Goal: Communication & Community: Answer question/provide support

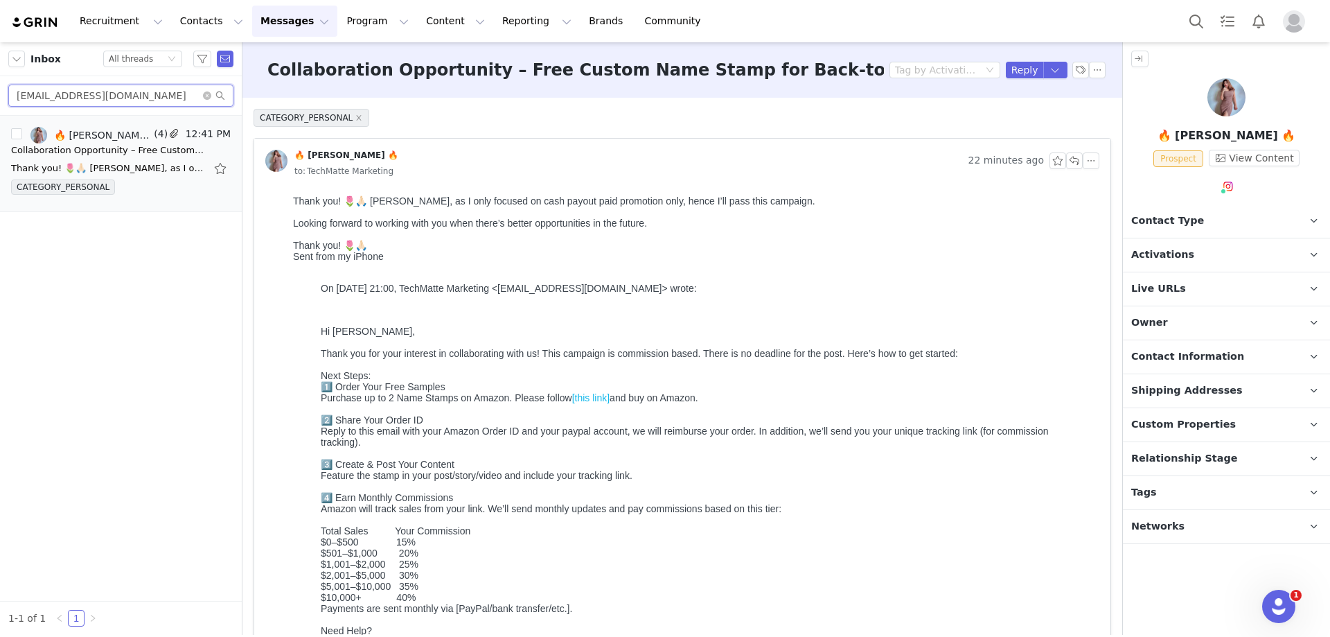
click at [0, 100] on html "Recruitment Recruitment Creator Search Curated Lists Landing Pages Web Extensio…" at bounding box center [665, 318] width 1330 height 637
paste input "gigiunbreakablebt"
type input "[EMAIL_ADDRESS][DOMAIN_NAME]"
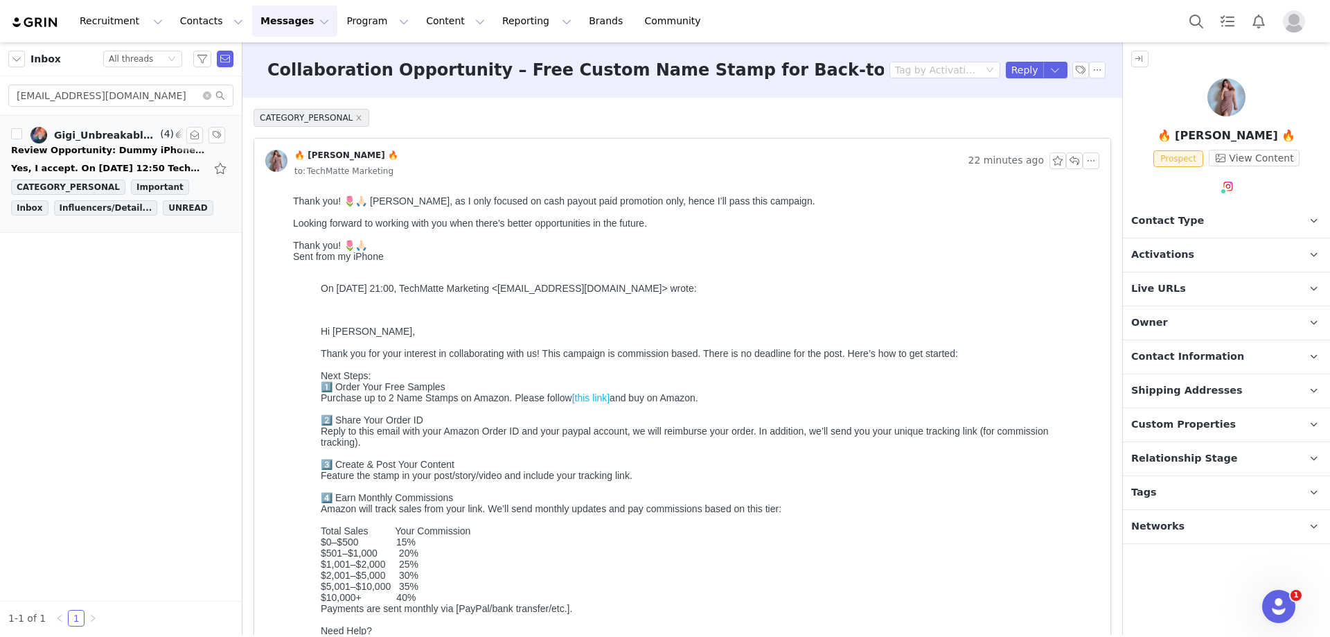
click at [109, 160] on div "Yes, I accept. On [DATE] 12:50 TechMatte Marketing <[EMAIL_ADDRESS][DOMAIN_NAME…" at bounding box center [121, 168] width 220 height 22
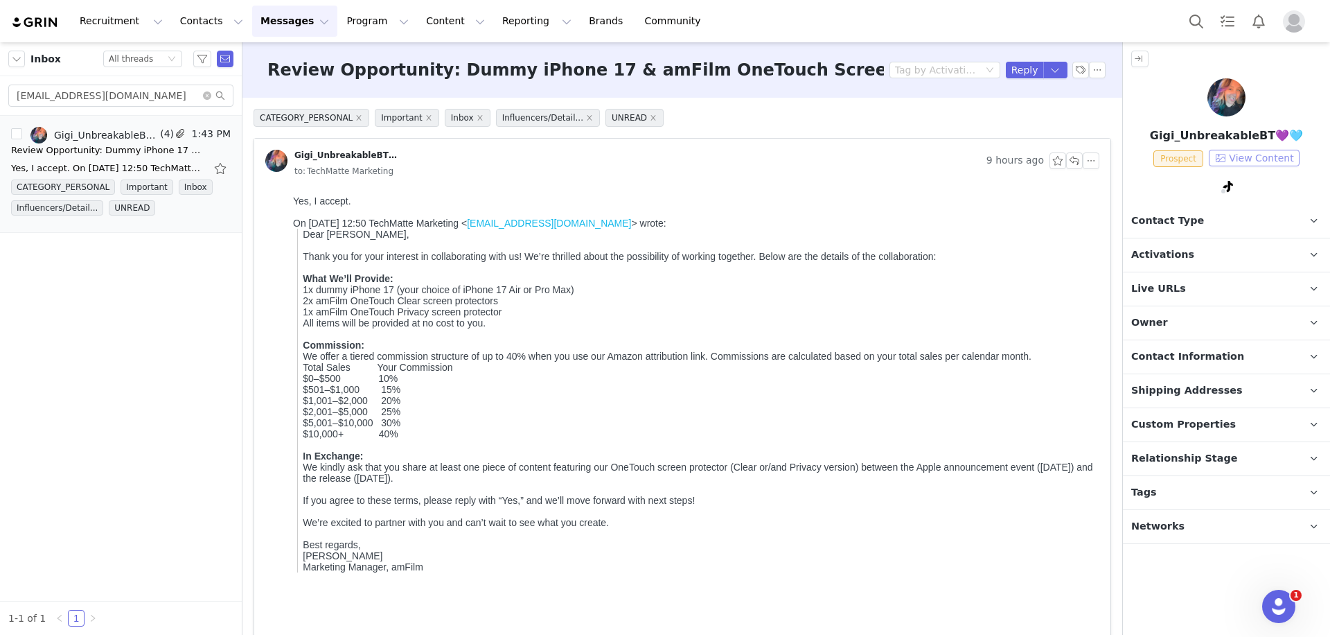
click at [1287, 159] on button "View Content" at bounding box center [1254, 158] width 91 height 17
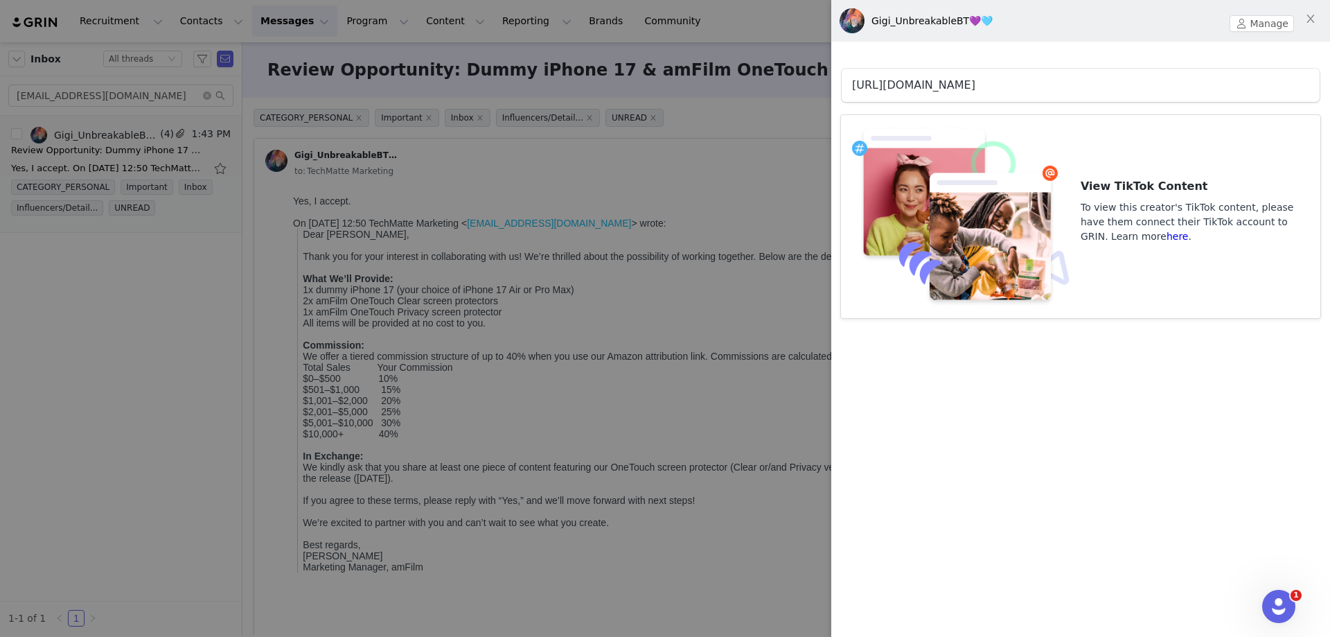
click at [975, 87] on link "[URL][DOMAIN_NAME]" at bounding box center [913, 84] width 123 height 13
click at [591, 202] on div at bounding box center [665, 318] width 1330 height 637
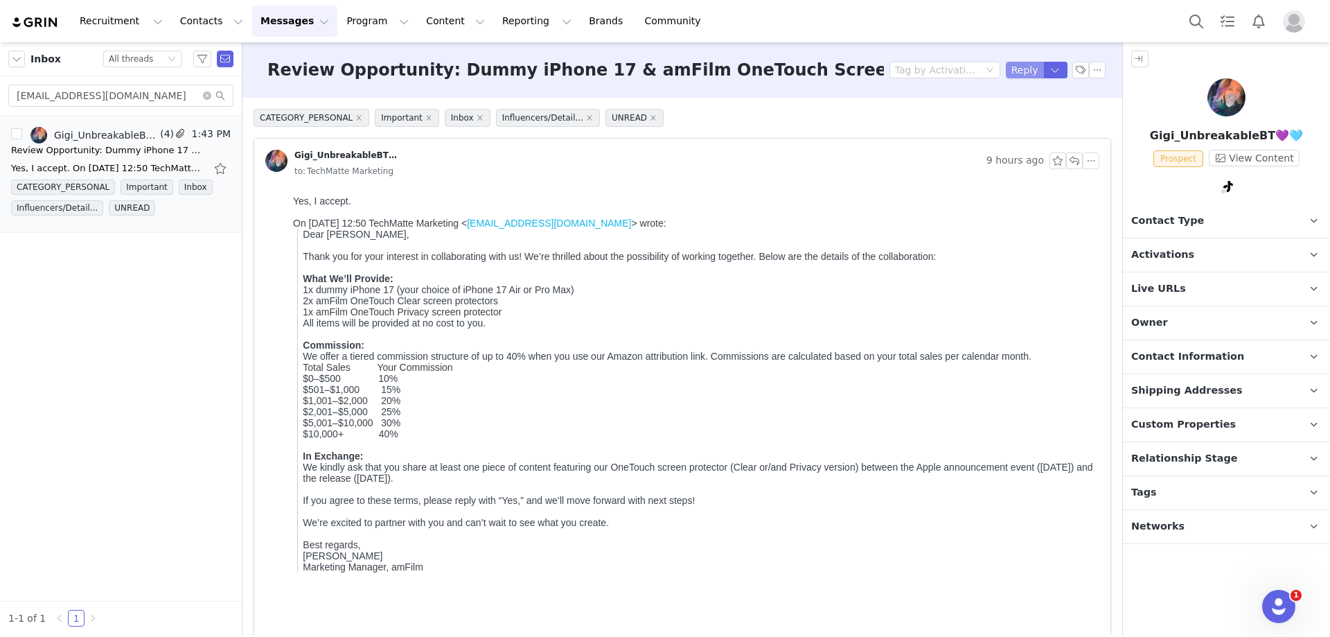
click at [1018, 67] on button "Reply" at bounding box center [1025, 70] width 38 height 17
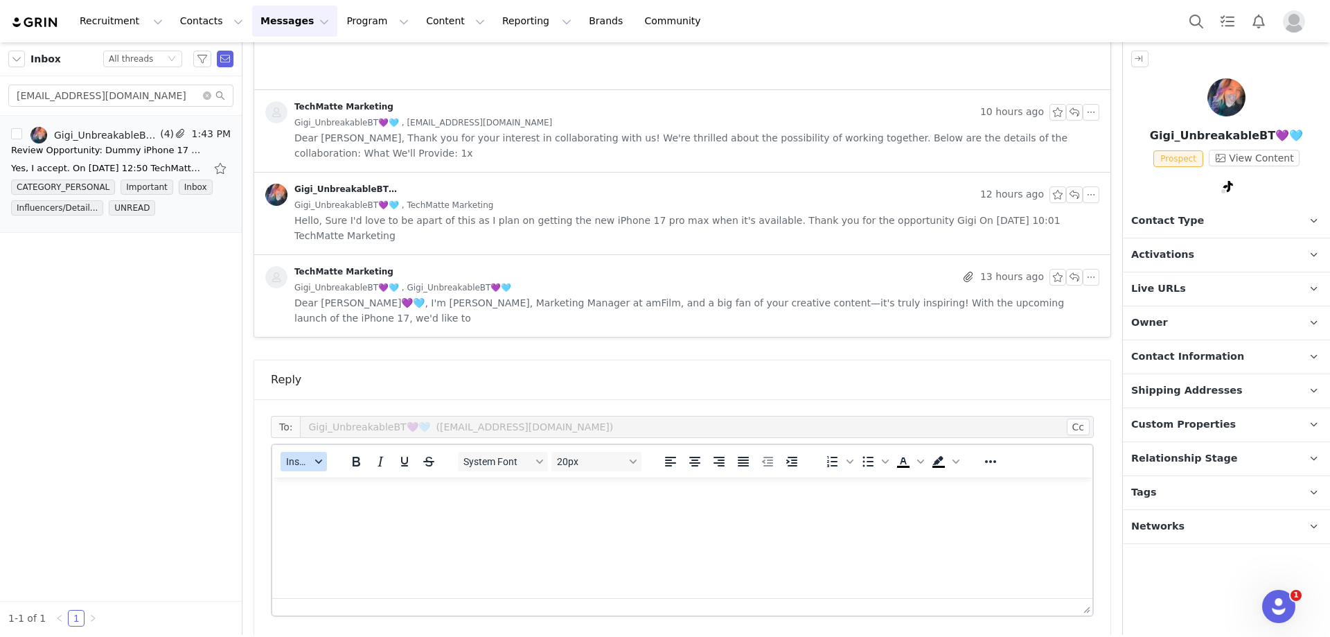
click at [311, 452] on button "Insert" at bounding box center [304, 461] width 46 height 19
click at [335, 469] on div "Insert Template" at bounding box center [354, 470] width 125 height 17
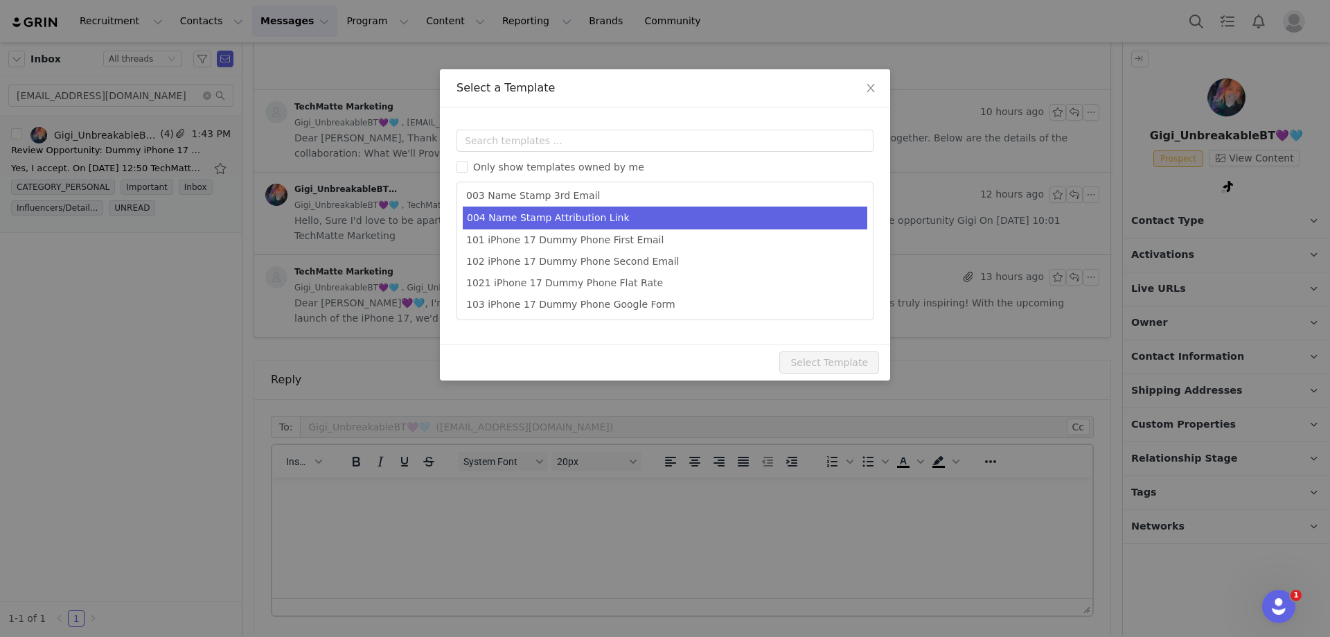
scroll to position [69, 0]
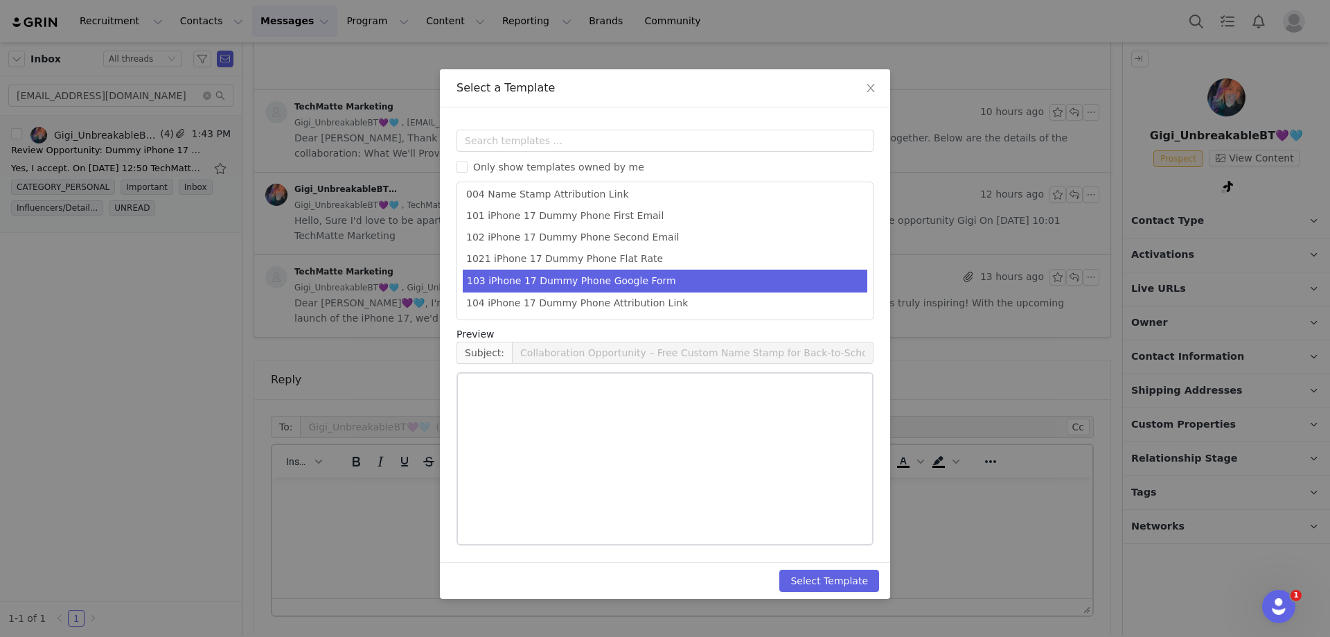
click at [669, 277] on li "103 iPhone 17 Dummy Phone Google Form" at bounding box center [665, 280] width 405 height 23
type input "Next Steps: Shipping Details for Your amFilm Collaboration"
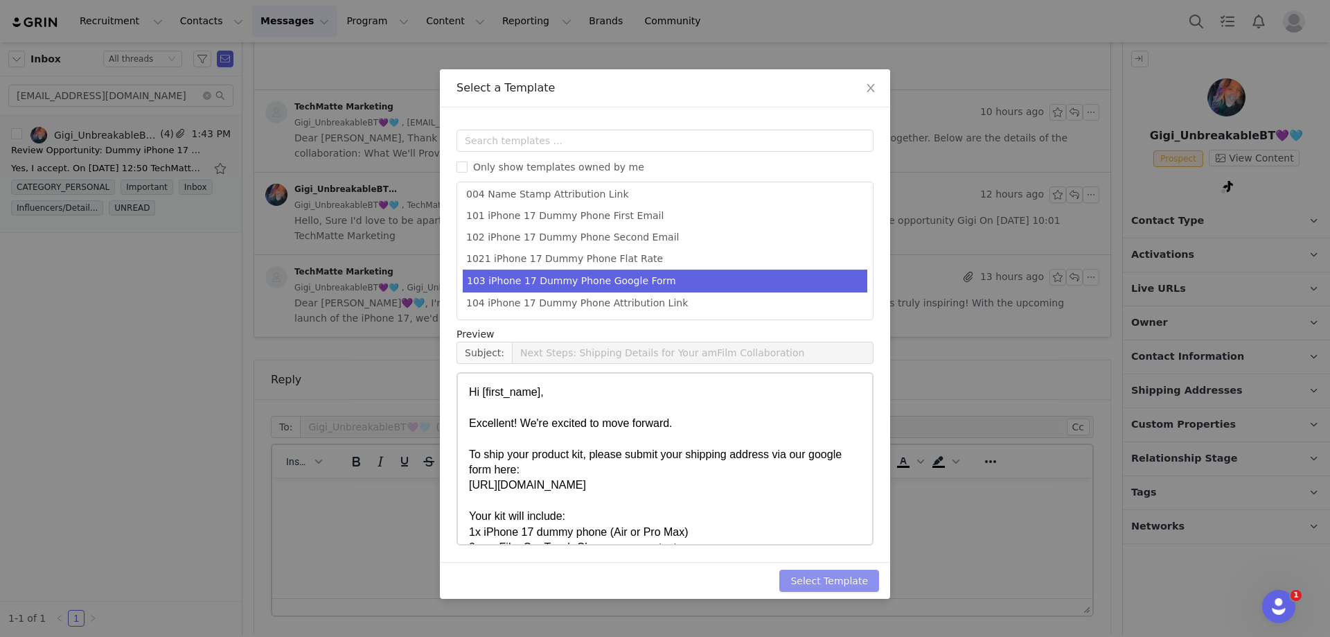
click at [826, 581] on button "Select Template" at bounding box center [829, 580] width 100 height 22
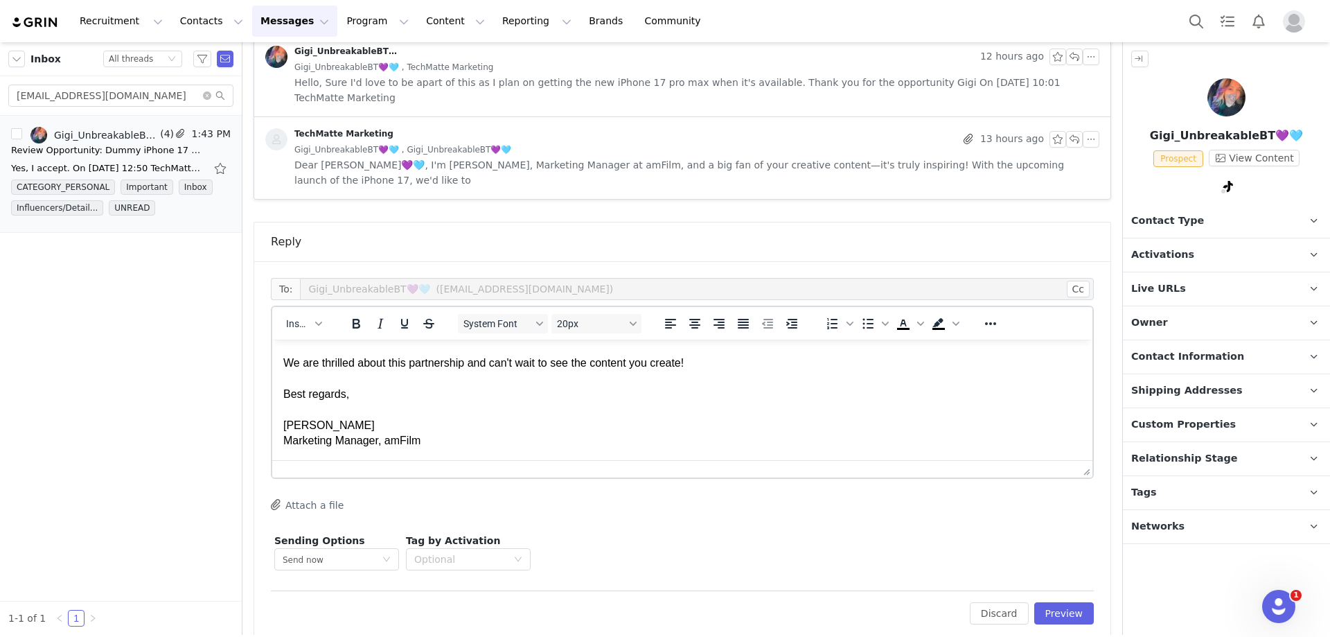
scroll to position [831, 0]
click at [1045, 601] on button "Preview" at bounding box center [1064, 612] width 60 height 22
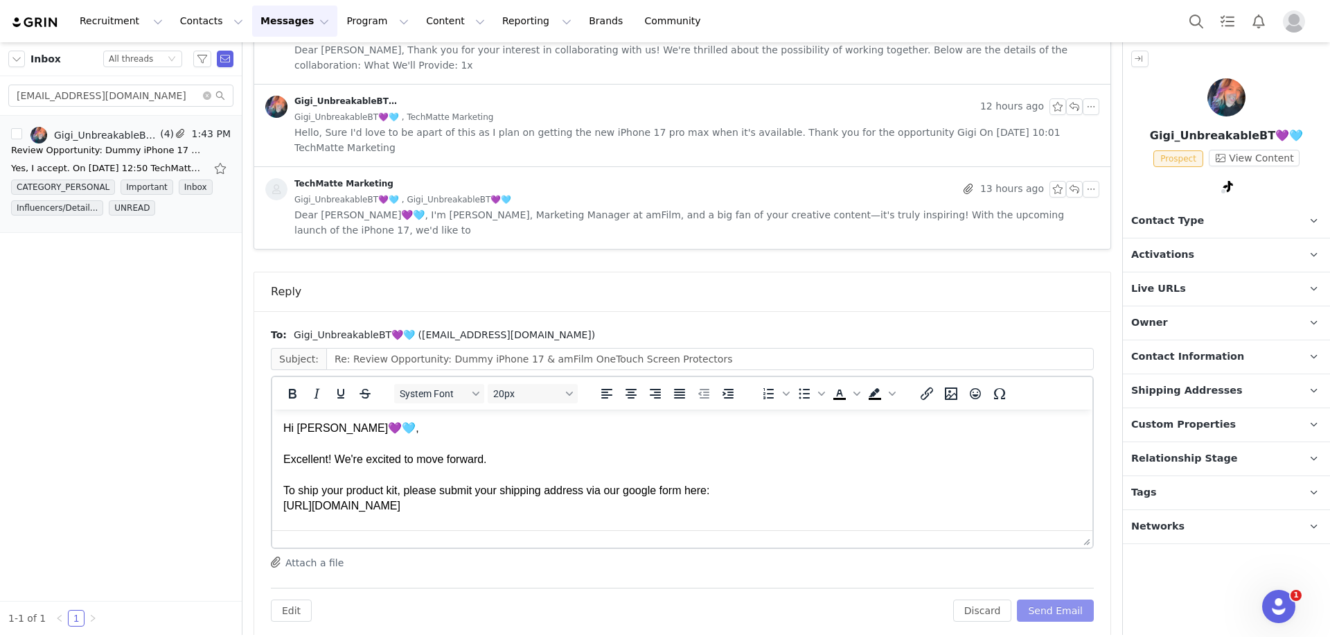
scroll to position [0, 0]
drag, startPoint x: 326, startPoint y: 434, endPoint x: 472, endPoint y: 434, distance: 146.2
click at [472, 434] on div "Hi [PERSON_NAME]💜🩵," at bounding box center [682, 428] width 798 height 15
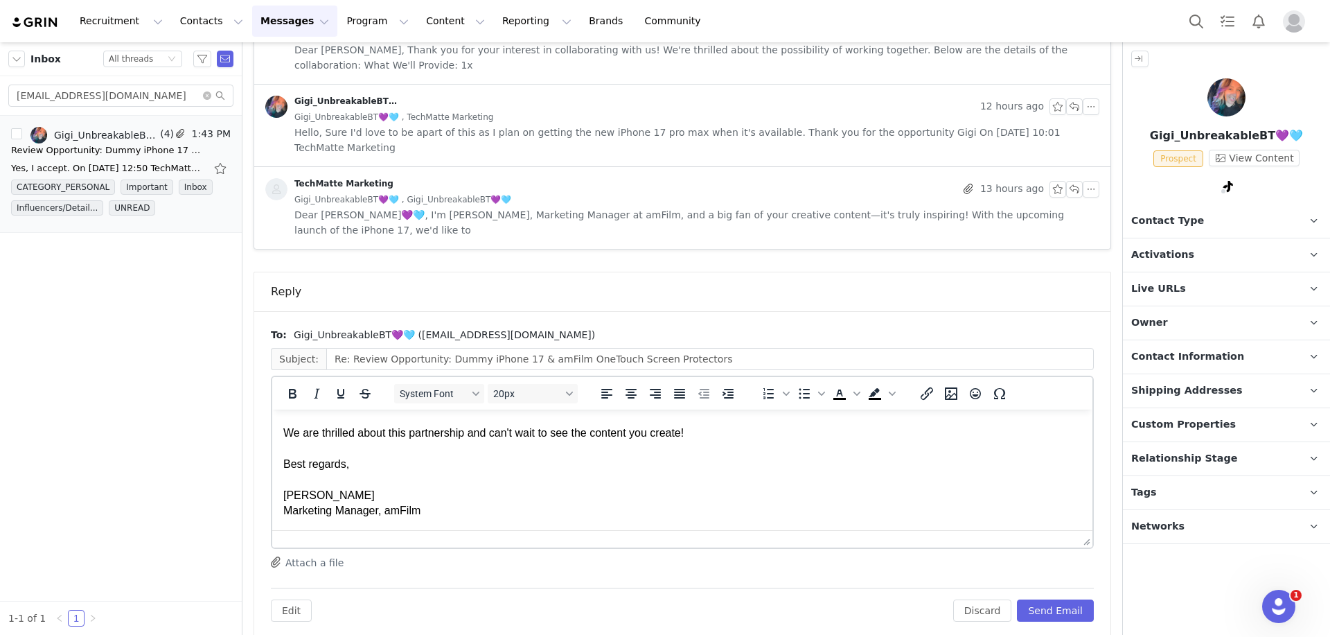
scroll to position [315, 0]
click at [1059, 599] on button "Send Email" at bounding box center [1055, 610] width 77 height 22
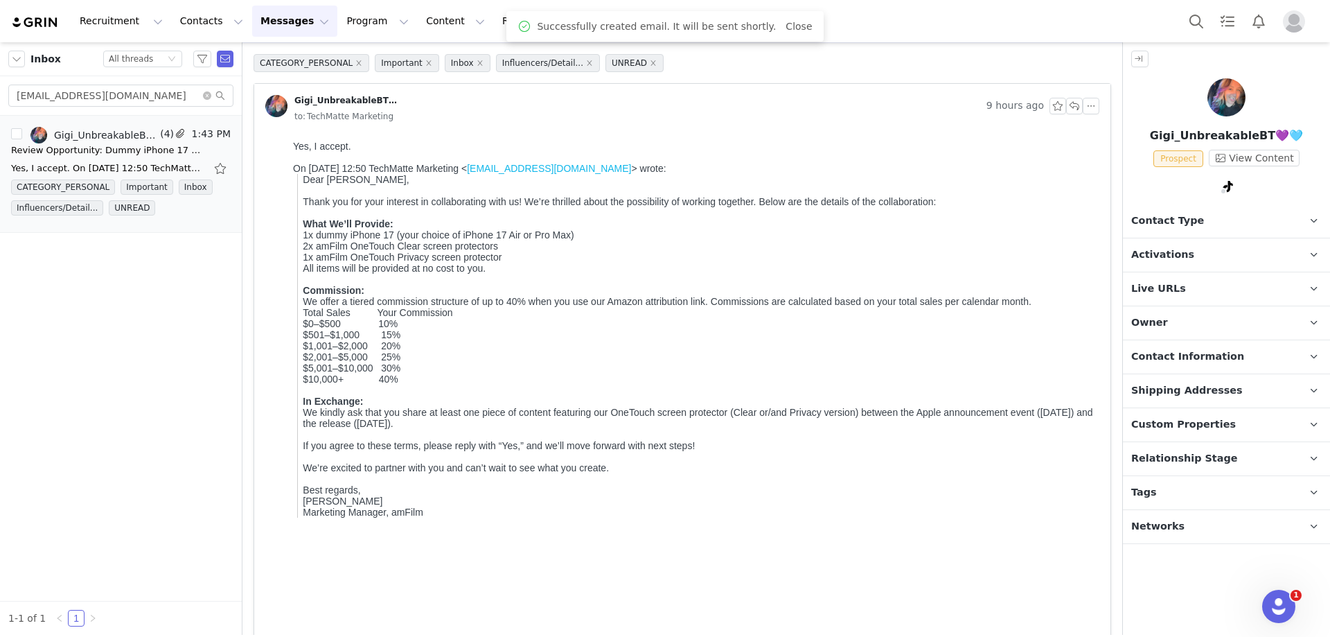
scroll to position [0, 0]
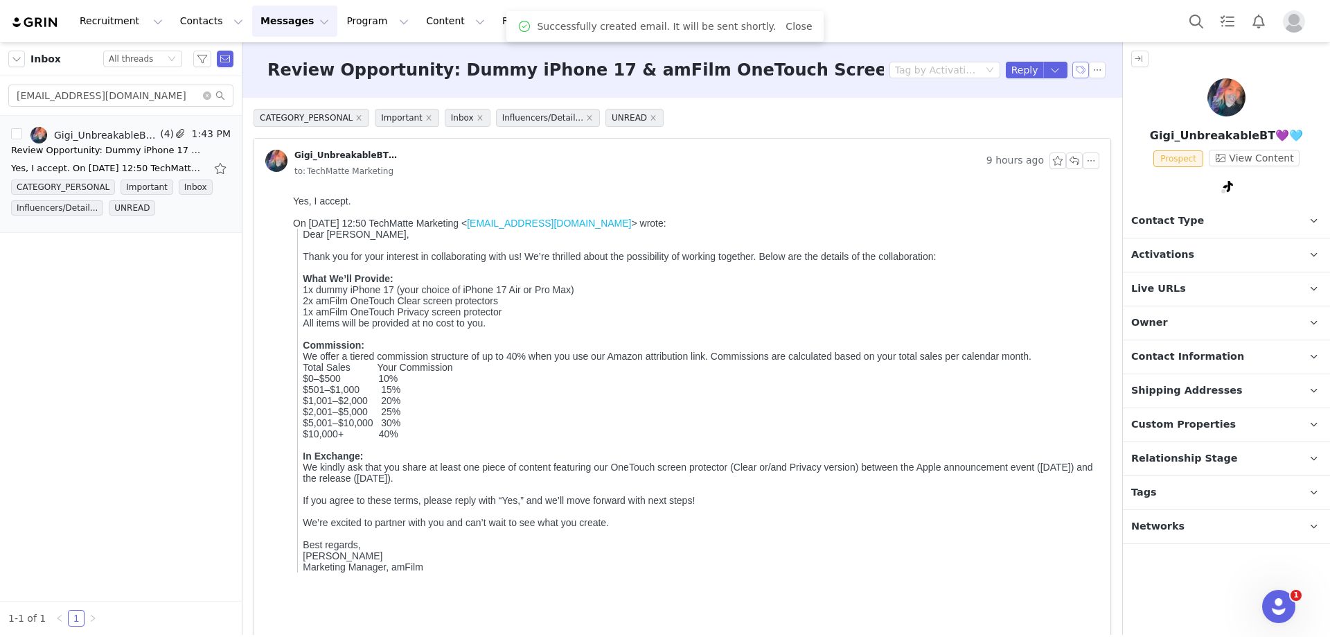
click at [1072, 74] on button "button" at bounding box center [1080, 70] width 17 height 17
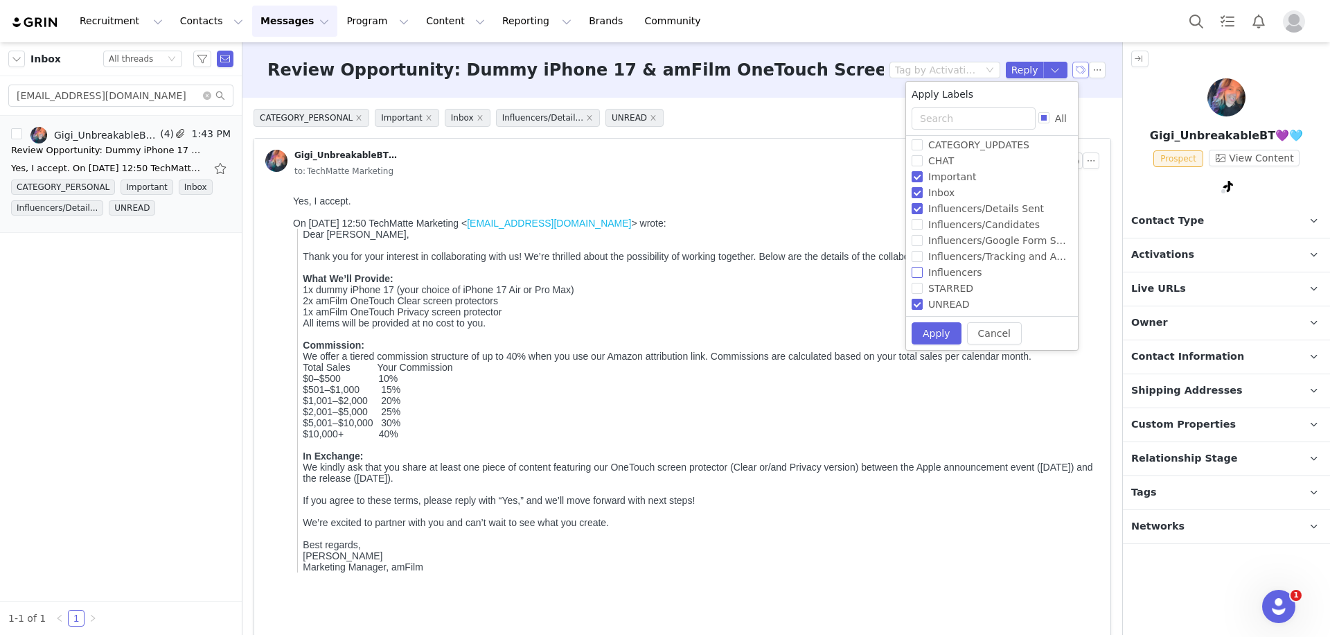
scroll to position [69, 0]
click at [921, 240] on input "Influencers/Google Form Sent" at bounding box center [917, 238] width 11 height 11
checkbox input "true"
click at [919, 204] on input "Influencers/Details Sent" at bounding box center [917, 206] width 11 height 11
checkbox input "false"
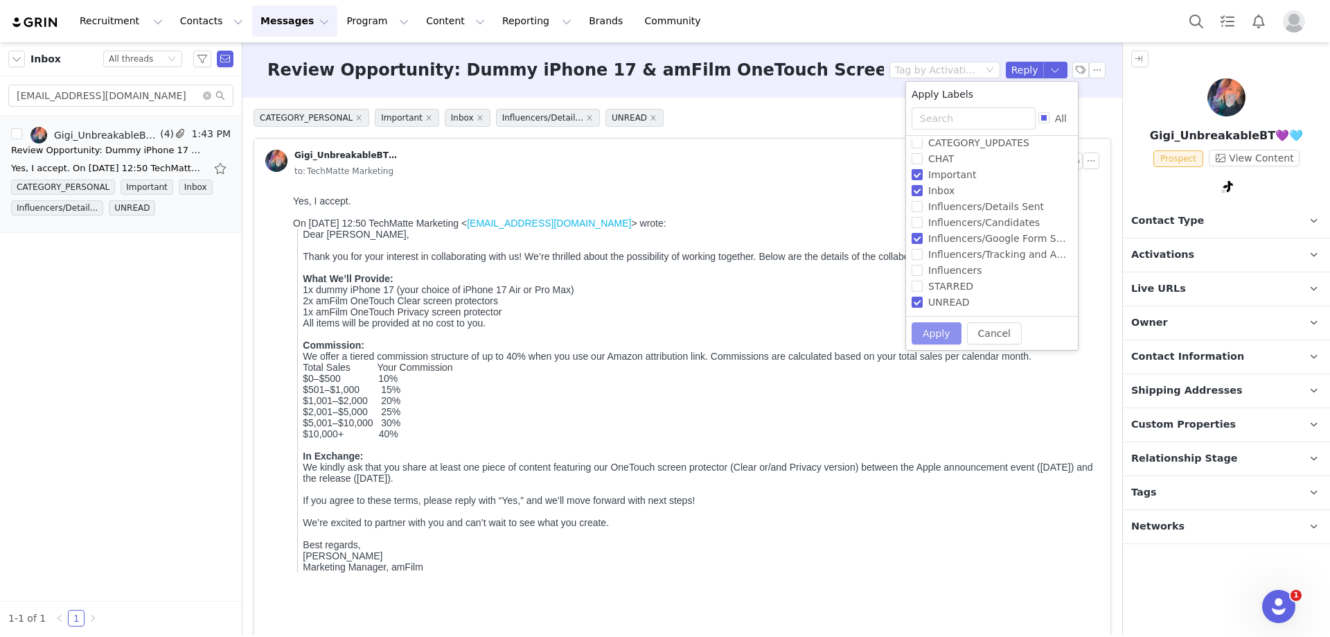
click at [940, 328] on button "Apply" at bounding box center [937, 333] width 50 height 22
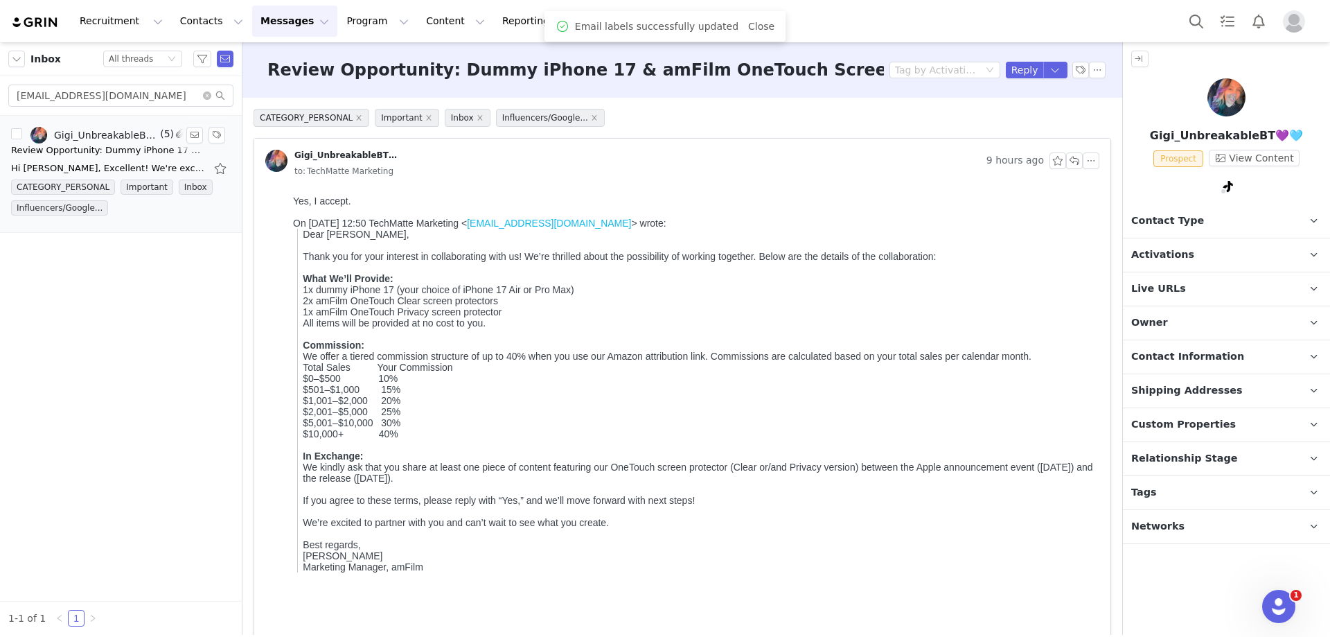
click at [52, 155] on div "Review Opportunity: Dummy iPhone 17 & amFilm OneTouch Screen Protectors" at bounding box center [108, 150] width 194 height 14
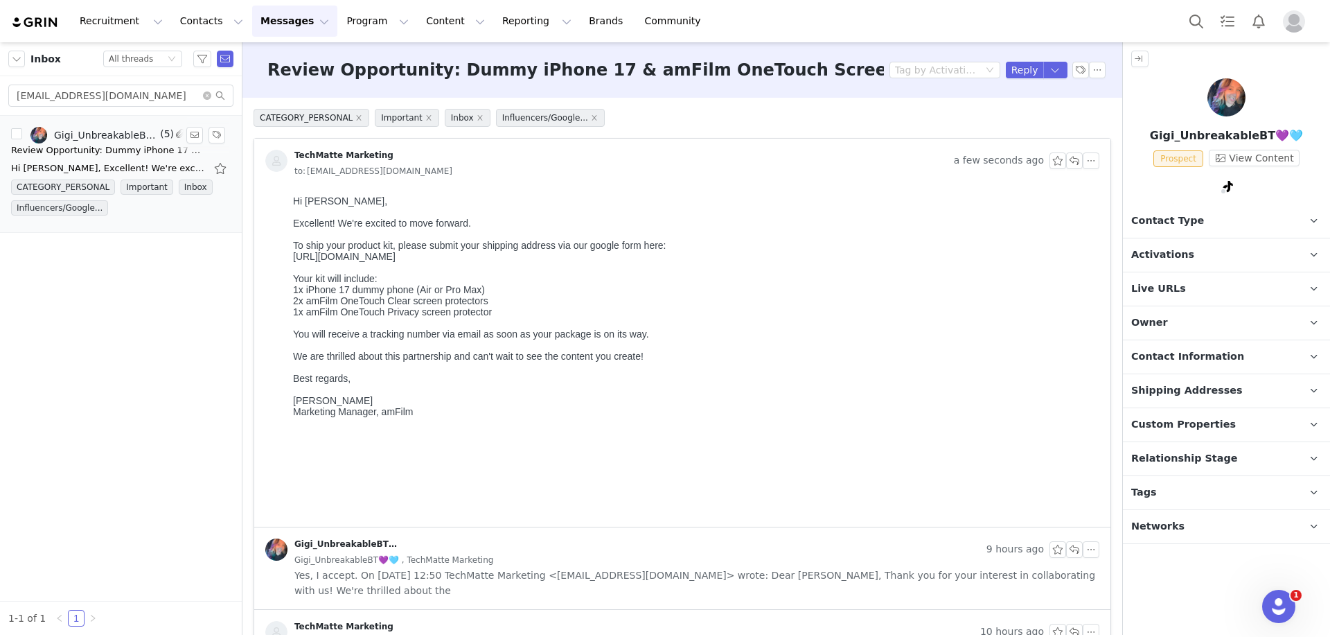
scroll to position [0, 0]
drag, startPoint x: 184, startPoint y: 97, endPoint x: -10, endPoint y: 96, distance: 193.3
click at [0, 96] on html "Recruitment Recruitment Creator Search Curated Lists Landing Pages Web Extensio…" at bounding box center [665, 318] width 1330 height 637
paste input "mamirosetv"
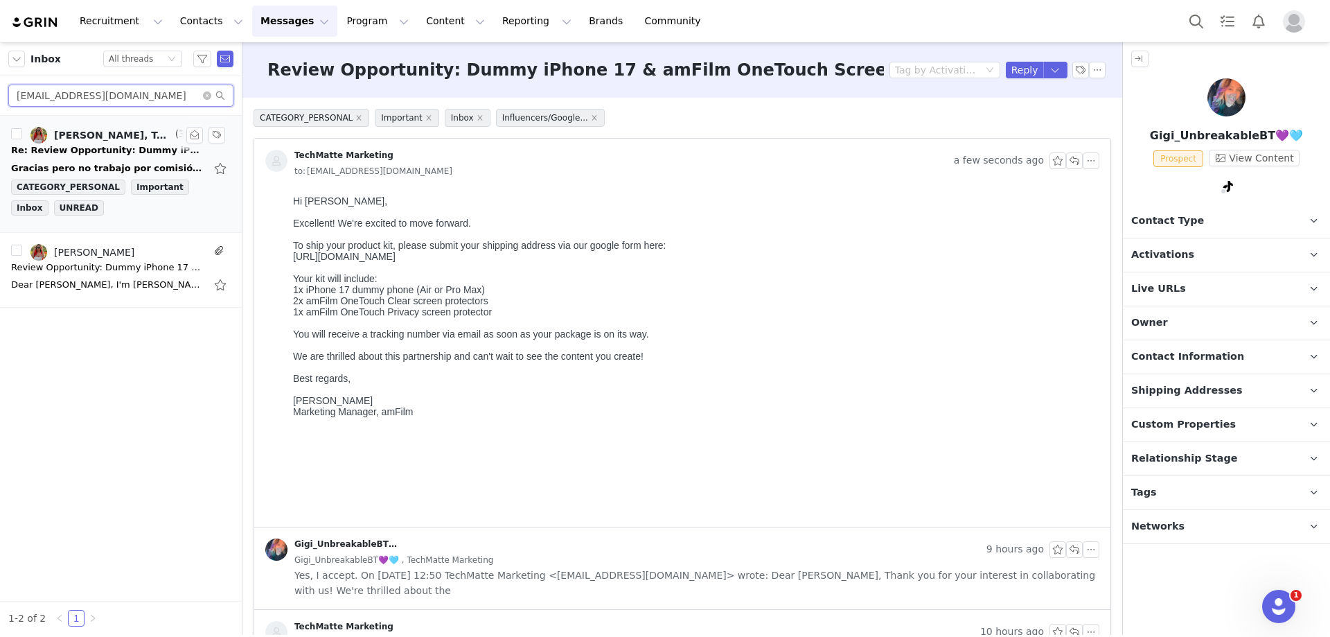
type input "[EMAIL_ADDRESS][DOMAIN_NAME]"
click at [84, 152] on div "Re: Review Opportunity: Dummy iPhone 17 & amFilm OneTouch Screen Protectors" at bounding box center [108, 150] width 194 height 14
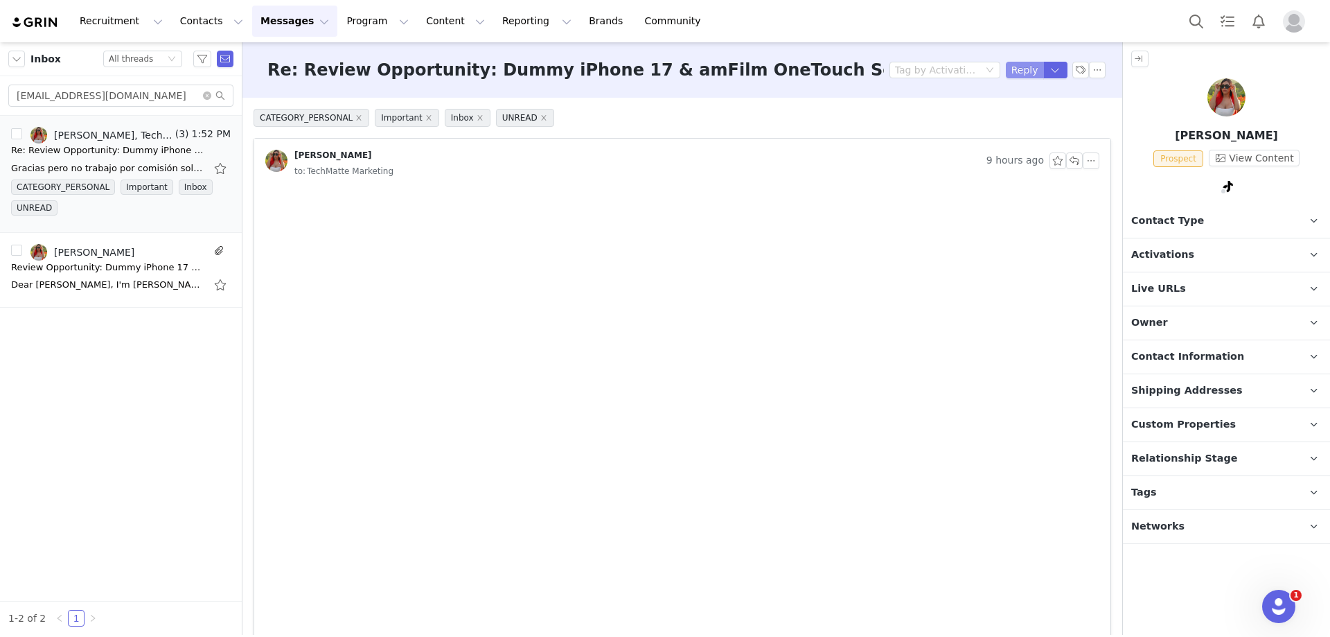
click at [1023, 63] on button "Reply" at bounding box center [1025, 70] width 38 height 17
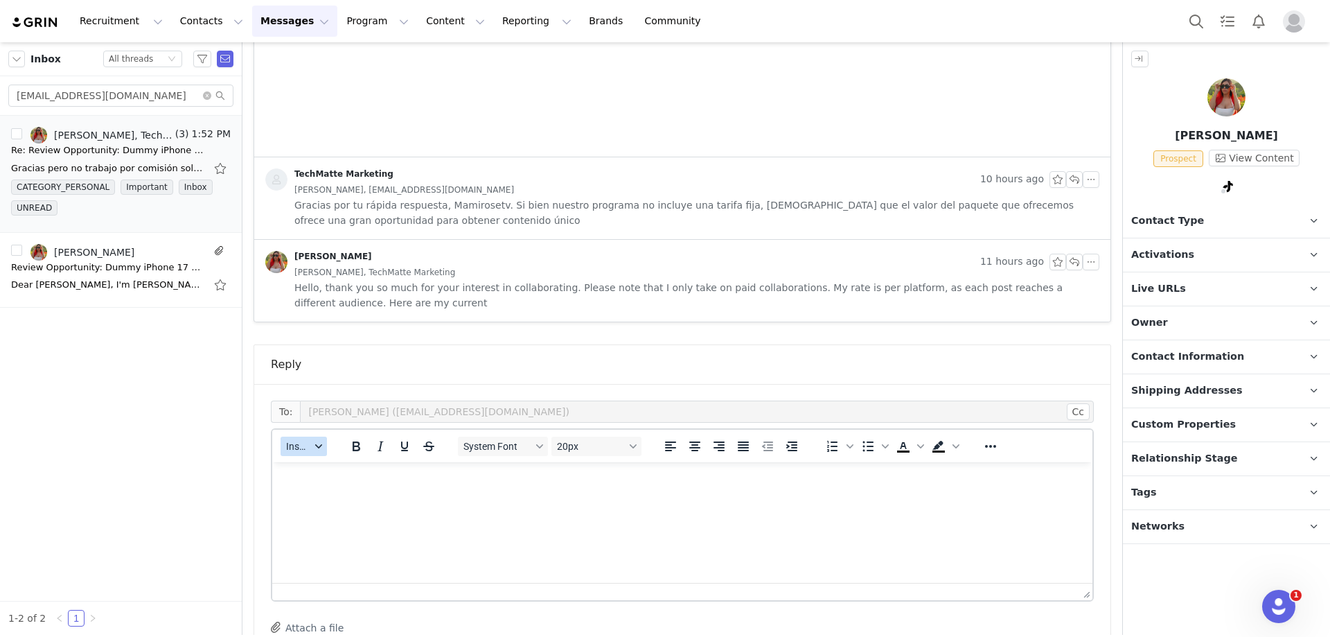
click at [297, 446] on span "Insert" at bounding box center [298, 446] width 24 height 11
click at [300, 469] on div "Insert Template" at bounding box center [354, 470] width 125 height 17
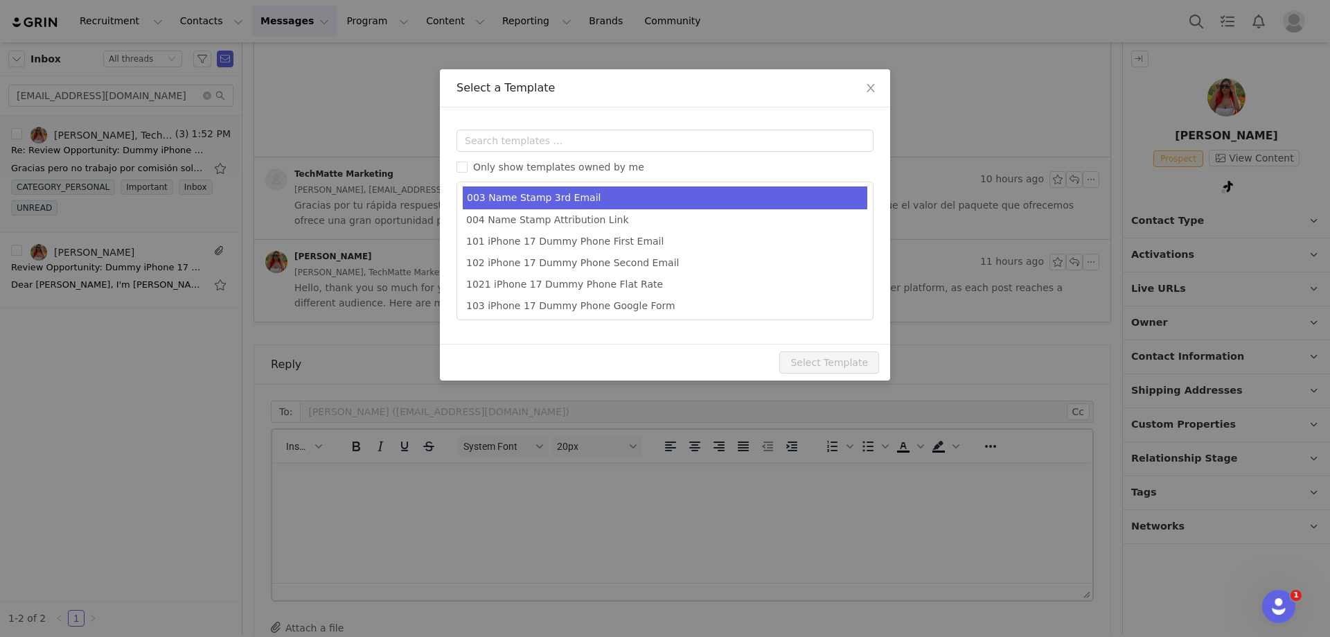
scroll to position [69, 0]
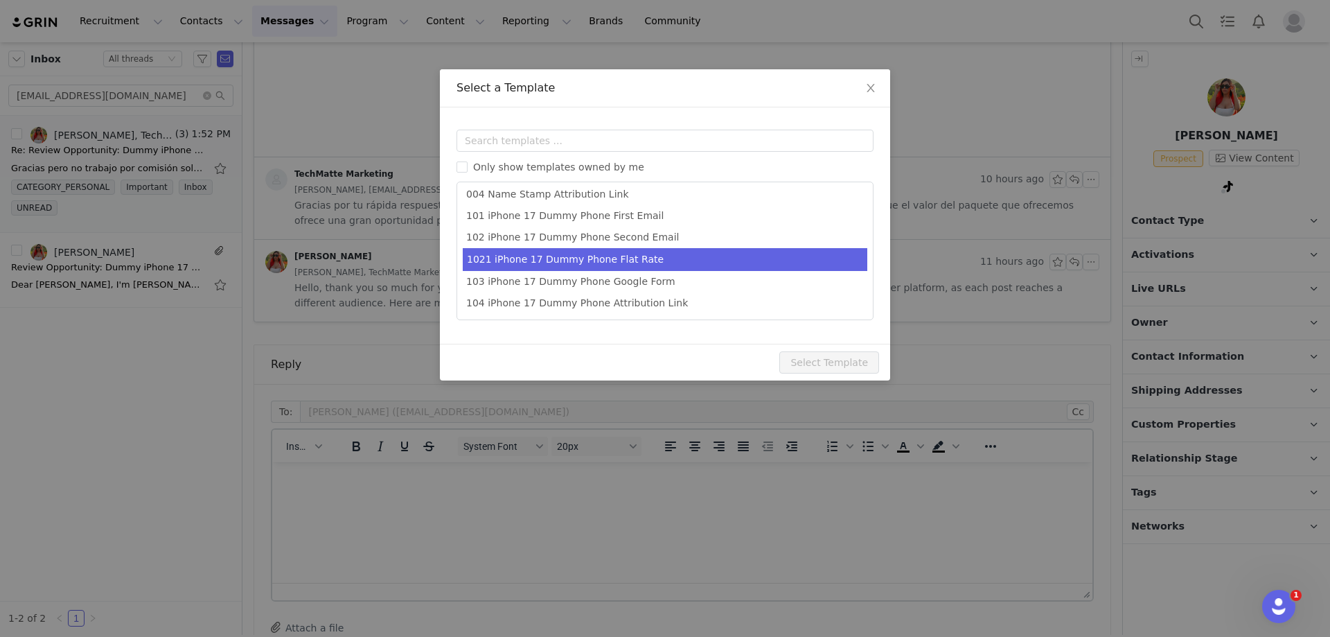
click at [607, 262] on li "1021 iPhone 17 Dummy Phone Flat Rate" at bounding box center [665, 259] width 405 height 23
type input "Thank you for your interest"
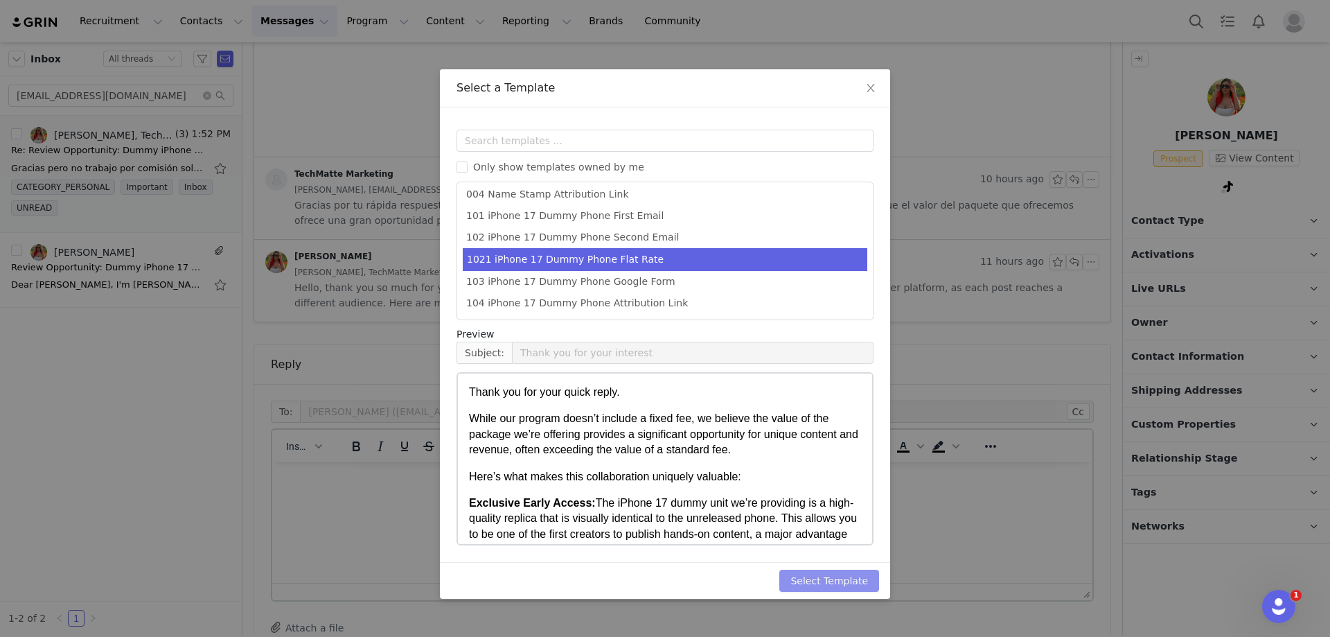
click at [817, 578] on button "Select Template" at bounding box center [829, 580] width 100 height 22
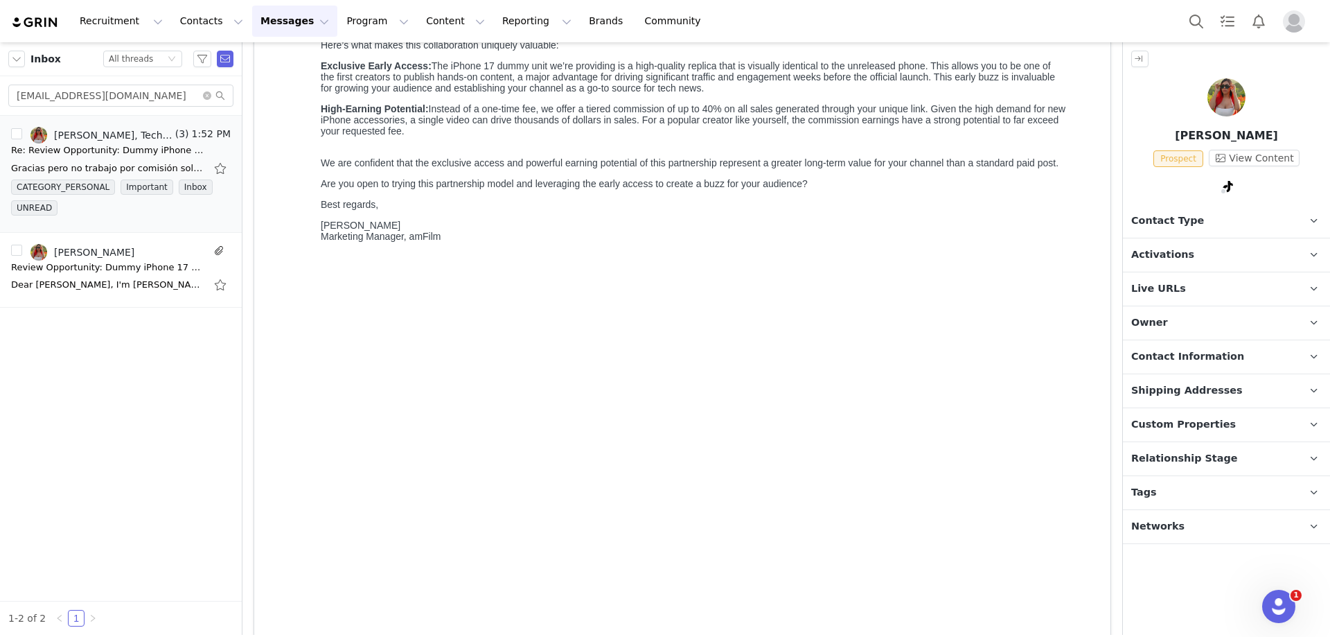
scroll to position [676, 0]
copy p "Mamirosetv"
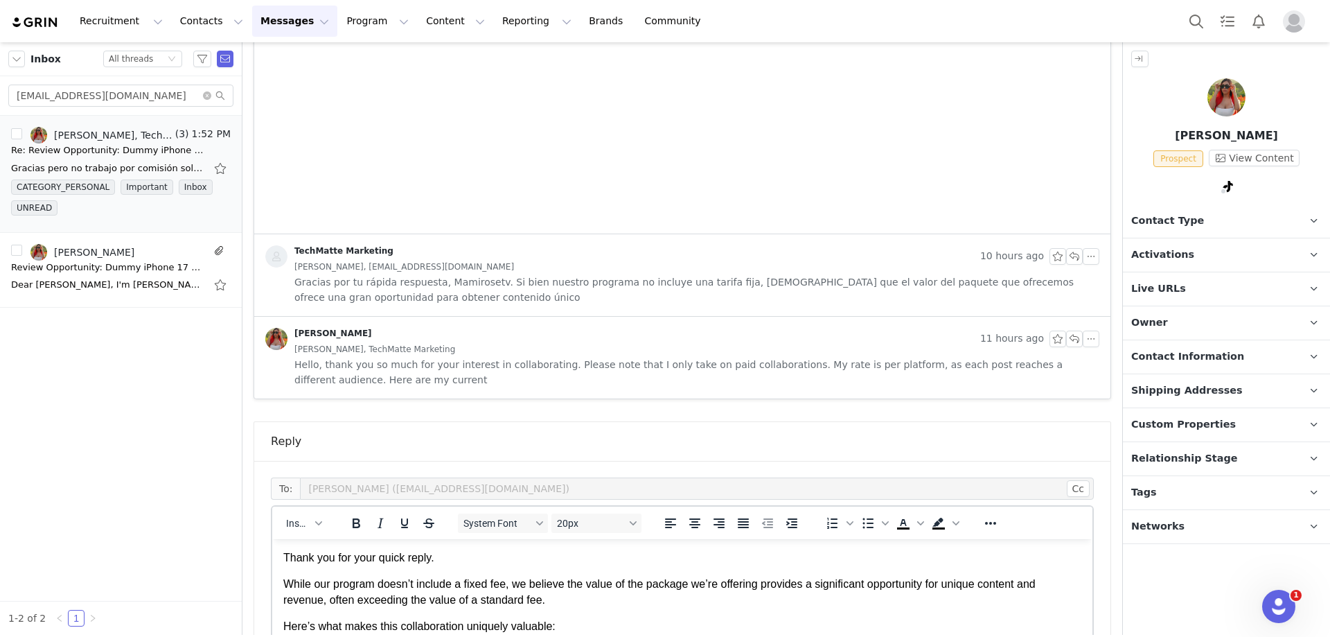
scroll to position [1161, 0]
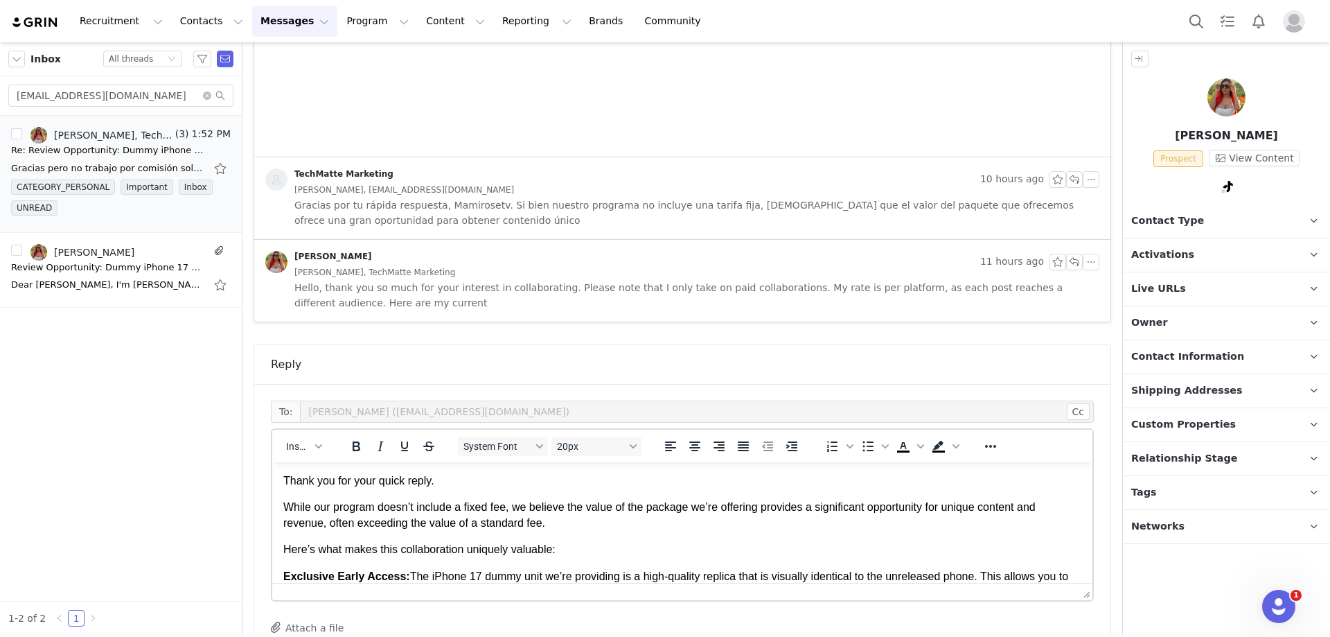
click at [474, 488] on p "Thank you for your quick reply." at bounding box center [682, 480] width 798 height 15
click at [473, 488] on p "Thank you for your quick reply." at bounding box center [682, 480] width 798 height 15
click at [478, 487] on p "Thank you for your quick reply, ." at bounding box center [682, 480] width 798 height 15
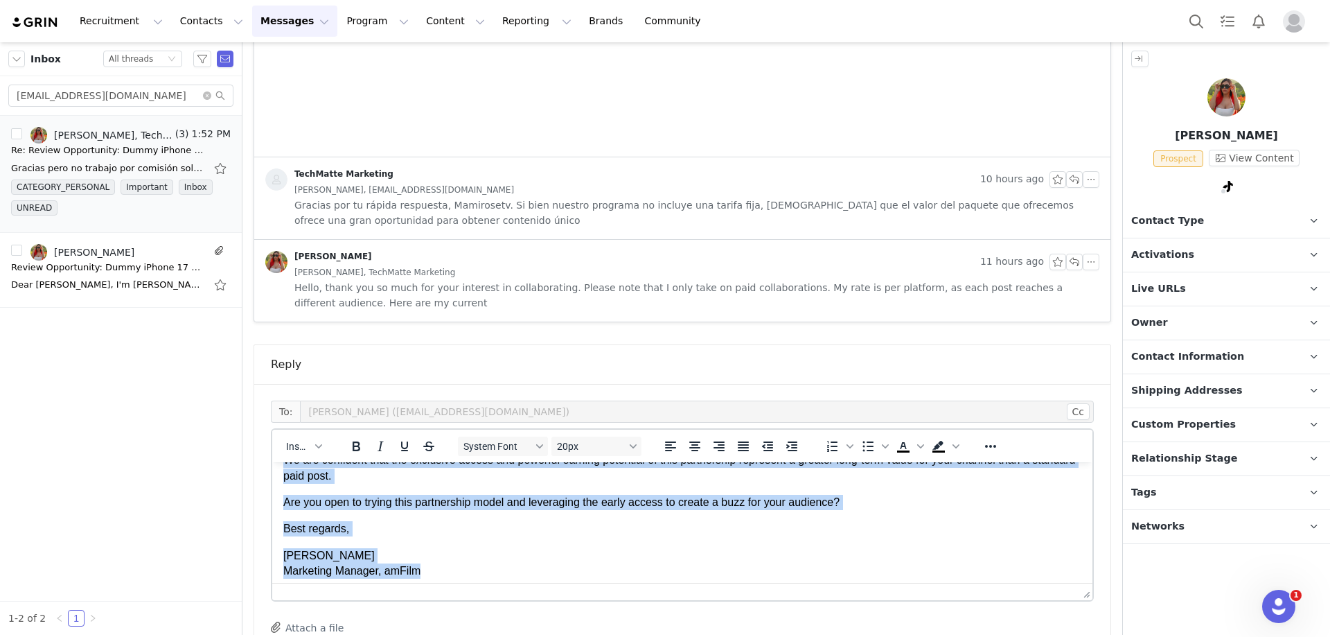
scroll to position [0, 0]
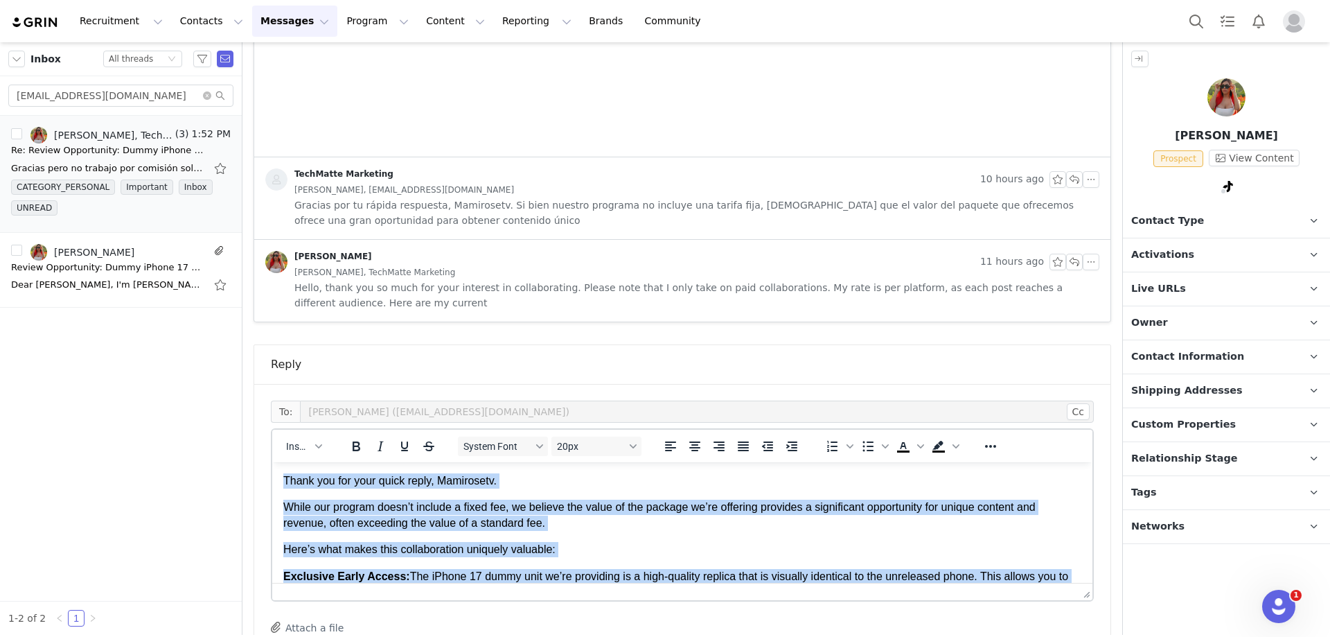
drag, startPoint x: 395, startPoint y: 504, endPoint x: 549, endPoint y: 899, distance: 423.4
click at [277, 462] on html "Thank you for your quick reply, Mamirosetv. While our program doesn’t include a…" at bounding box center [682, 649] width 820 height 375
copy body "Lorem ips dol sita conse adipi, Elitseddoe. Tempo inc utlabor etdol’m aliquae a…"
click at [410, 506] on body "Thank you for your quick reply, Mamirosetv. While our program doesn’t include a…" at bounding box center [682, 649] width 798 height 353
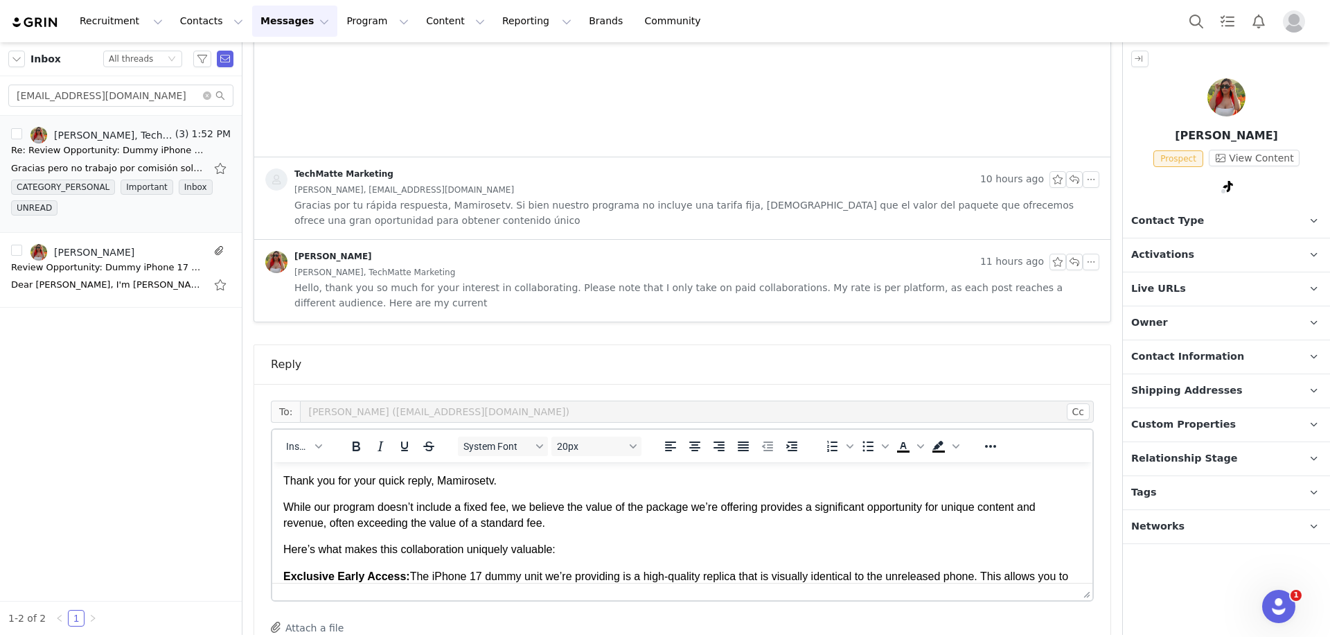
click at [289, 485] on p "Thank you for your quick reply, Mamirosetv." at bounding box center [682, 480] width 798 height 15
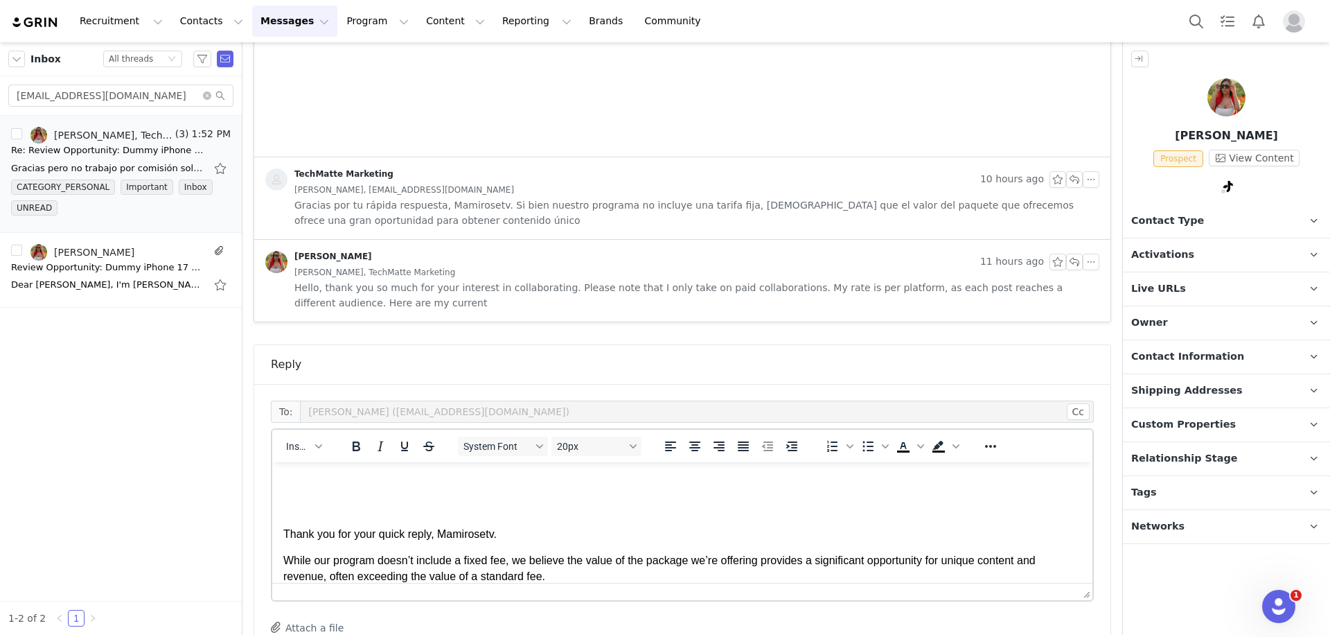
click at [290, 515] on p "Rich Text Area. Press ALT-0 for help." at bounding box center [682, 506] width 798 height 15
click at [303, 479] on p "Rich Text Area. Press ALT-0 for help." at bounding box center [682, 480] width 798 height 15
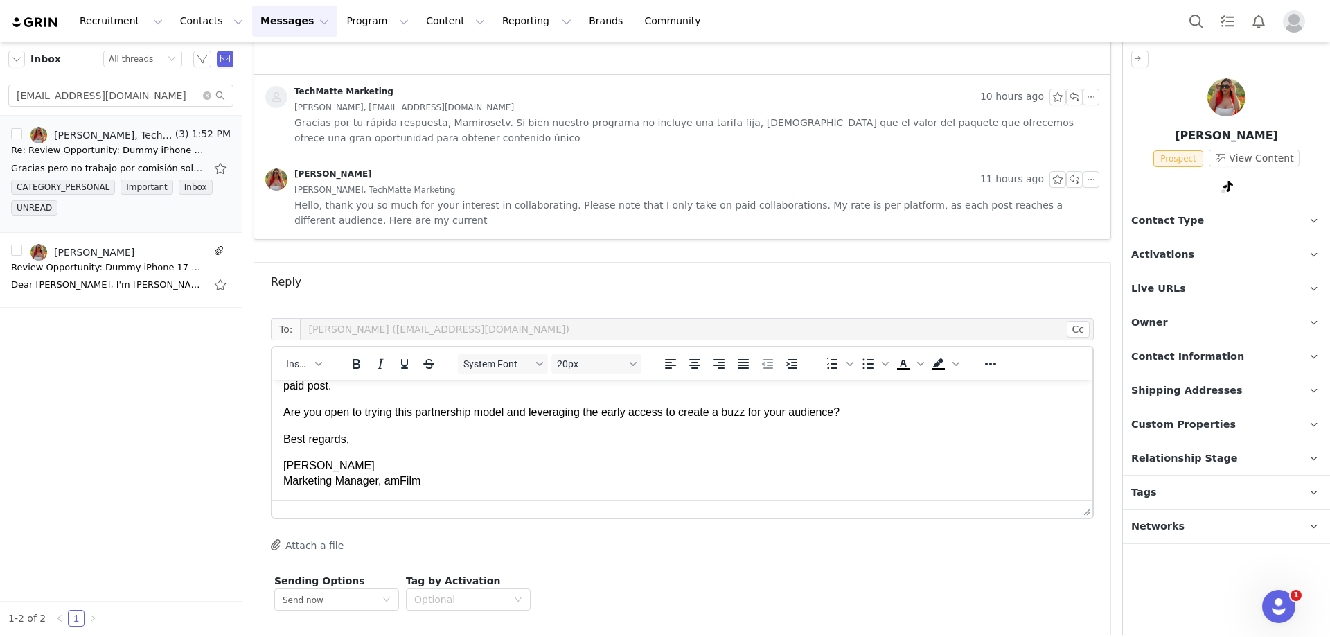
scroll to position [1302, 0]
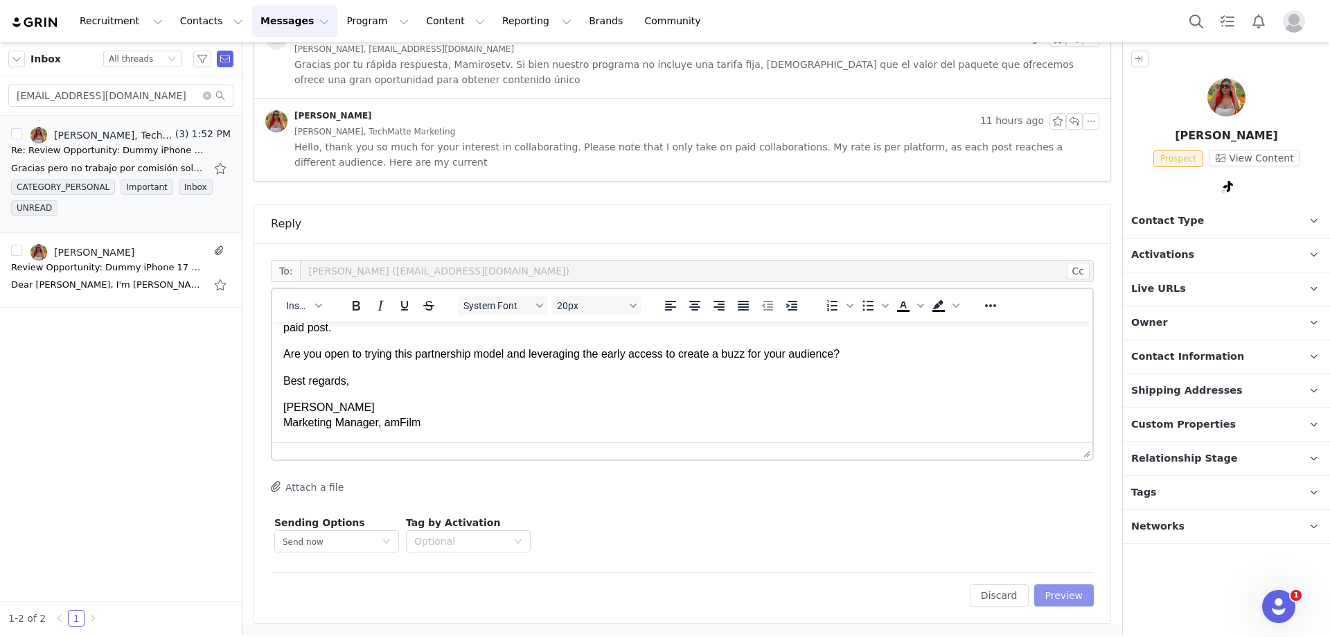
click at [1040, 603] on button "Preview" at bounding box center [1064, 595] width 60 height 22
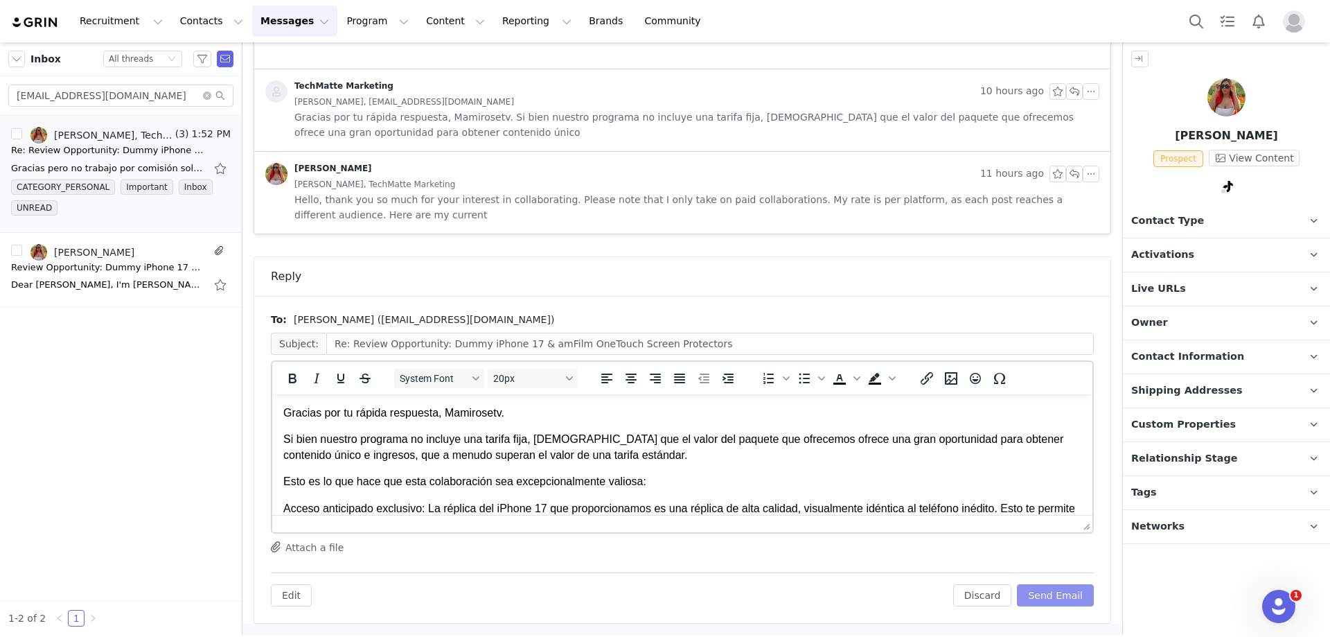
scroll to position [0, 0]
click at [1038, 592] on button "Send Email" at bounding box center [1055, 595] width 77 height 22
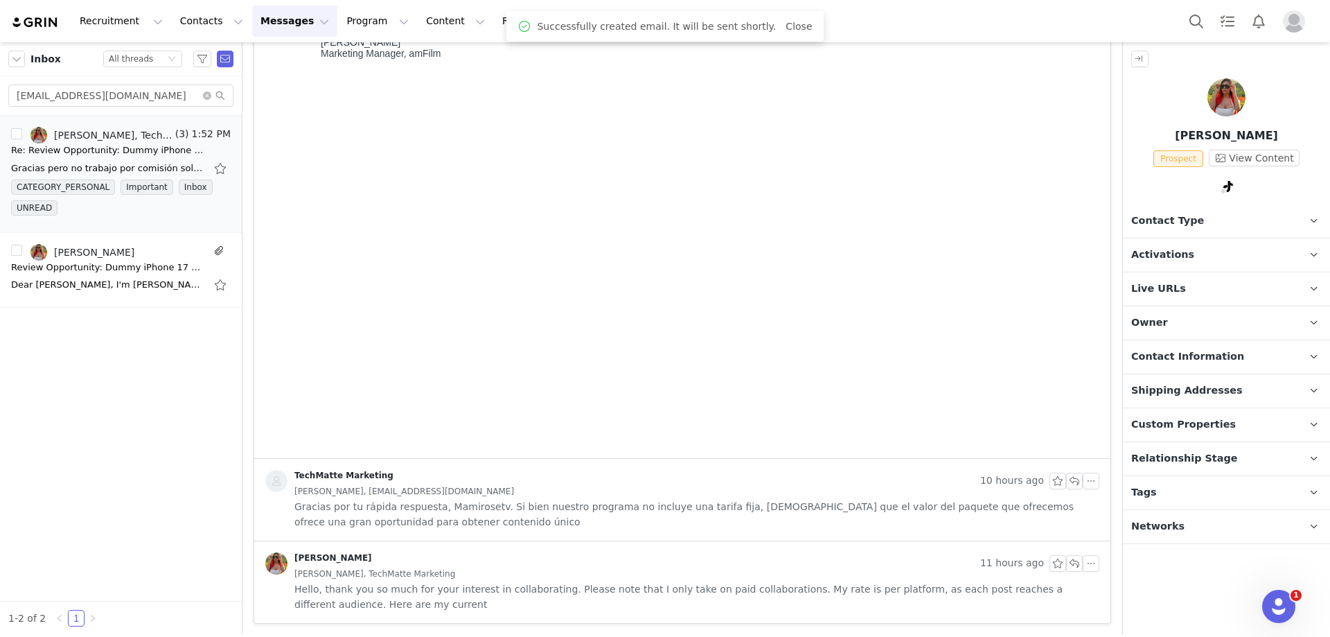
scroll to position [860, 0]
click at [98, 148] on div "Re: Review Opportunity: Dummy iPhone 17 & amFilm OneTouch Screen Protectors" at bounding box center [108, 150] width 194 height 14
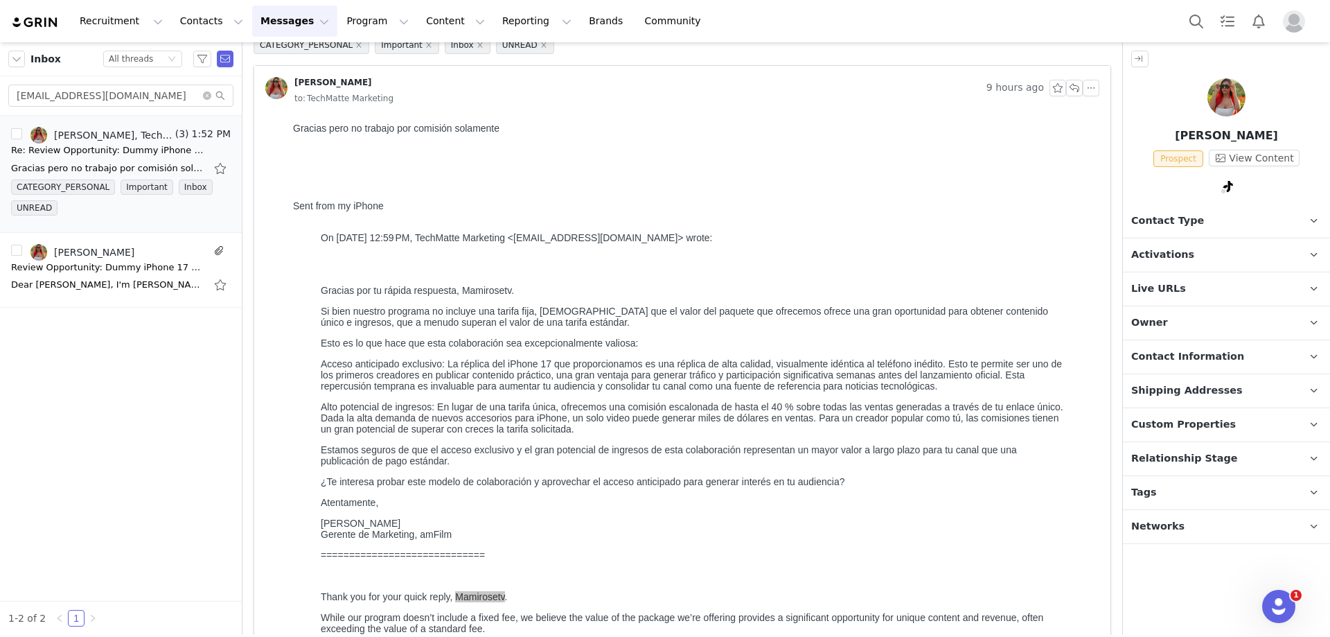
scroll to position [0, 0]
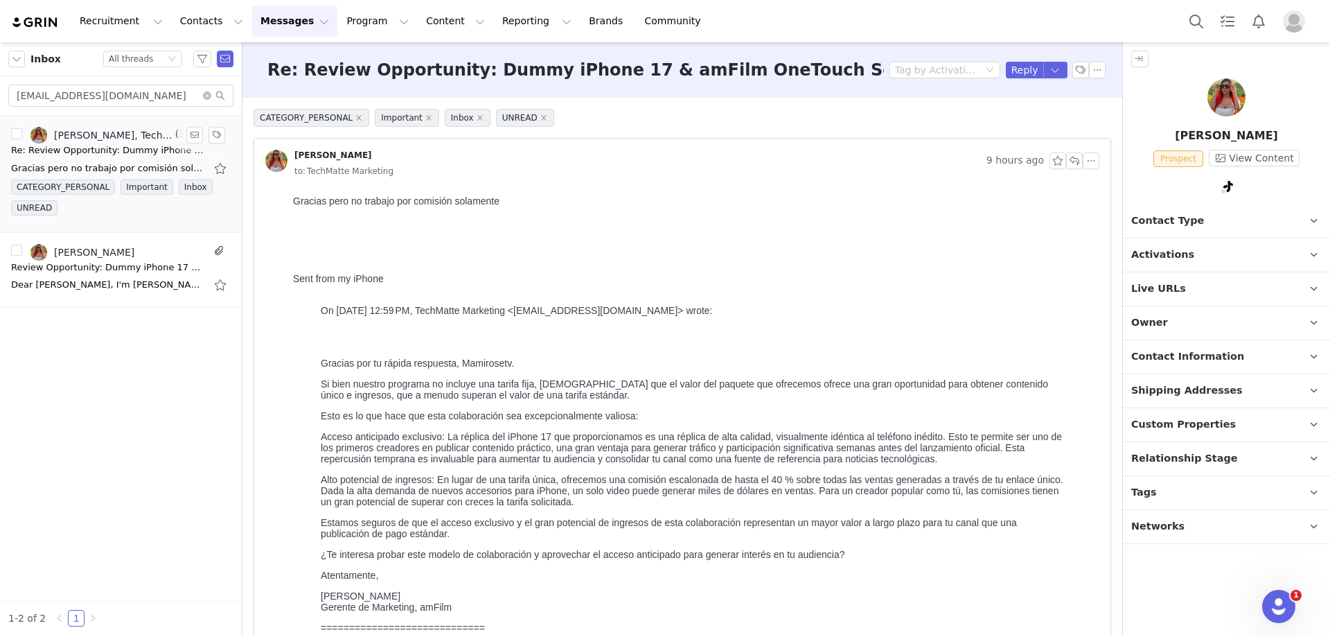
click at [100, 143] on link "[PERSON_NAME], TechMatte Marketing" at bounding box center [101, 135] width 142 height 17
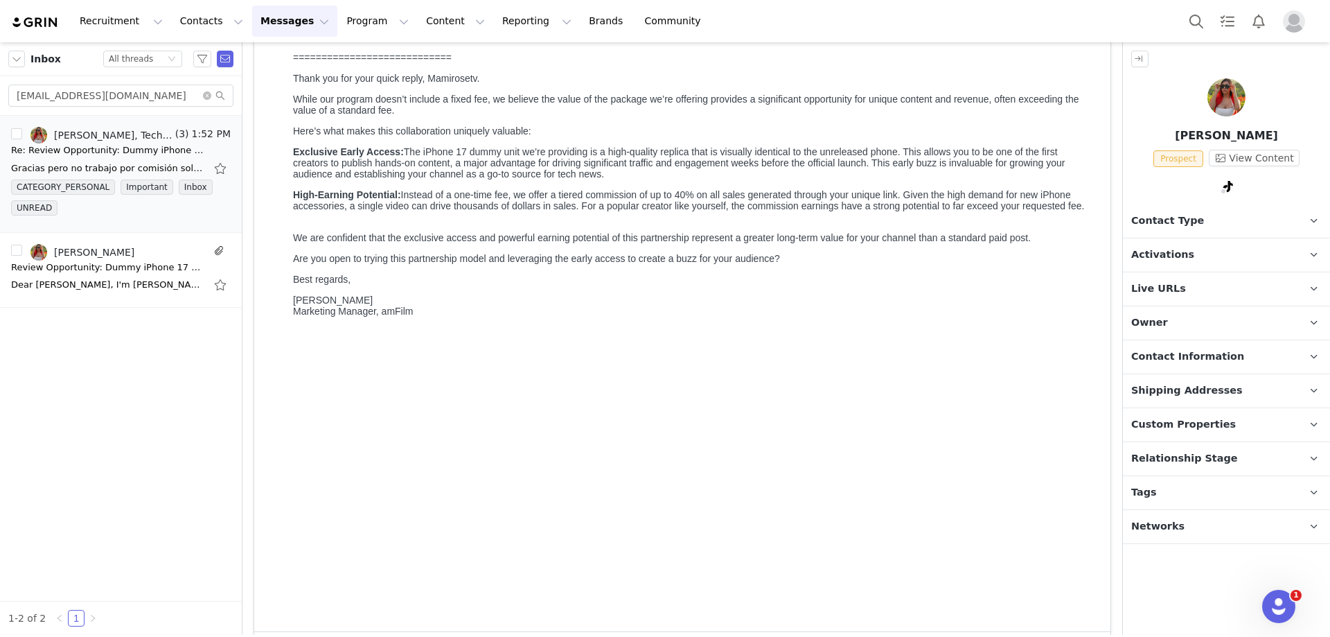
scroll to position [416, 0]
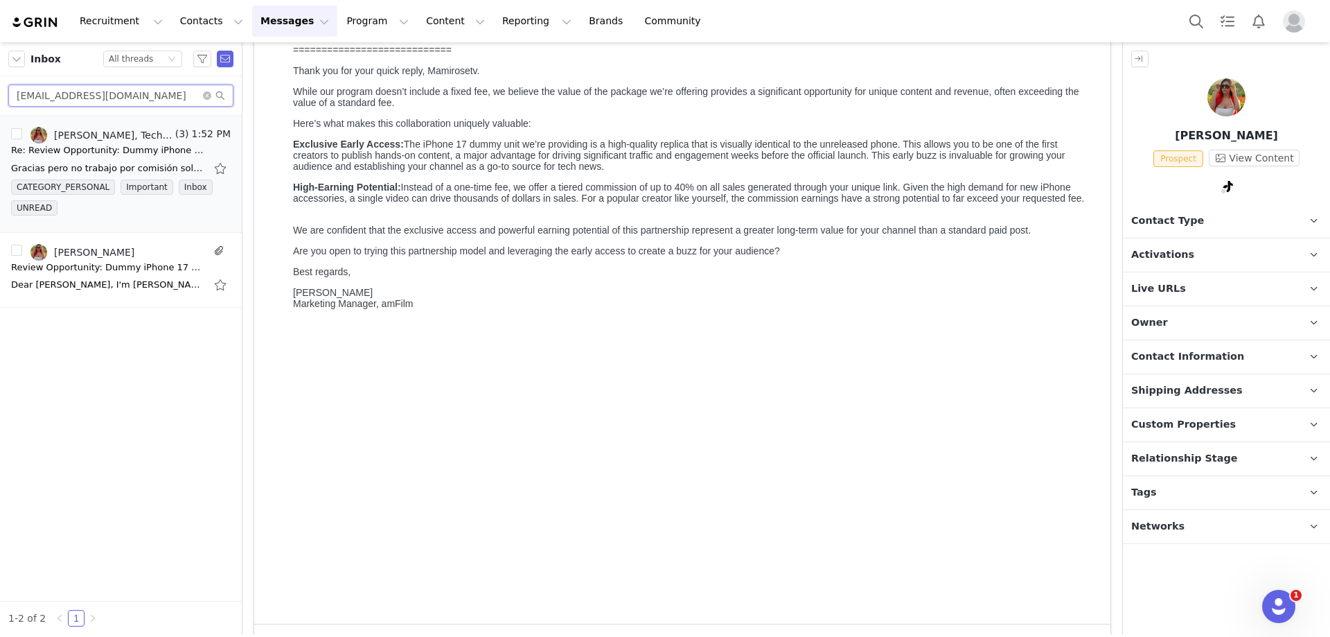
click at [65, 100] on input "[EMAIL_ADDRESS][DOMAIN_NAME]" at bounding box center [120, 96] width 225 height 22
paste input "info@thedianaz"
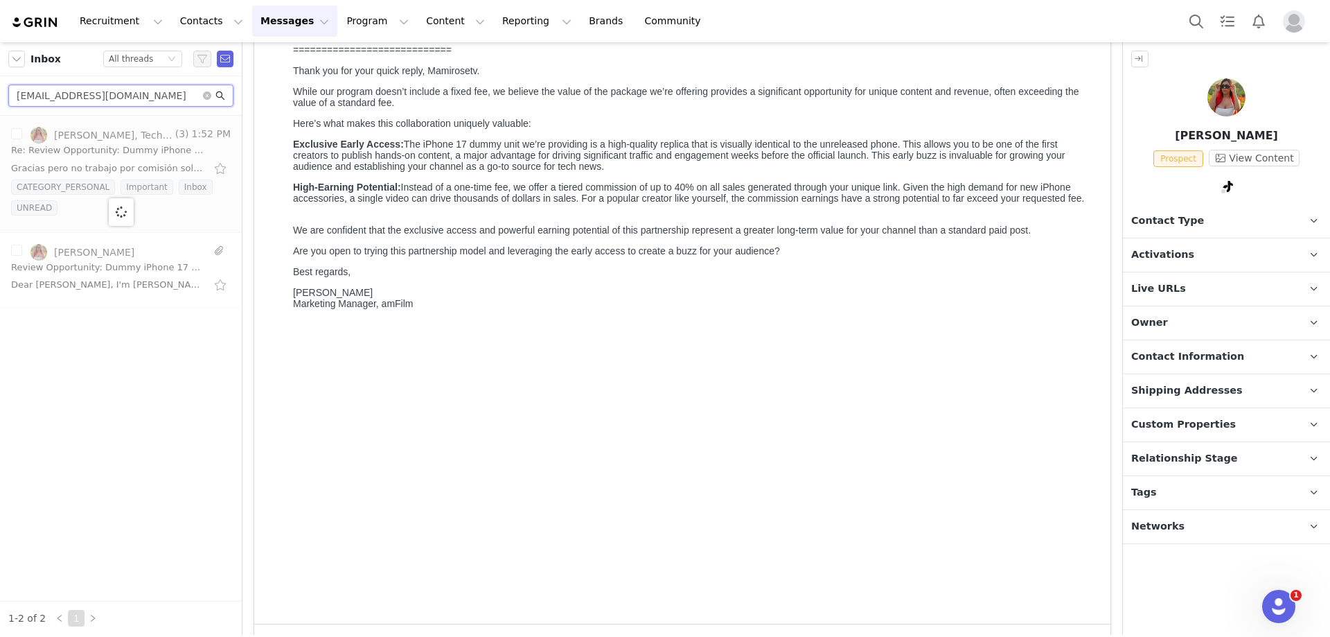
type input "[EMAIL_ADDRESS][DOMAIN_NAME]"
click at [221, 92] on icon "icon: search" at bounding box center [220, 95] width 9 height 9
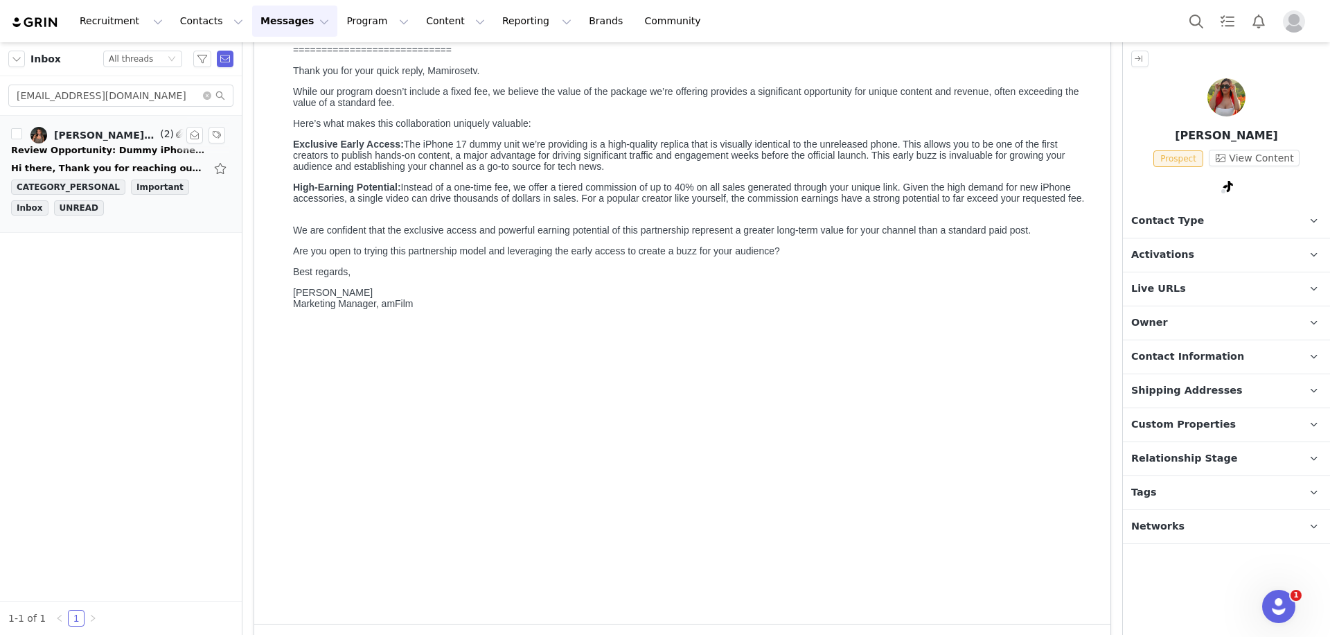
click at [112, 157] on div "Review Opportunity: Dummy iPhone 17 & amFilm OneTouch Screen Protectors" at bounding box center [108, 150] width 194 height 14
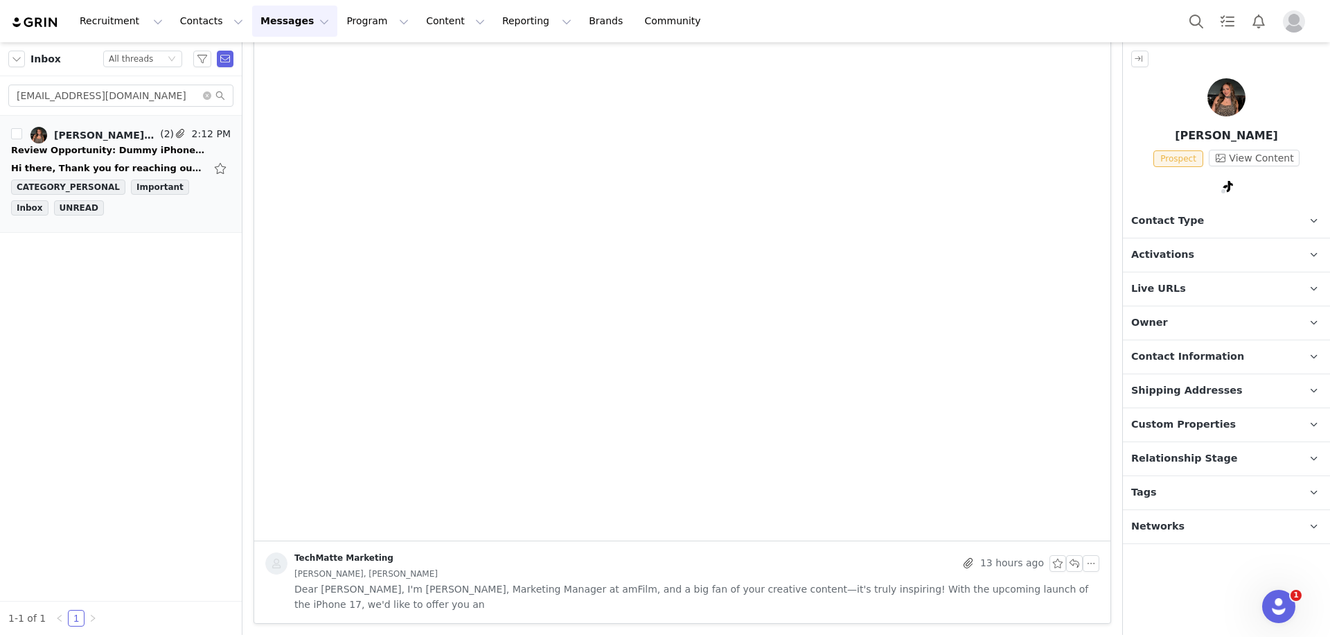
scroll to position [0, 0]
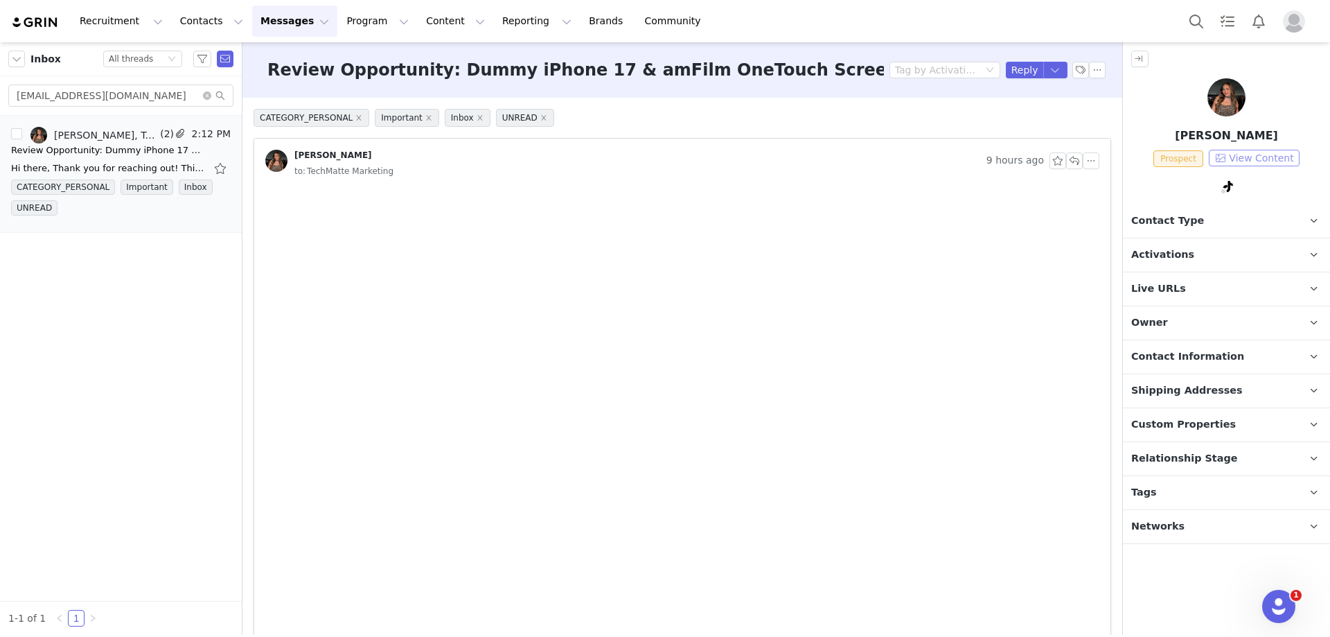
click at [1264, 157] on button "View Content" at bounding box center [1254, 158] width 91 height 17
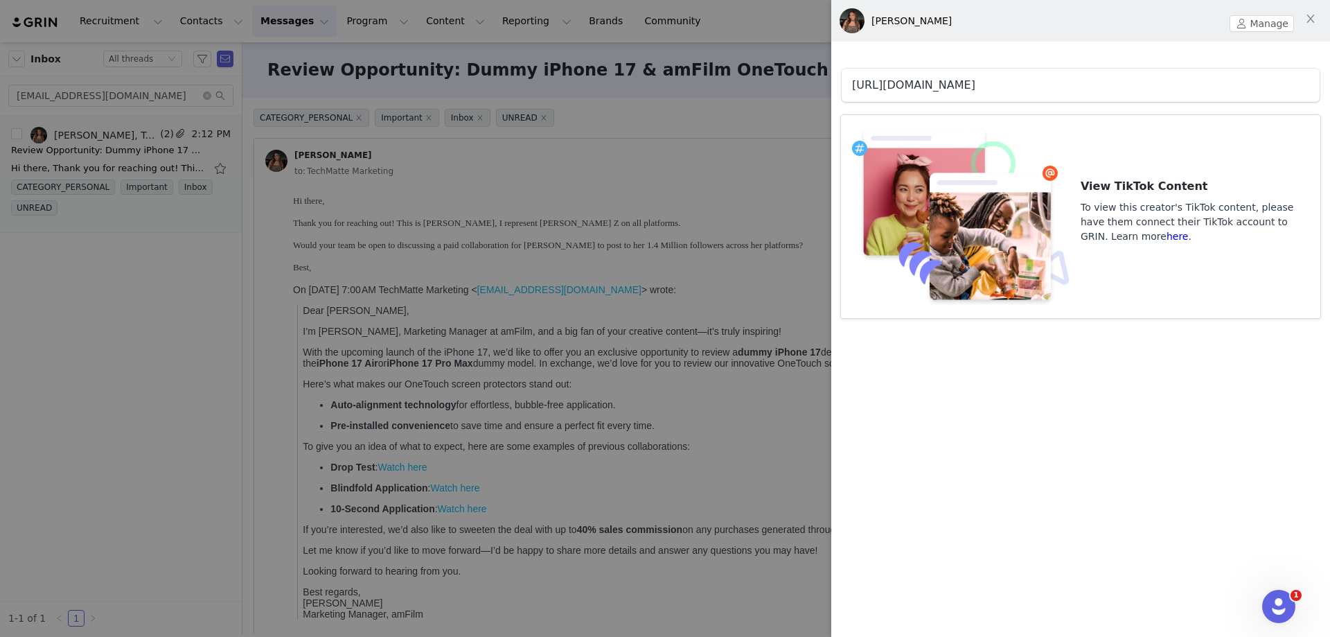
click at [975, 82] on link "[URL][DOMAIN_NAME]" at bounding box center [913, 84] width 123 height 13
click at [571, 223] on div at bounding box center [665, 318] width 1330 height 637
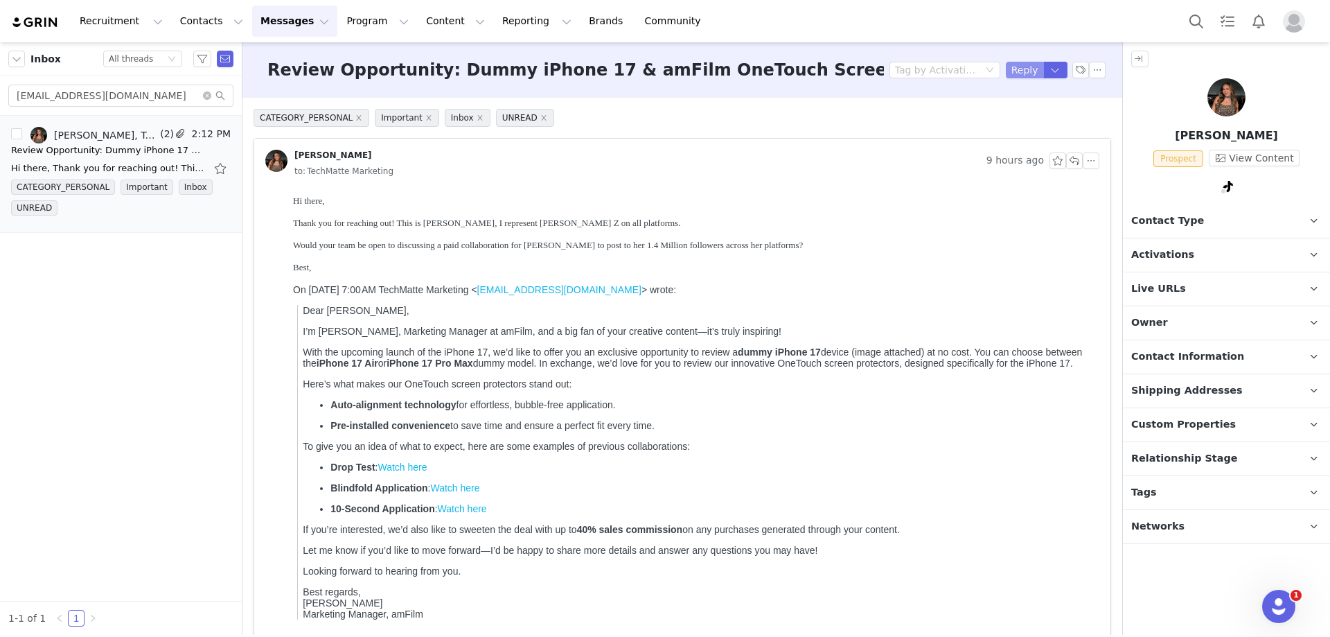
click at [1007, 67] on button "Reply" at bounding box center [1025, 70] width 38 height 17
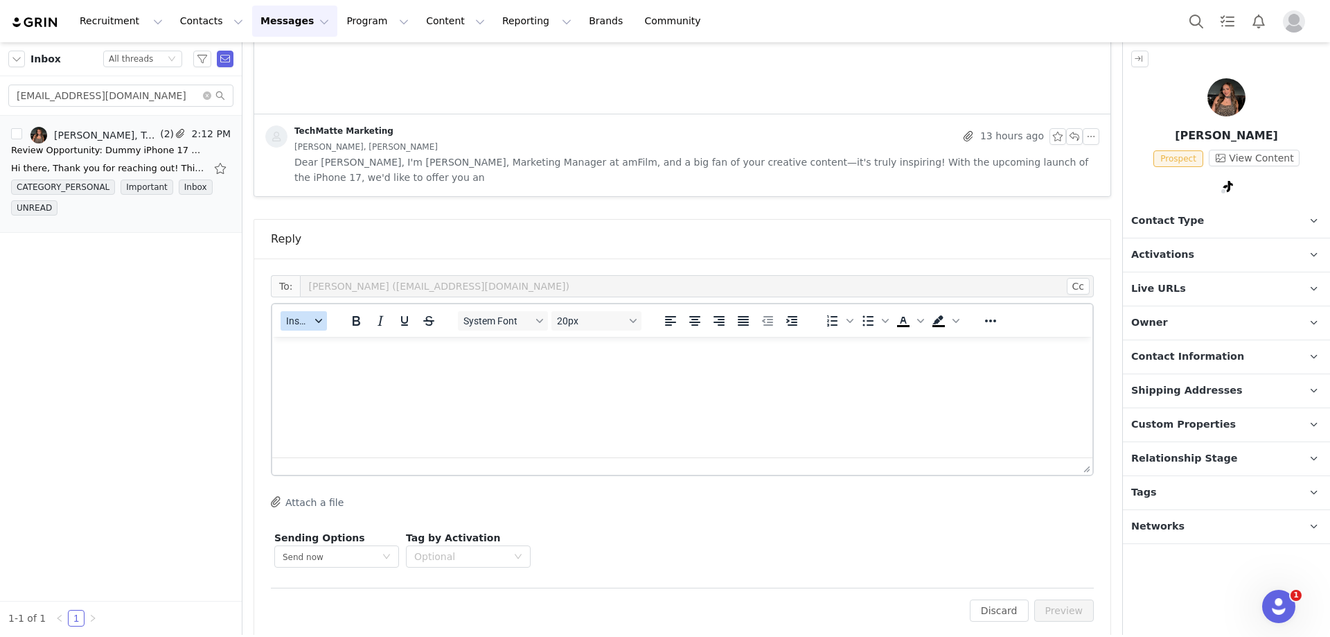
click at [305, 315] on span "Insert" at bounding box center [298, 320] width 24 height 11
click at [324, 330] on div "Insert Template" at bounding box center [354, 329] width 125 height 17
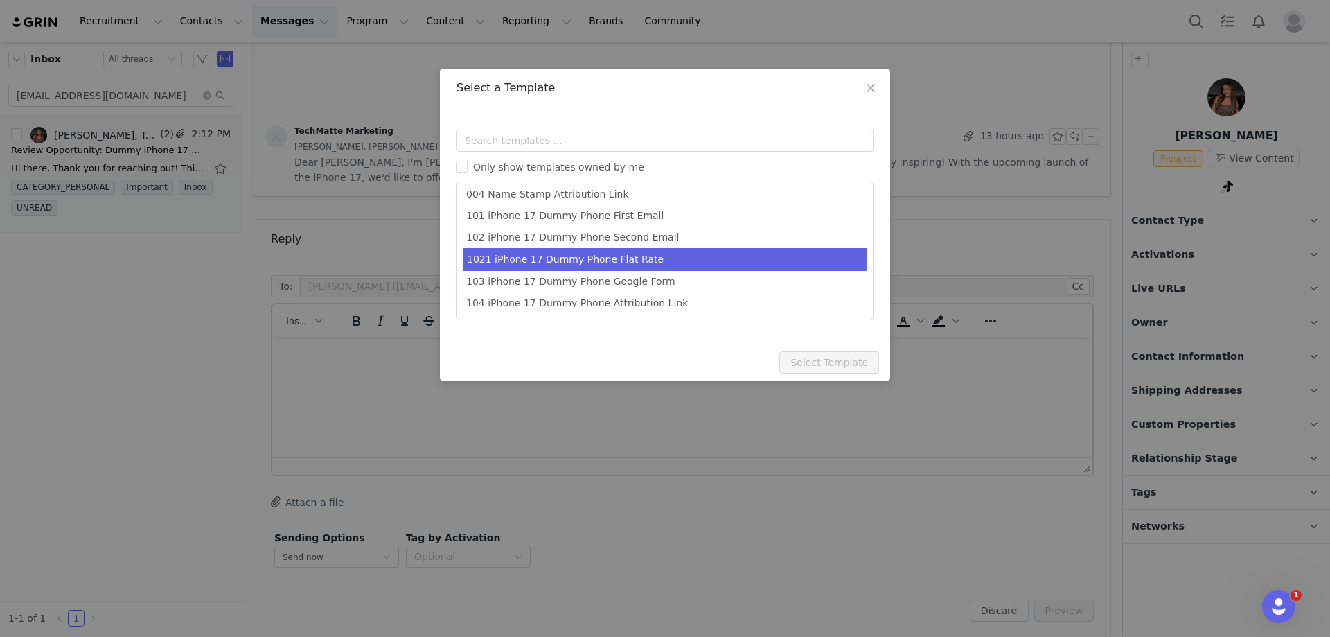
click at [692, 267] on li "1021 iPhone 17 Dummy Phone Flat Rate" at bounding box center [665, 259] width 405 height 23
type input "Thank you for your interest"
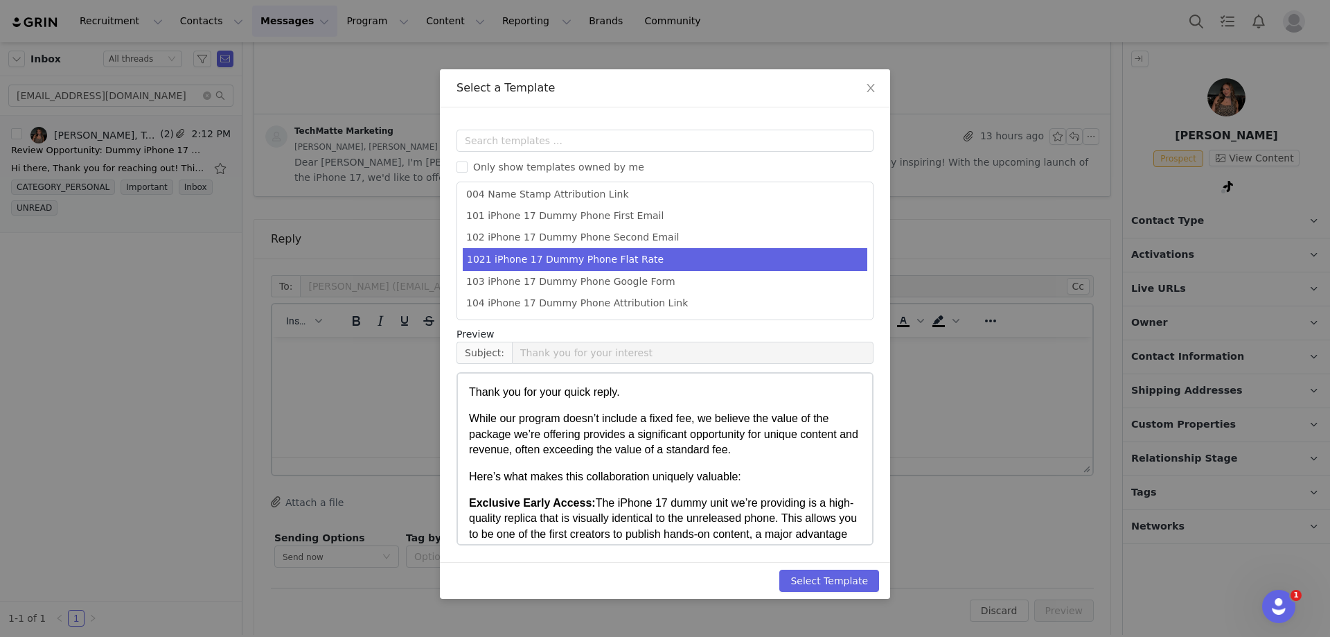
scroll to position [69, 0]
click at [831, 578] on button "Select Template" at bounding box center [829, 580] width 100 height 22
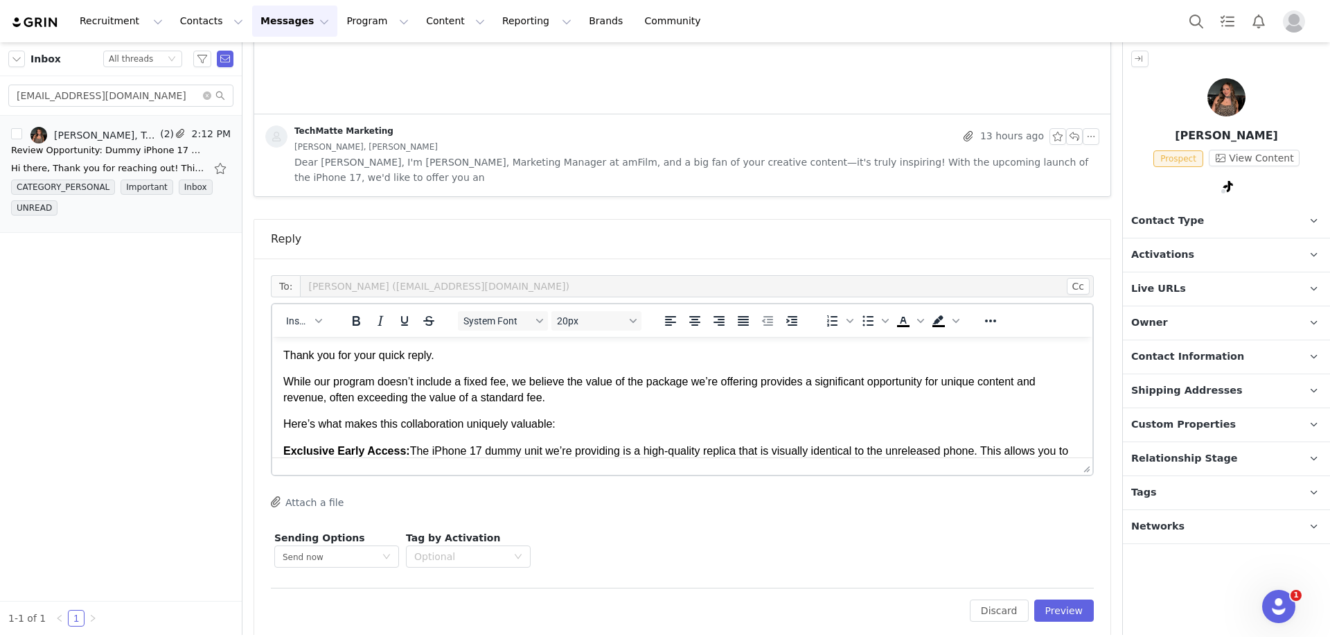
scroll to position [0, 0]
click at [469, 361] on p "Thank you for your quick reply." at bounding box center [682, 355] width 798 height 15
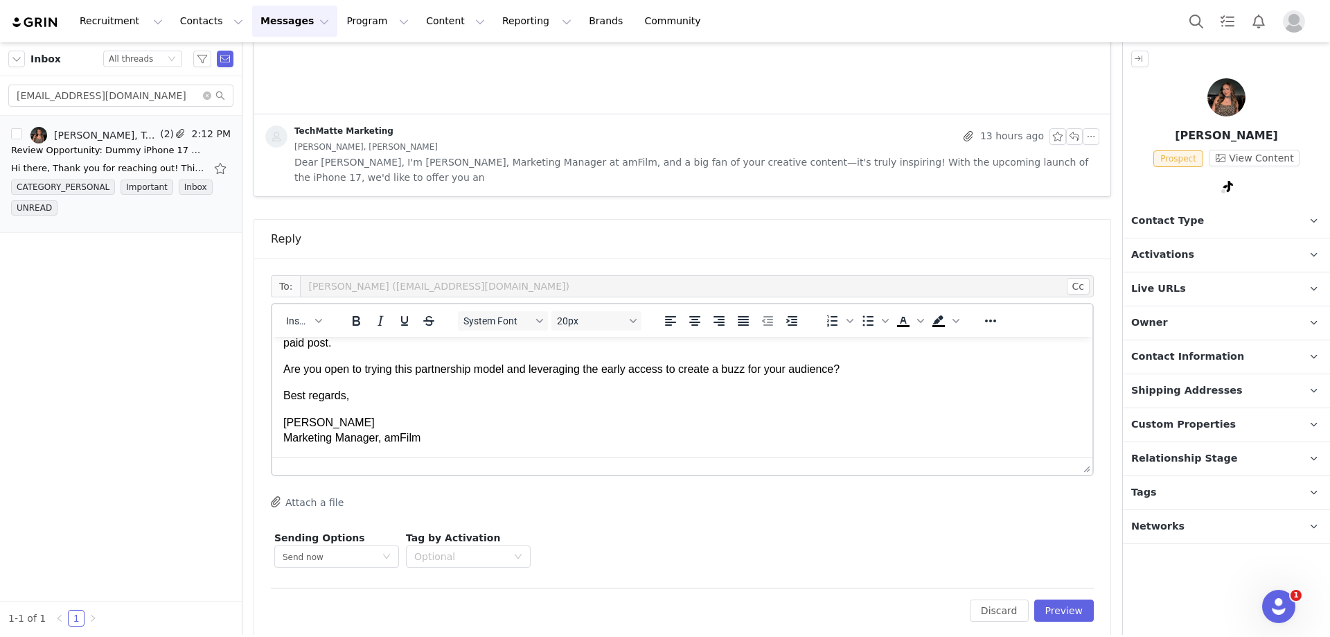
scroll to position [367, 0]
click at [1043, 599] on button "Preview" at bounding box center [1064, 610] width 60 height 22
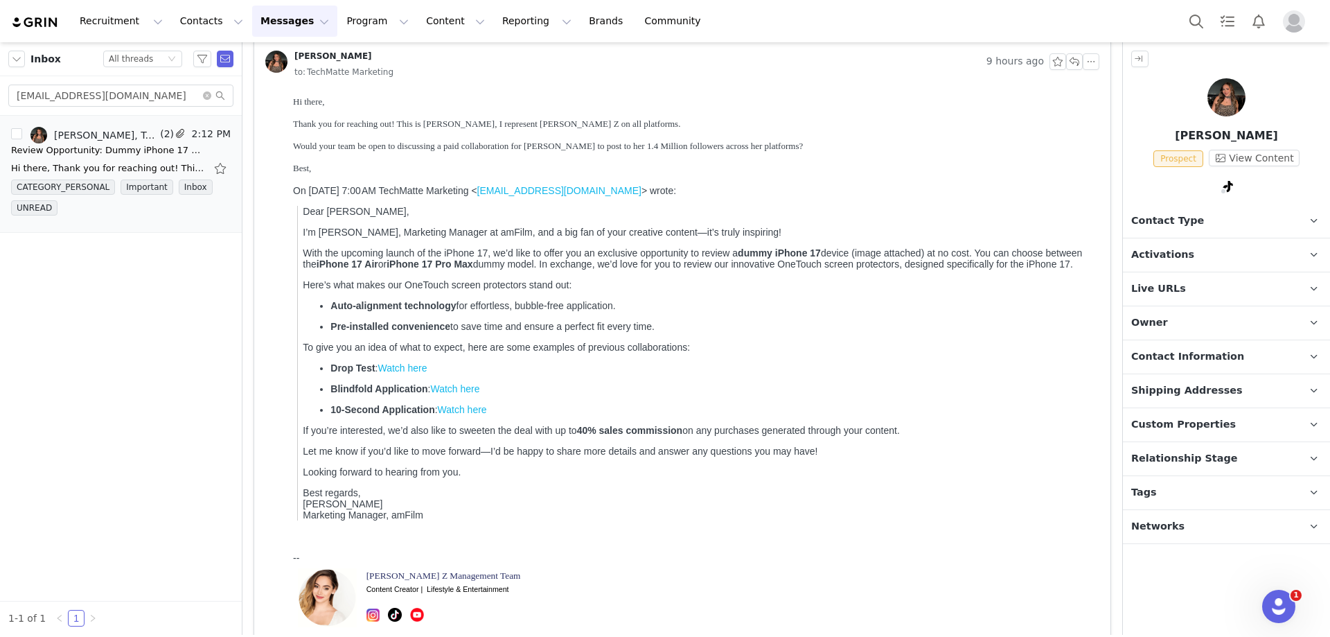
scroll to position [75, 0]
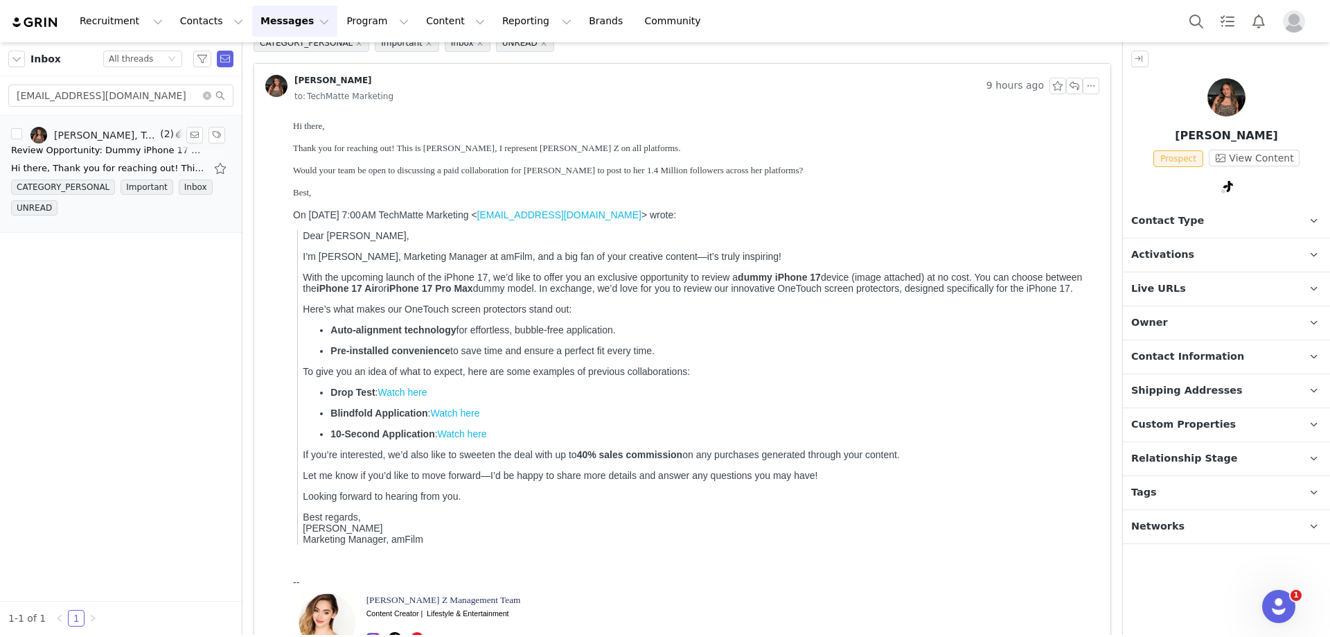
click at [135, 136] on div "[PERSON_NAME], TechMatte Marketing" at bounding box center [105, 135] width 103 height 11
click at [11, 154] on div "Review Opportunity: Dummy iPhone 17 & amFilm OneTouch Screen Protectors" at bounding box center [108, 150] width 194 height 14
click at [110, 152] on div "Review Opportunity: Dummy iPhone 17 & amFilm OneTouch Screen Protectors" at bounding box center [108, 150] width 194 height 14
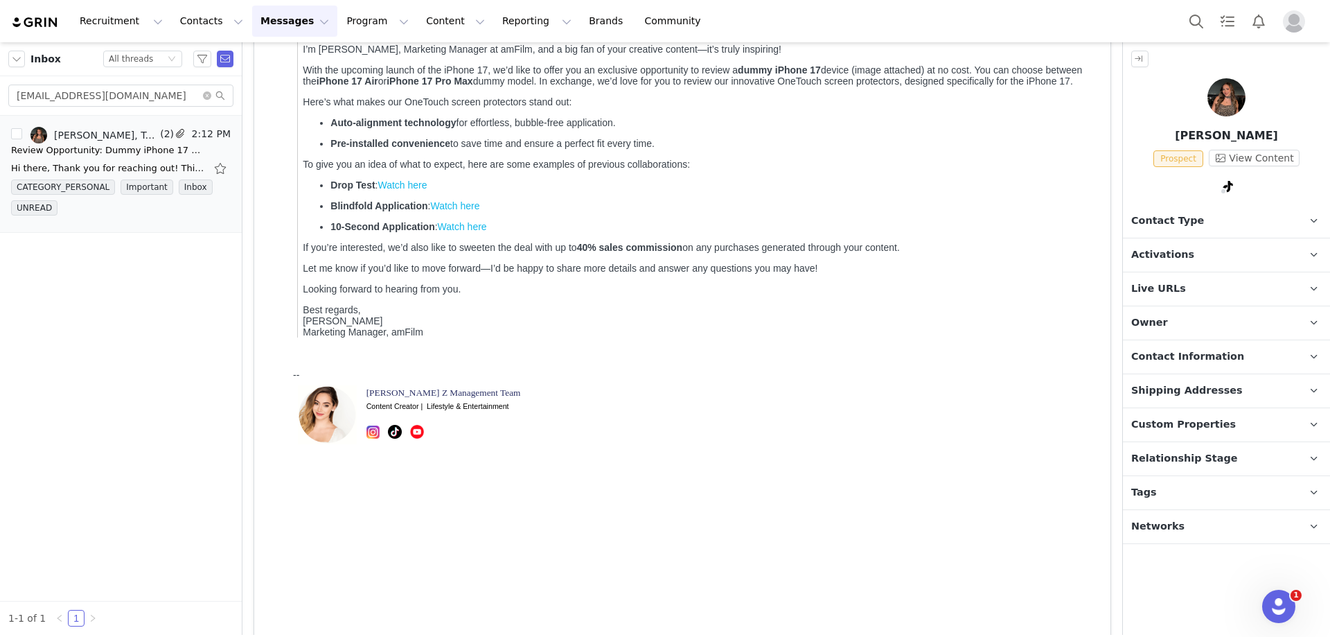
scroll to position [378, 0]
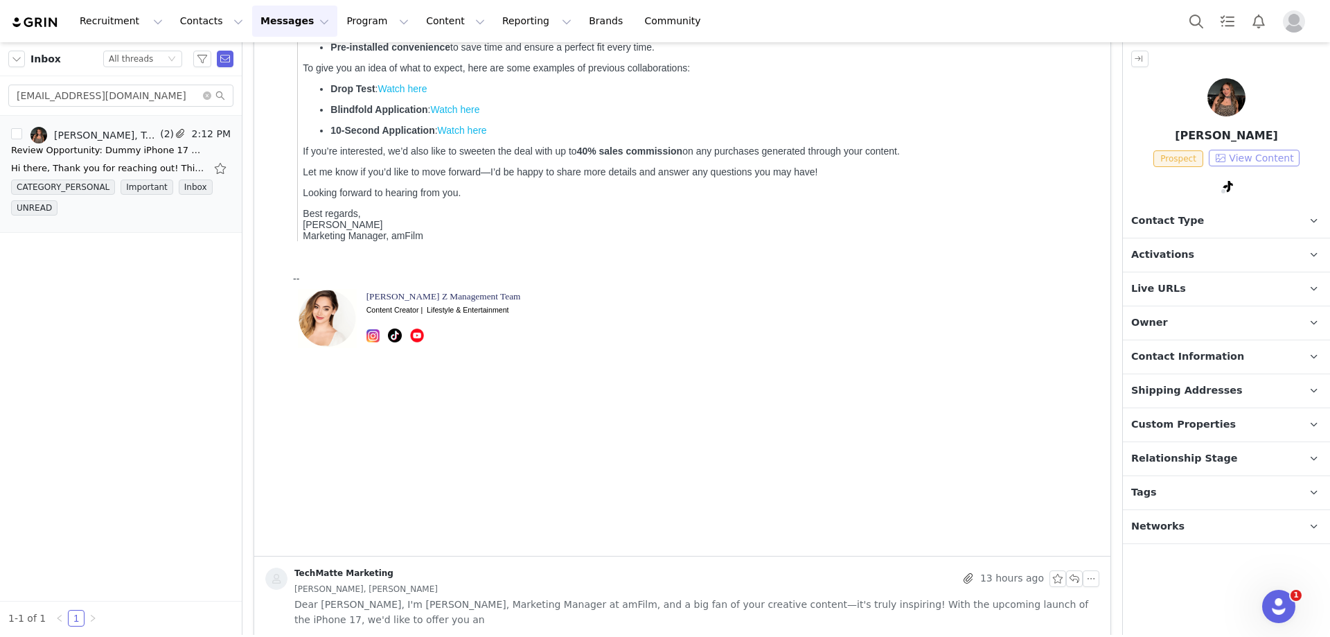
click at [1255, 152] on button "View Content" at bounding box center [1254, 158] width 91 height 17
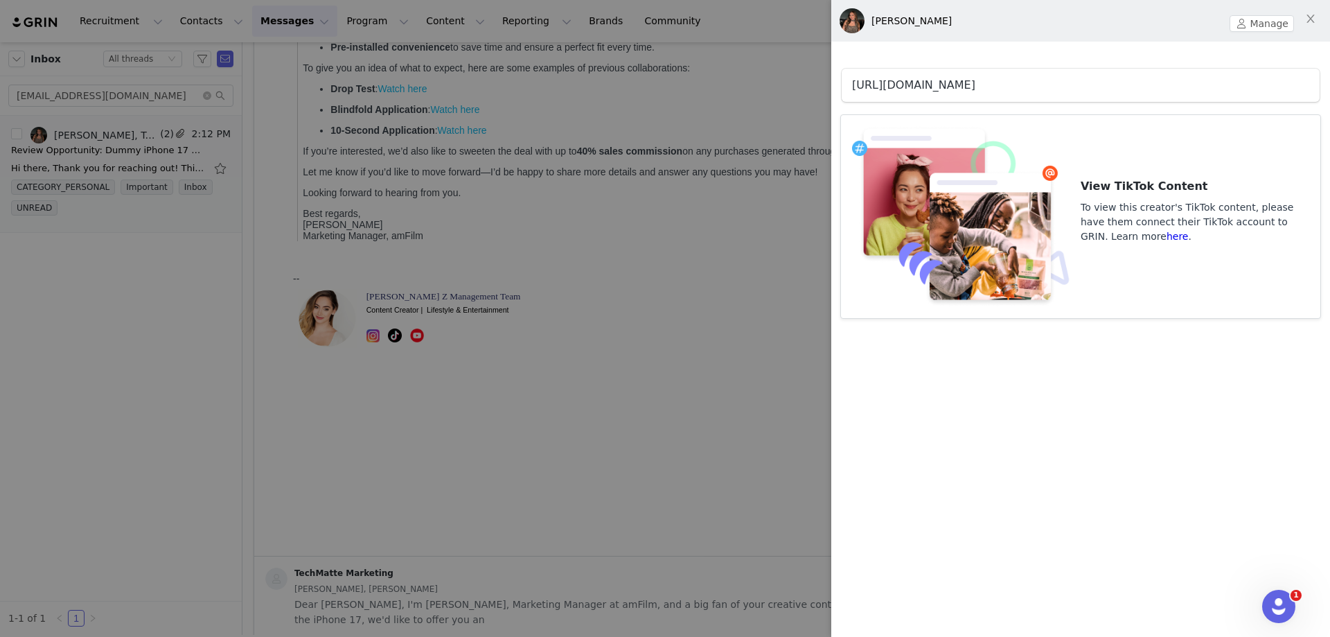
click at [975, 85] on link "[URL][DOMAIN_NAME]" at bounding box center [913, 84] width 123 height 13
click at [956, 87] on link "[URL][DOMAIN_NAME]" at bounding box center [913, 84] width 123 height 13
click at [599, 385] on div at bounding box center [665, 318] width 1330 height 637
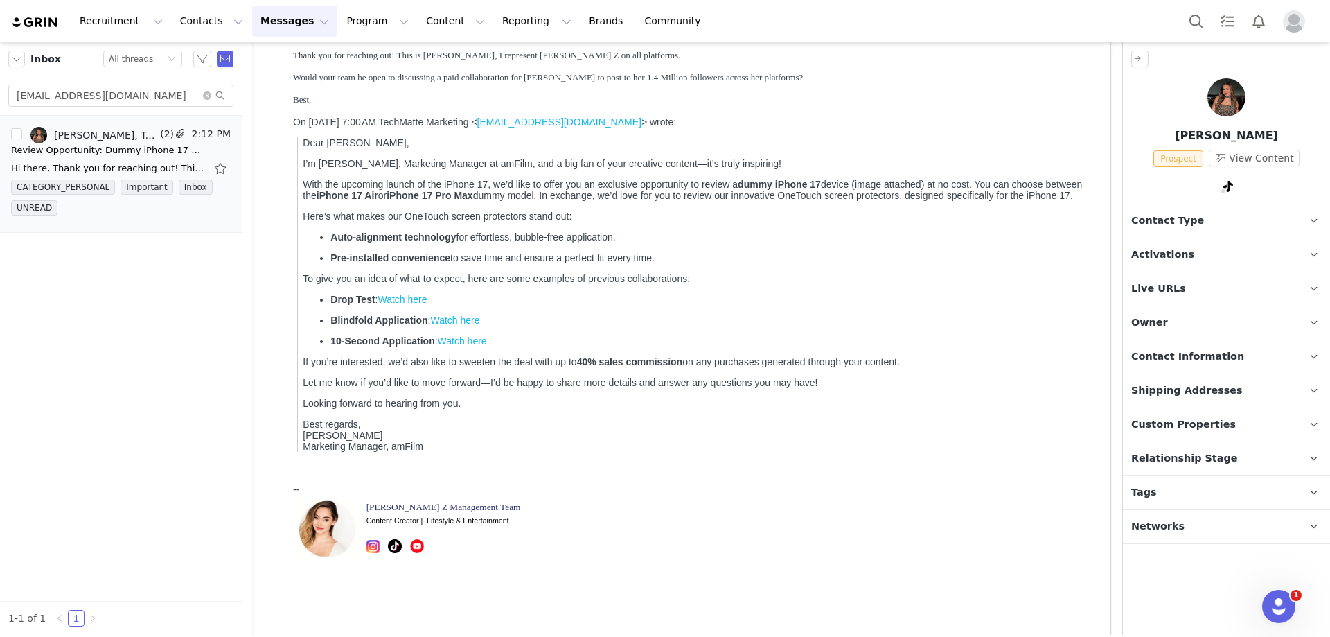
scroll to position [0, 0]
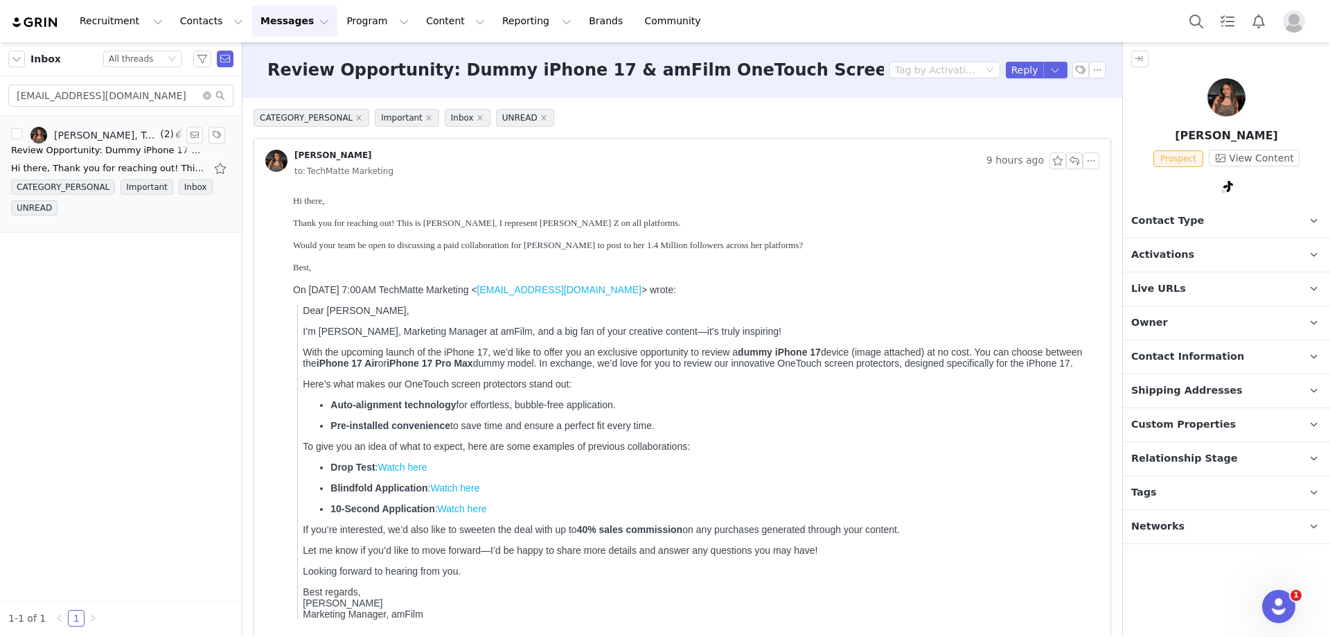
click at [146, 151] on div "Review Opportunity: Dummy iPhone 17 & amFilm OneTouch Screen Protectors" at bounding box center [108, 150] width 194 height 14
click at [1012, 75] on button "Reply" at bounding box center [1025, 70] width 38 height 17
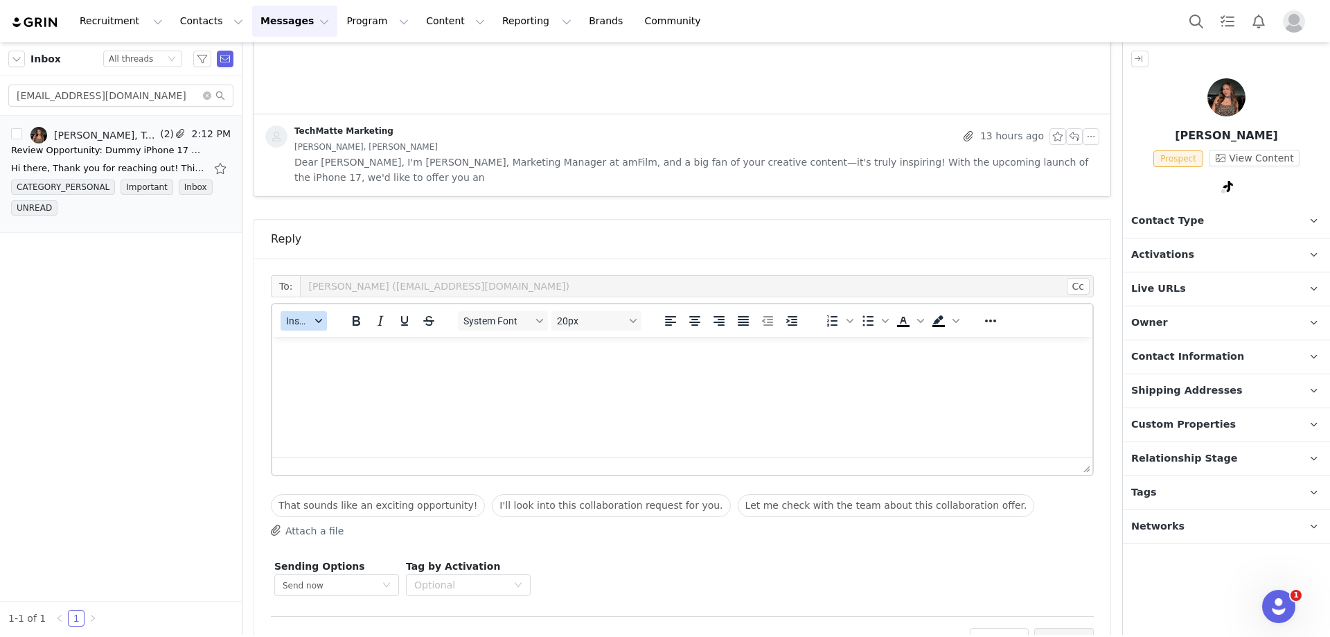
click at [306, 312] on button "Insert" at bounding box center [304, 320] width 46 height 19
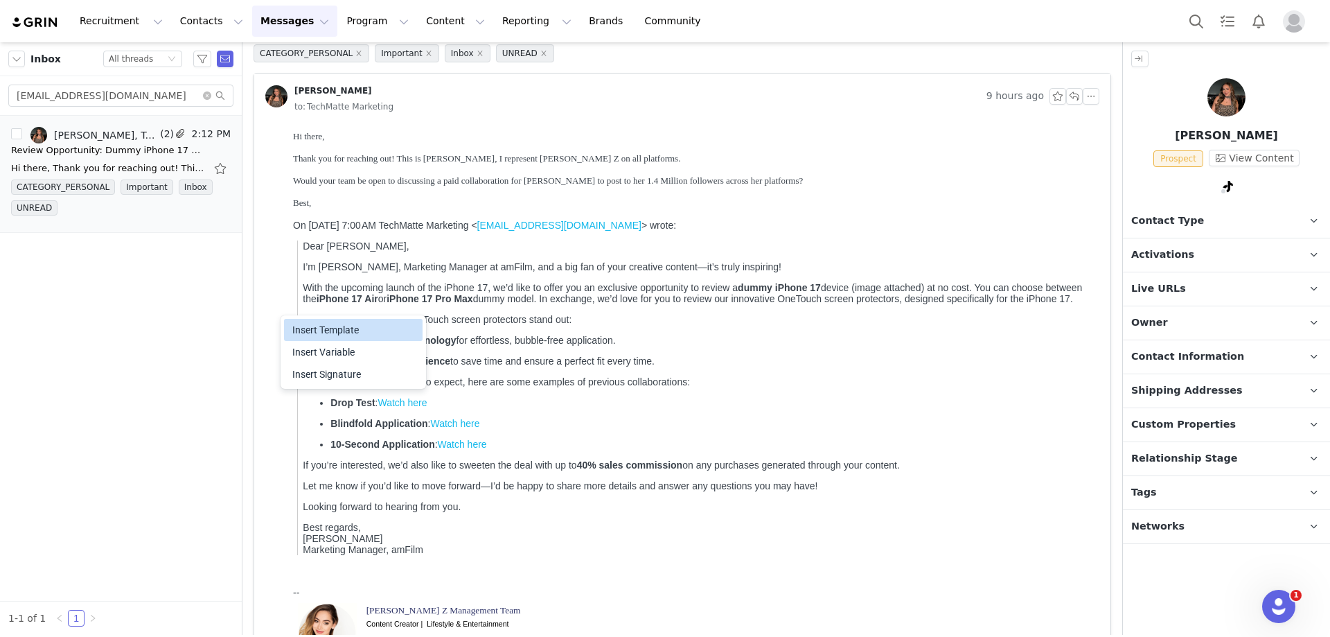
scroll to position [58, 0]
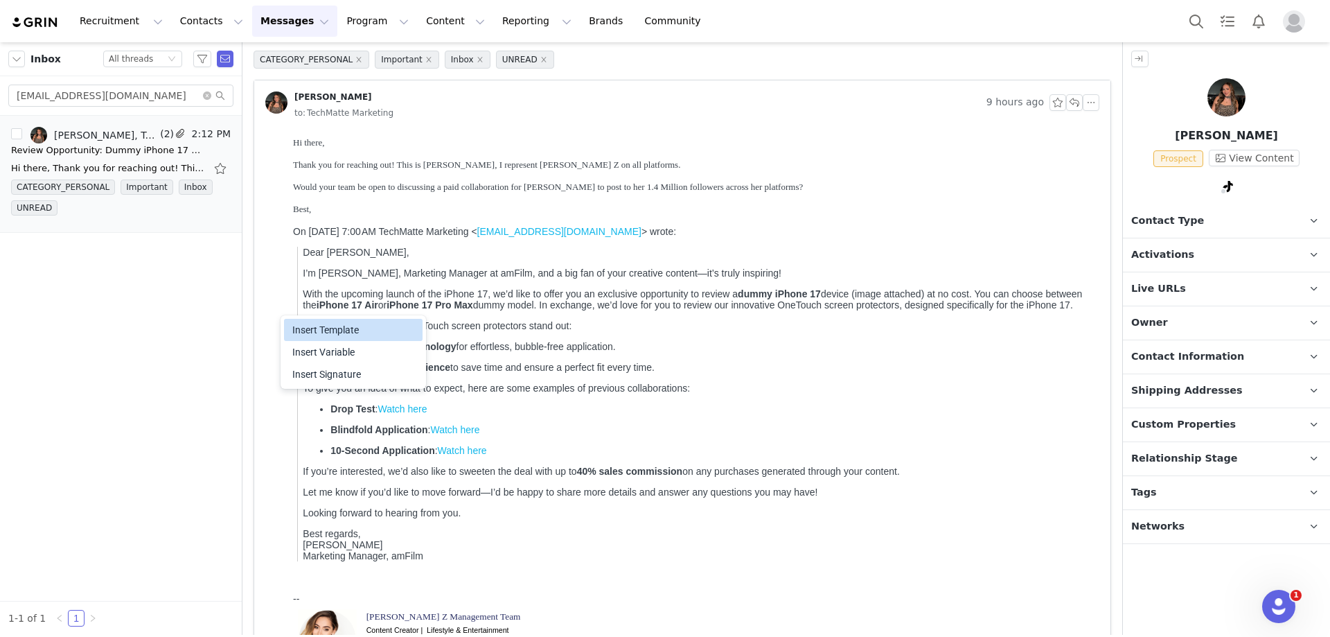
click at [308, 340] on div "Insert Template" at bounding box center [353, 330] width 139 height 22
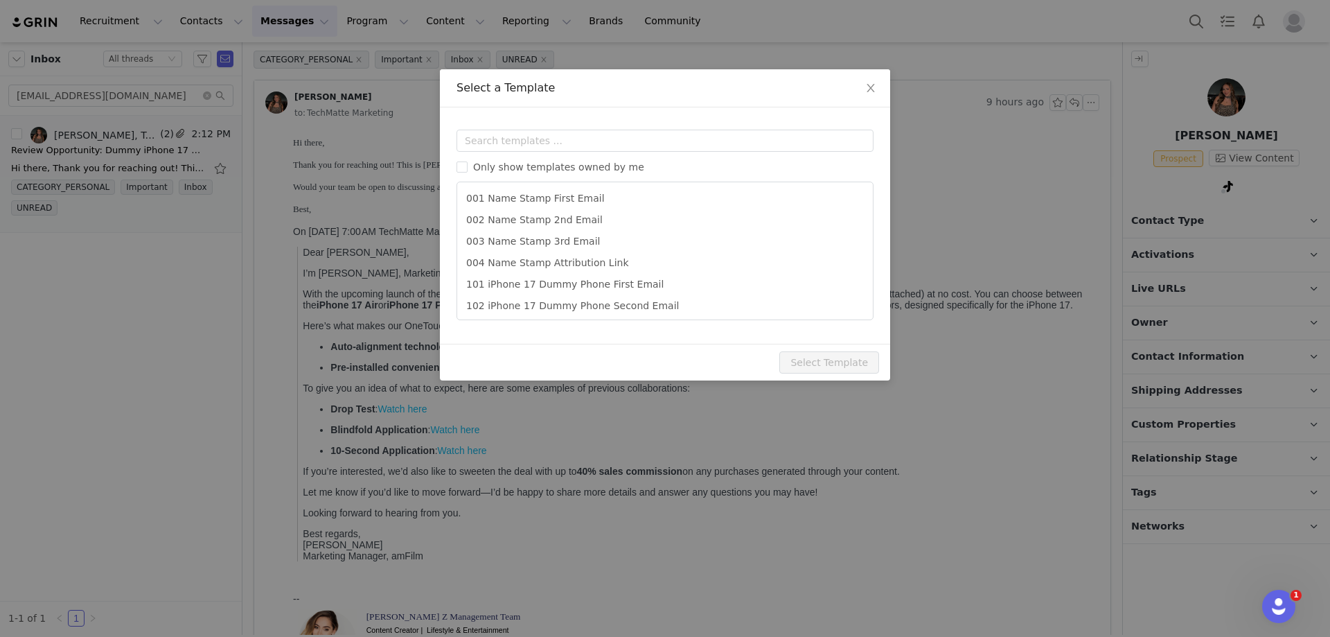
scroll to position [0, 0]
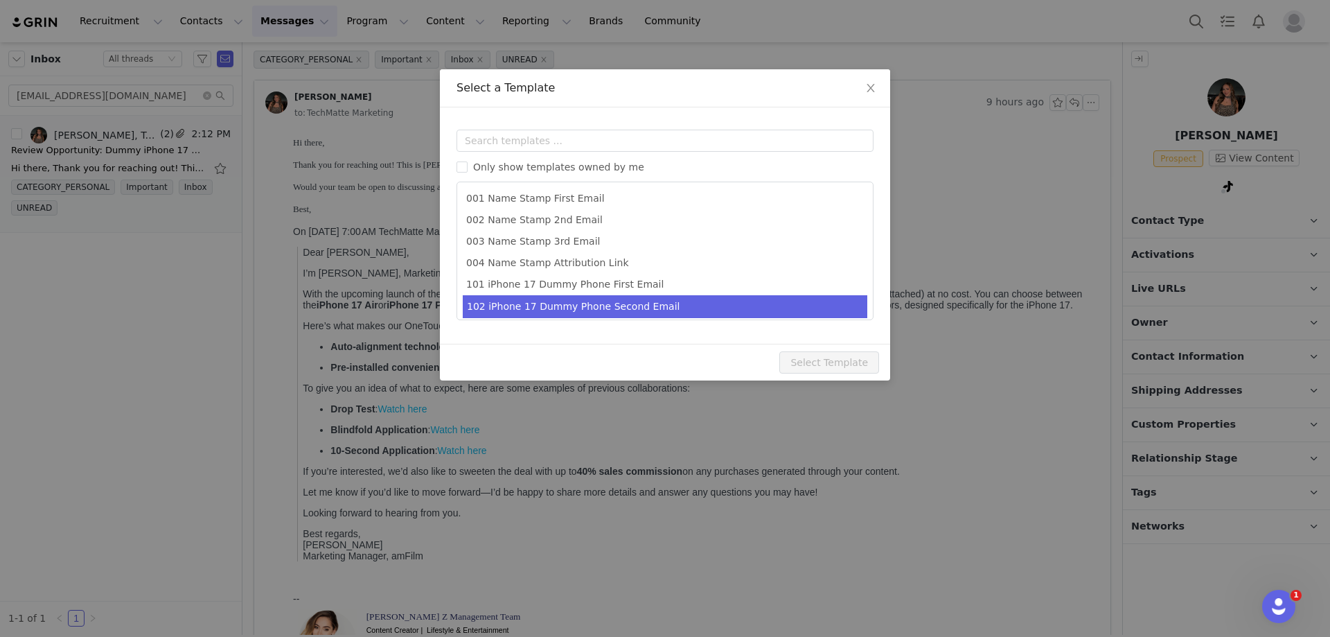
click at [533, 305] on li "102 iPhone 17 Dummy Phone Second Email" at bounding box center [665, 306] width 405 height 23
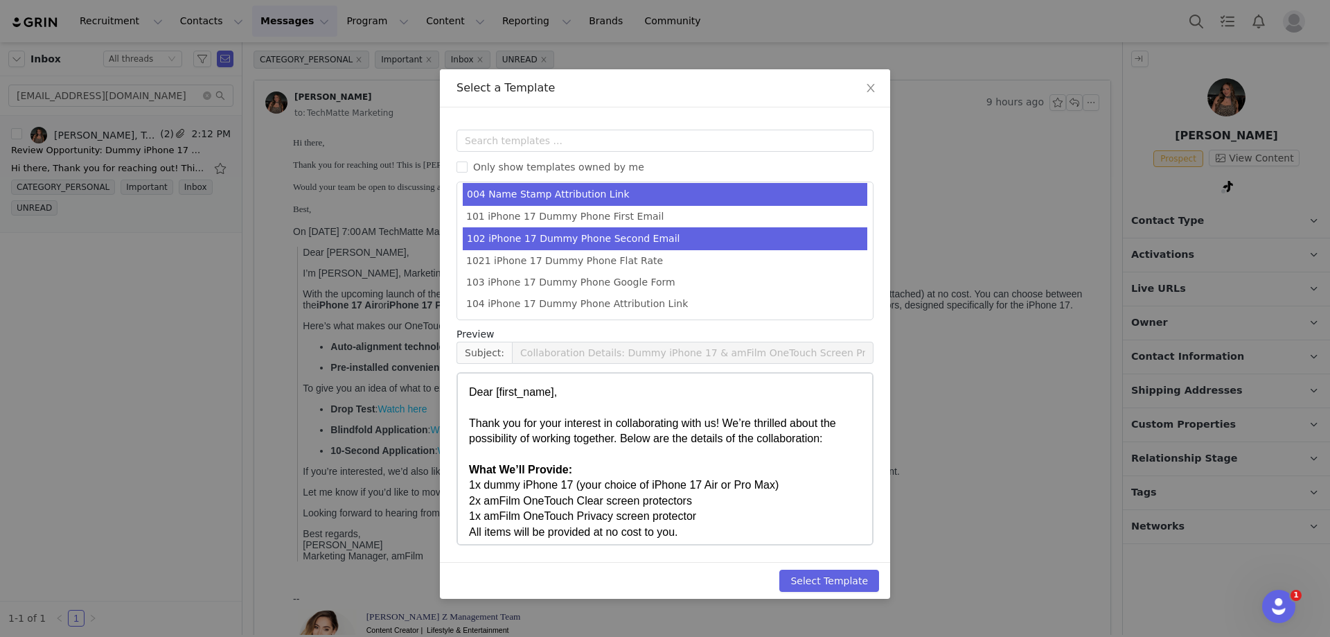
click at [593, 264] on li "1021 iPhone 17 Dummy Phone Flat Rate" at bounding box center [665, 260] width 405 height 21
type input "Thank you for your interest"
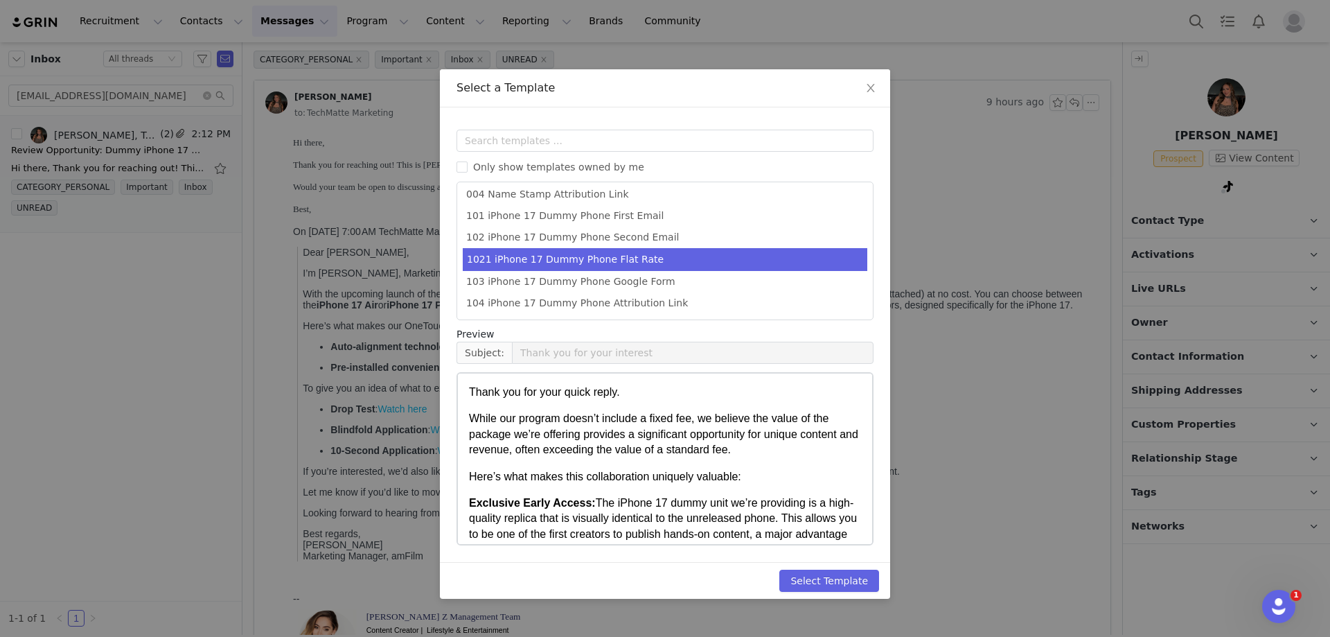
scroll to position [69, 0]
click at [819, 575] on button "Select Template" at bounding box center [829, 580] width 100 height 22
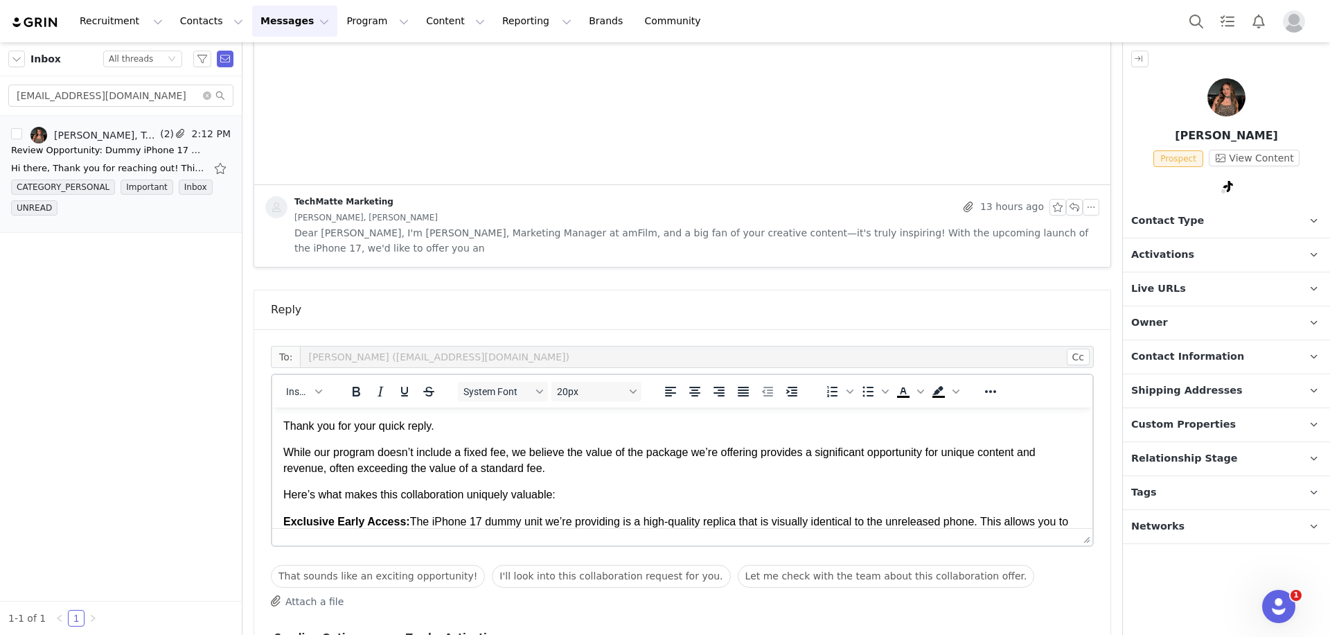
scroll to position [751, 0]
click at [470, 430] on p "Thank you for your quick reply." at bounding box center [682, 424] width 798 height 15
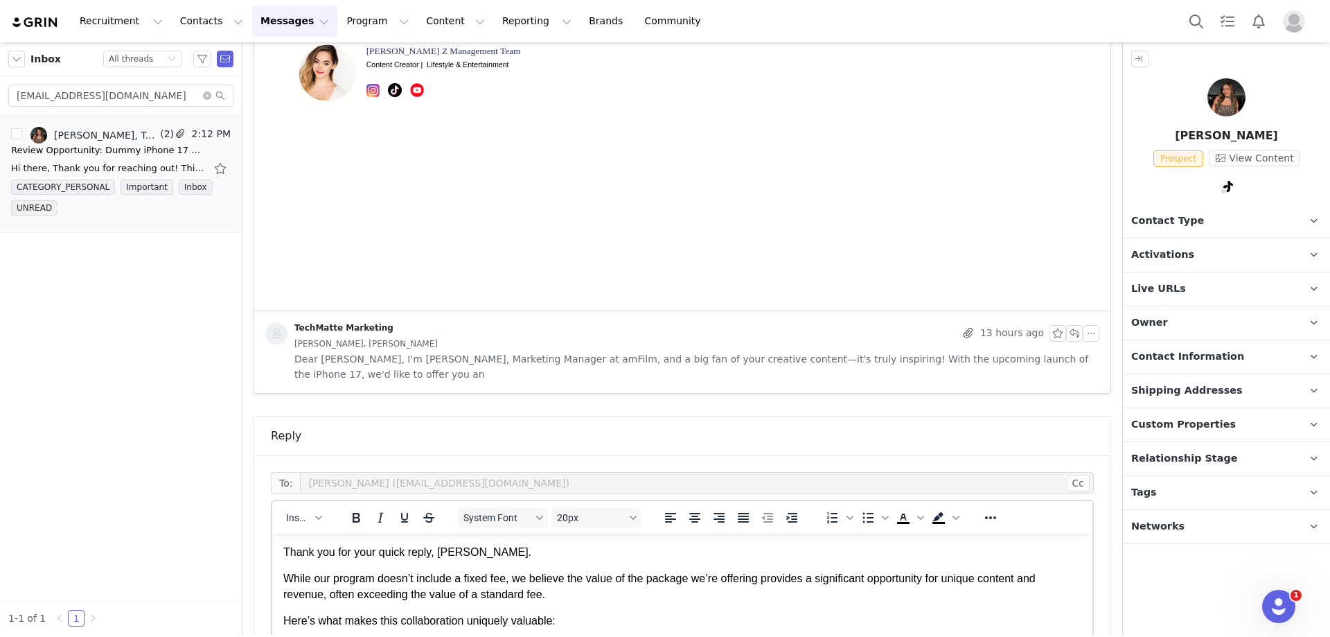
scroll to position [849, 0]
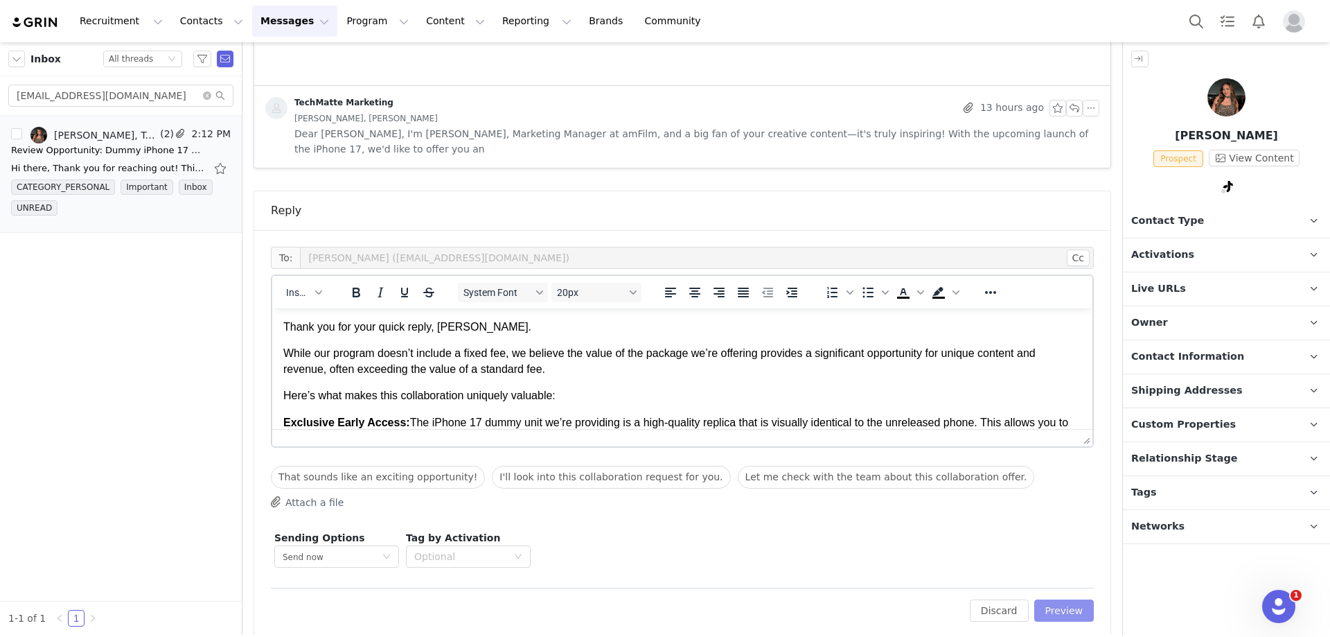
click at [1059, 599] on button "Preview" at bounding box center [1064, 610] width 60 height 22
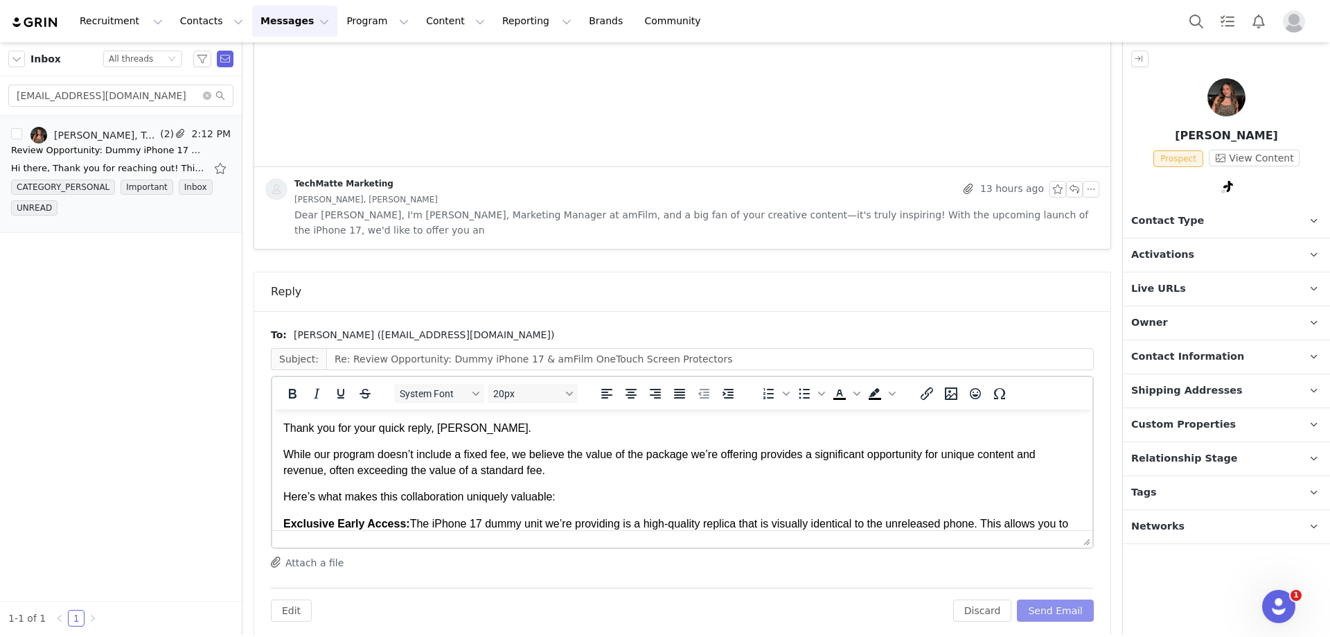
scroll to position [0, 0]
click at [1056, 599] on button "Send Email" at bounding box center [1055, 610] width 77 height 22
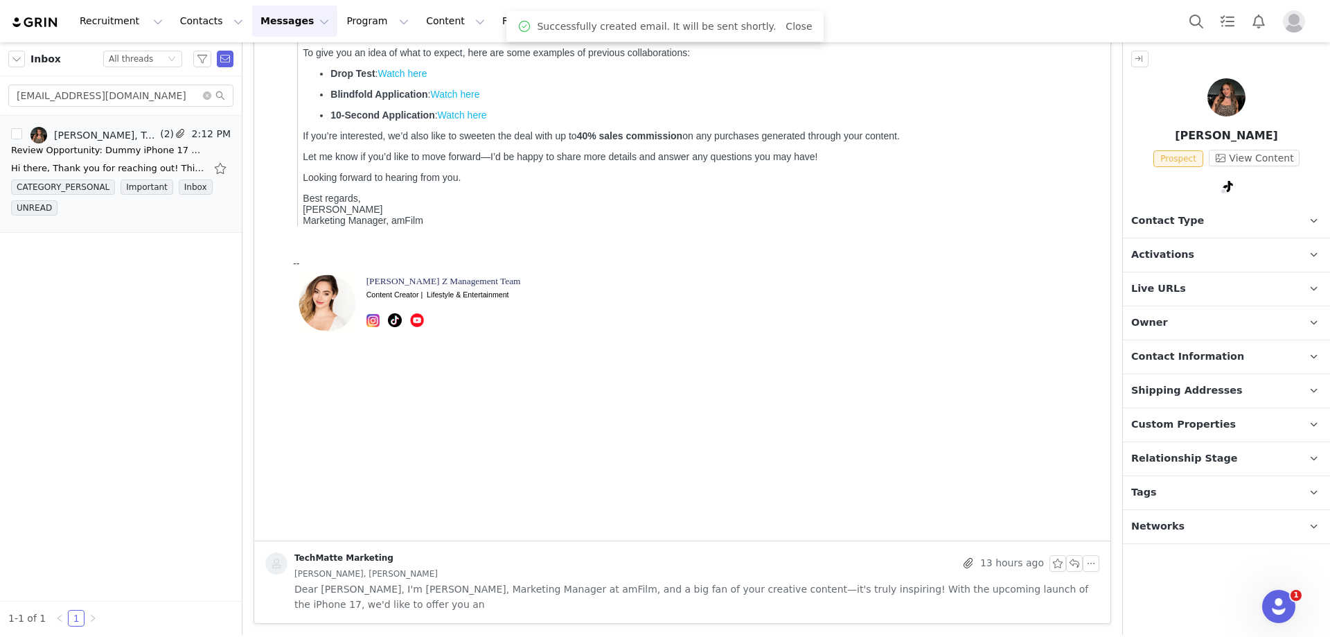
scroll to position [378, 0]
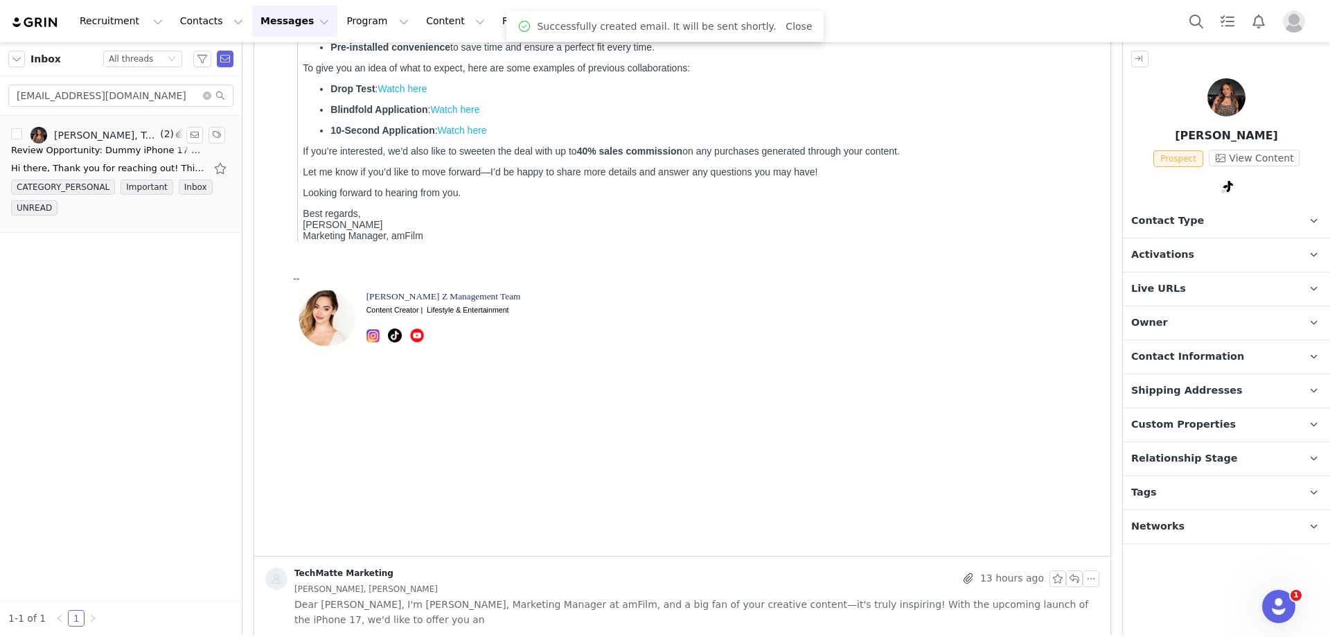
click at [143, 145] on div "Review Opportunity: Dummy iPhone 17 & amFilm OneTouch Screen Protectors" at bounding box center [108, 150] width 194 height 14
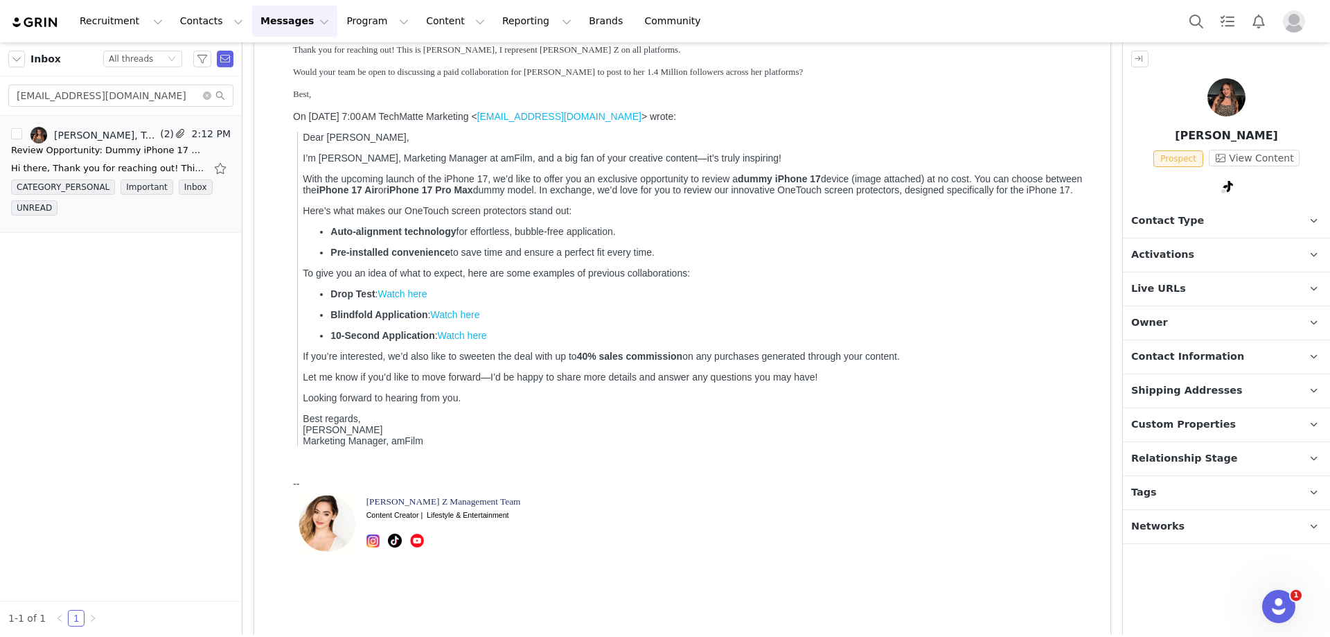
scroll to position [0, 0]
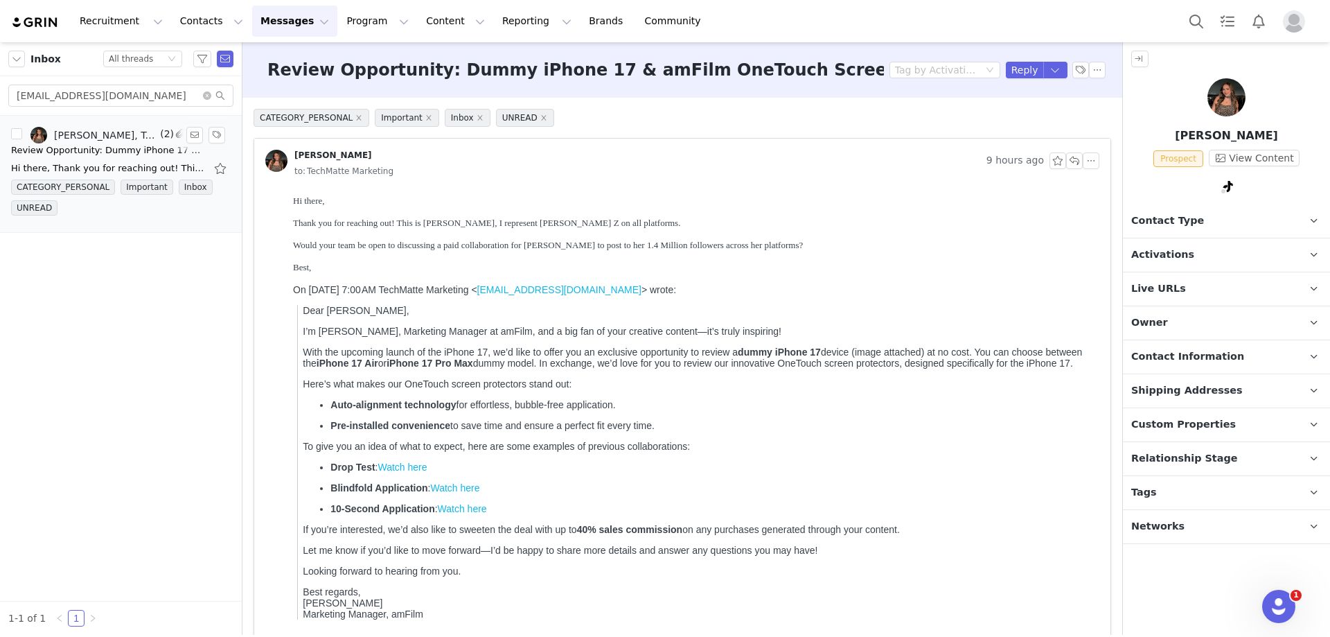
click at [100, 148] on div "Review Opportunity: Dummy iPhone 17 & amFilm OneTouch Screen Protectors" at bounding box center [108, 150] width 194 height 14
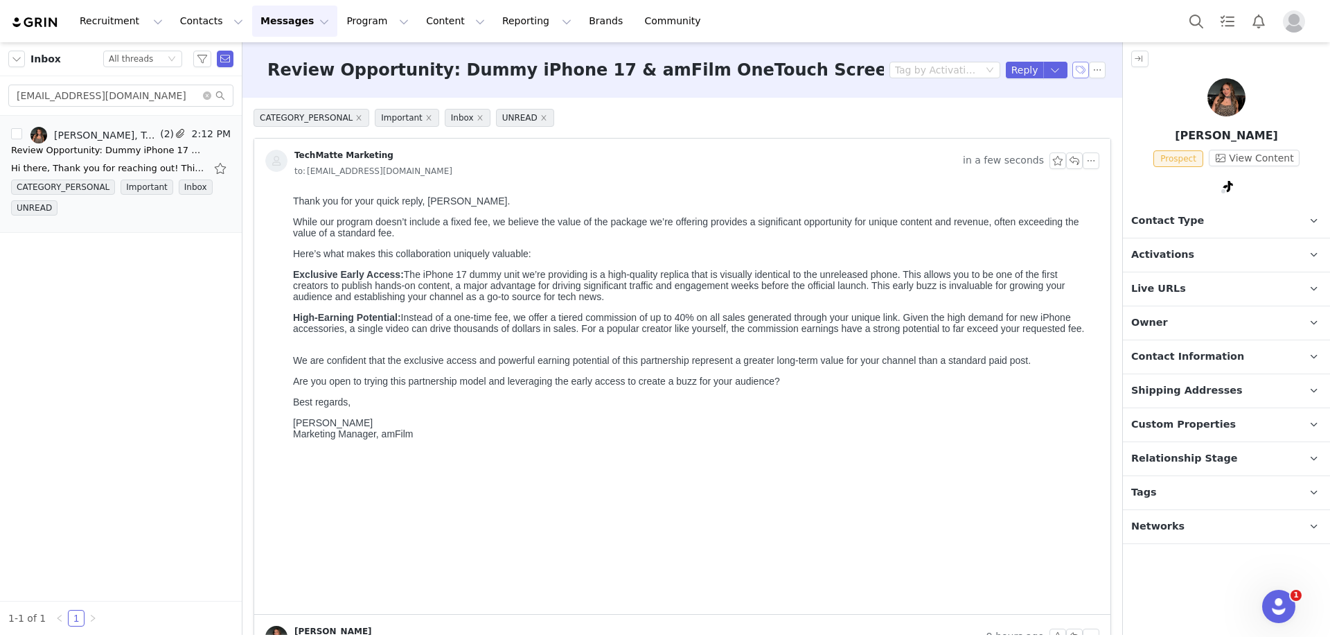
click at [1072, 71] on button "button" at bounding box center [1080, 70] width 17 height 17
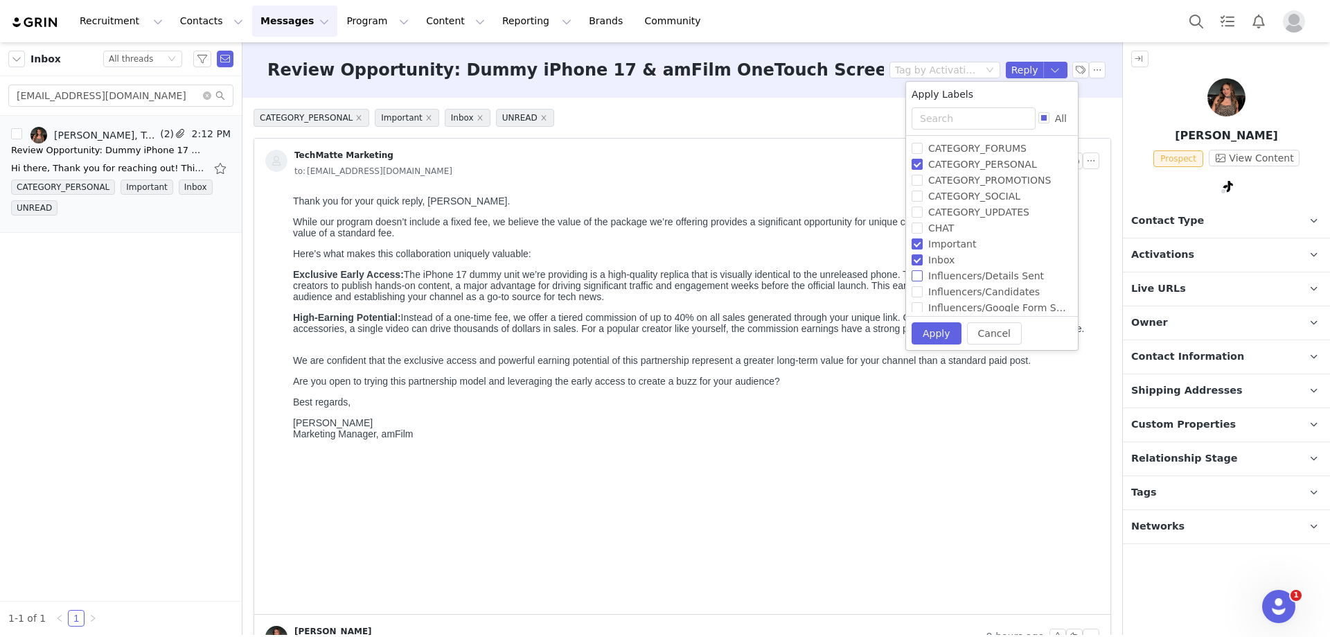
click at [915, 278] on input "Influencers/Details Sent" at bounding box center [917, 275] width 11 height 11
checkbox input "true"
click at [927, 327] on button "Apply" at bounding box center [937, 333] width 50 height 22
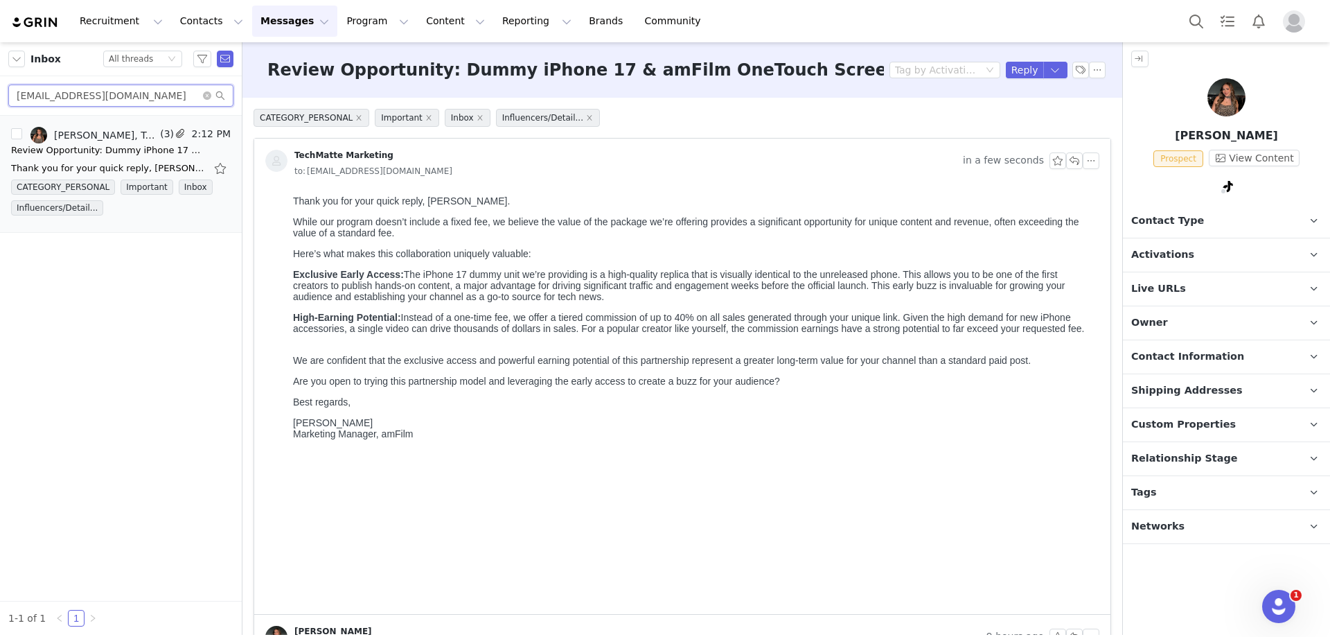
drag, startPoint x: 164, startPoint y: 105, endPoint x: -15, endPoint y: 102, distance: 179.5
click at [0, 102] on html "Recruitment Recruitment Creator Search Curated Lists Landing Pages Web Extensio…" at bounding box center [665, 318] width 1330 height 637
paste input "[EMAIL_ADDRESS]"
click at [108, 138] on div "[PERSON_NAME] | TT Shop Guy, [PERSON_NAME], TechMatte Marketing" at bounding box center [105, 135] width 103 height 11
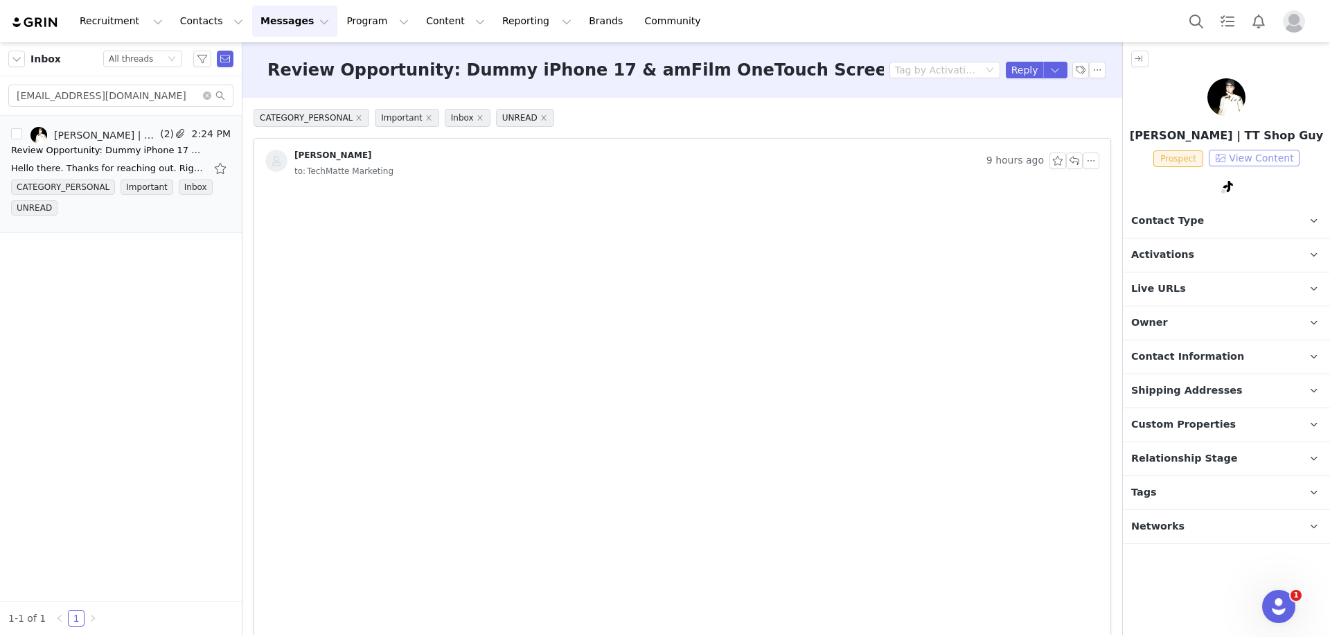
click at [1282, 156] on button "View Content" at bounding box center [1254, 158] width 91 height 17
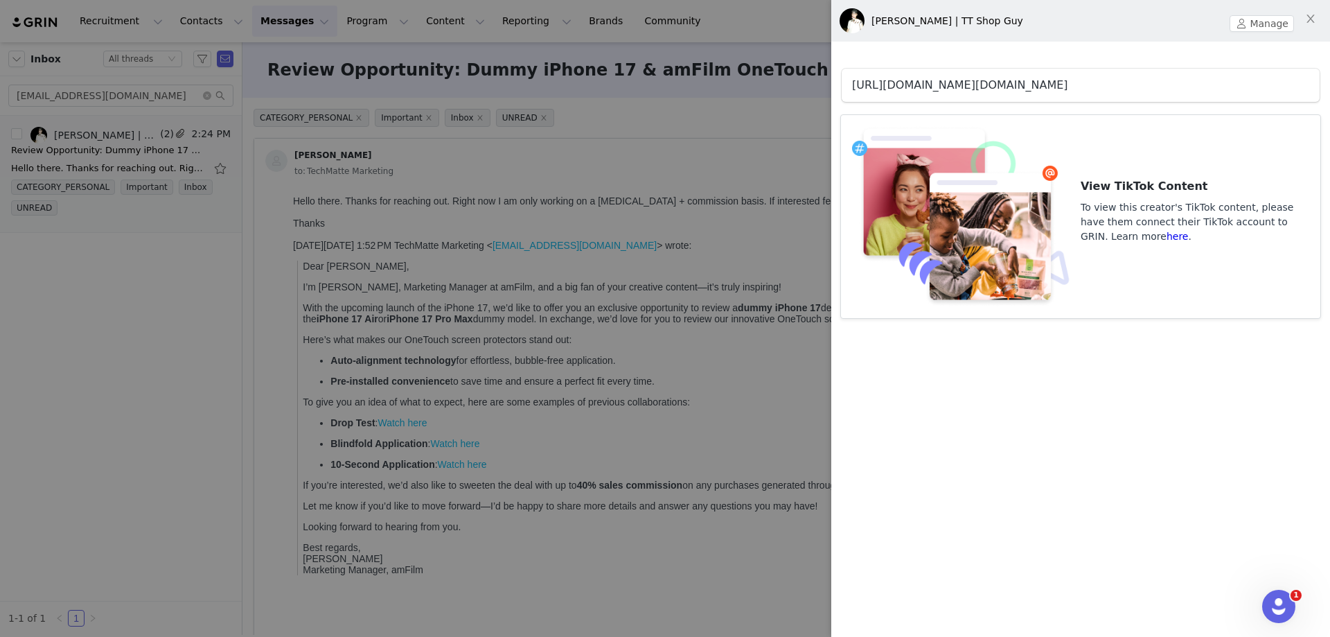
click at [976, 83] on link "[URL][DOMAIN_NAME][DOMAIN_NAME]" at bounding box center [960, 84] width 216 height 13
click at [533, 119] on div at bounding box center [665, 318] width 1330 height 637
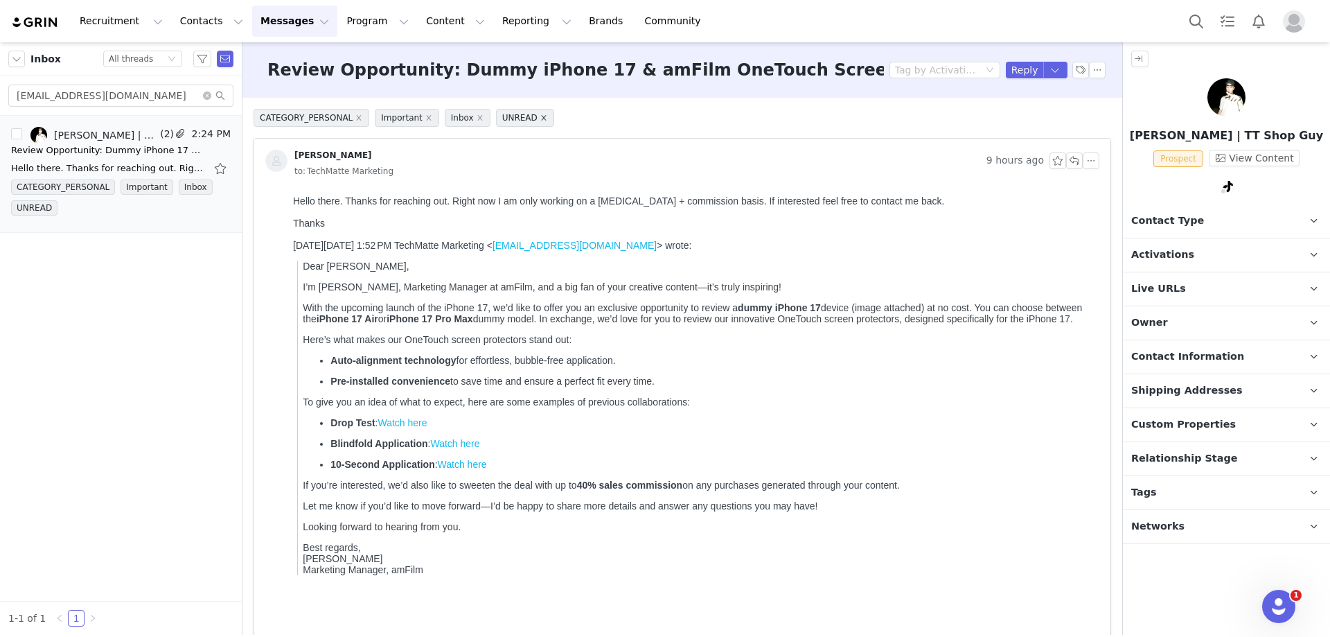
click at [540, 119] on icon "icon: close" at bounding box center [543, 117] width 7 height 7
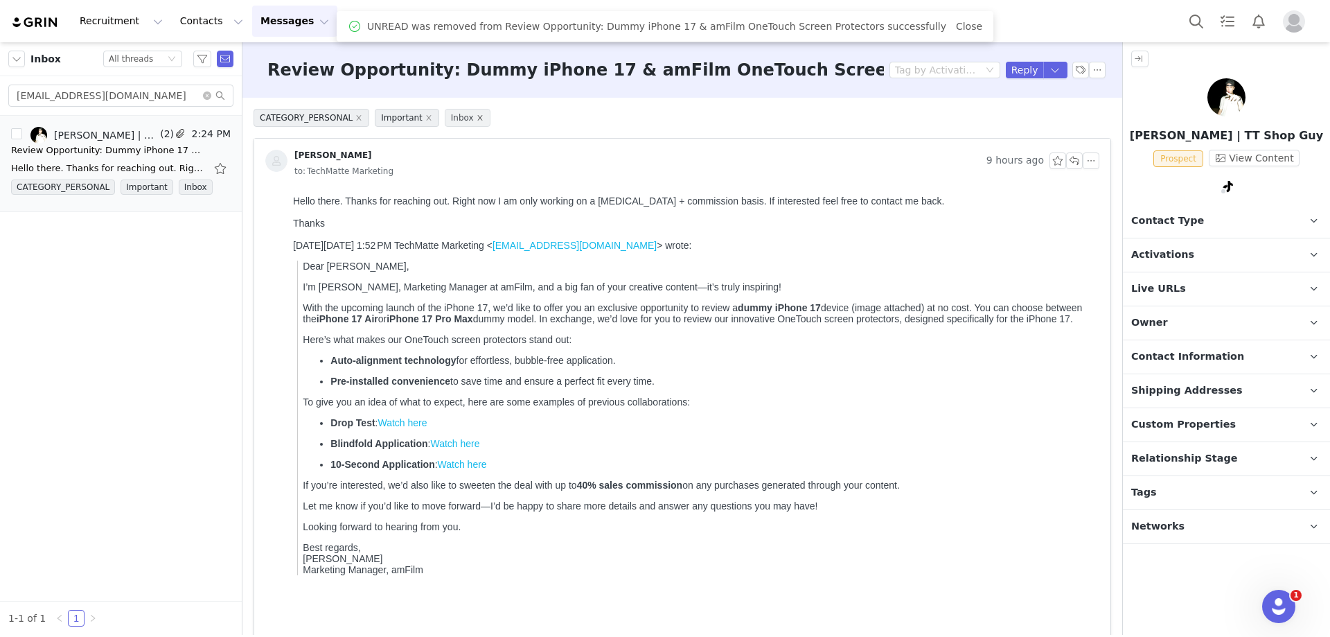
click at [477, 121] on icon "icon: close" at bounding box center [480, 117] width 7 height 7
click at [425, 119] on icon "icon: close" at bounding box center [428, 117] width 7 height 7
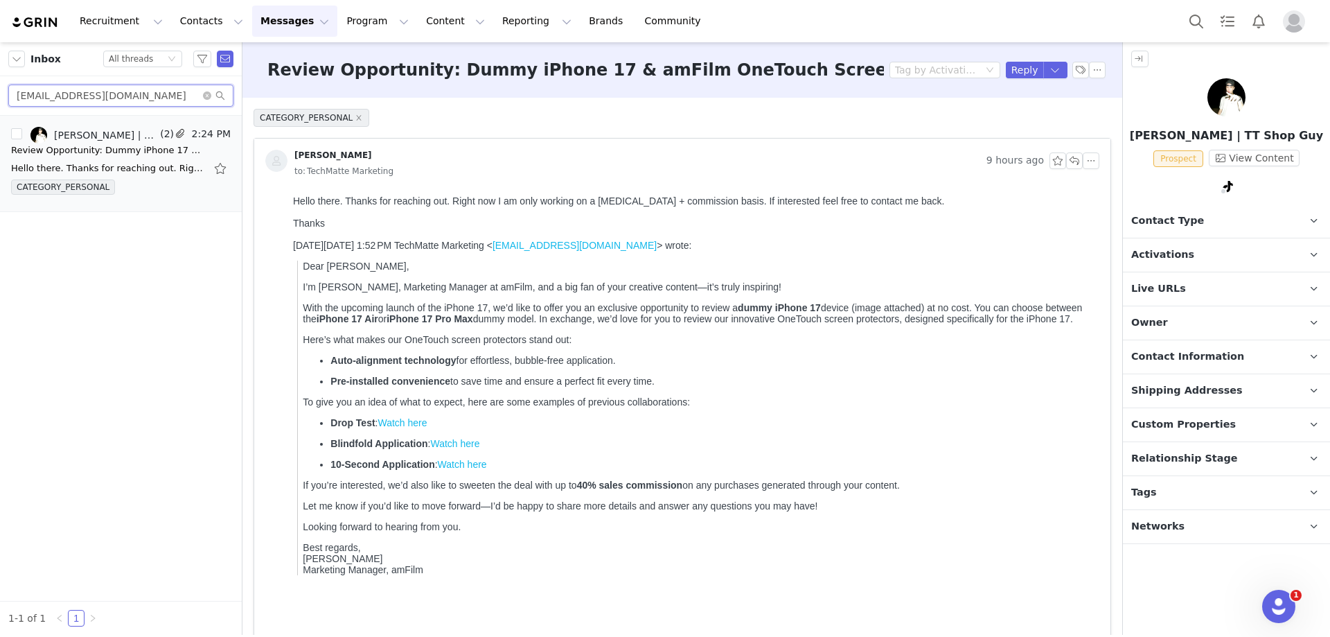
drag, startPoint x: 159, startPoint y: 103, endPoint x: 17, endPoint y: 105, distance: 142.7
click at [17, 105] on input "[EMAIL_ADDRESS][DOMAIN_NAME]" at bounding box center [120, 96] width 225 height 22
paste input "[EMAIL_ADDRESS]"
type input "[EMAIL_ADDRESS][DOMAIN_NAME]"
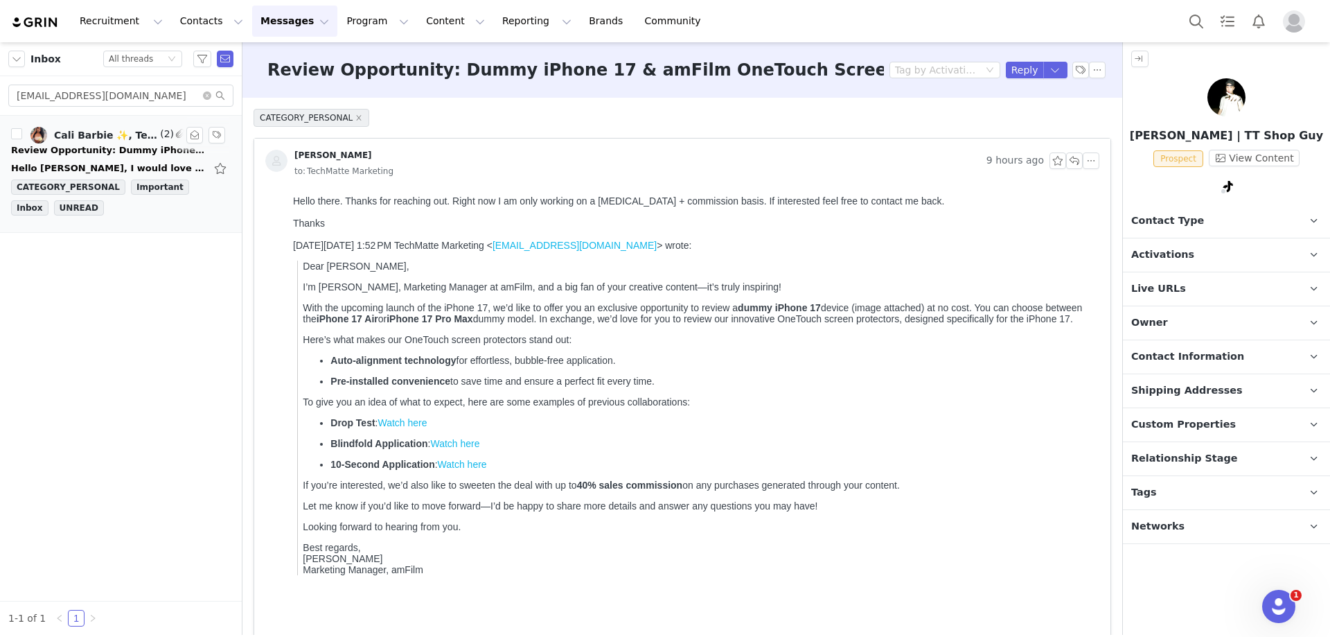
click at [100, 144] on div "Review Opportunity: Dummy iPhone 17 & amFilm OneTouch Screen Protectors" at bounding box center [108, 150] width 194 height 14
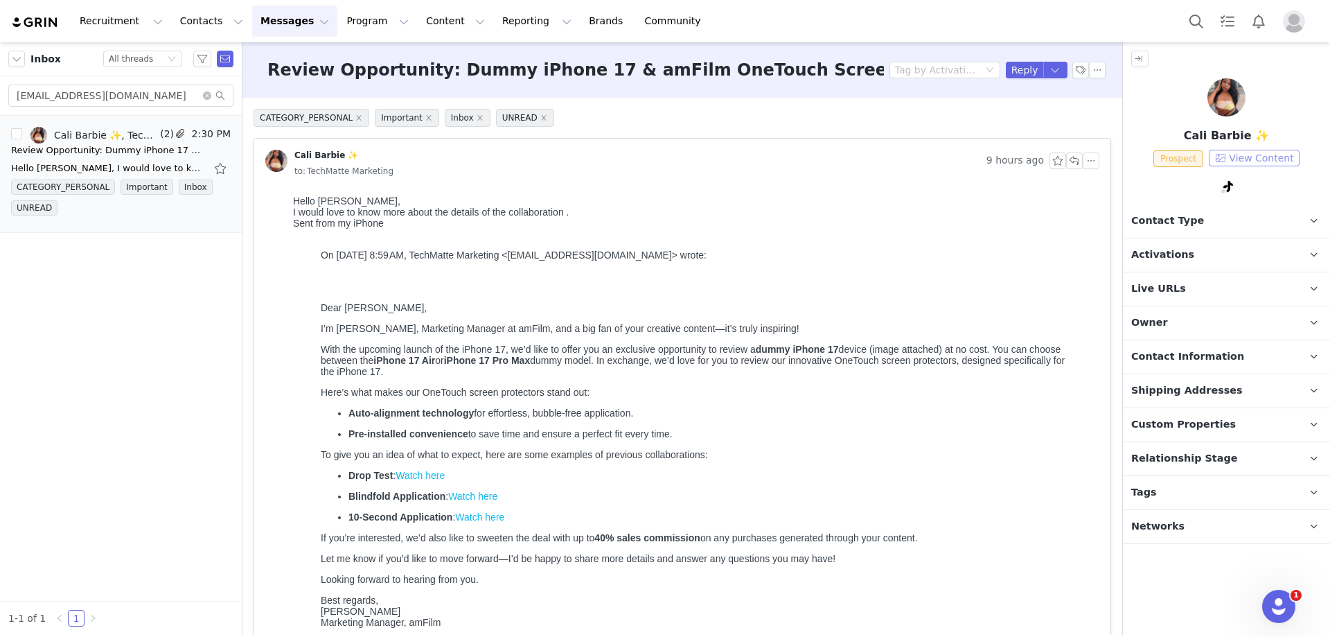
click at [1239, 158] on button "View Content" at bounding box center [1254, 158] width 91 height 17
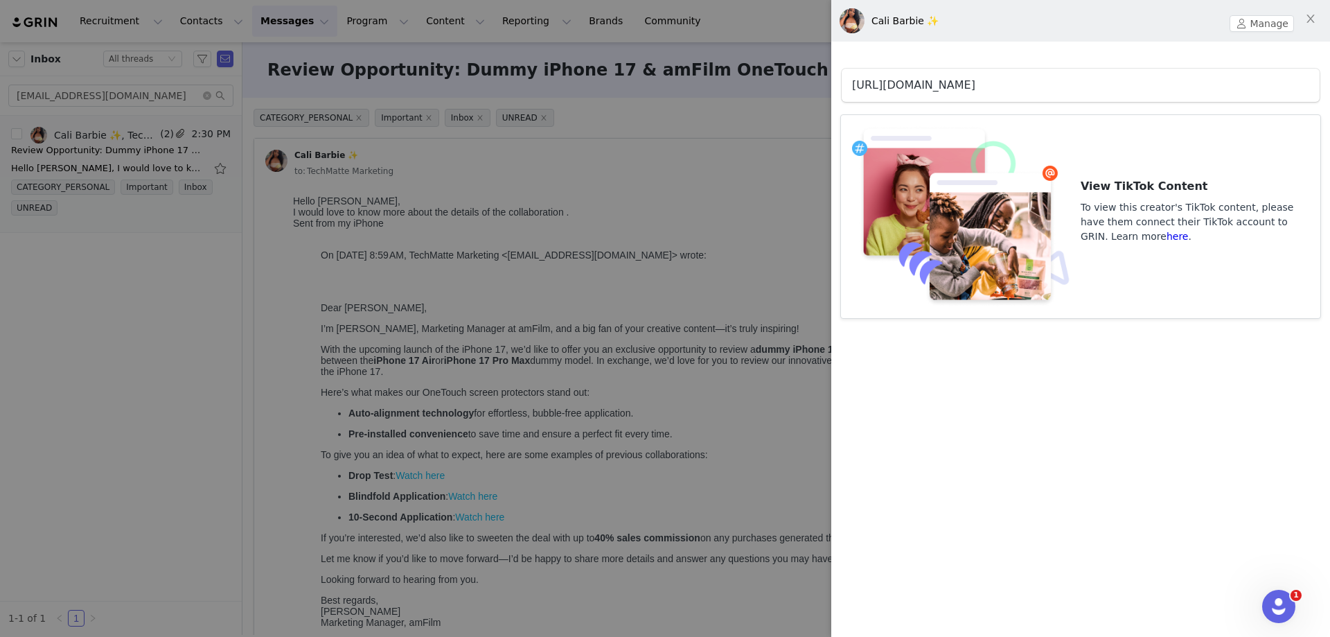
click at [975, 86] on link "[URL][DOMAIN_NAME]" at bounding box center [913, 84] width 123 height 13
click at [636, 280] on div at bounding box center [665, 318] width 1330 height 637
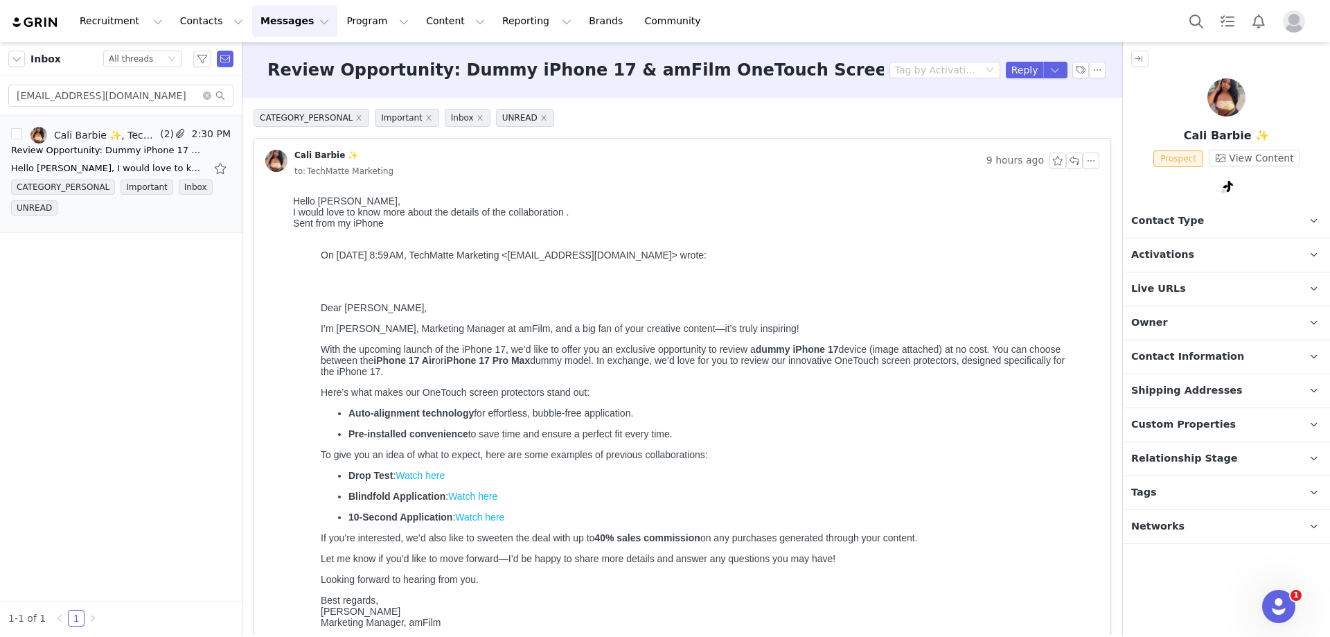
click at [854, 174] on div "to: TechMatte Marketing" at bounding box center [696, 170] width 805 height 15
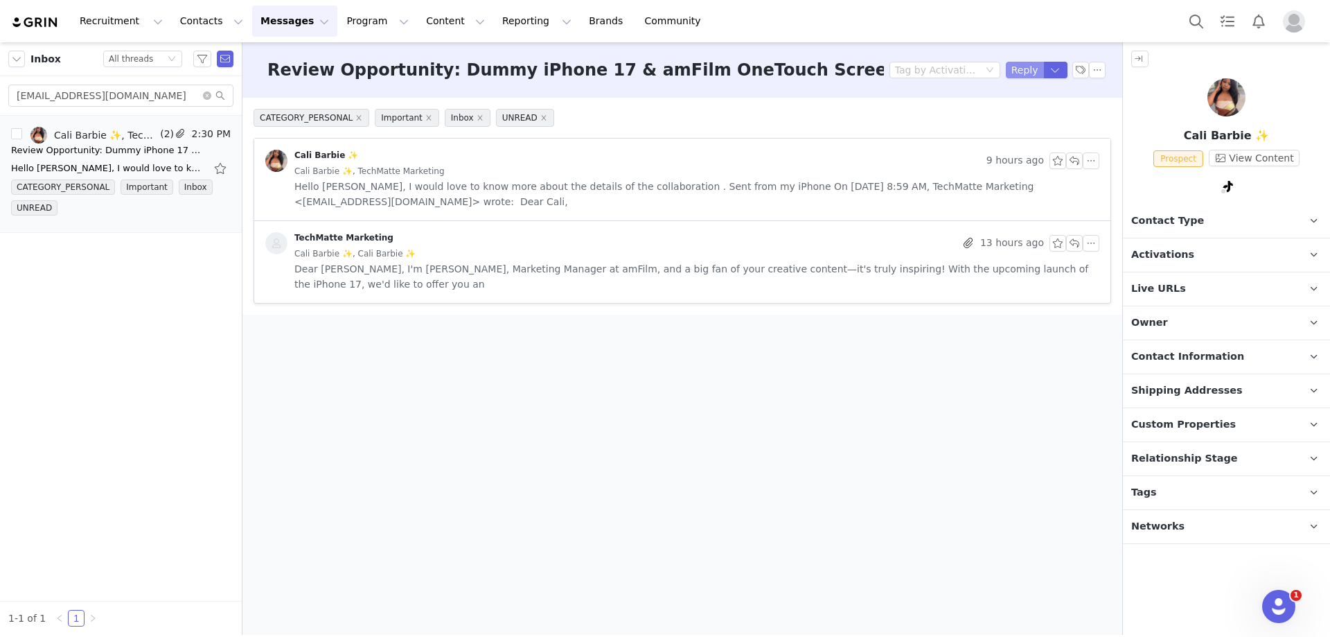
click at [1032, 62] on button "Reply" at bounding box center [1025, 70] width 38 height 17
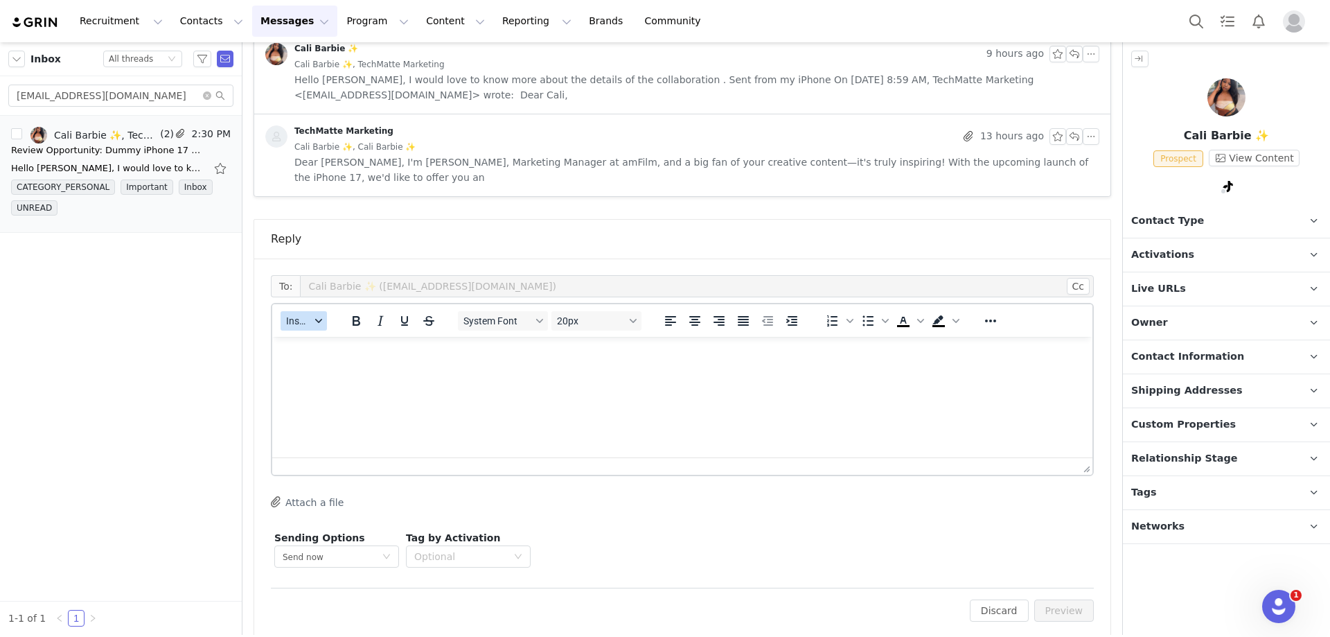
click at [307, 315] on span "Insert" at bounding box center [298, 320] width 24 height 11
click at [312, 334] on div "Insert Template" at bounding box center [354, 329] width 125 height 17
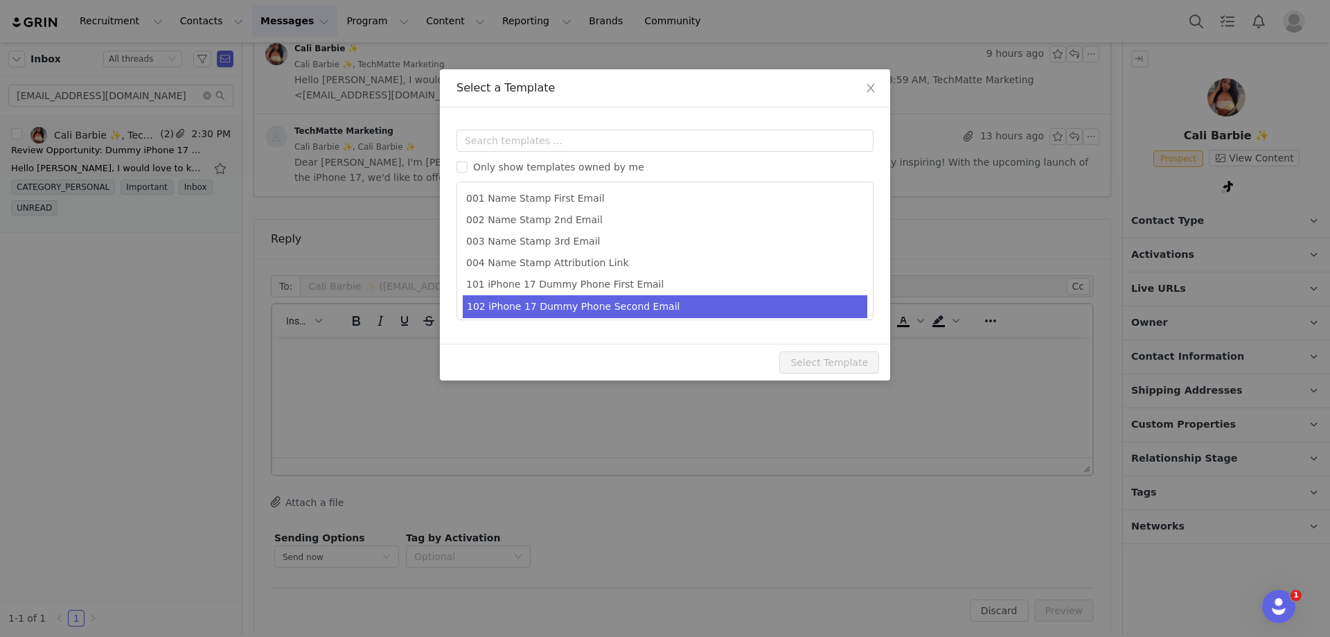
click at [522, 306] on li "102 iPhone 17 Dummy Phone Second Email" at bounding box center [665, 306] width 405 height 23
type input "Collaboration Details: Dummy iPhone 17 & amFilm OneTouch Screen Protectors"
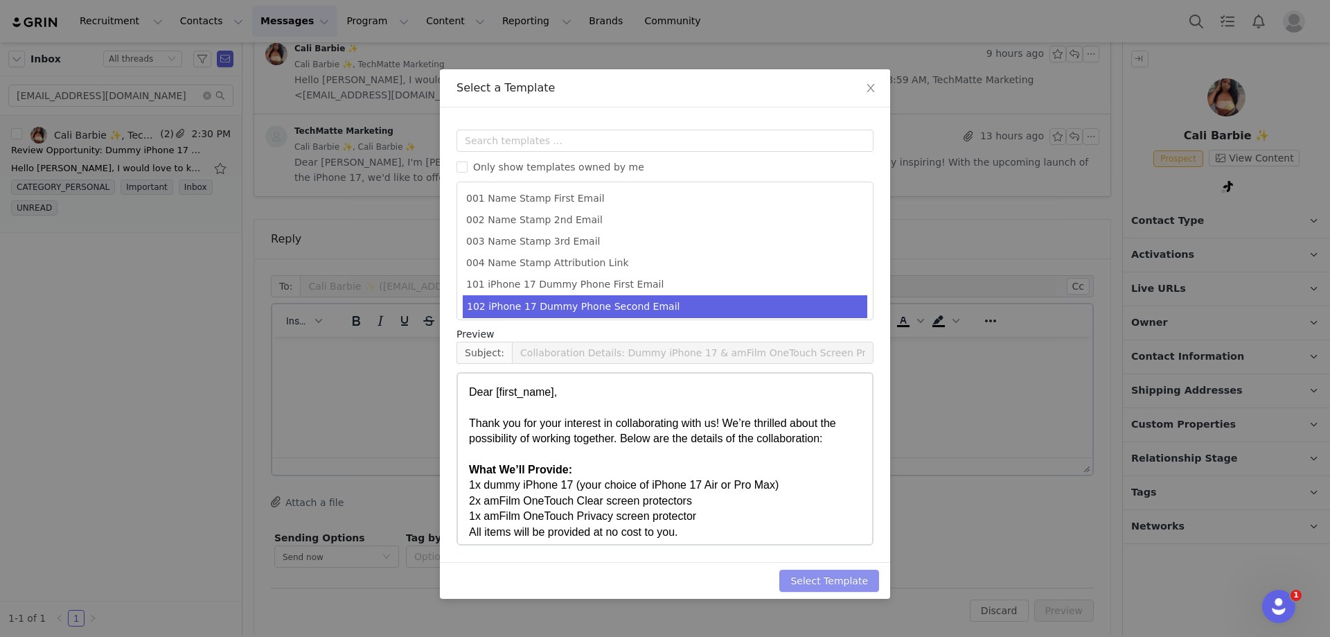
click at [816, 574] on button "Select Template" at bounding box center [829, 580] width 100 height 22
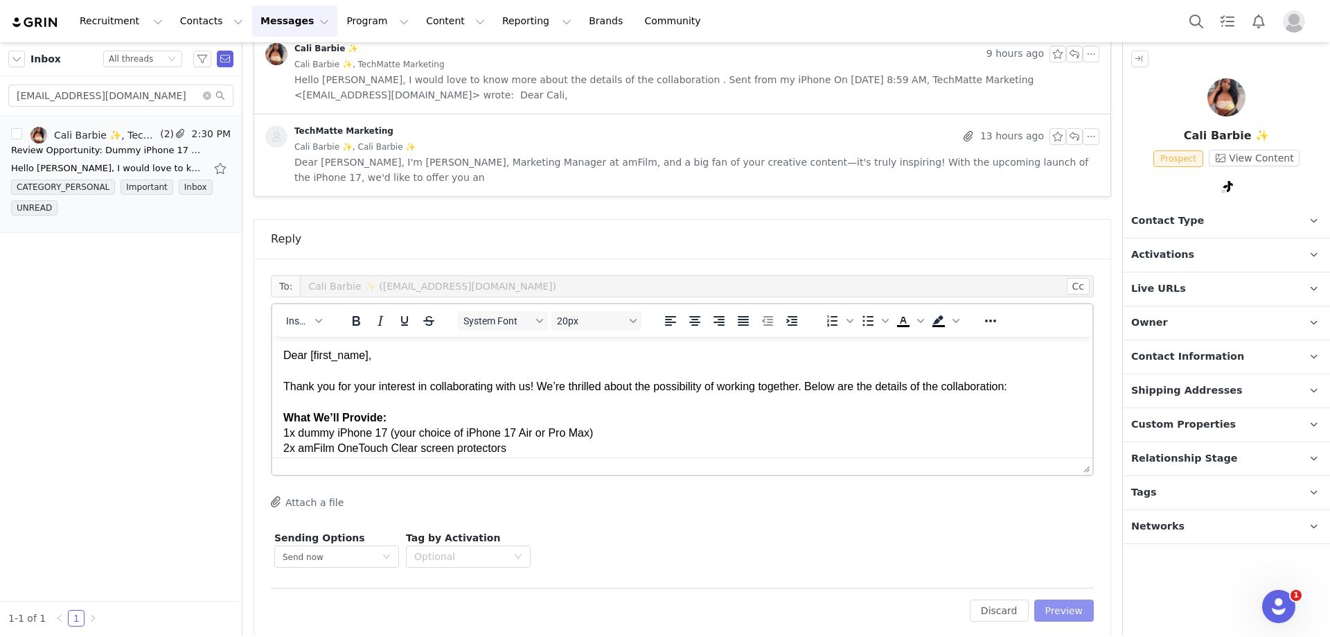
click at [1038, 599] on button "Preview" at bounding box center [1064, 610] width 60 height 22
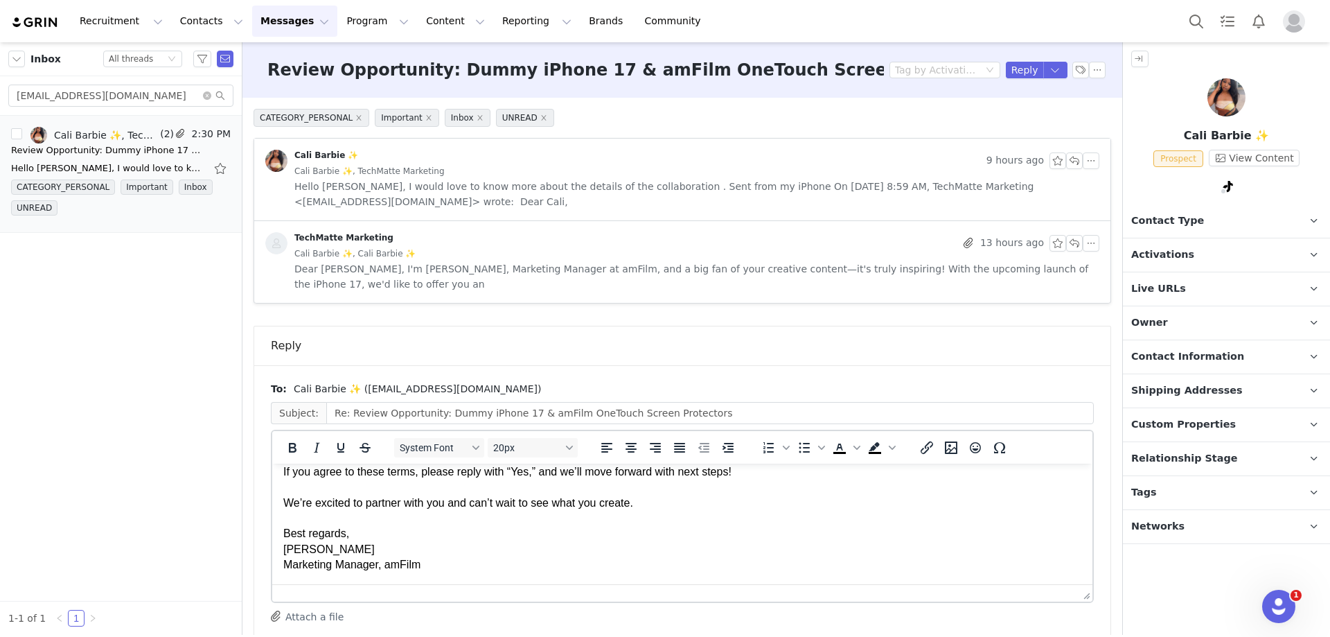
scroll to position [54, 0]
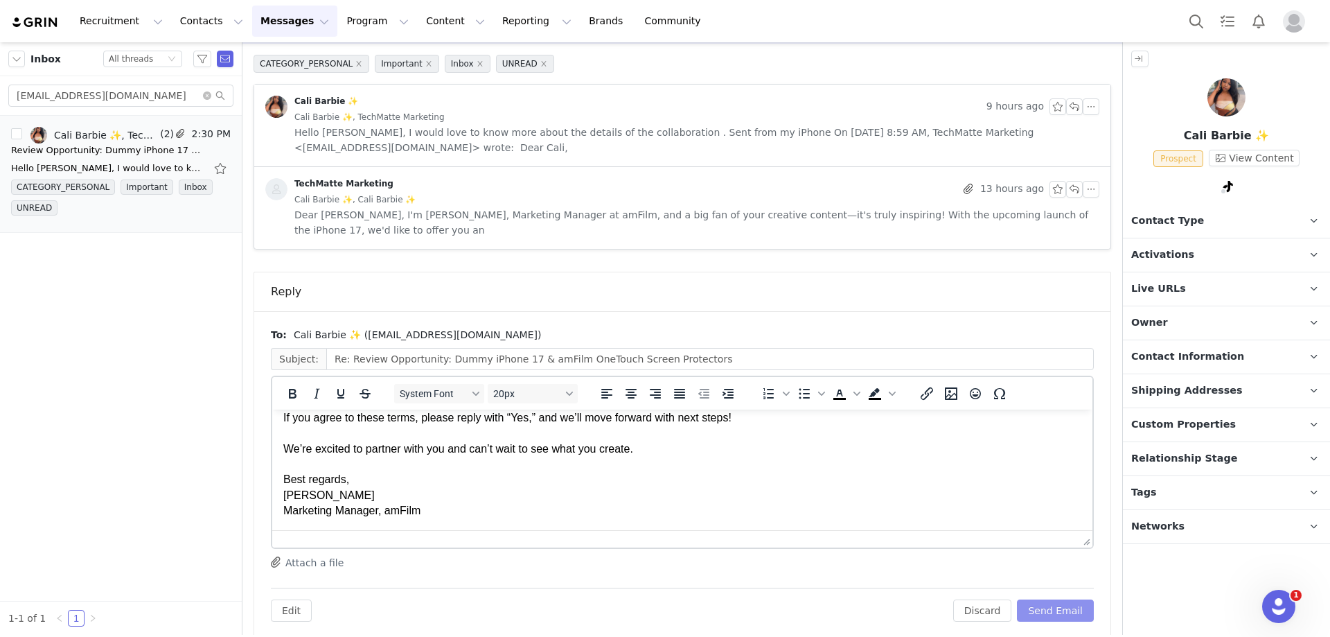
click at [1043, 599] on button "Send Email" at bounding box center [1055, 610] width 77 height 22
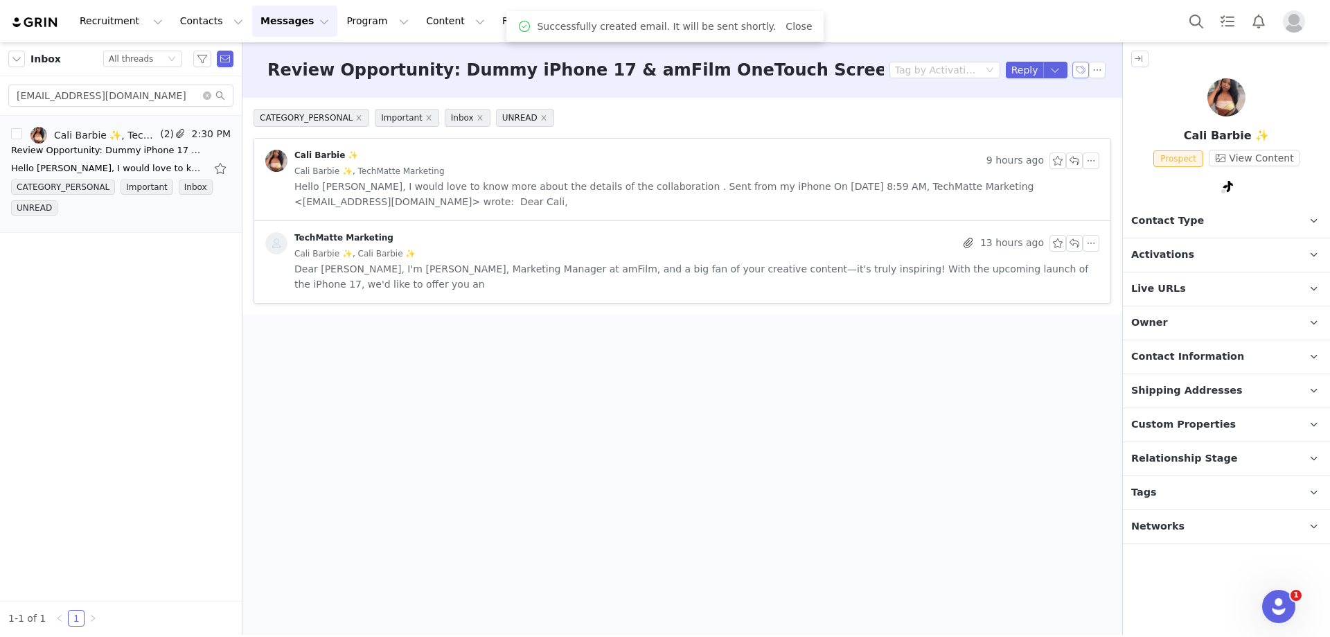
click at [1082, 71] on button "button" at bounding box center [1080, 70] width 17 height 17
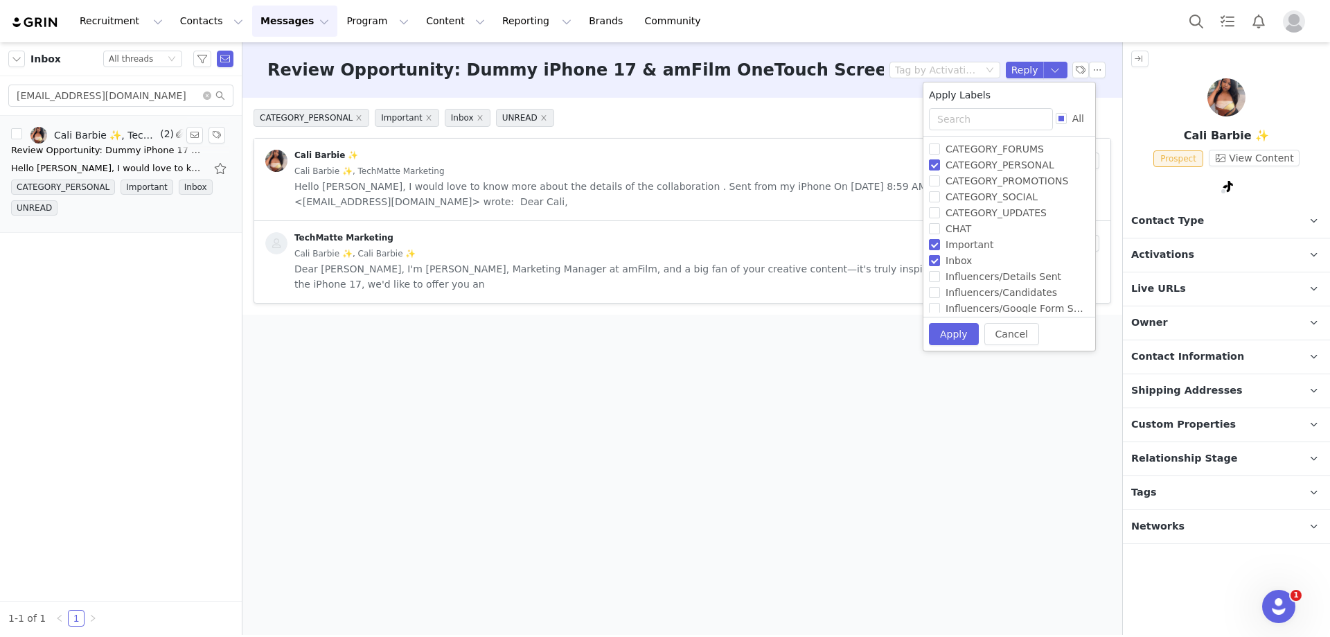
click at [125, 161] on div "Hello [PERSON_NAME], I would love to know more about the details of the collabo…" at bounding box center [108, 168] width 194 height 14
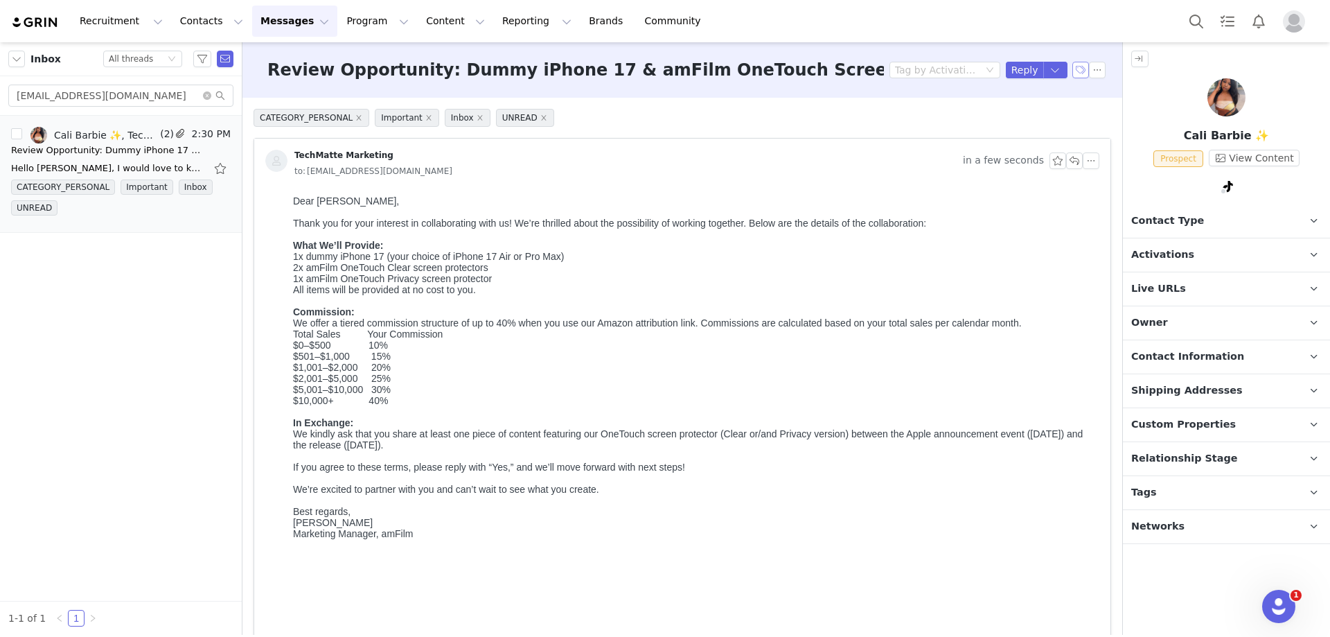
click at [1072, 74] on button "button" at bounding box center [1080, 70] width 17 height 17
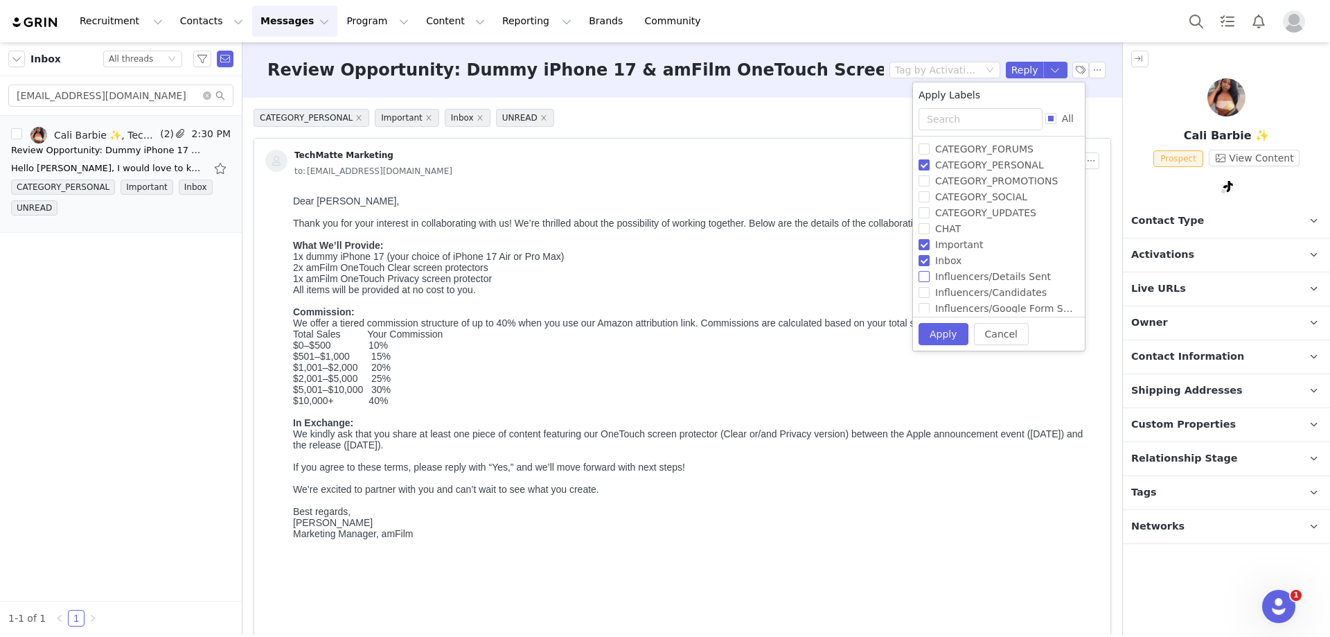
click at [929, 278] on input "Influencers/Details Sent" at bounding box center [924, 276] width 11 height 11
checkbox input "true"
click at [928, 326] on button "Apply" at bounding box center [937, 333] width 50 height 22
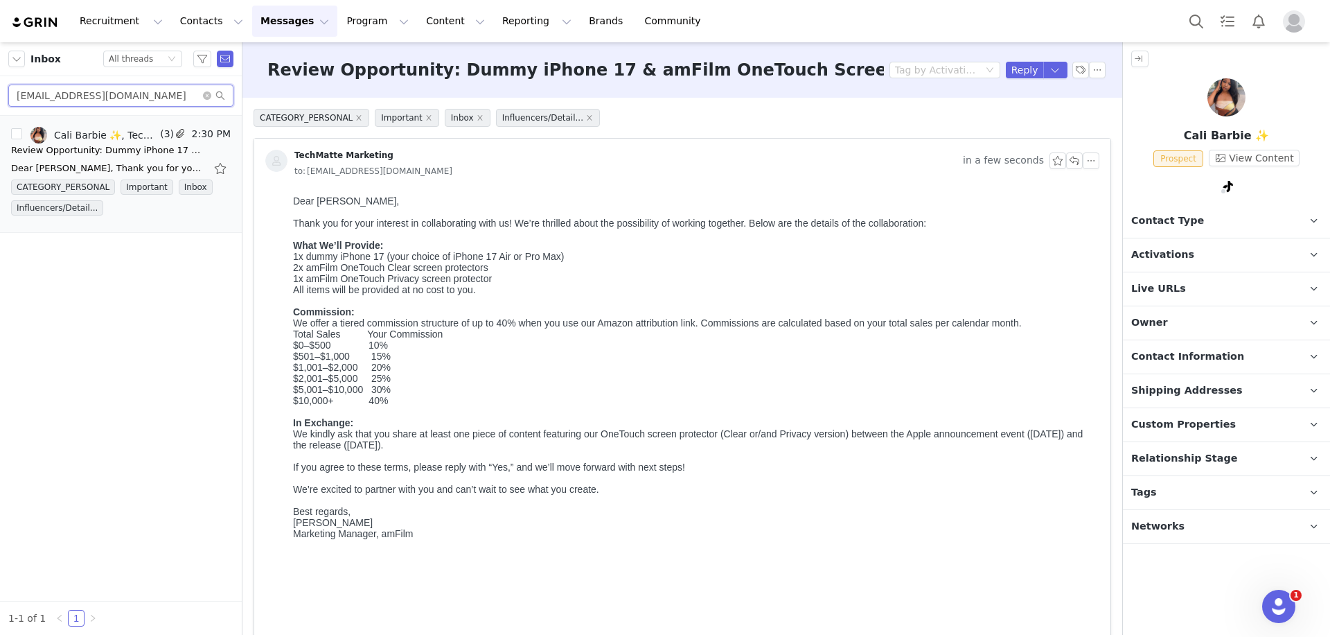
click at [81, 96] on input "[EMAIL_ADDRESS][DOMAIN_NAME]" at bounding box center [120, 96] width 225 height 22
paste input "[EMAIL_ADDRESS]"
click at [102, 159] on div "Hello! I'd love to collab. On [DATE] 10:02 AM TechMatte Marketing <[EMAIL_ADDRE…" at bounding box center [121, 168] width 220 height 22
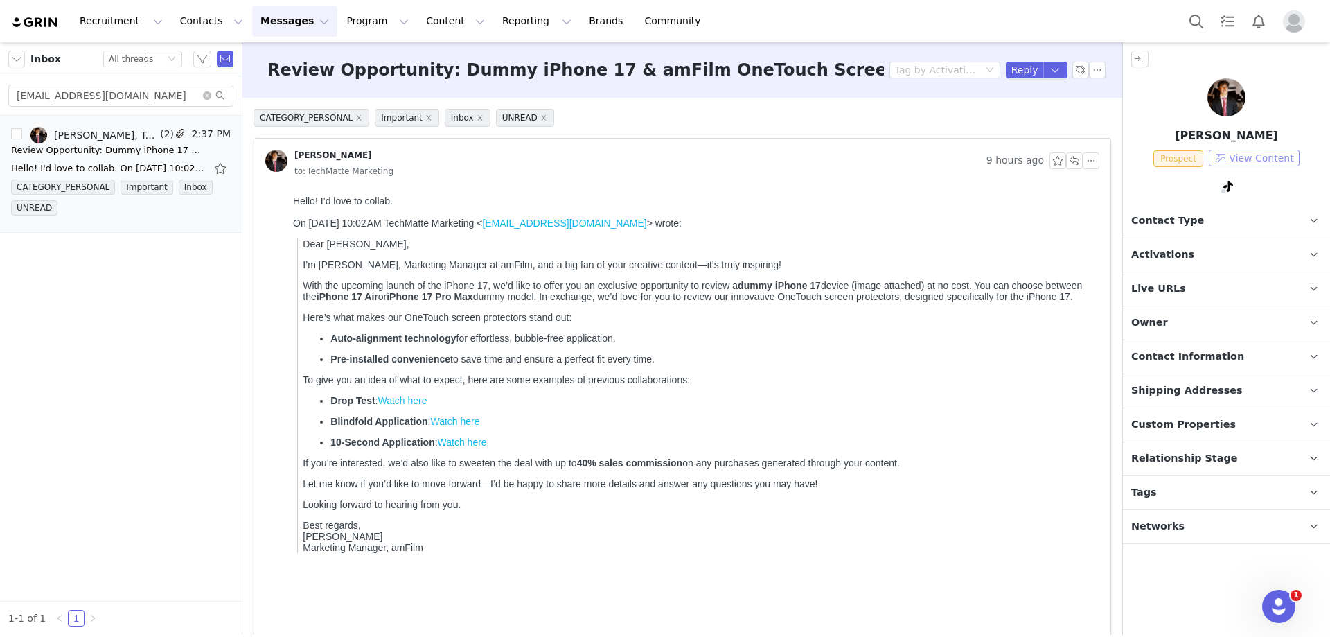
click at [1260, 154] on button "View Content" at bounding box center [1254, 158] width 91 height 17
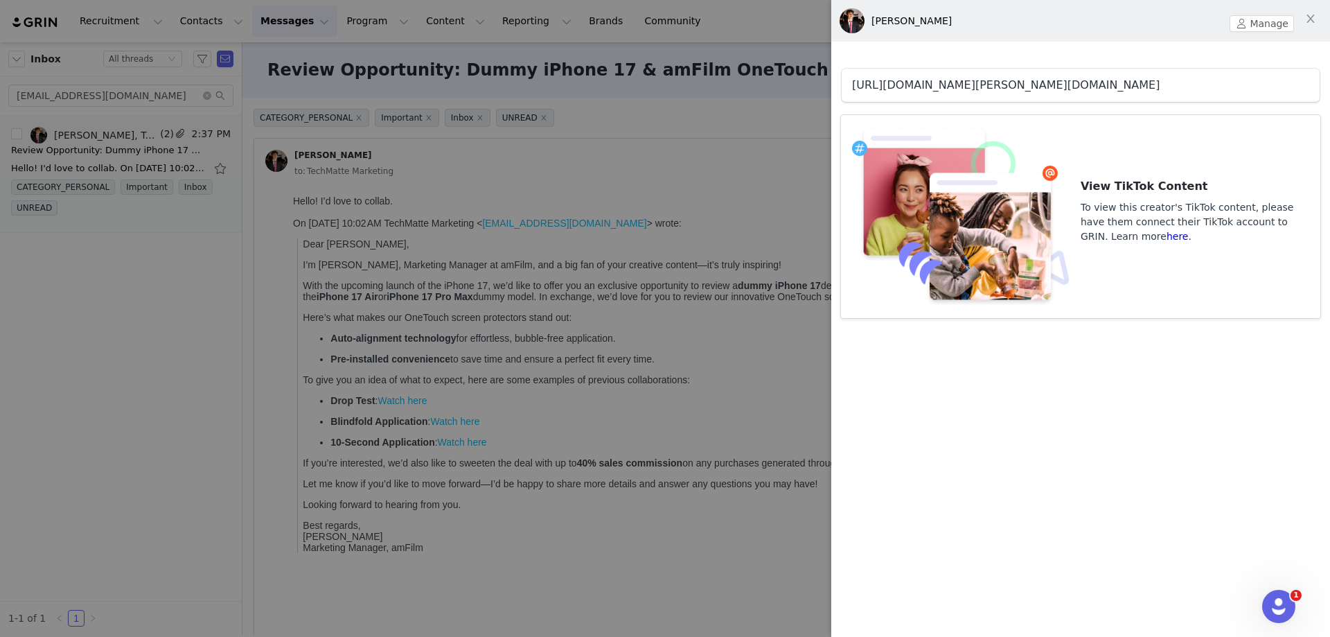
click at [1018, 88] on link "[URL][DOMAIN_NAME][PERSON_NAME][DOMAIN_NAME]" at bounding box center [1006, 84] width 308 height 13
click at [689, 168] on div at bounding box center [665, 318] width 1330 height 637
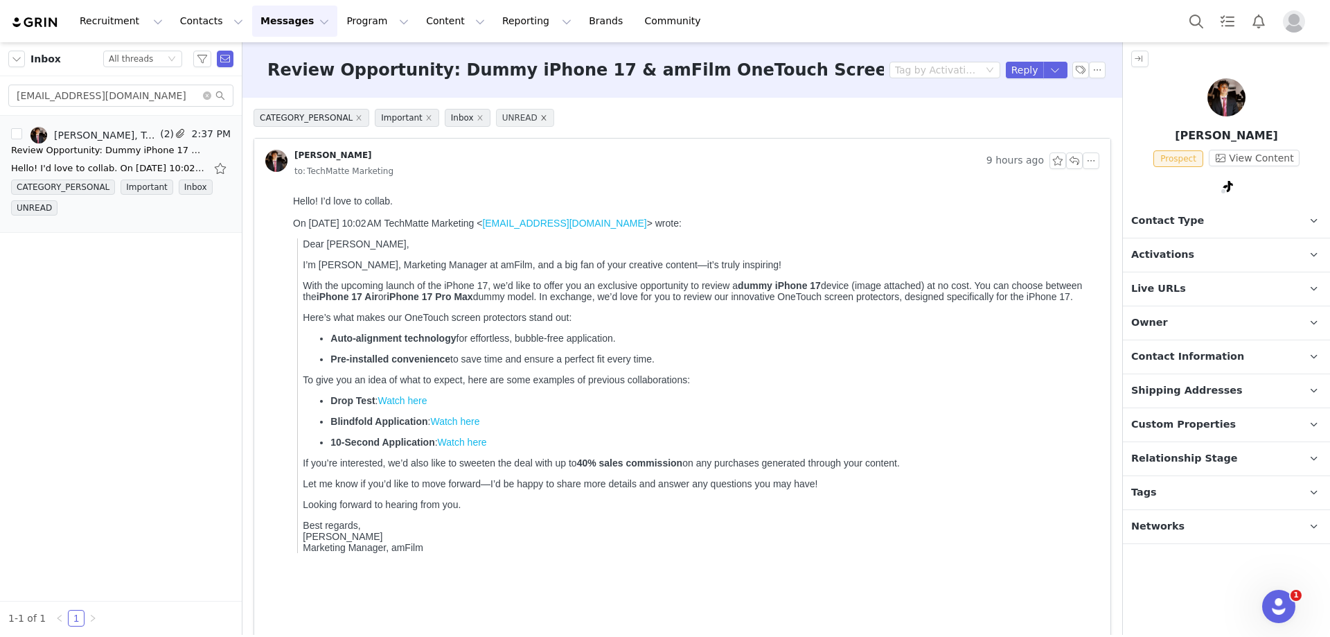
click at [540, 120] on icon "icon: close" at bounding box center [543, 117] width 7 height 7
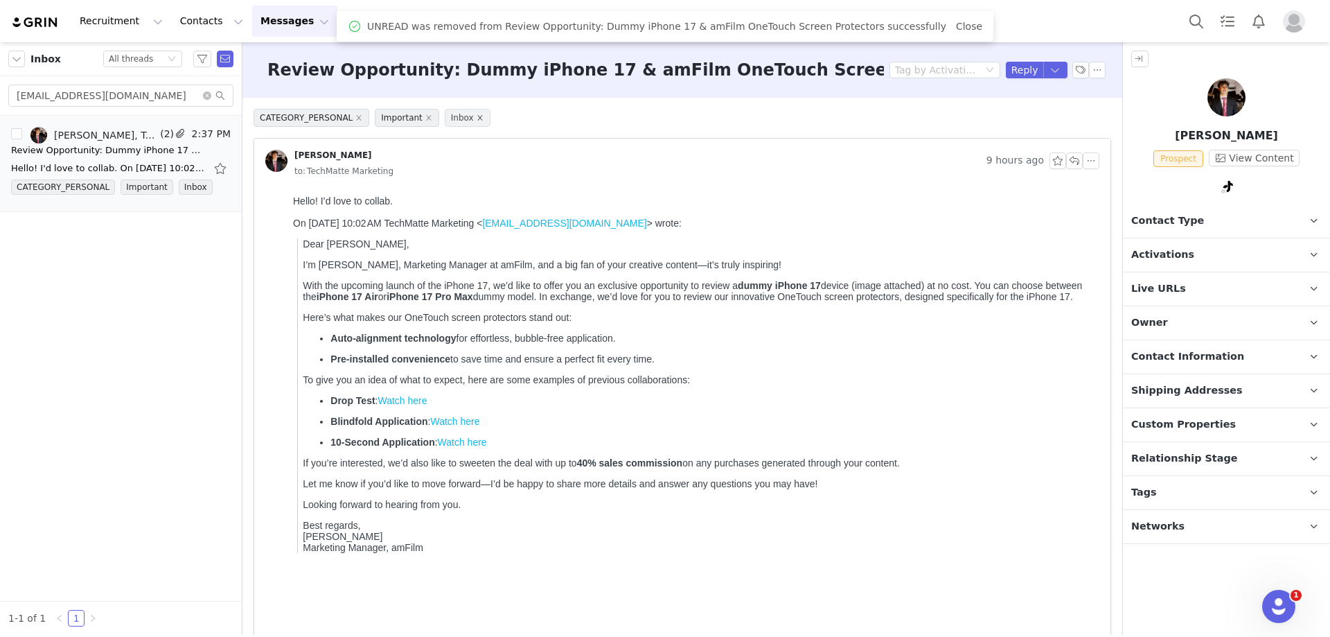
click at [477, 118] on icon "icon: close" at bounding box center [480, 117] width 7 height 7
click at [426, 116] on icon "icon: close" at bounding box center [428, 117] width 5 height 5
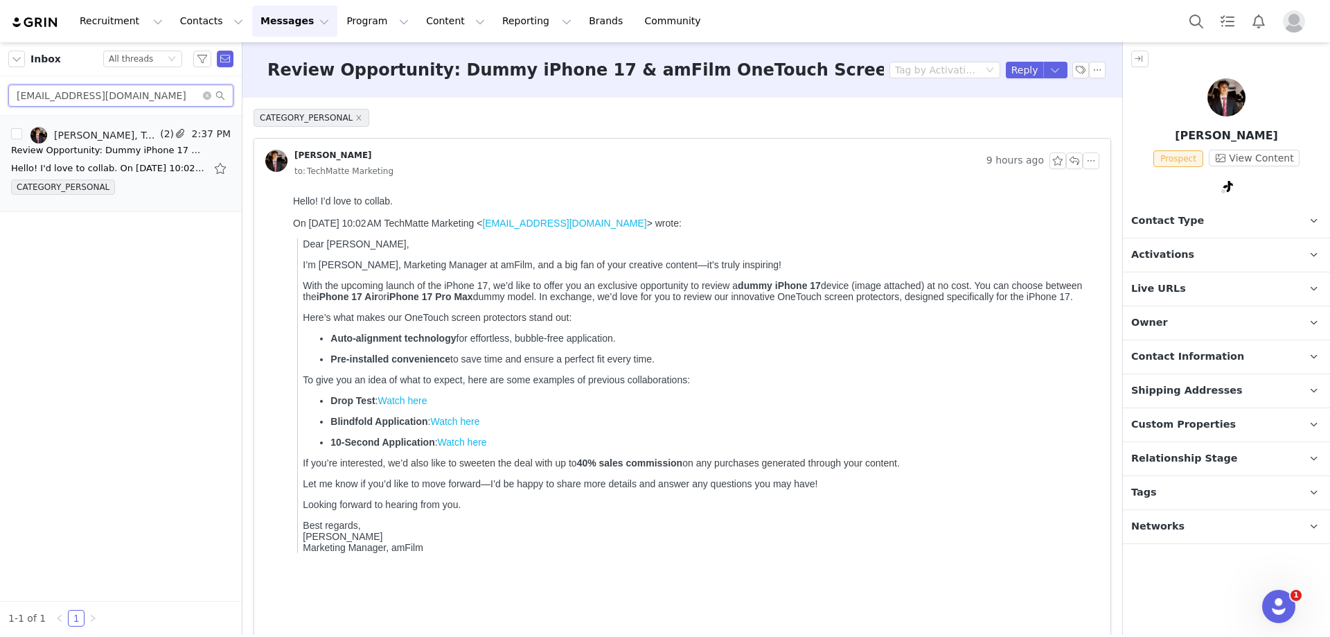
drag, startPoint x: 170, startPoint y: 97, endPoint x: 0, endPoint y: 97, distance: 169.7
click at [0, 97] on div "[EMAIL_ADDRESS][DOMAIN_NAME]" at bounding box center [121, 95] width 242 height 39
paste input "isabelleantonia18"
type input "[EMAIL_ADDRESS][DOMAIN_NAME]"
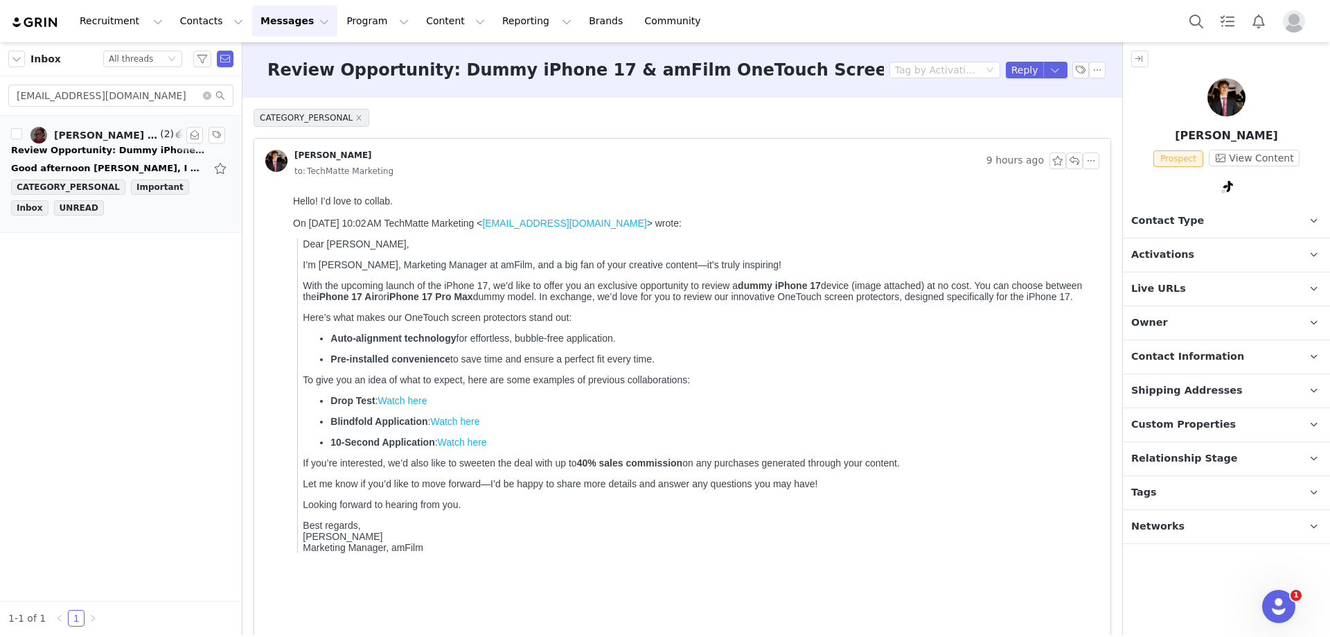
click at [82, 162] on div "Good afternoon [PERSON_NAME], I would love to work with you. Regards, [PERSON_N…" at bounding box center [108, 168] width 194 height 14
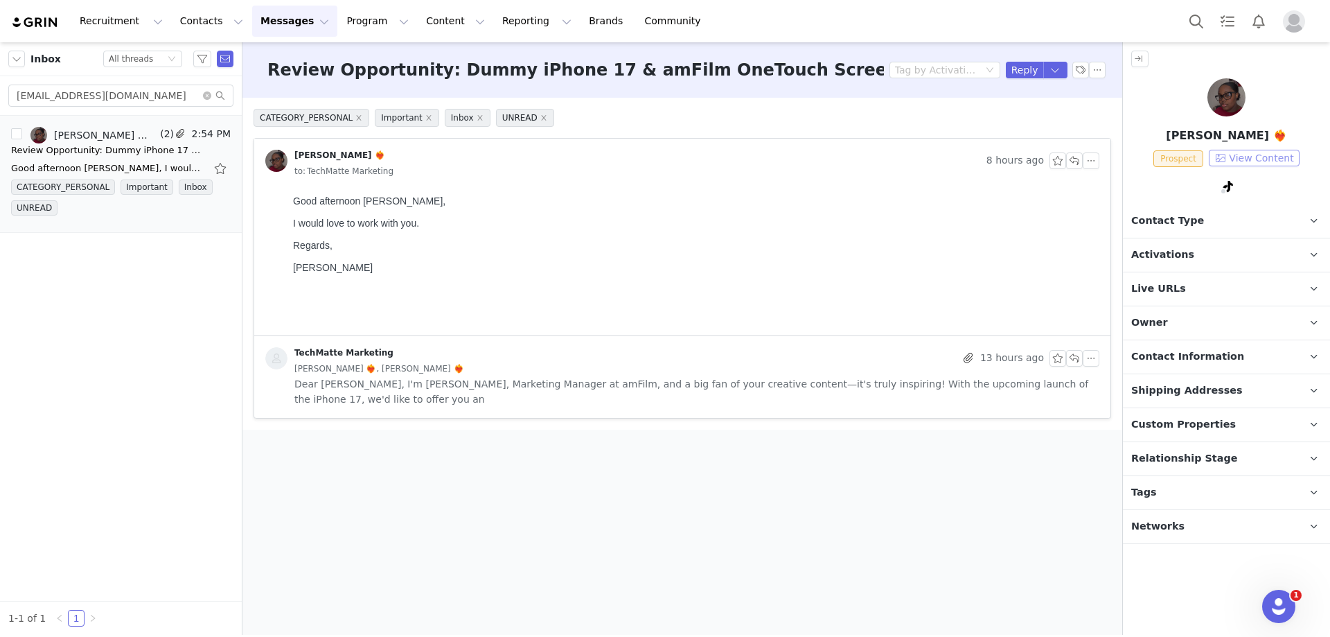
click at [1280, 157] on button "View Content" at bounding box center [1254, 158] width 91 height 17
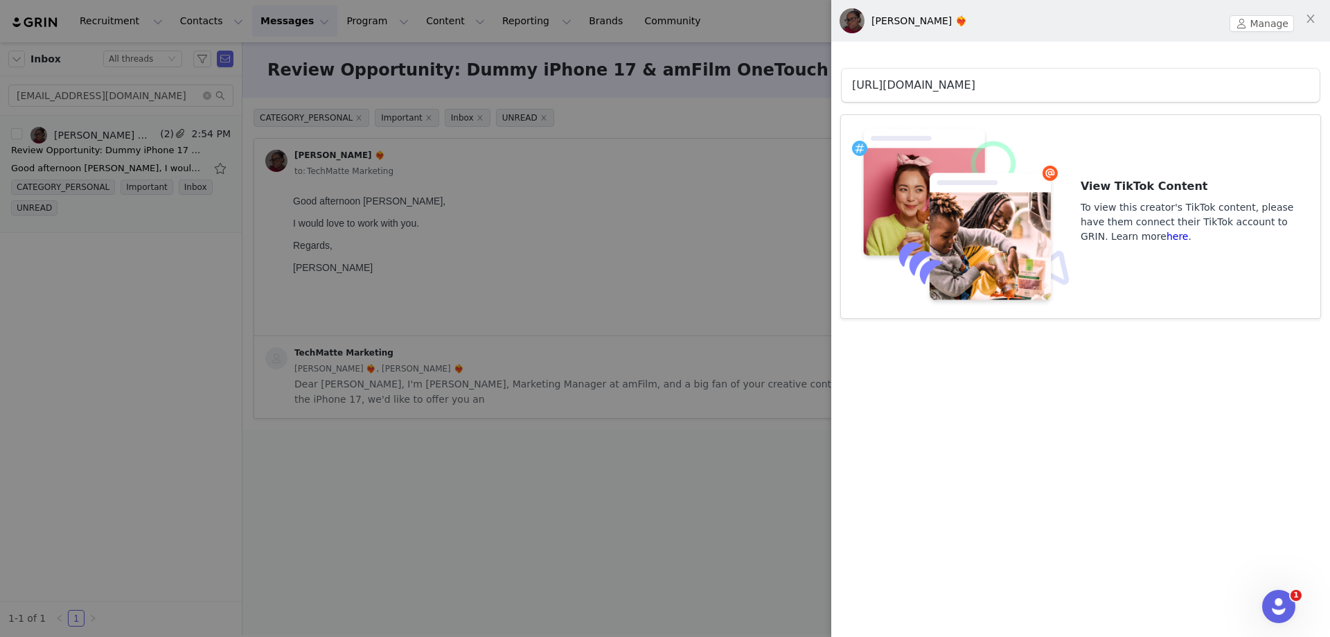
click at [975, 85] on link "[URL][DOMAIN_NAME]" at bounding box center [913, 84] width 123 height 13
click at [506, 236] on div at bounding box center [665, 318] width 1330 height 637
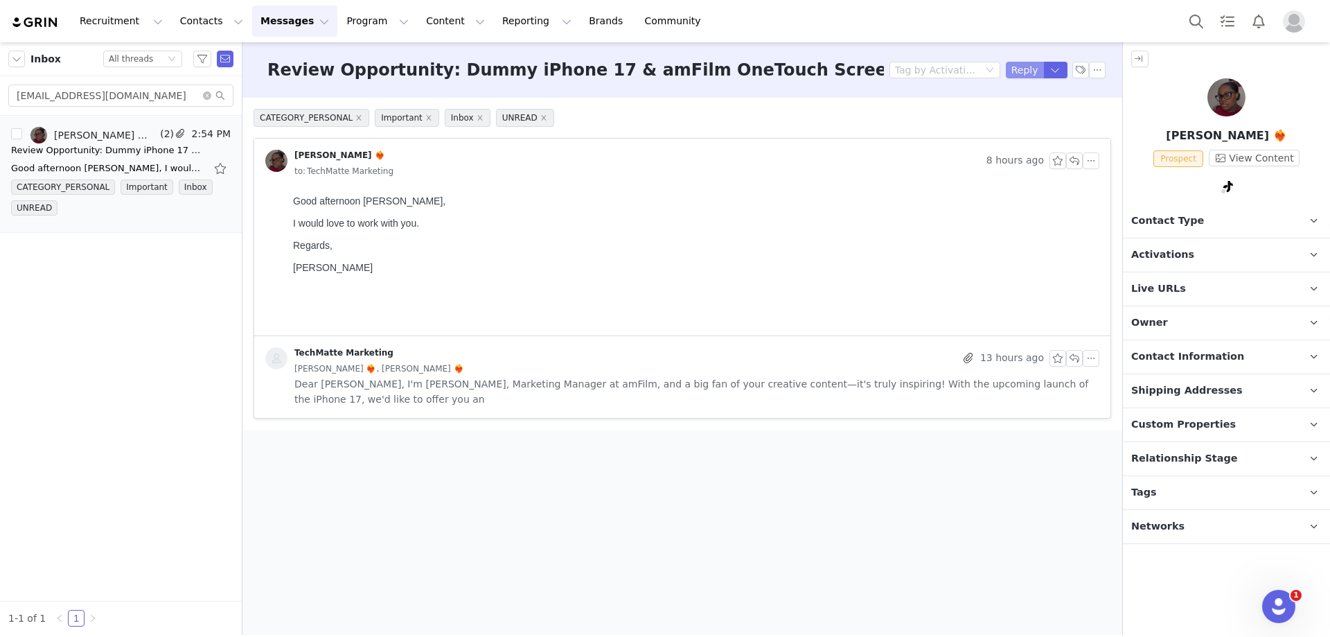
click at [1024, 69] on button "Reply" at bounding box center [1025, 70] width 38 height 17
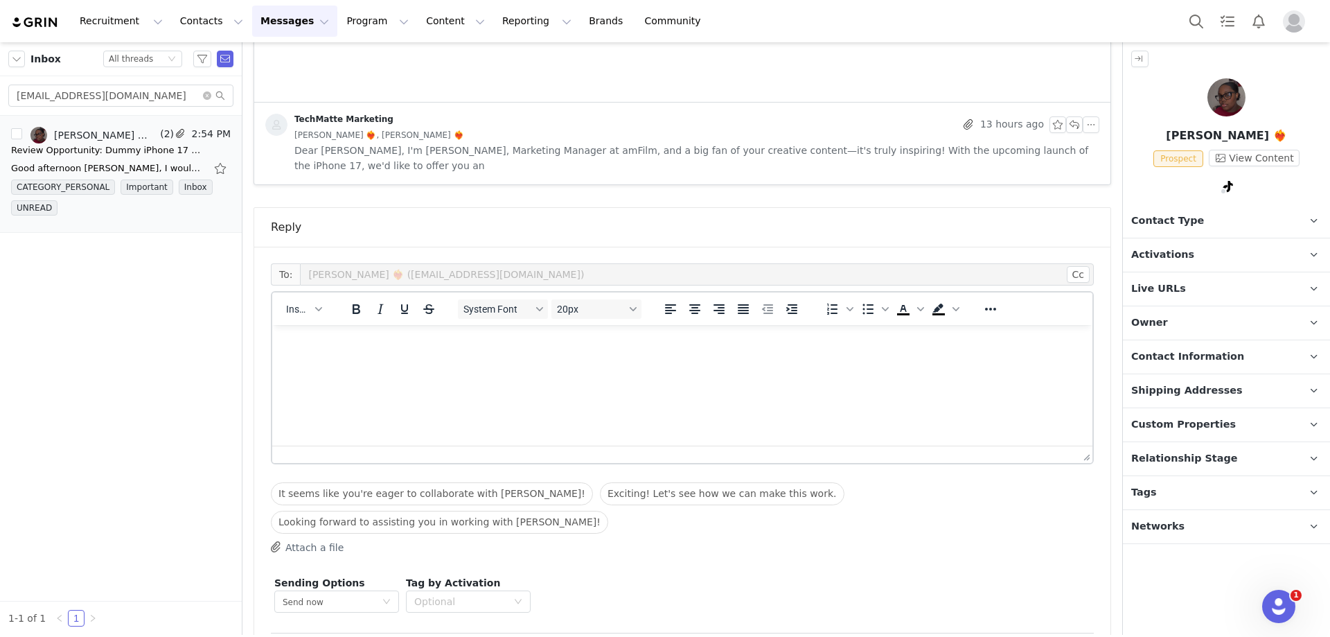
scroll to position [250, 0]
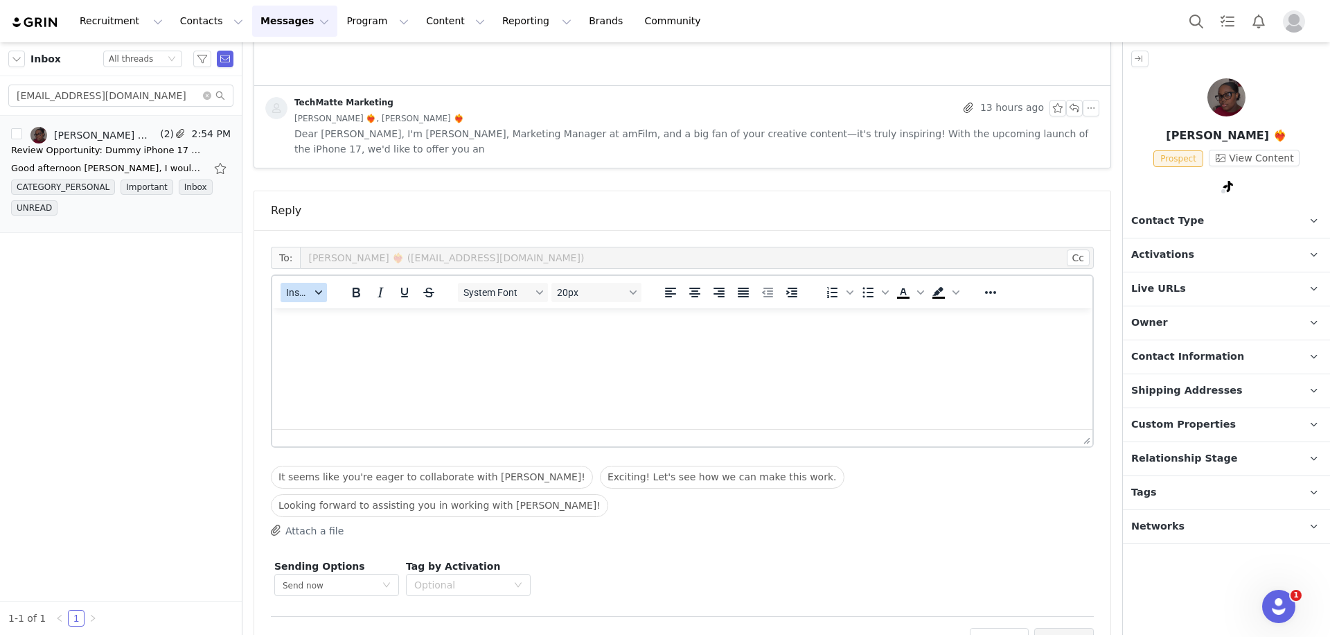
click at [293, 287] on span "Insert" at bounding box center [298, 292] width 24 height 11
click at [301, 301] on div "Insert Template" at bounding box center [354, 301] width 125 height 17
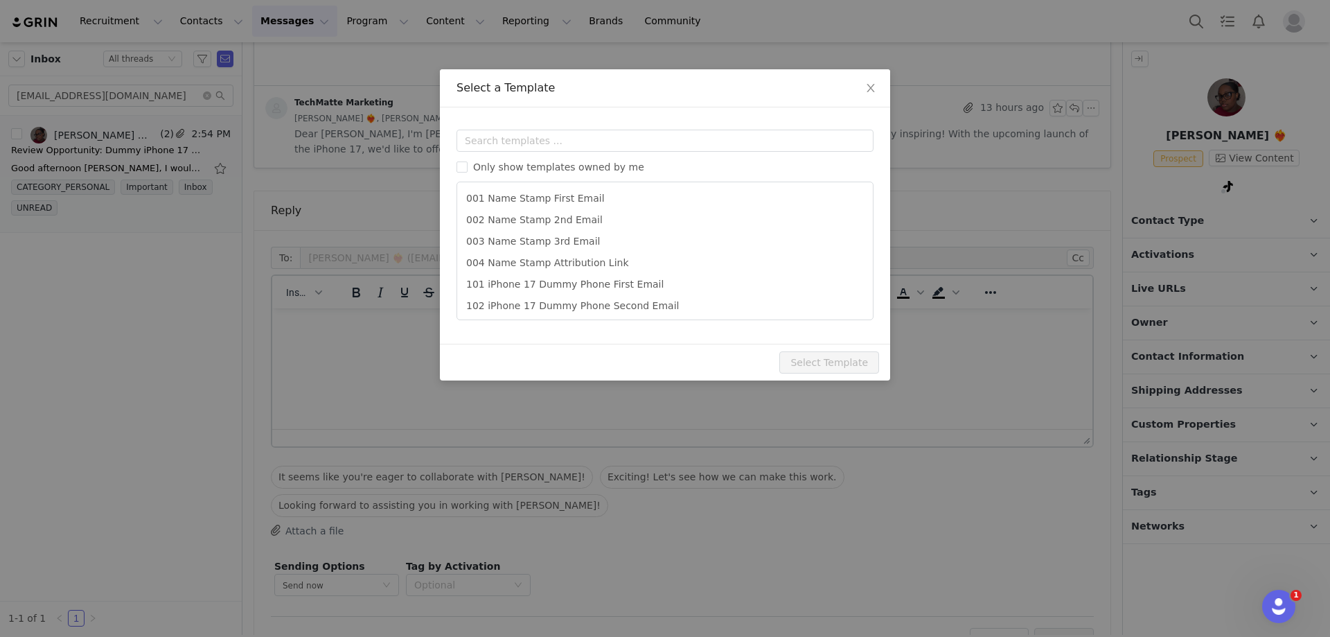
scroll to position [0, 0]
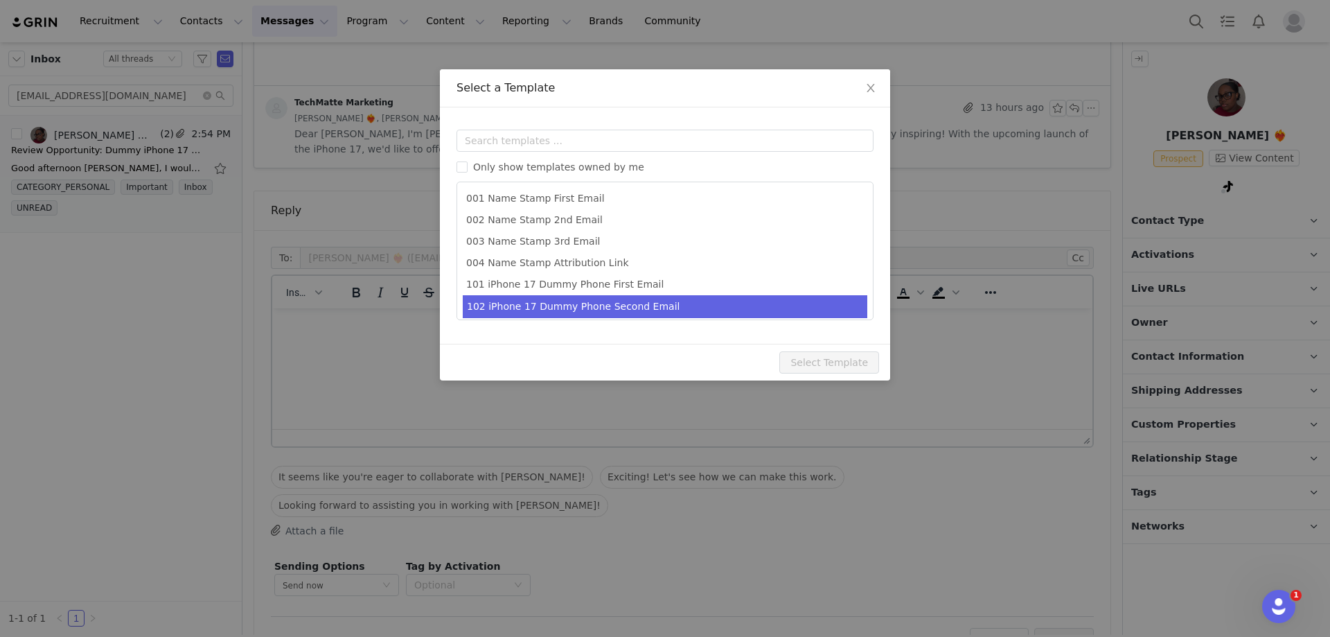
click at [506, 309] on li "102 iPhone 17 Dummy Phone Second Email" at bounding box center [665, 306] width 405 height 23
type input "Collaboration Details: Dummy iPhone 17 & amFilm OneTouch Screen Protectors"
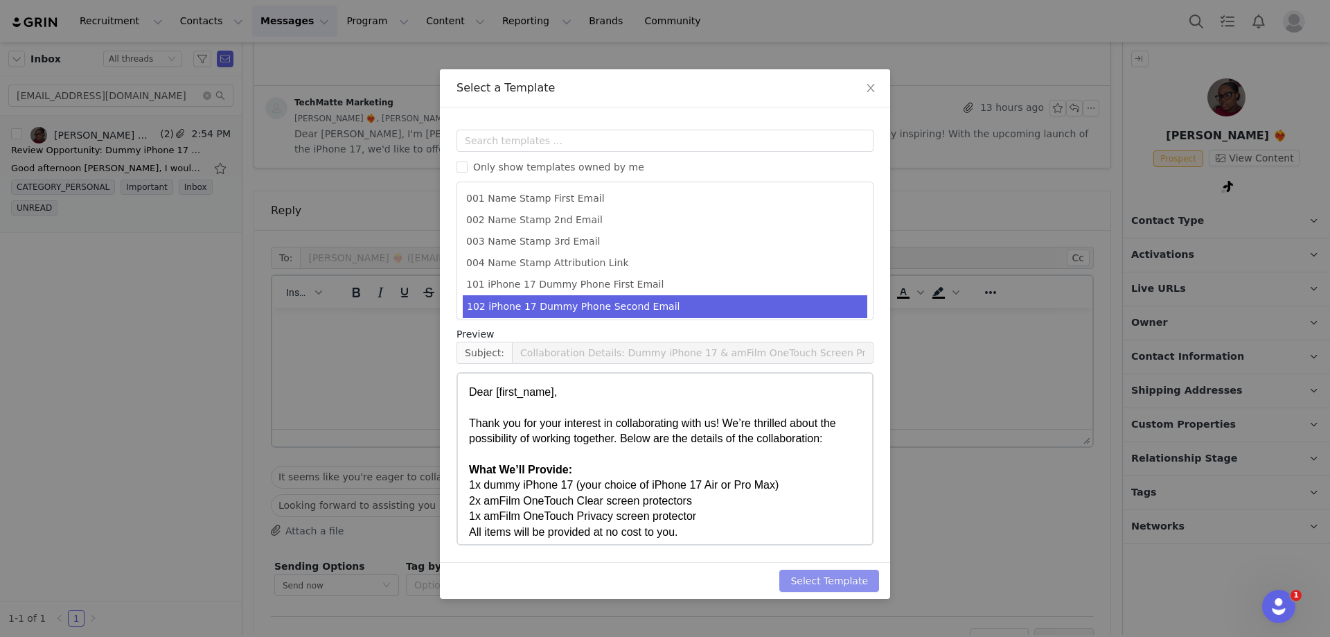
click at [808, 581] on button "Select Template" at bounding box center [829, 580] width 100 height 22
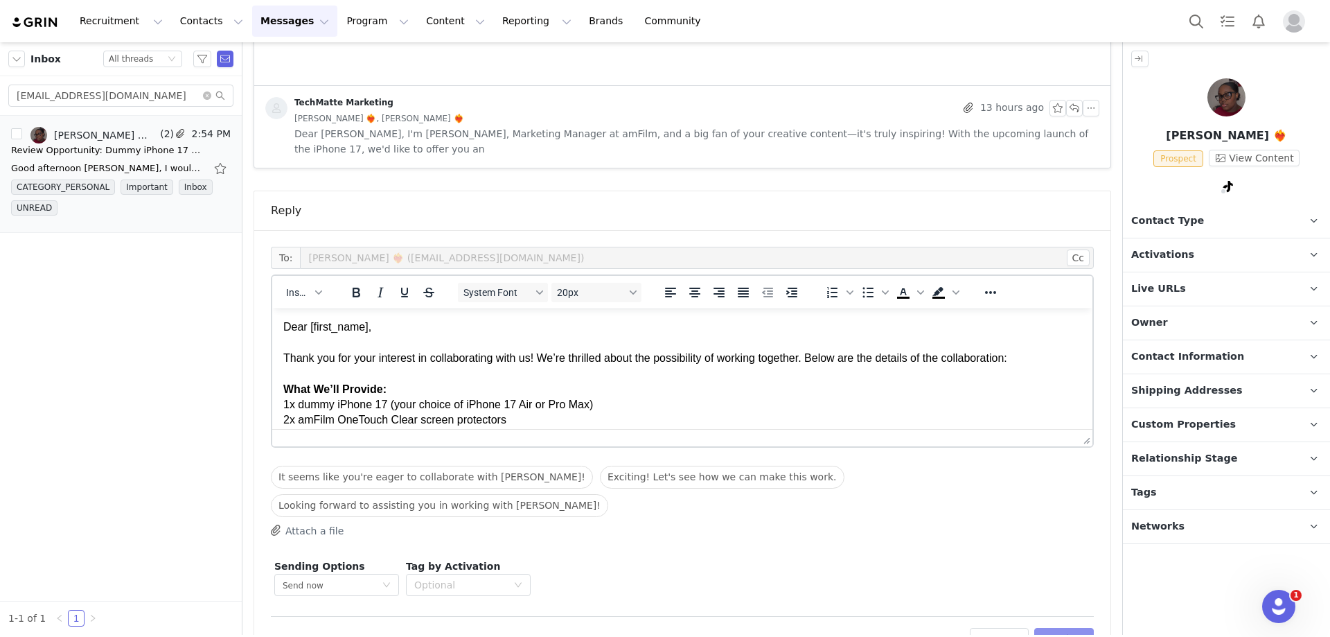
click at [1072, 628] on button "Preview" at bounding box center [1064, 639] width 60 height 22
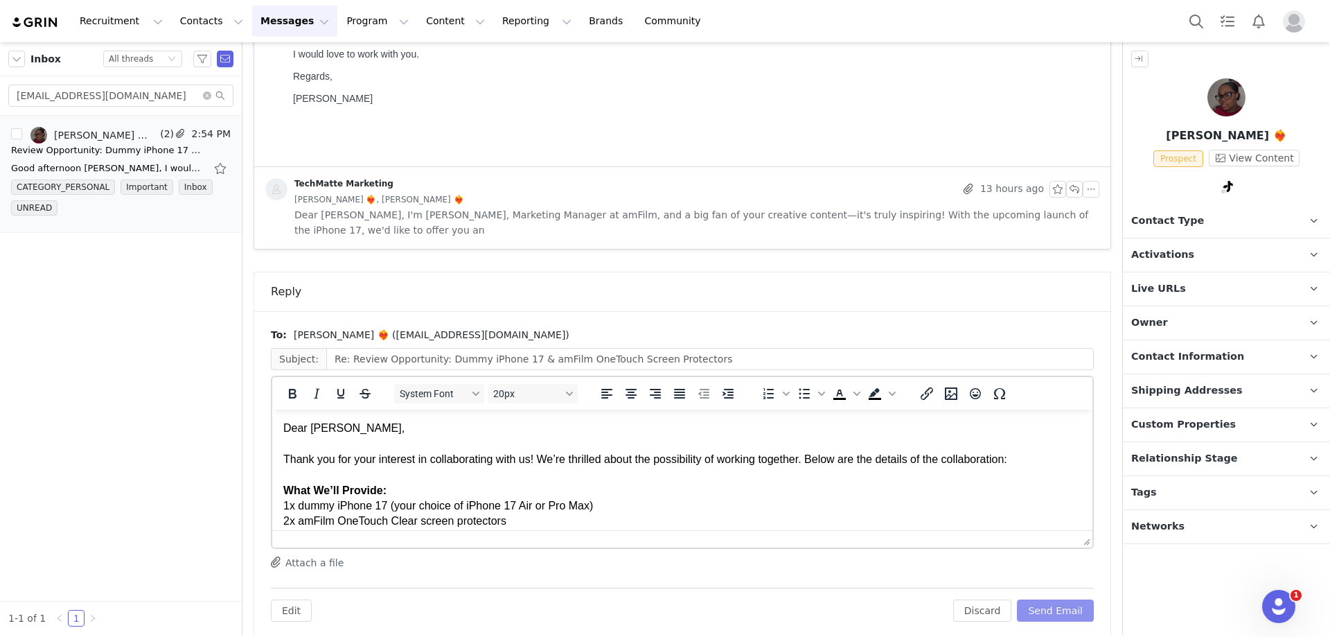
click at [1062, 599] on button "Send Email" at bounding box center [1055, 610] width 77 height 22
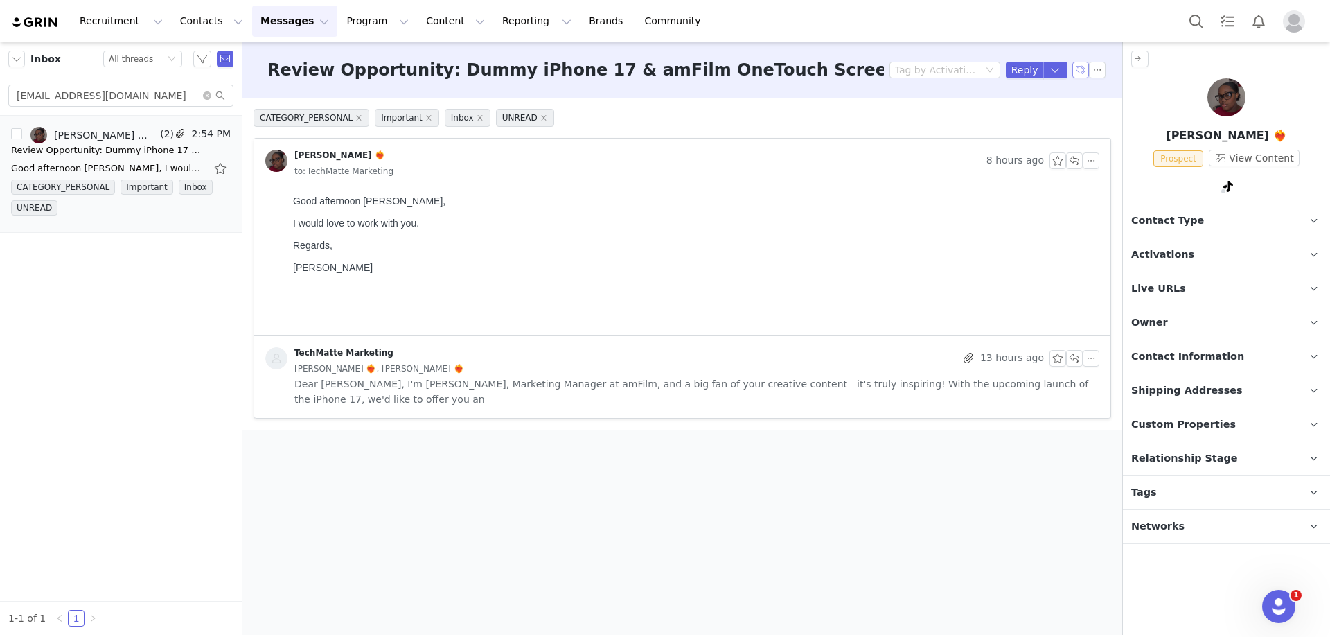
click at [1080, 71] on button "button" at bounding box center [1080, 70] width 17 height 17
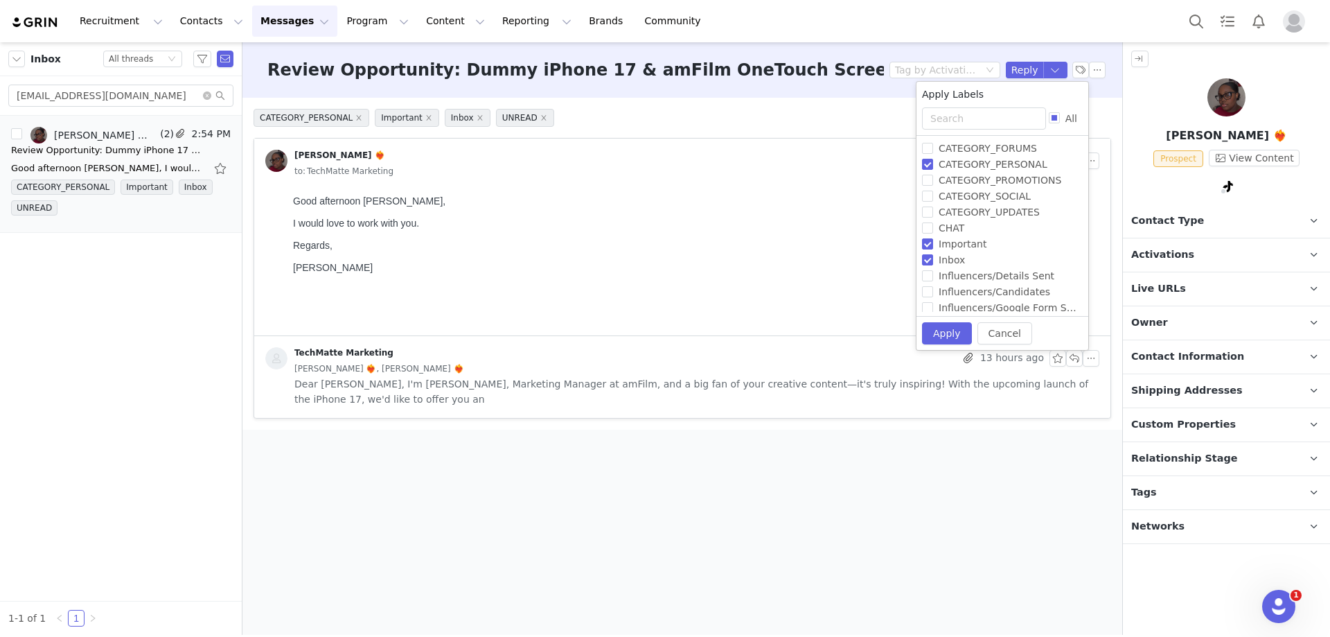
click at [768, 262] on div at bounding box center [693, 256] width 801 height 11
click at [72, 146] on div "Review Opportunity: Dummy iPhone 17 & amFilm OneTouch Screen Protectors" at bounding box center [108, 150] width 194 height 14
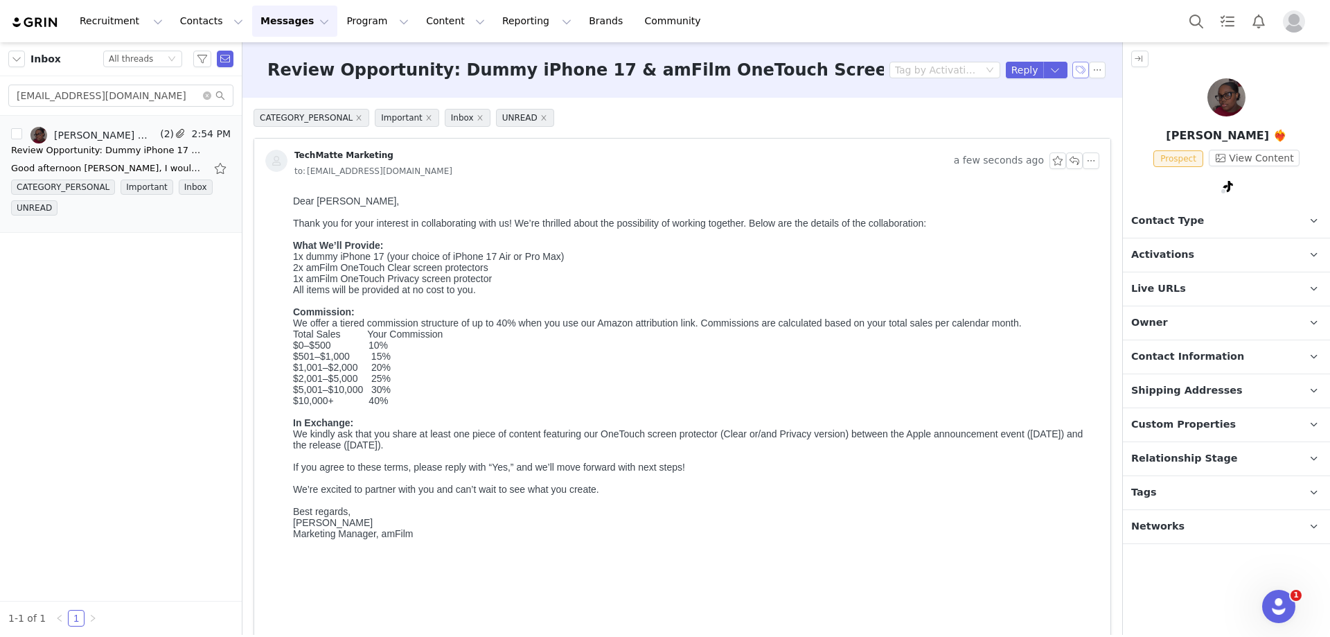
click at [1072, 73] on button "button" at bounding box center [1080, 70] width 17 height 17
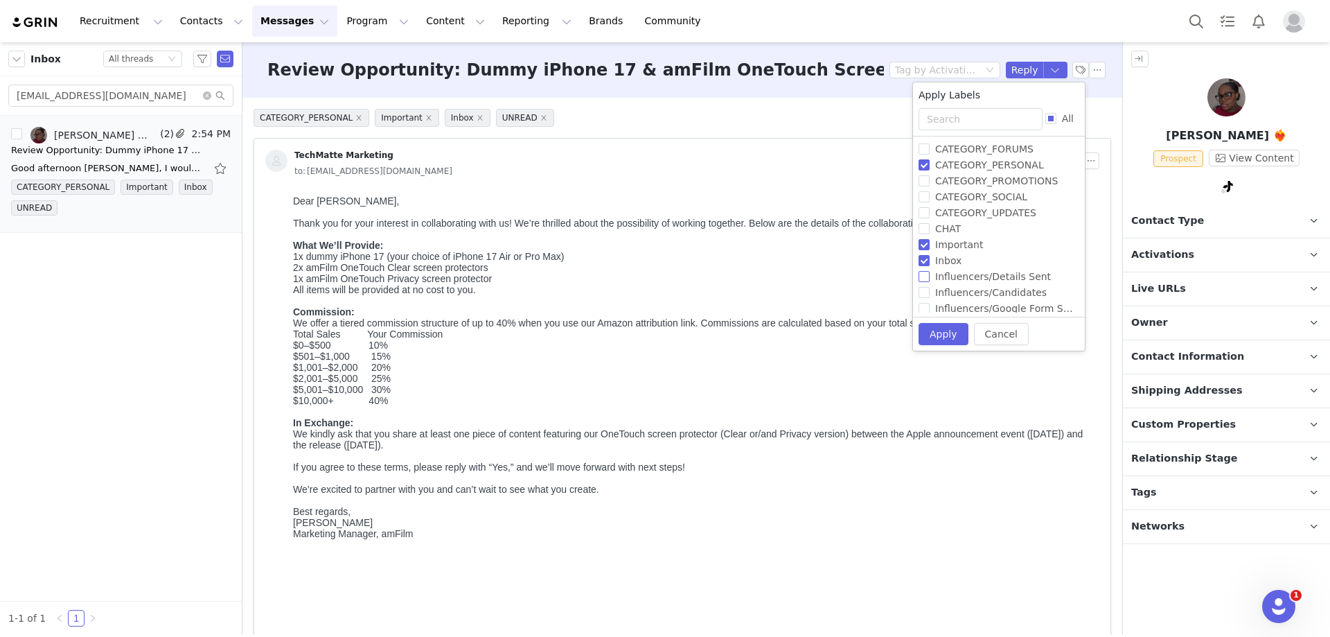
click at [923, 276] on input "Influencers/Details Sent" at bounding box center [924, 276] width 11 height 11
checkbox input "true"
click at [932, 327] on button "Apply" at bounding box center [937, 333] width 50 height 22
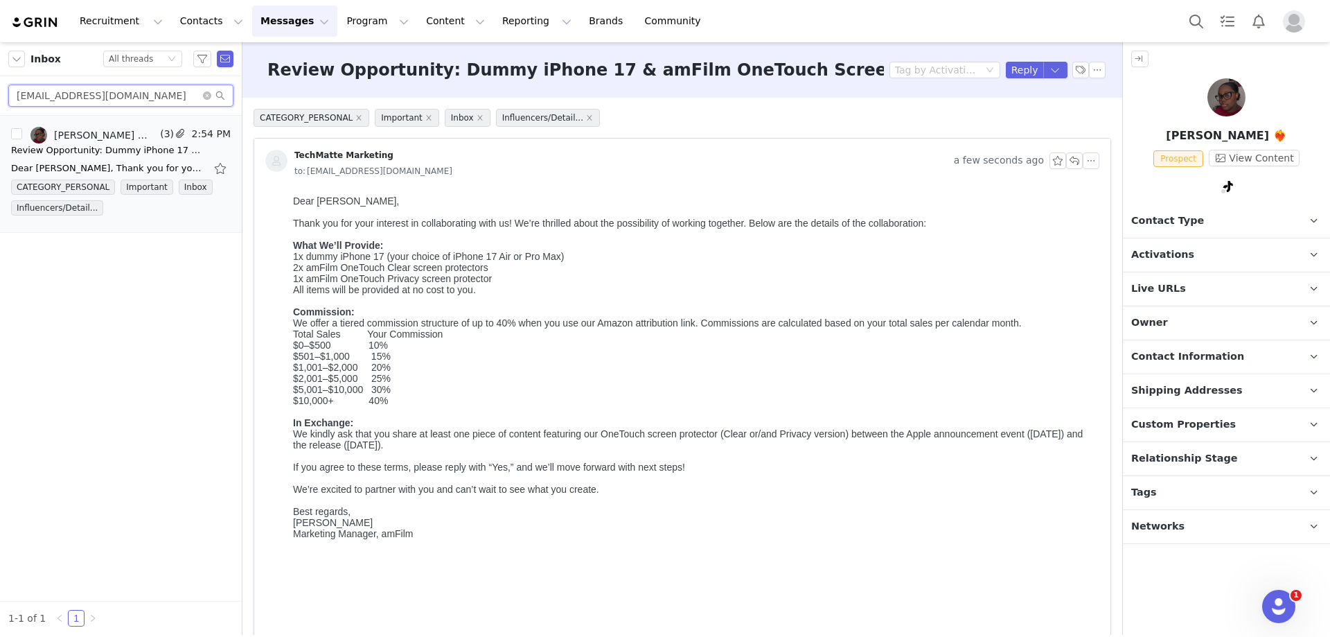
drag, startPoint x: 159, startPoint y: 98, endPoint x: 20, endPoint y: 98, distance: 139.3
click at [20, 98] on input "[EMAIL_ADDRESS][DOMAIN_NAME]" at bounding box center [120, 96] width 225 height 22
click at [73, 96] on input "[EMAIL_ADDRESS][DOMAIN_NAME]" at bounding box center [120, 96] width 225 height 22
click at [73, 95] on input "[EMAIL_ADDRESS][DOMAIN_NAME]" at bounding box center [120, 96] width 225 height 22
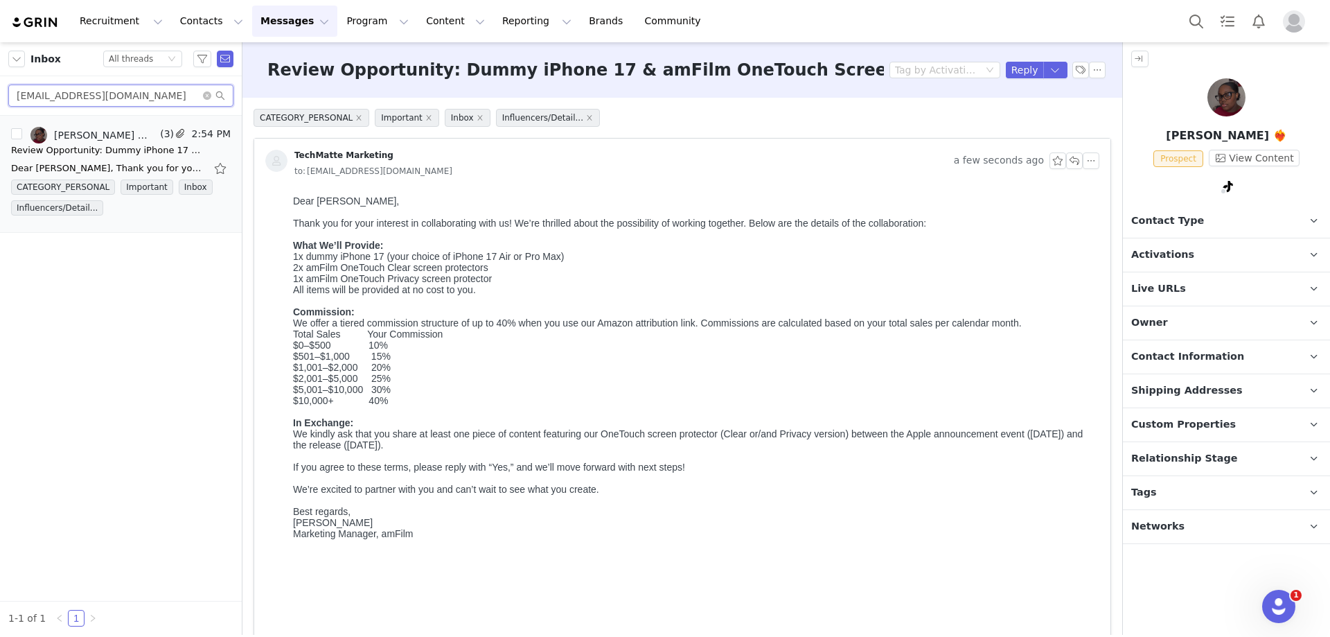
paste input "[PERSON_NAME]@tecnosivar"
type input "[PERSON_NAME][EMAIL_ADDRESS][DOMAIN_NAME]"
click at [92, 156] on div "Review Opportunity: Dummy iPhone 17 & amFilm OneTouch Screen Protectors" at bounding box center [108, 150] width 194 height 14
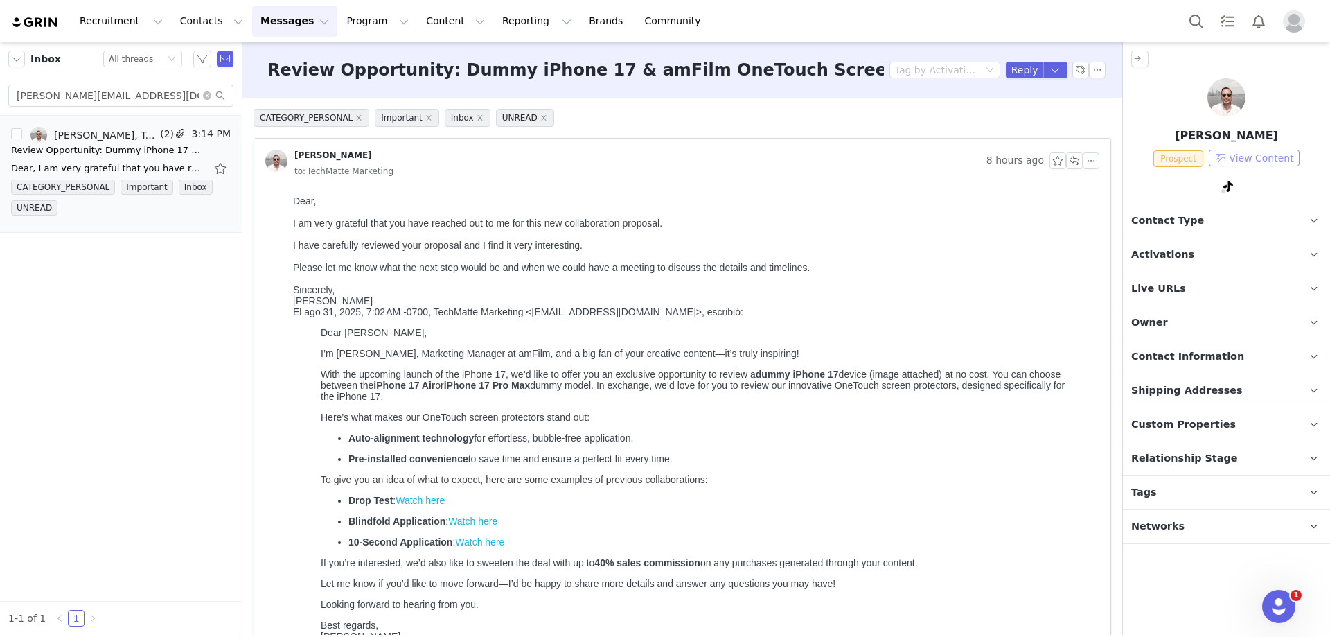
click at [1223, 150] on button "View Content" at bounding box center [1254, 158] width 91 height 17
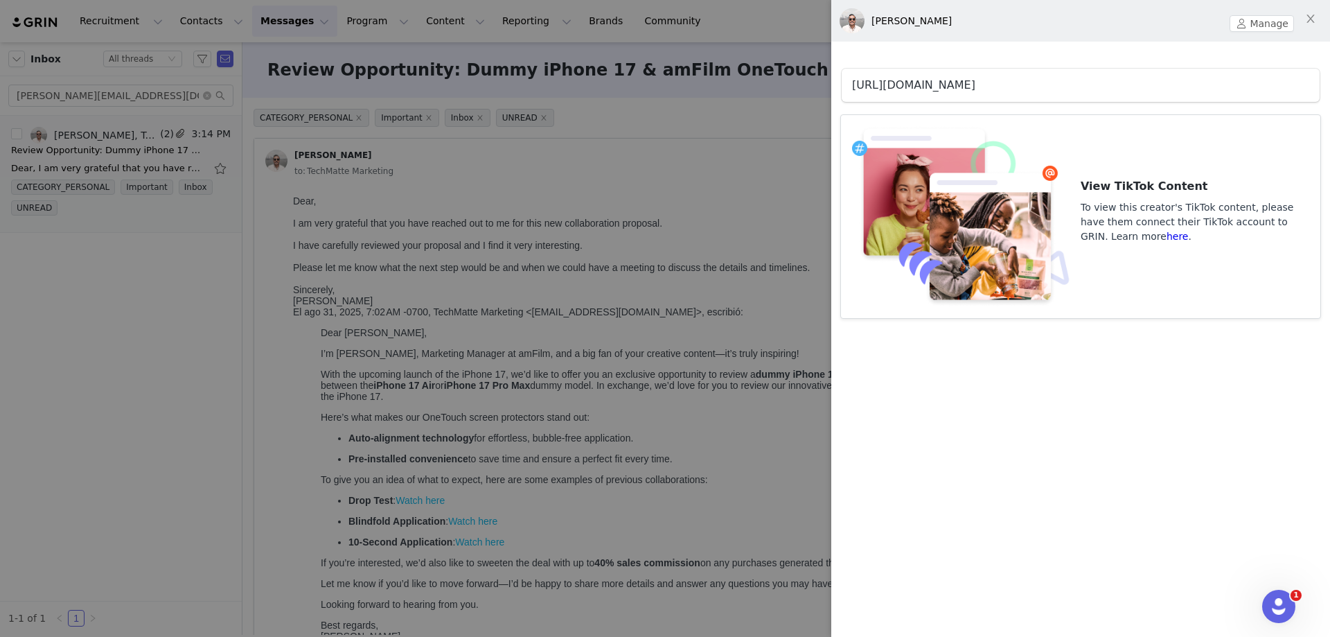
click at [975, 84] on link "[URL][DOMAIN_NAME]" at bounding box center [913, 84] width 123 height 13
click at [443, 175] on div at bounding box center [665, 318] width 1330 height 637
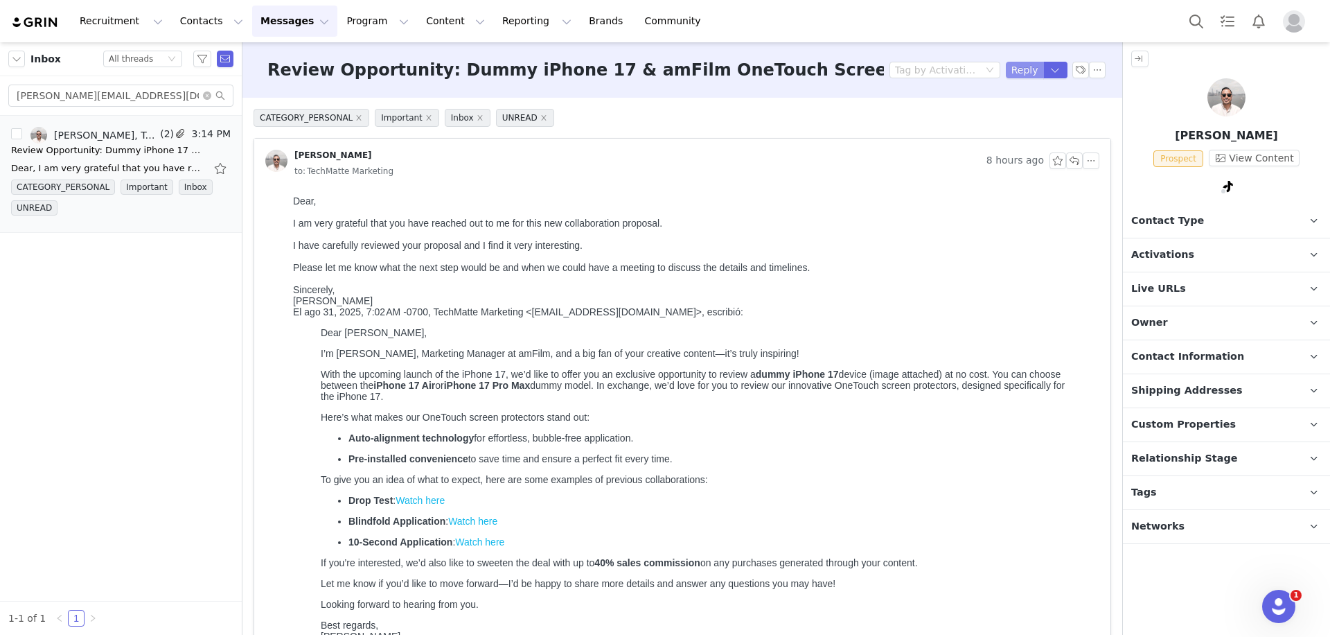
click at [1018, 69] on button "Reply" at bounding box center [1025, 70] width 38 height 17
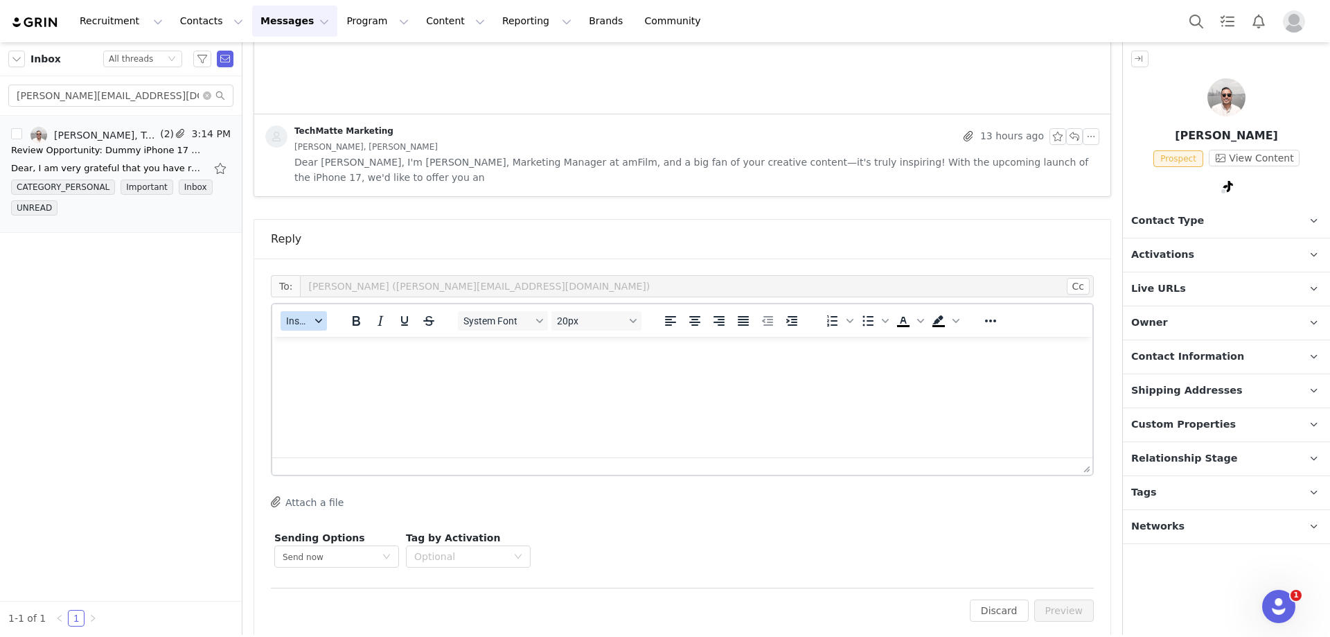
click at [313, 317] on div "button" at bounding box center [318, 320] width 11 height 7
click at [320, 330] on div "Insert Template" at bounding box center [354, 329] width 125 height 17
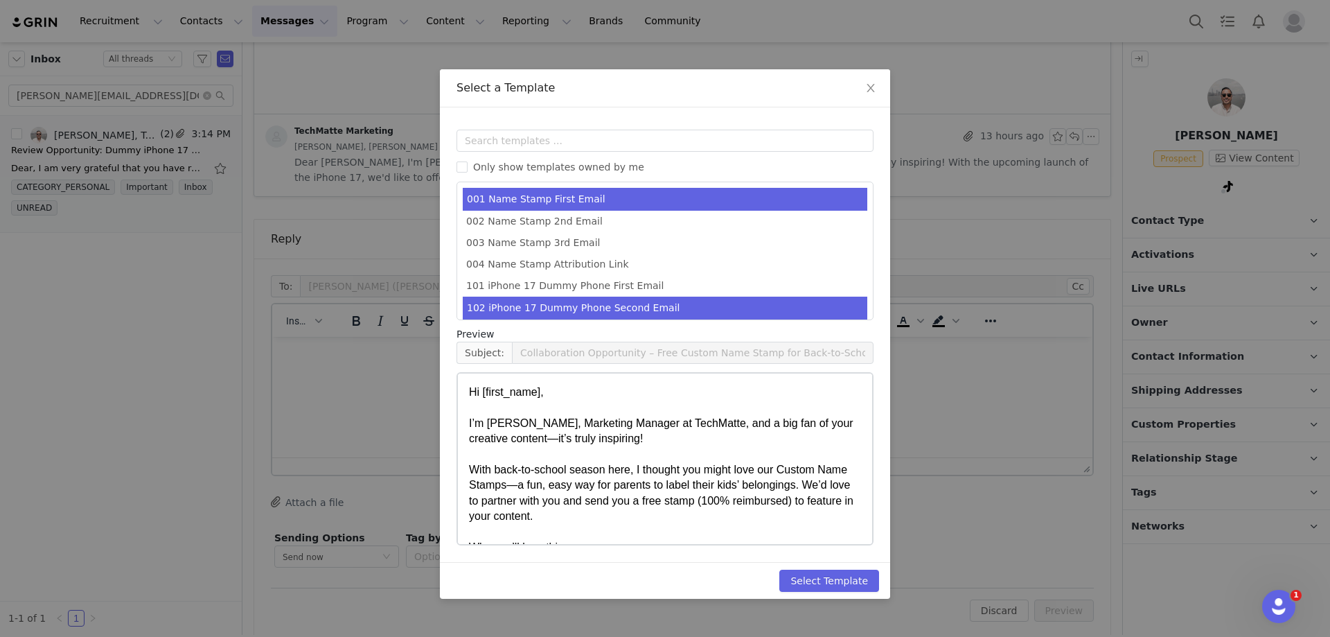
click at [627, 303] on li "102 iPhone 17 Dummy Phone Second Email" at bounding box center [665, 308] width 405 height 23
type input "Collaboration Details: Dummy iPhone 17 & amFilm OneTouch Screen Protectors"
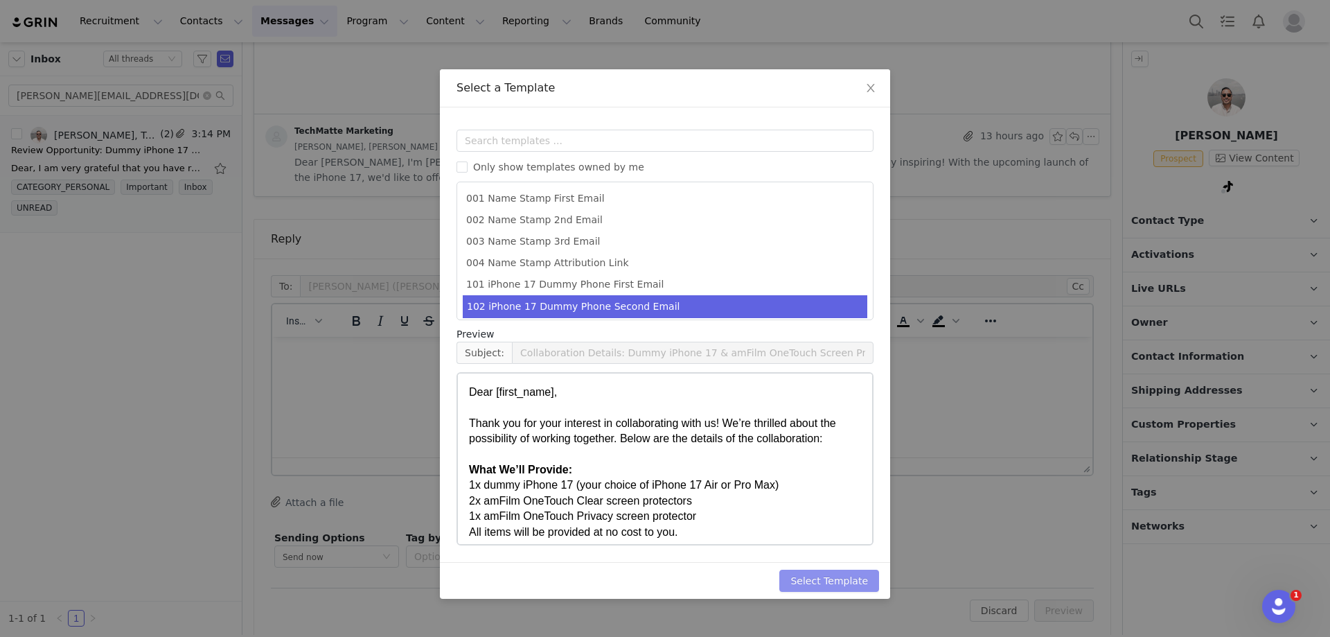
click at [809, 578] on button "Select Template" at bounding box center [829, 580] width 100 height 22
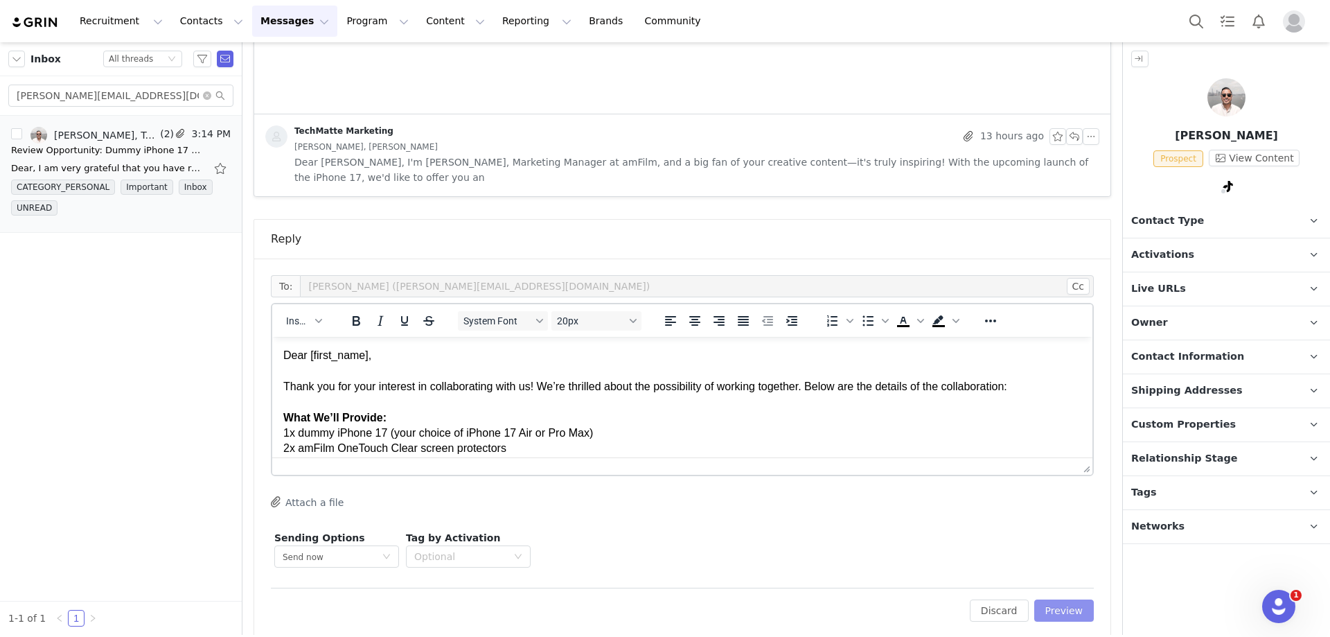
click at [1065, 599] on button "Preview" at bounding box center [1064, 610] width 60 height 22
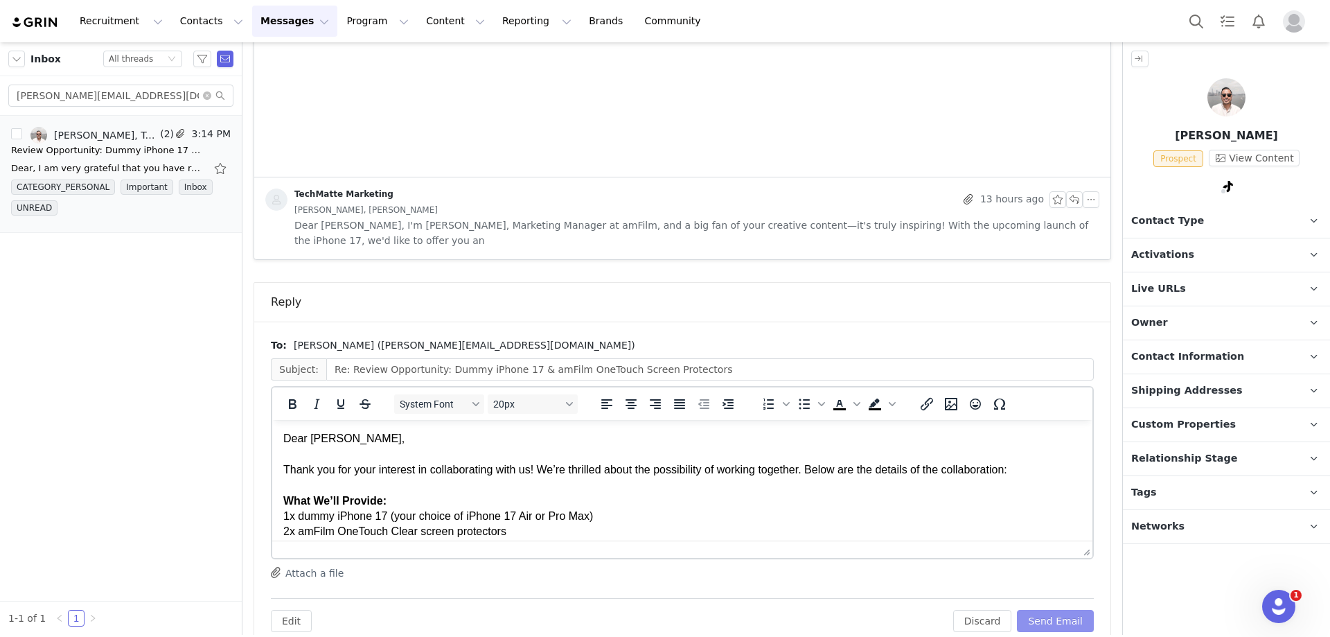
scroll to position [722, 0]
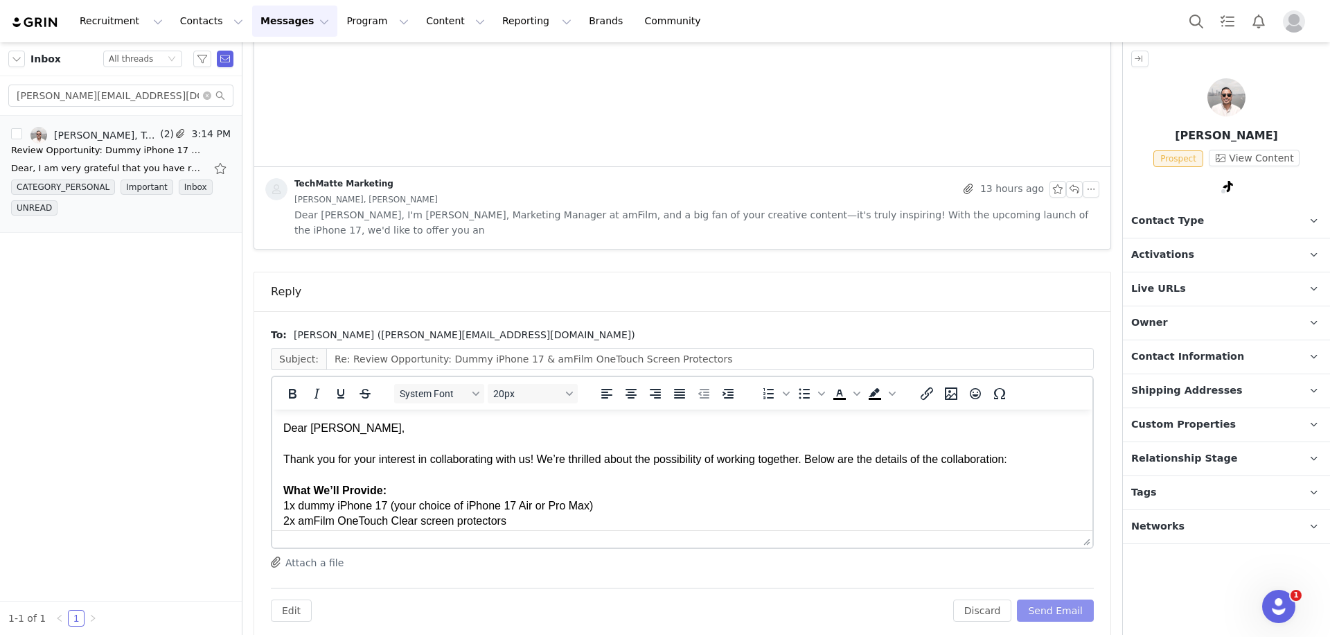
click at [1044, 599] on button "Send Email" at bounding box center [1055, 610] width 77 height 22
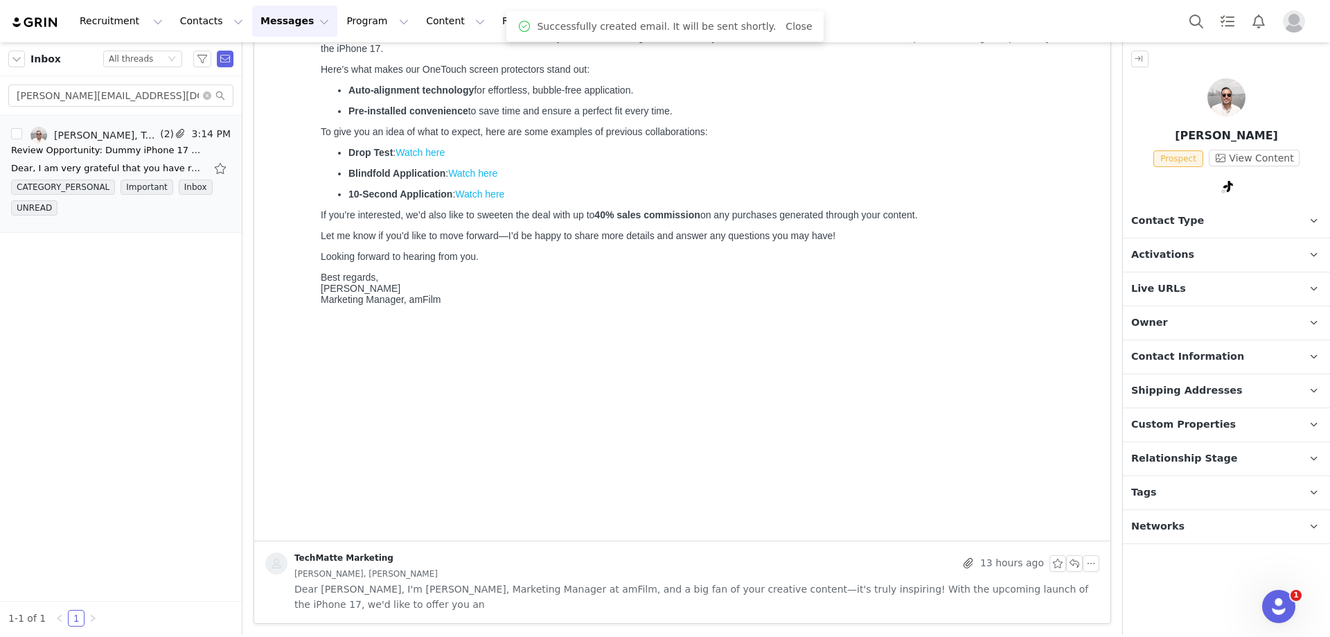
scroll to position [333, 0]
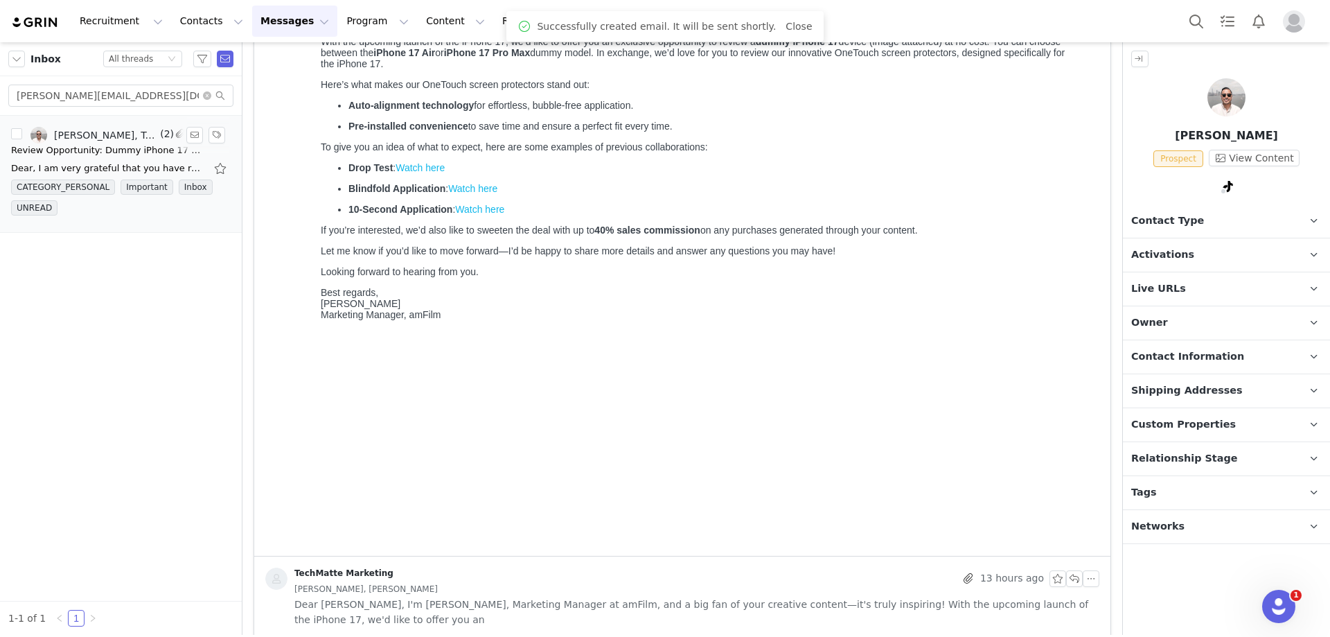
click at [98, 148] on div "Review Opportunity: Dummy iPhone 17 & amFilm OneTouch Screen Protectors" at bounding box center [108, 150] width 194 height 14
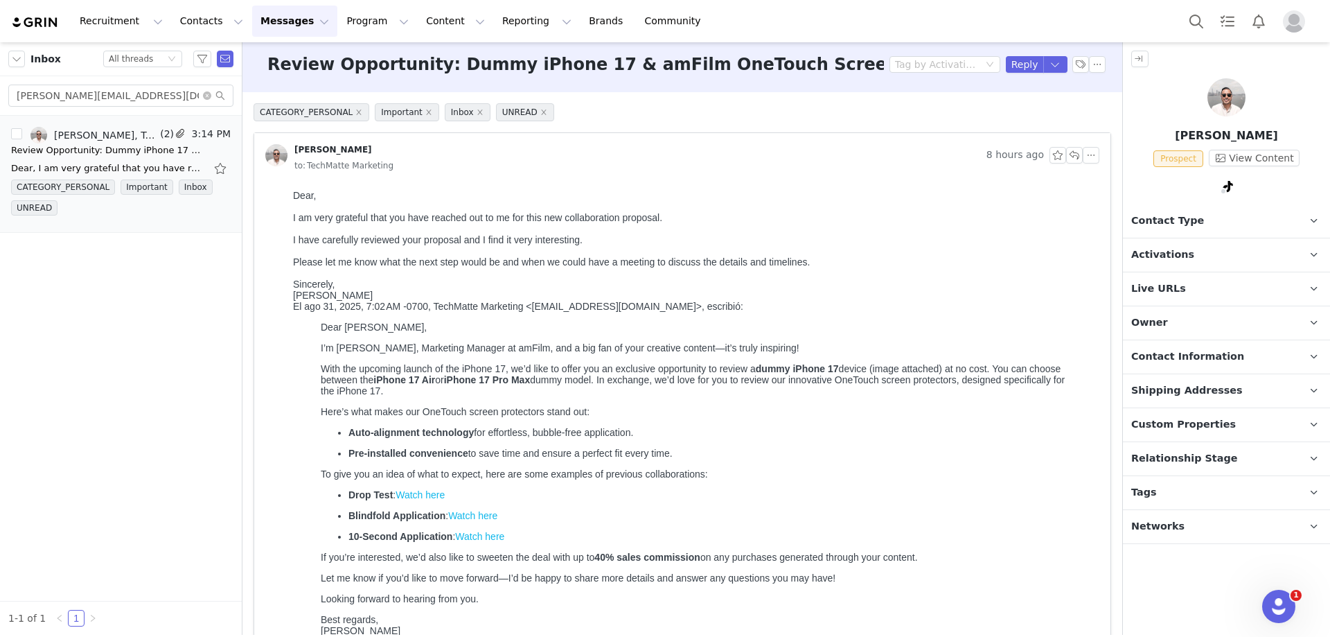
scroll to position [0, 0]
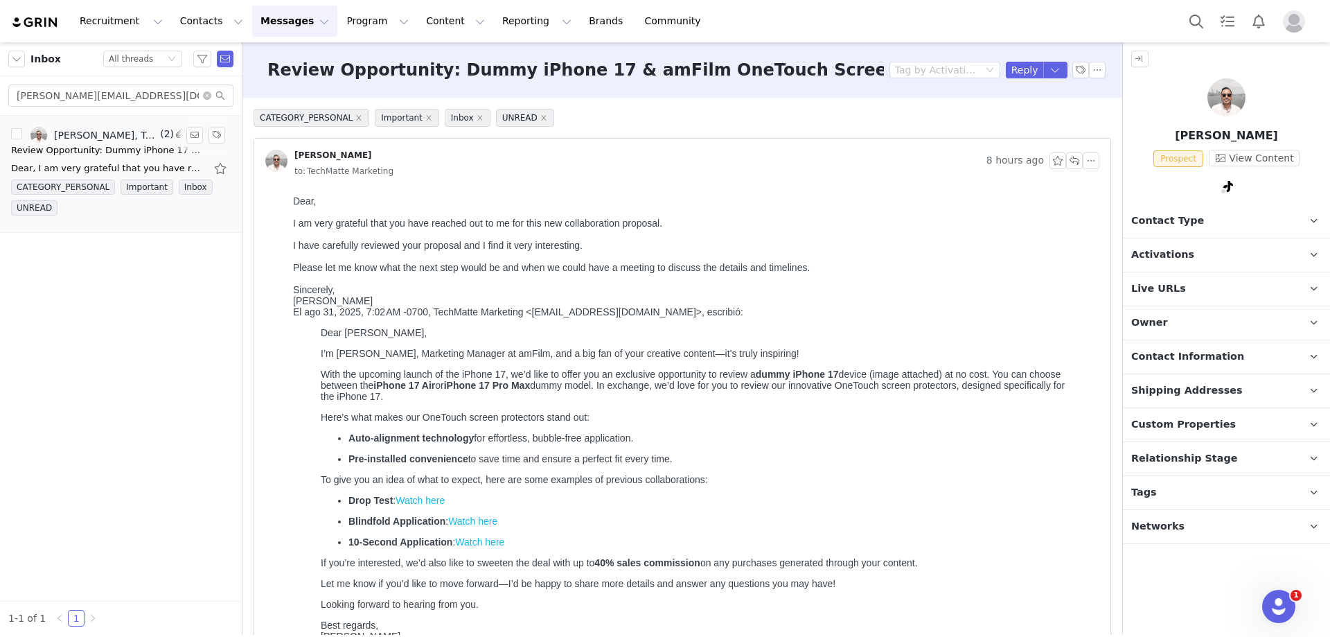
click at [85, 150] on div "Review Opportunity: Dummy iPhone 17 & amFilm OneTouch Screen Protectors" at bounding box center [108, 150] width 194 height 14
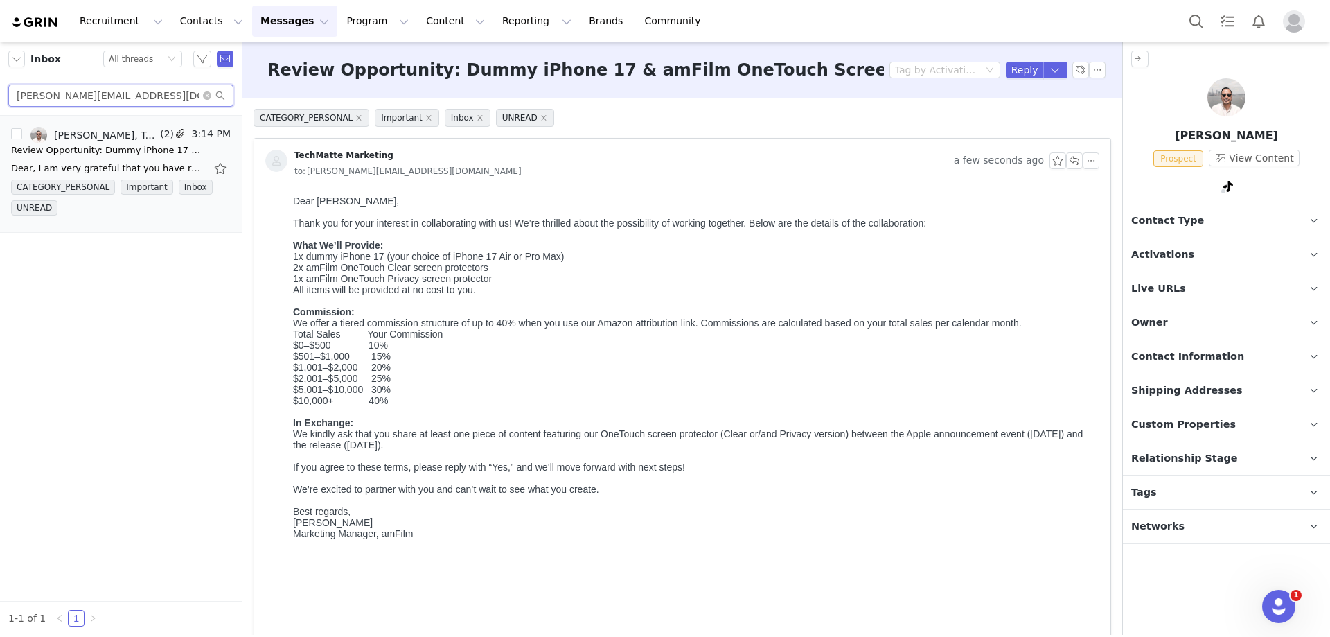
drag, startPoint x: 170, startPoint y: 101, endPoint x: 11, endPoint y: 96, distance: 158.7
click at [11, 96] on input "[PERSON_NAME][EMAIL_ADDRESS][DOMAIN_NAME]" at bounding box center [120, 96] width 225 height 22
paste input "[EMAIL_ADDRESS]"
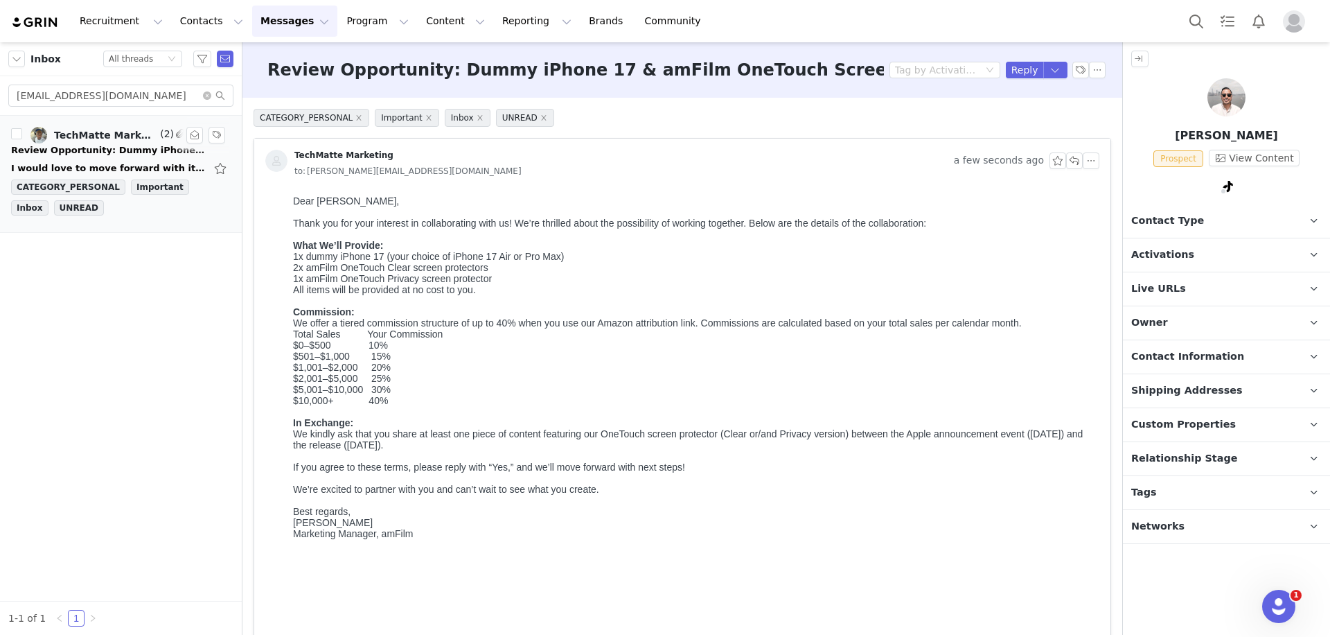
click at [108, 163] on div "I would love to move forward with it On [DATE] 9:06 AM TechMatte Marketing <[EM…" at bounding box center [108, 168] width 194 height 14
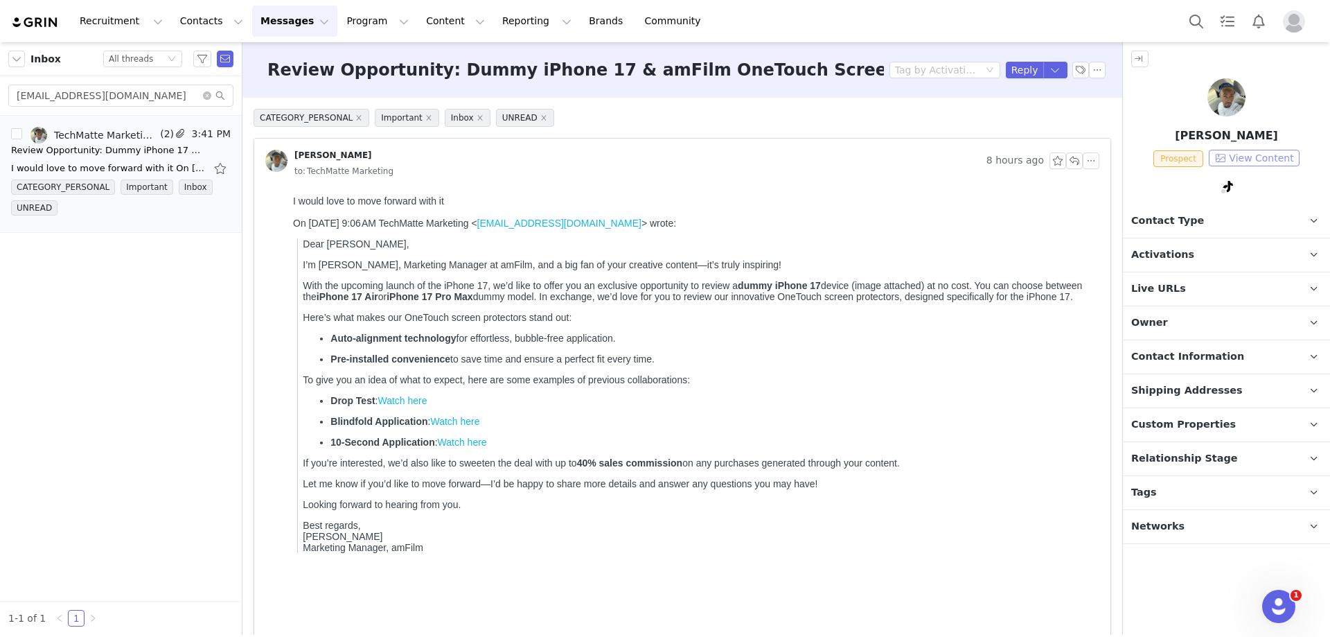
click at [1267, 157] on button "View Content" at bounding box center [1254, 158] width 91 height 17
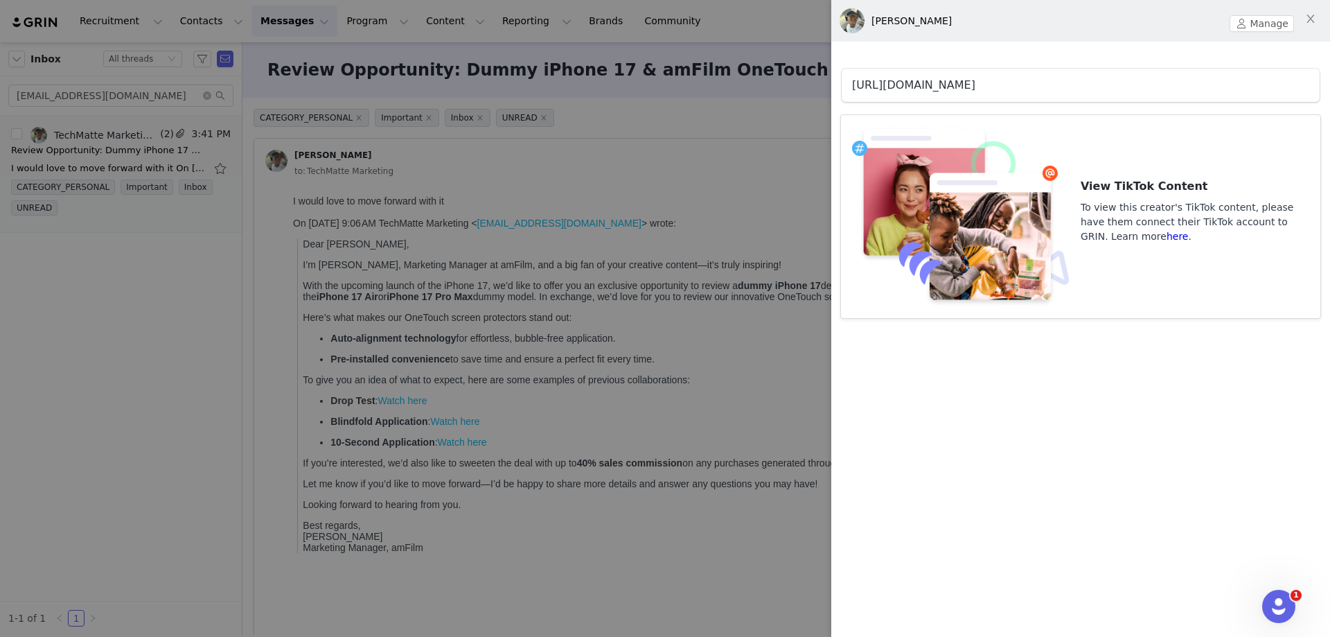
click at [935, 89] on link "[URL][DOMAIN_NAME]" at bounding box center [913, 84] width 123 height 13
click at [583, 150] on div at bounding box center [665, 318] width 1330 height 637
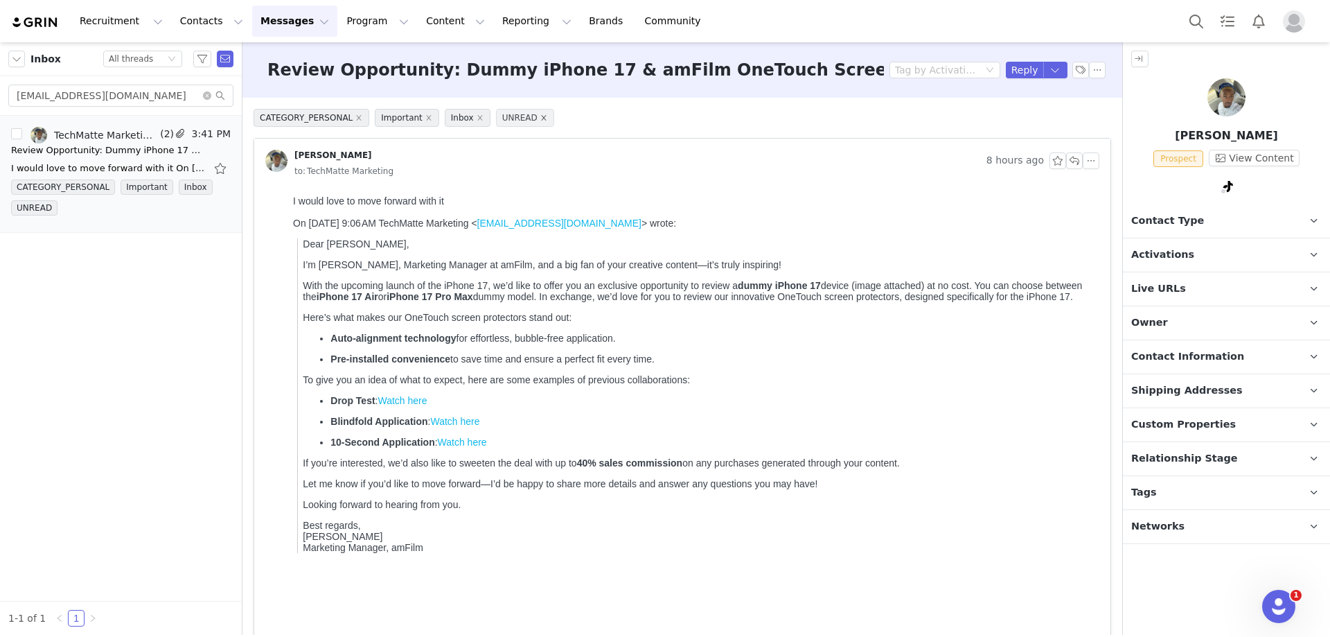
click at [540, 118] on icon "icon: close" at bounding box center [543, 117] width 7 height 7
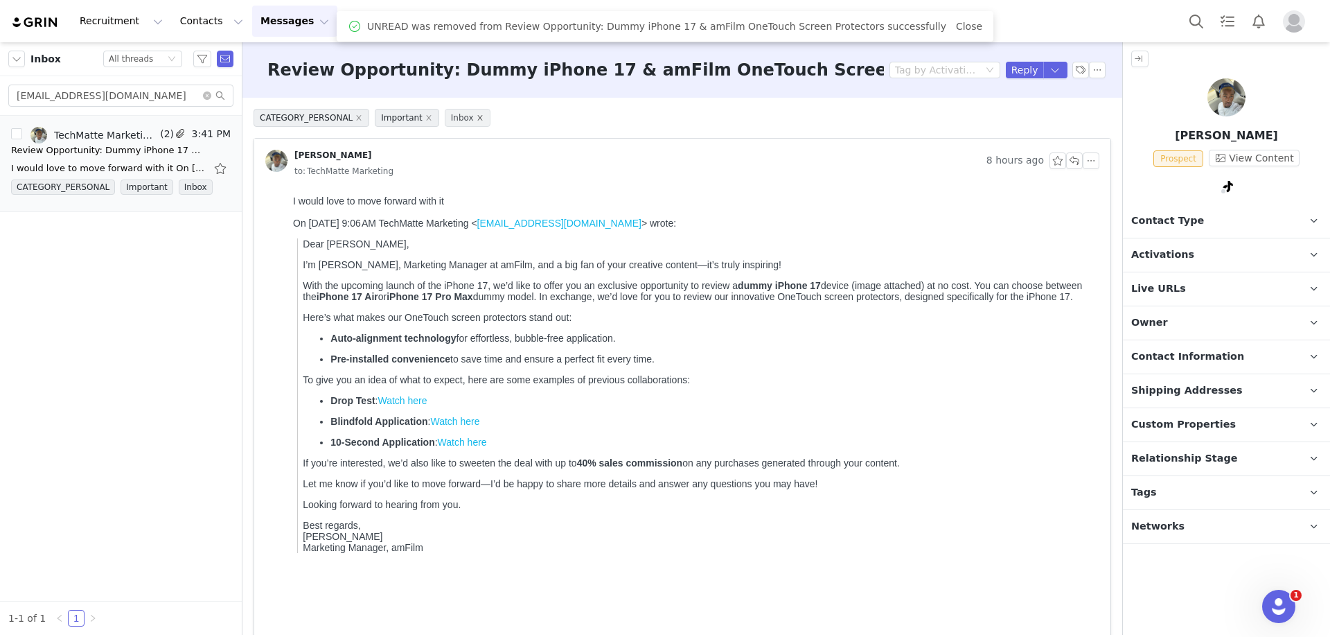
click at [477, 116] on icon "icon: close" at bounding box center [480, 117] width 7 height 7
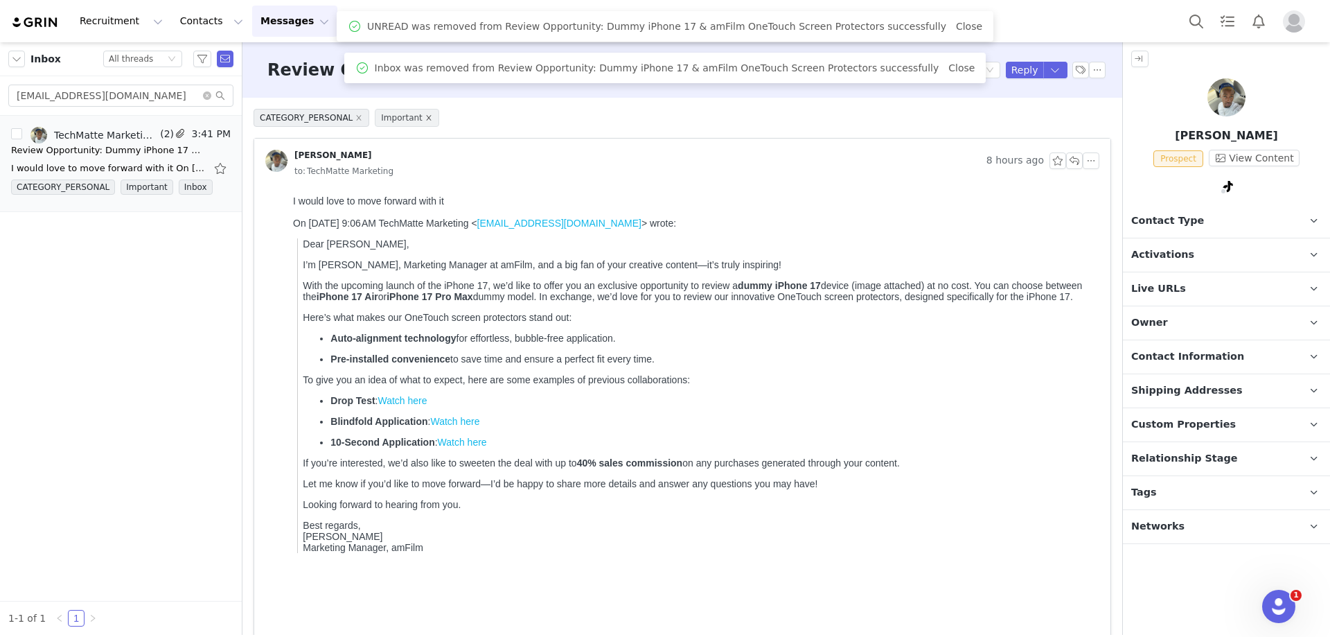
click at [425, 116] on icon "icon: close" at bounding box center [428, 117] width 7 height 7
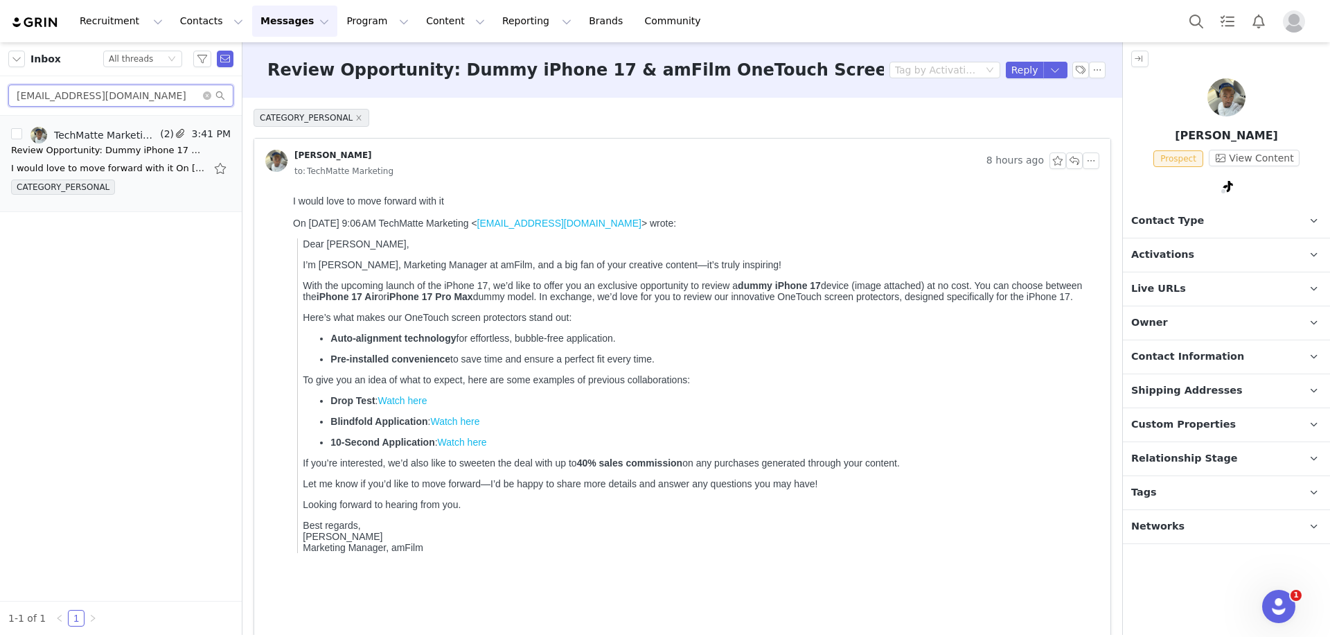
click at [67, 94] on input "[EMAIL_ADDRESS][DOMAIN_NAME]" at bounding box center [120, 96] width 225 height 22
paste input "crashtechsocial"
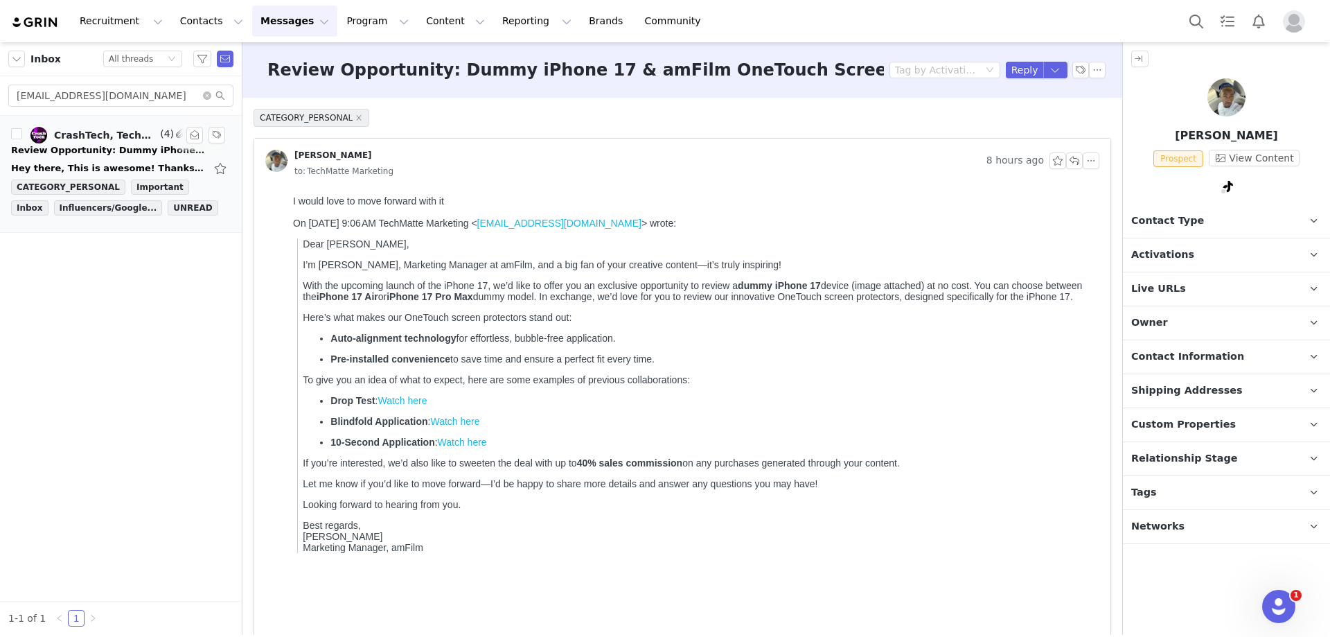
click at [90, 154] on div "Review Opportunity: Dummy iPhone 17 & amFilm OneTouch Screen Protectors" at bounding box center [108, 150] width 194 height 14
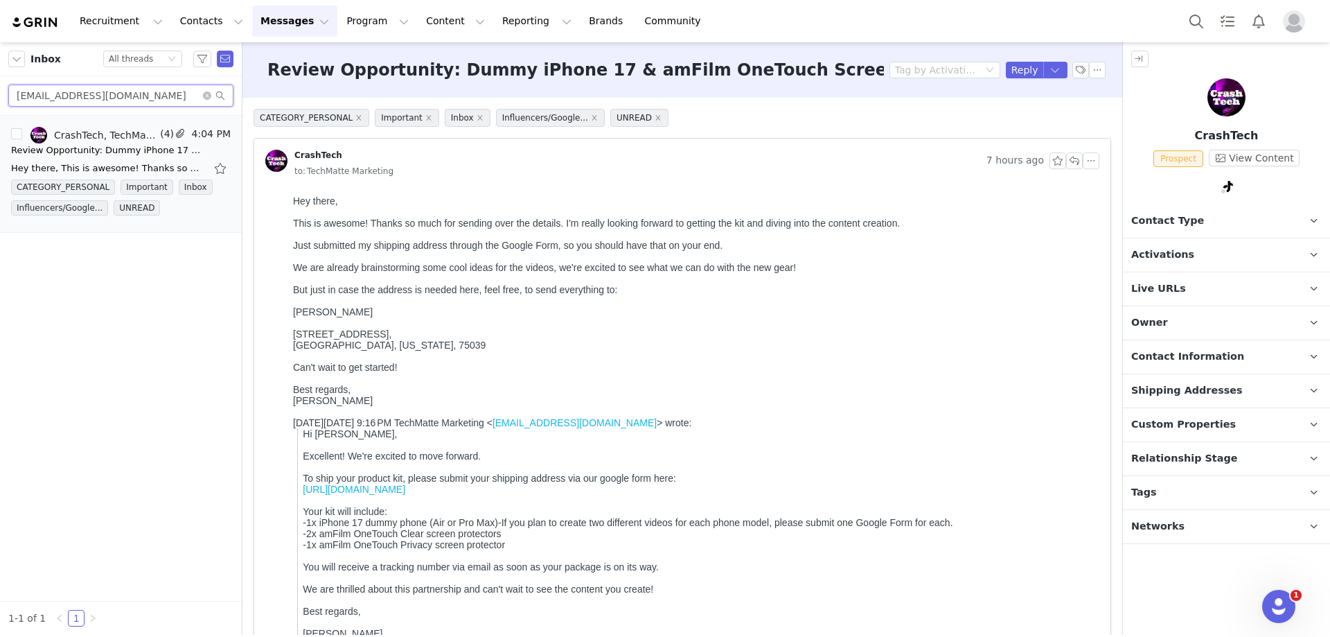
drag, startPoint x: 145, startPoint y: 96, endPoint x: 16, endPoint y: 98, distance: 128.9
click at [16, 98] on input "[EMAIL_ADDRESS][DOMAIN_NAME]" at bounding box center [120, 96] width 225 height 22
paste input "beach.2108.bum"
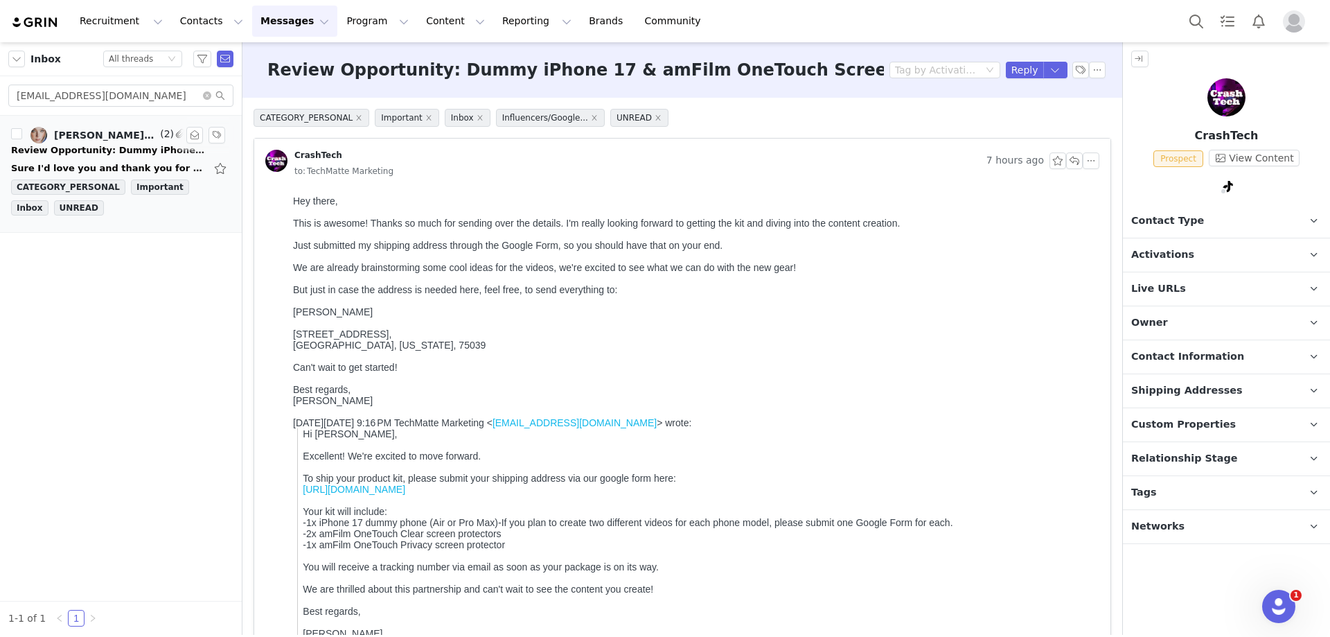
click at [112, 143] on link "[PERSON_NAME], TechMatte Marketing" at bounding box center [93, 135] width 127 height 17
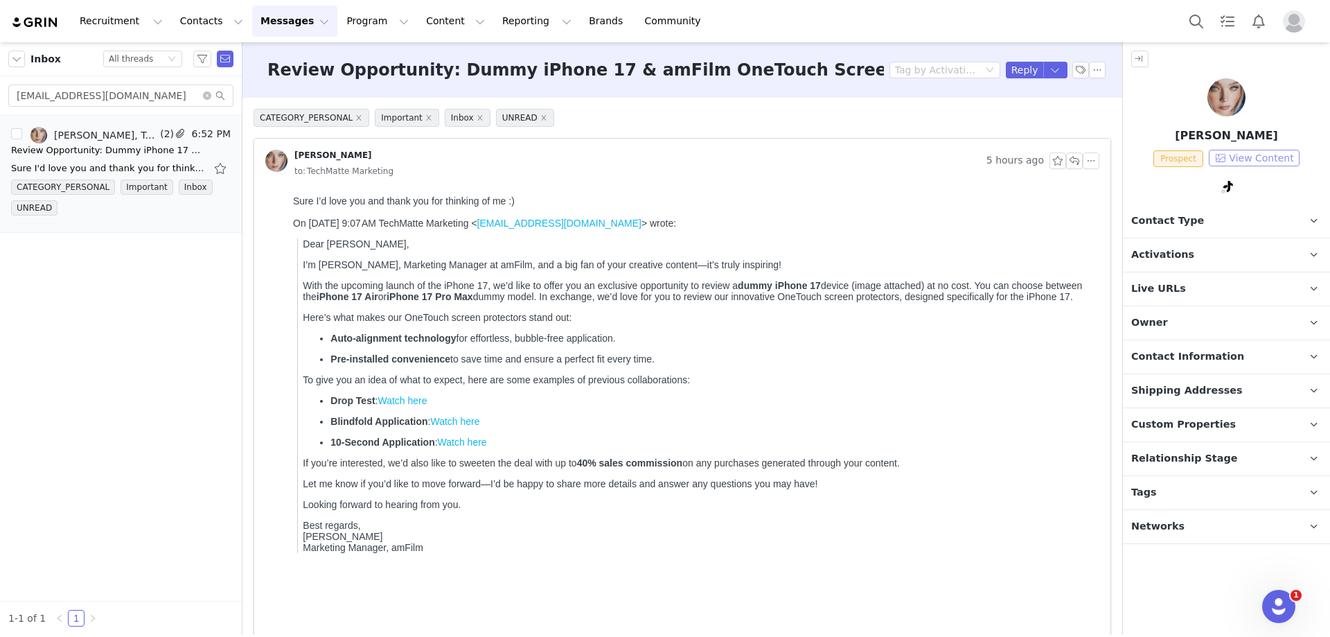
click at [1246, 157] on button "View Content" at bounding box center [1254, 158] width 91 height 17
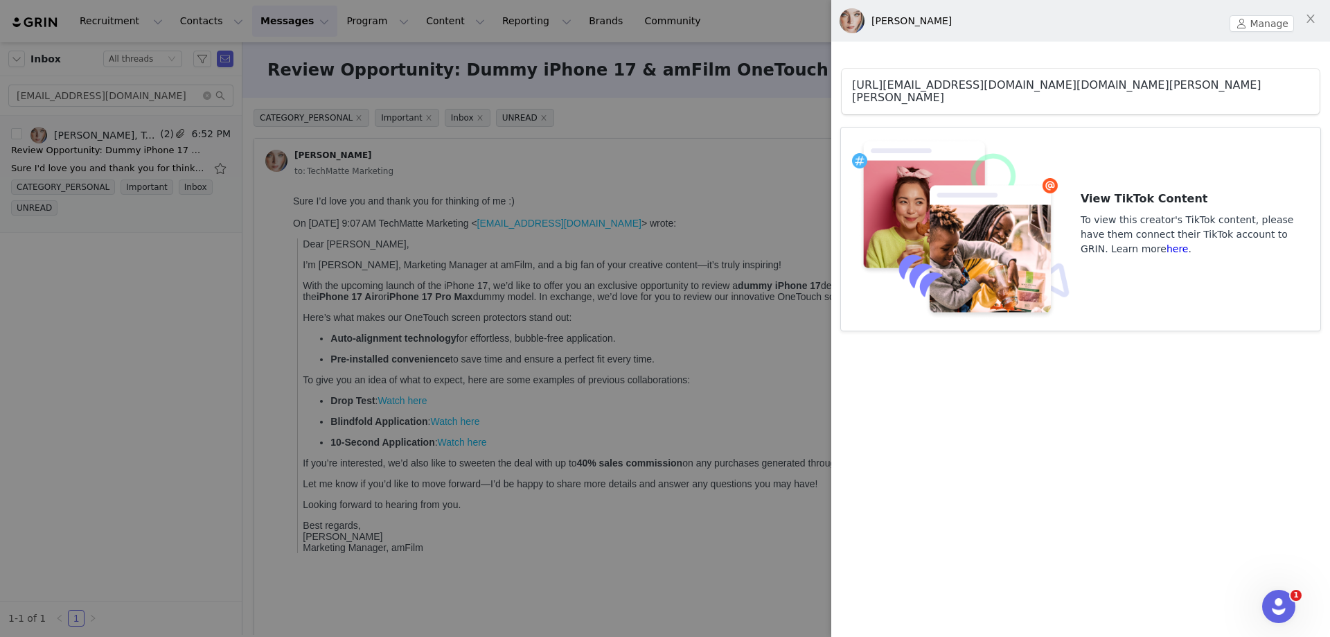
click at [1069, 85] on link "[URL][EMAIL_ADDRESS][DOMAIN_NAME][DOMAIN_NAME][PERSON_NAME][PERSON_NAME]" at bounding box center [1056, 91] width 409 height 26
click at [572, 132] on div at bounding box center [665, 318] width 1330 height 637
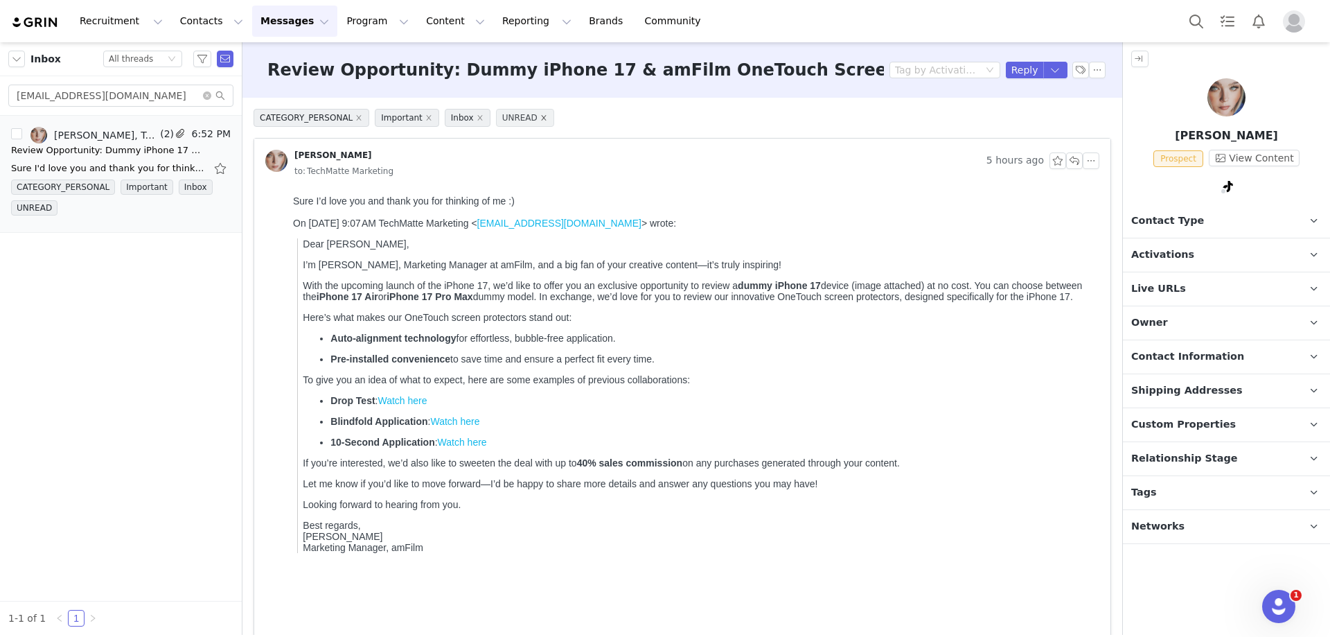
click at [540, 120] on icon "icon: close" at bounding box center [543, 117] width 7 height 7
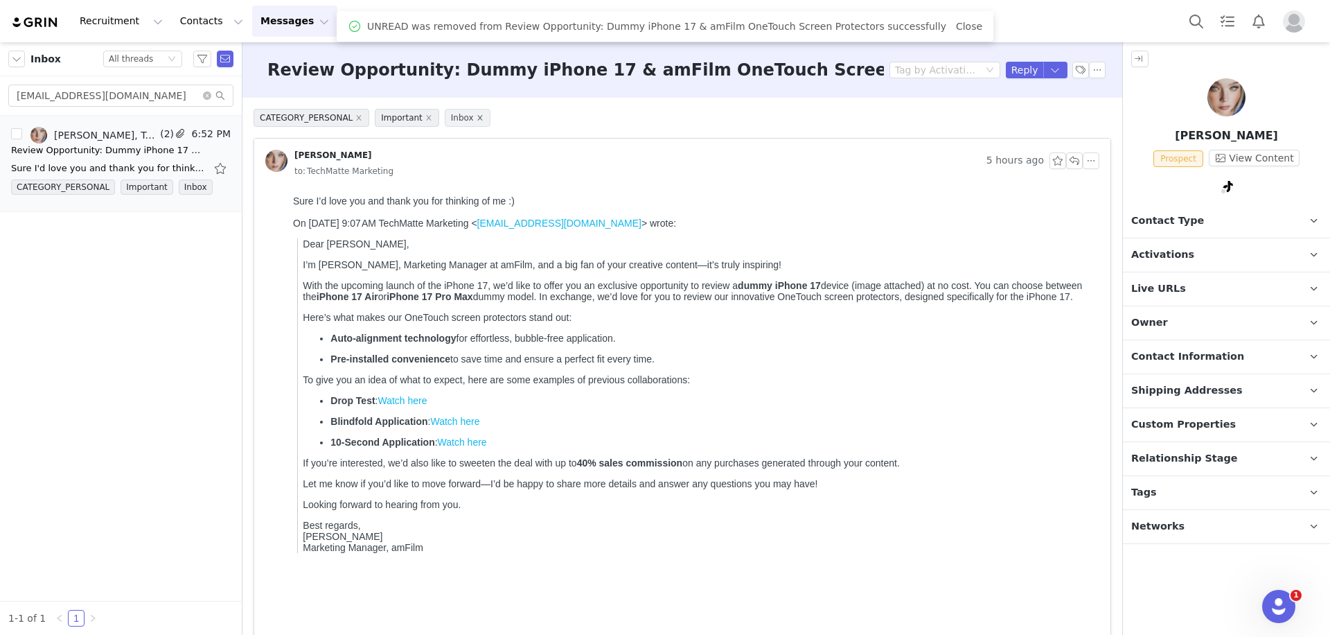
click at [477, 117] on icon "icon: close" at bounding box center [480, 117] width 7 height 7
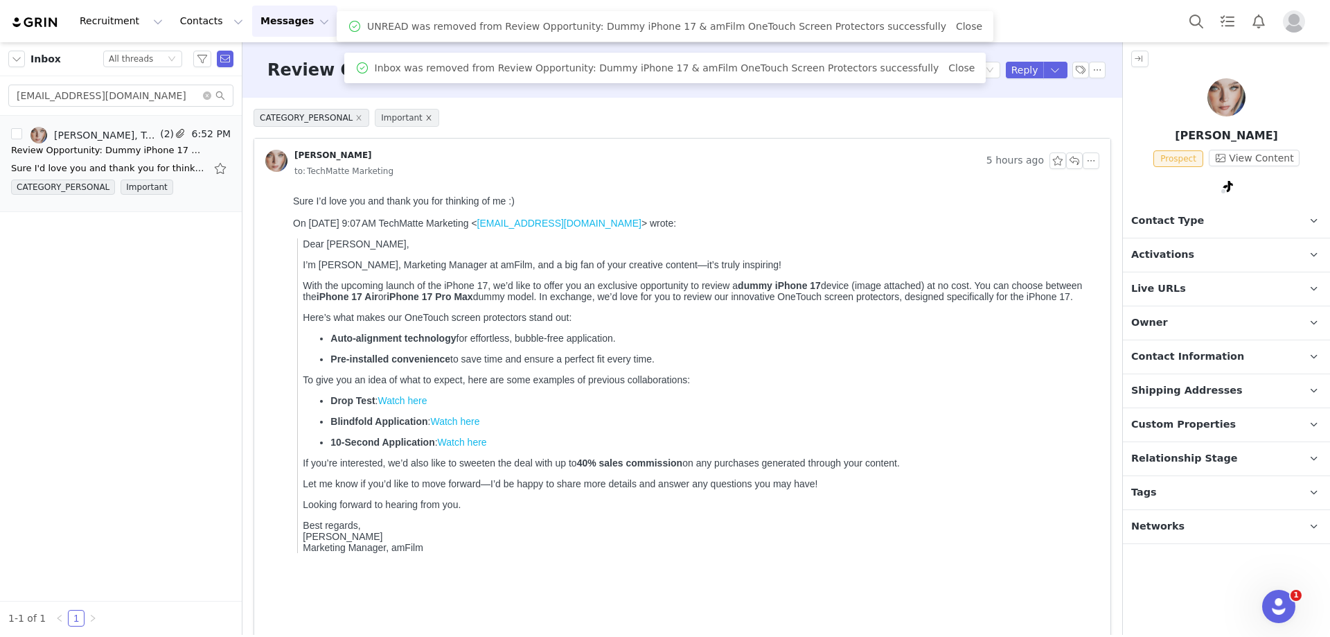
click at [425, 121] on icon "icon: close" at bounding box center [428, 117] width 7 height 7
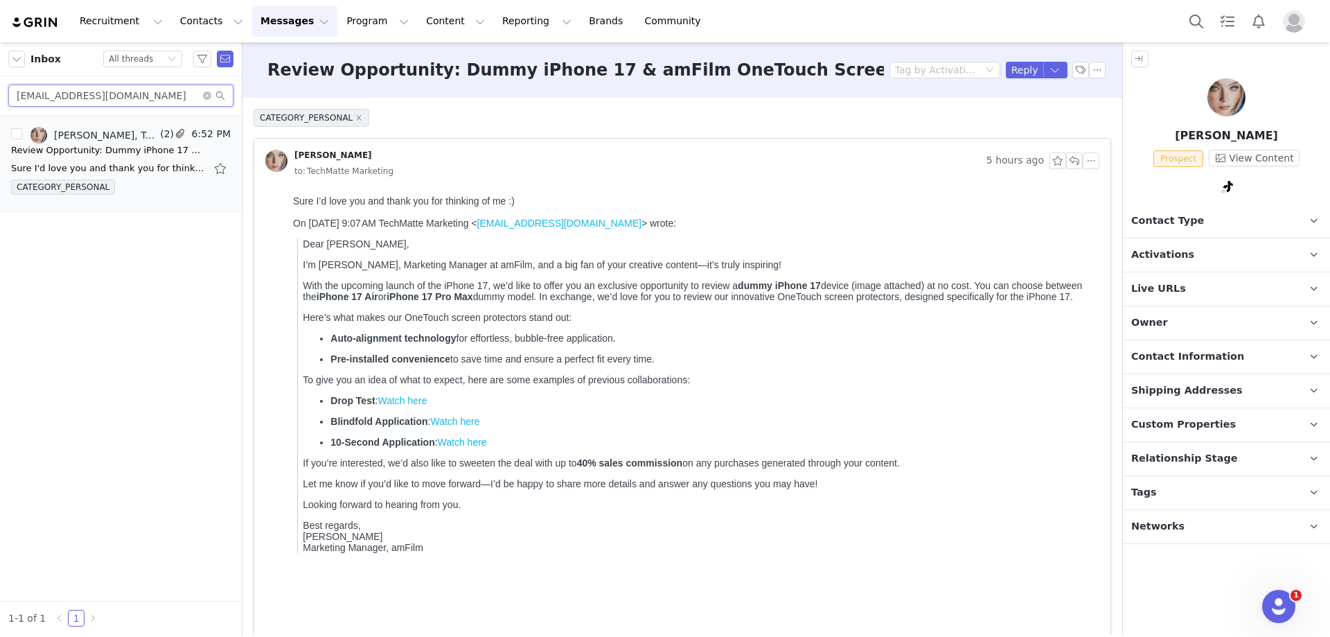
drag, startPoint x: 158, startPoint y: 100, endPoint x: 15, endPoint y: 92, distance: 143.6
click at [15, 92] on input "[EMAIL_ADDRESS][DOMAIN_NAME]" at bounding box center [120, 96] width 225 height 22
paste input "alphatech"
click at [78, 154] on div "Review Opportunity: Dummy iPhone 17 & amFilm OneTouch Screen Protectors" at bounding box center [108, 150] width 194 height 14
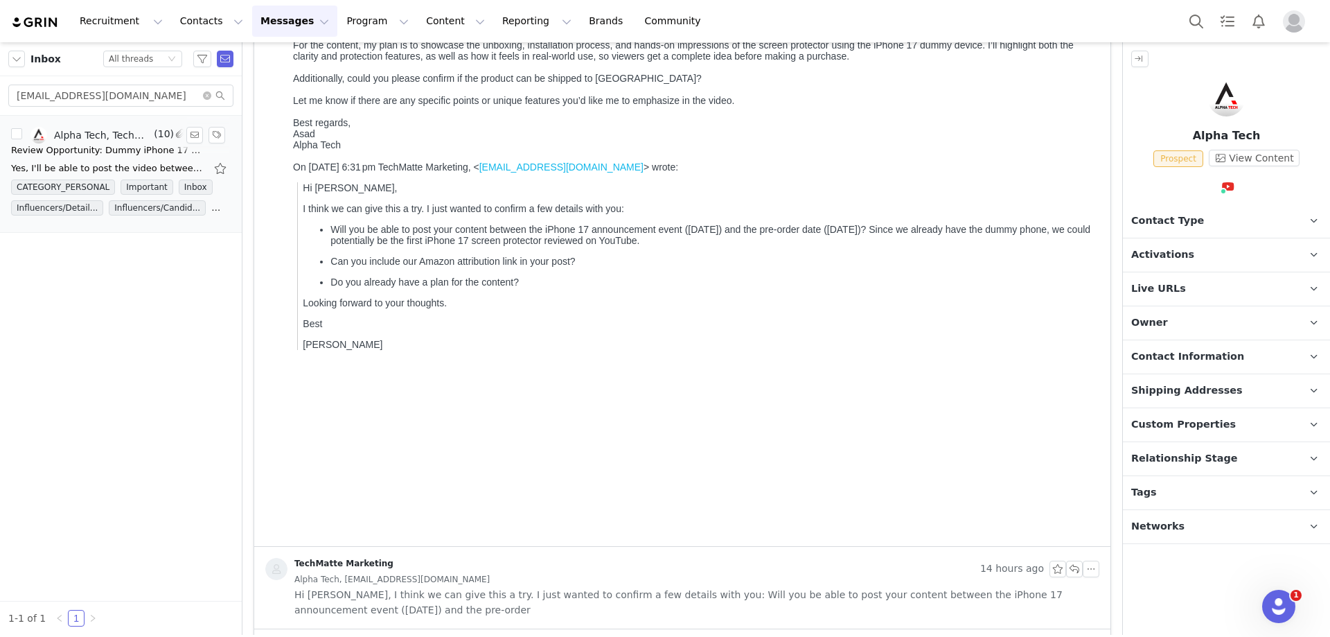
scroll to position [277, 0]
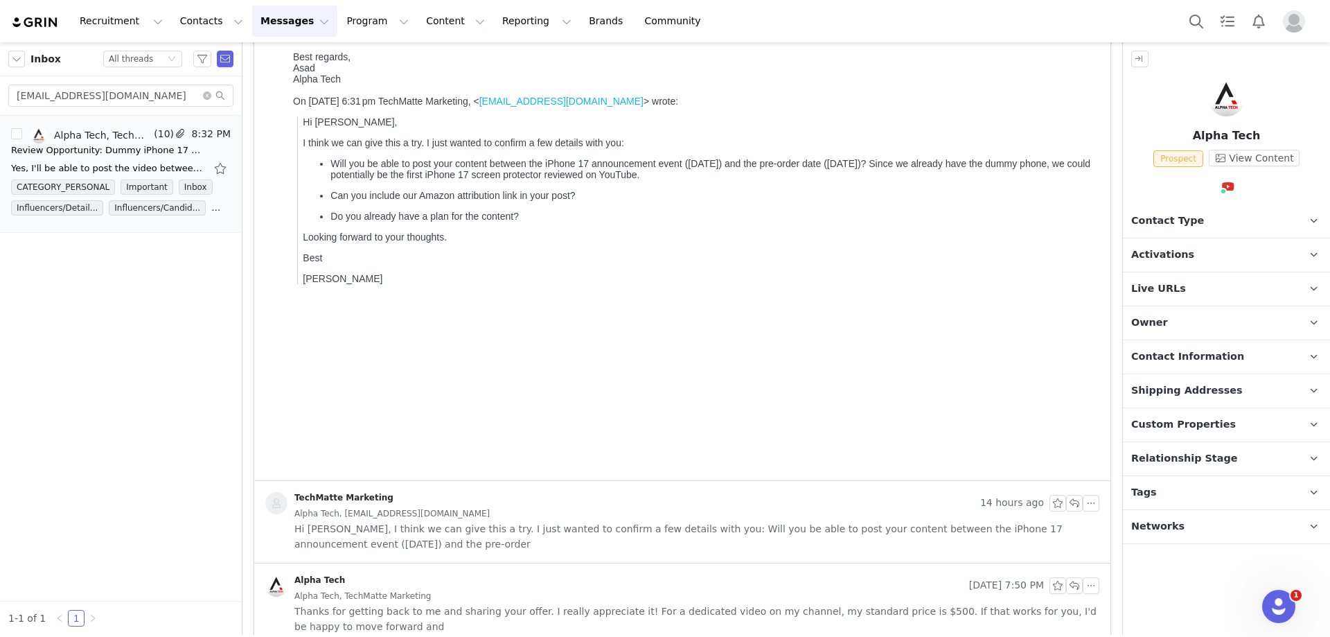
click at [701, 524] on span "Hi [PERSON_NAME], I think we can give this a try. I just wanted to confirm a fe…" at bounding box center [696, 536] width 805 height 30
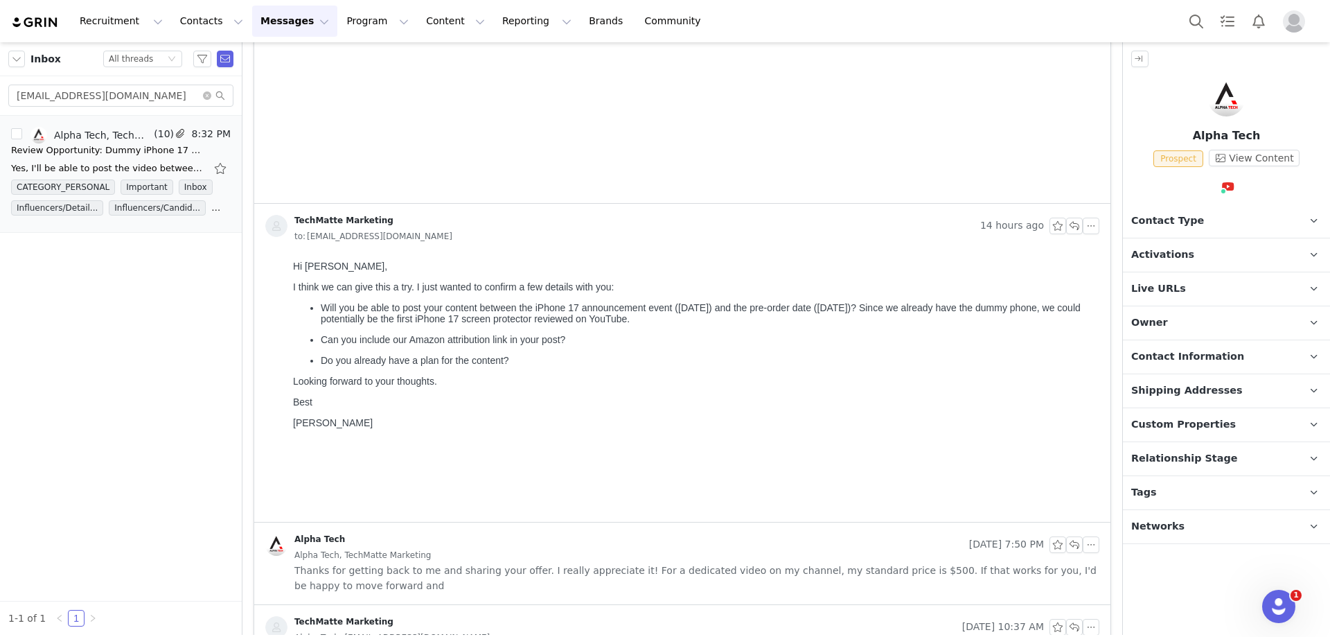
scroll to position [762, 0]
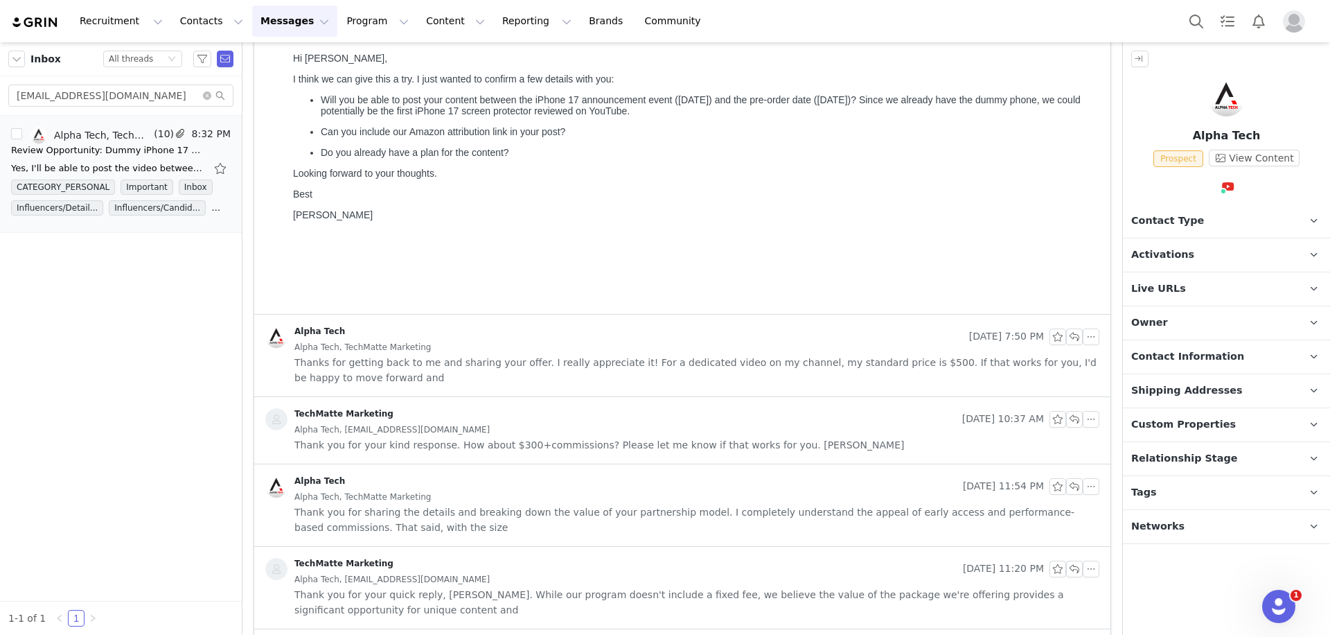
click at [590, 359] on span "Thanks for getting back to me and sharing your offer. I really appreciate it! F…" at bounding box center [696, 370] width 805 height 30
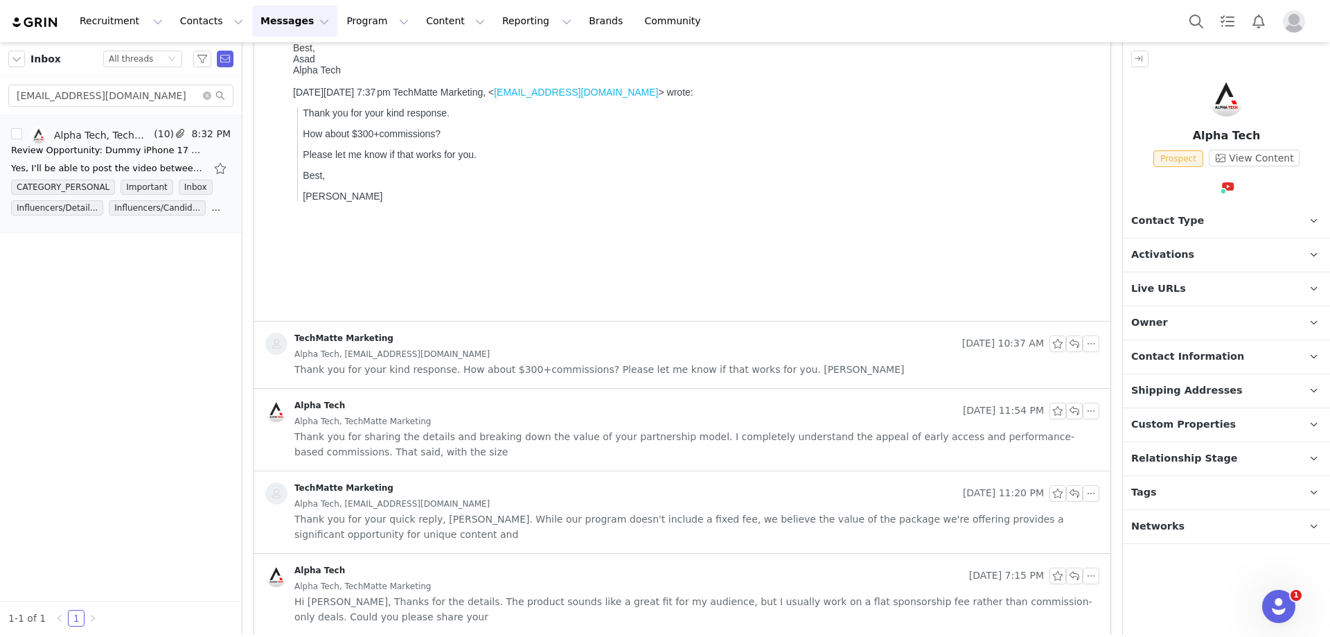
scroll to position [1178, 0]
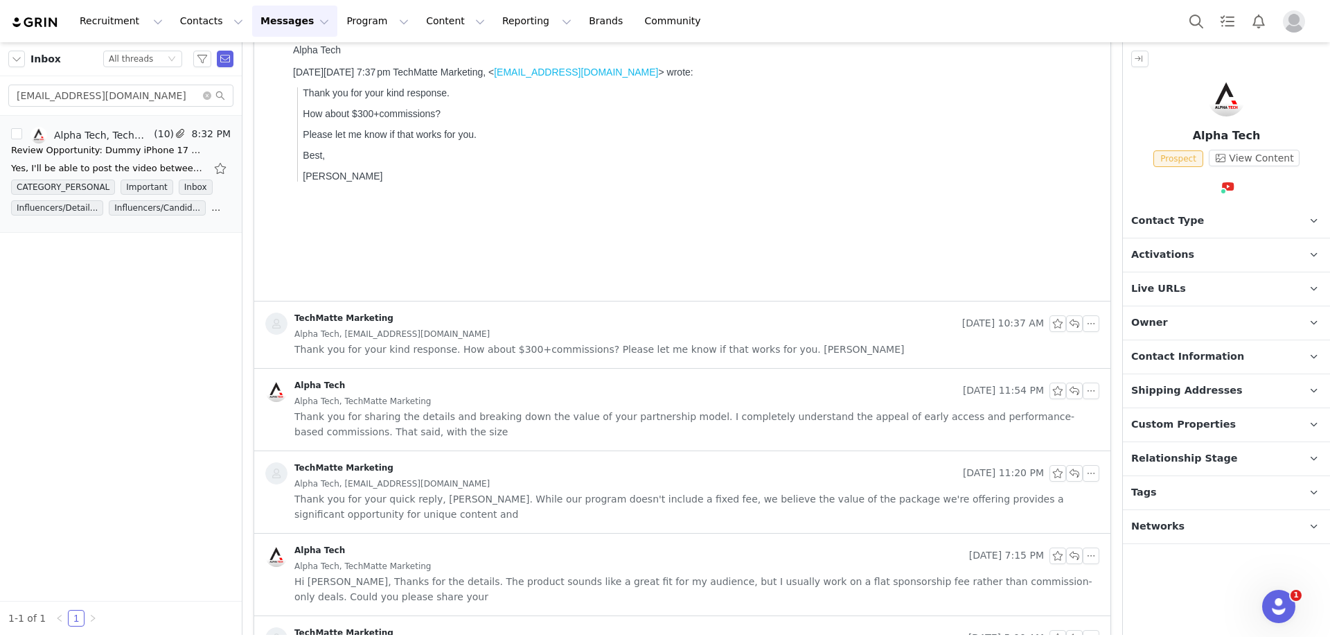
click at [590, 359] on div "TechMatte Marketing [DATE] 10:37 AM Alpha Tech, [EMAIL_ADDRESS][DOMAIN_NAME] Th…" at bounding box center [682, 334] width 856 height 67
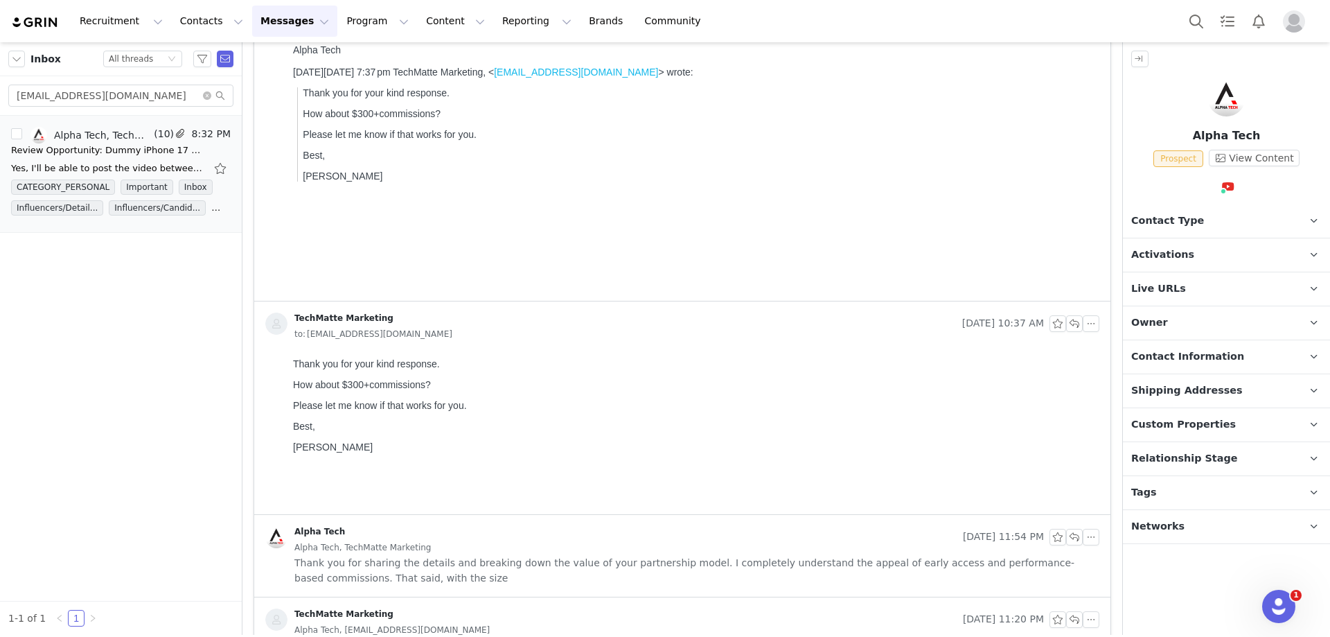
scroll to position [0, 0]
click at [1234, 159] on button "View Content" at bounding box center [1254, 158] width 91 height 17
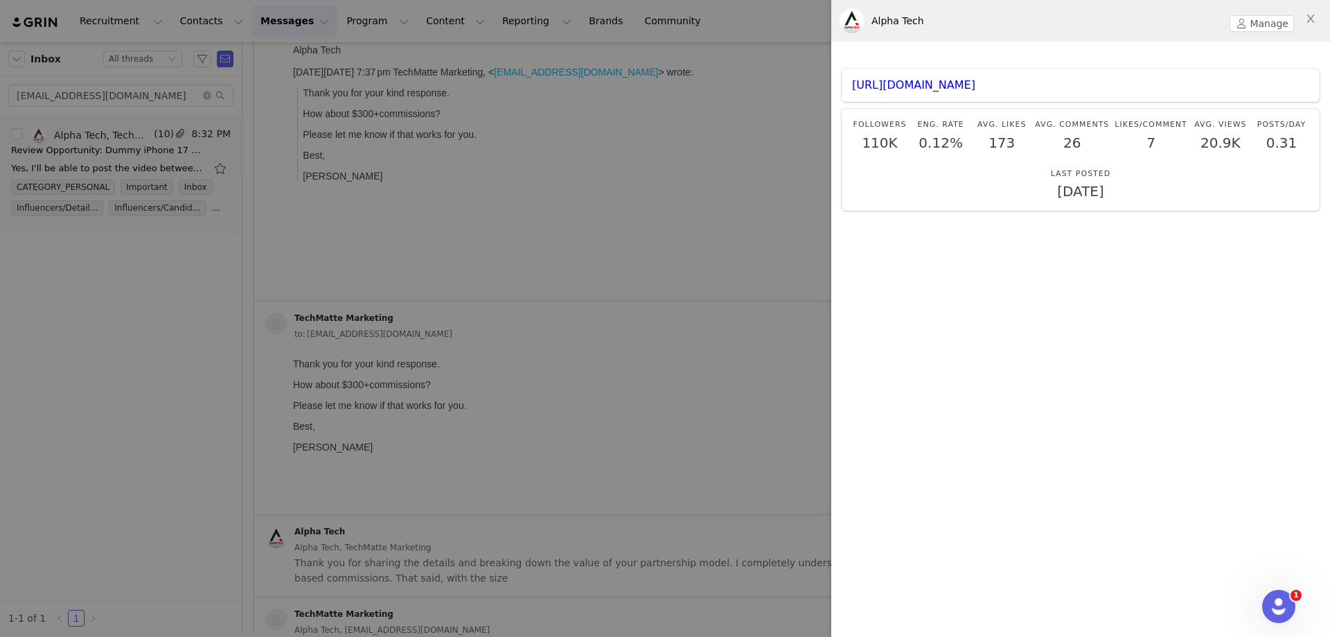
click at [624, 262] on div at bounding box center [665, 318] width 1330 height 637
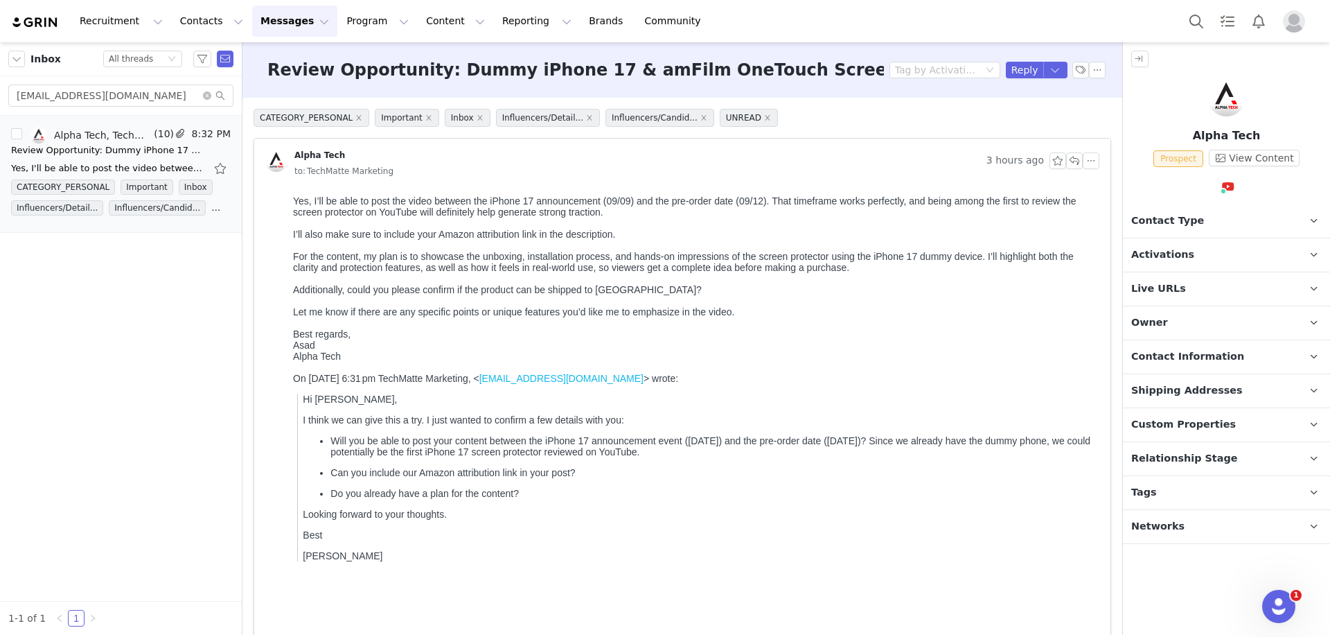
click at [152, 436] on div "Inbox Status All threads [EMAIL_ADDRESS][DOMAIN_NAME] Alpha Tech, TechMatte Mar…" at bounding box center [121, 338] width 242 height 592
click at [112, 94] on input "[EMAIL_ADDRESS][DOMAIN_NAME]" at bounding box center [120, 96] width 225 height 22
paste input "[PERSON_NAME]"
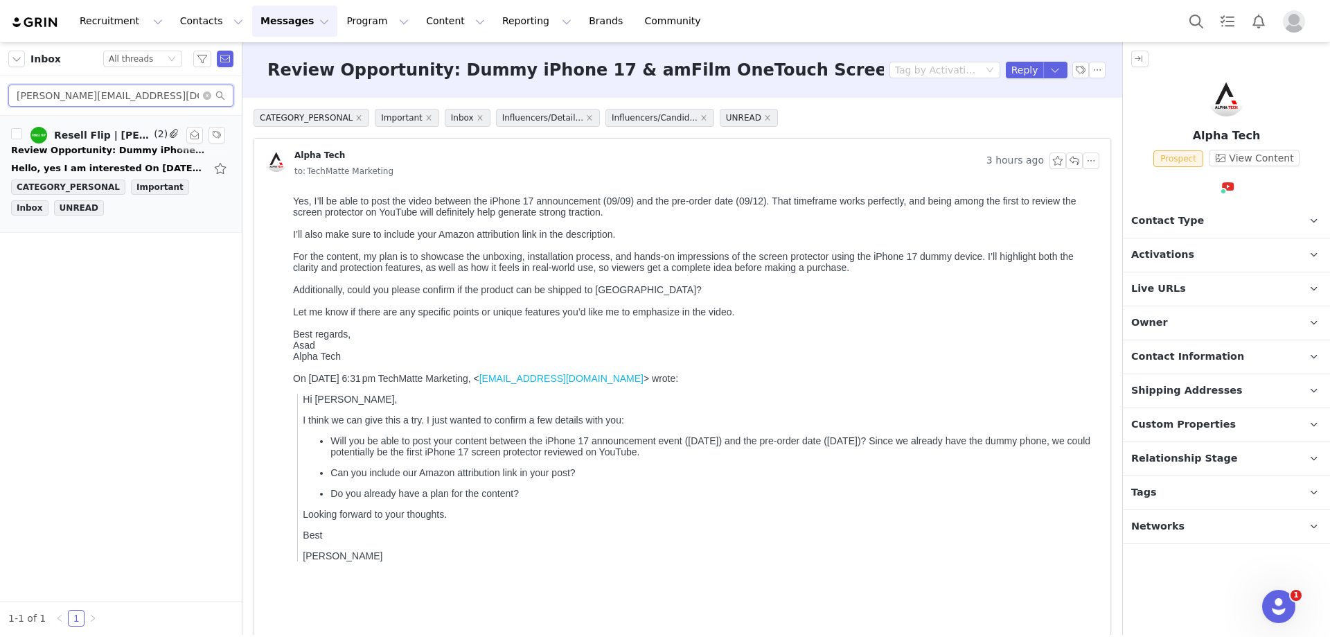
type input "[PERSON_NAME][EMAIL_ADDRESS][DOMAIN_NAME]"
click at [175, 152] on div "Review Opportunity: Dummy iPhone 17 & amFilm OneTouch Screen Protectors" at bounding box center [108, 150] width 194 height 14
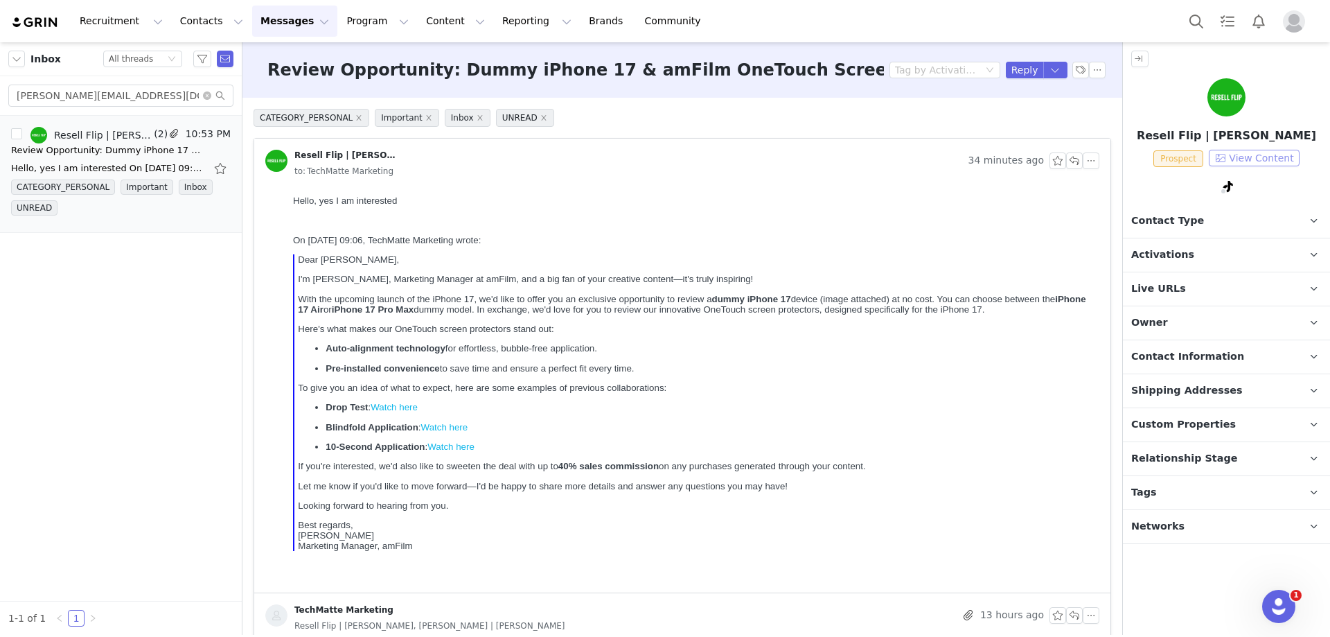
click at [1289, 159] on button "View Content" at bounding box center [1254, 158] width 91 height 17
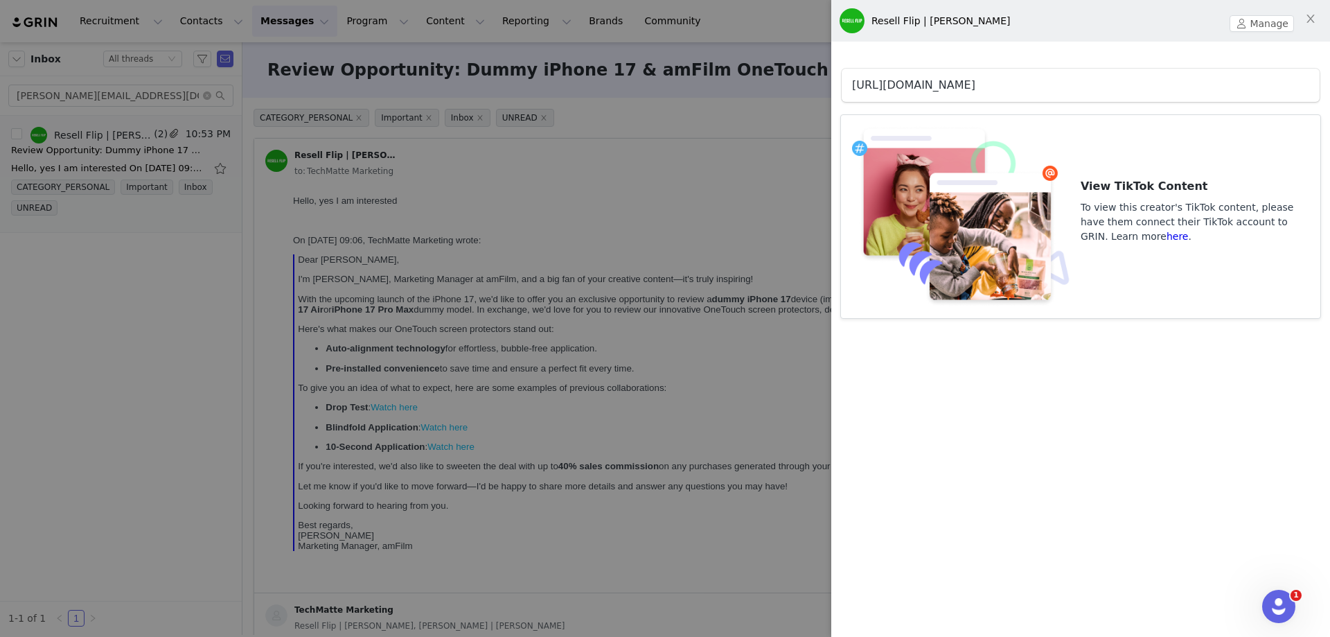
click at [975, 83] on link "[URL][DOMAIN_NAME]" at bounding box center [913, 84] width 123 height 13
click at [444, 159] on div at bounding box center [665, 318] width 1330 height 637
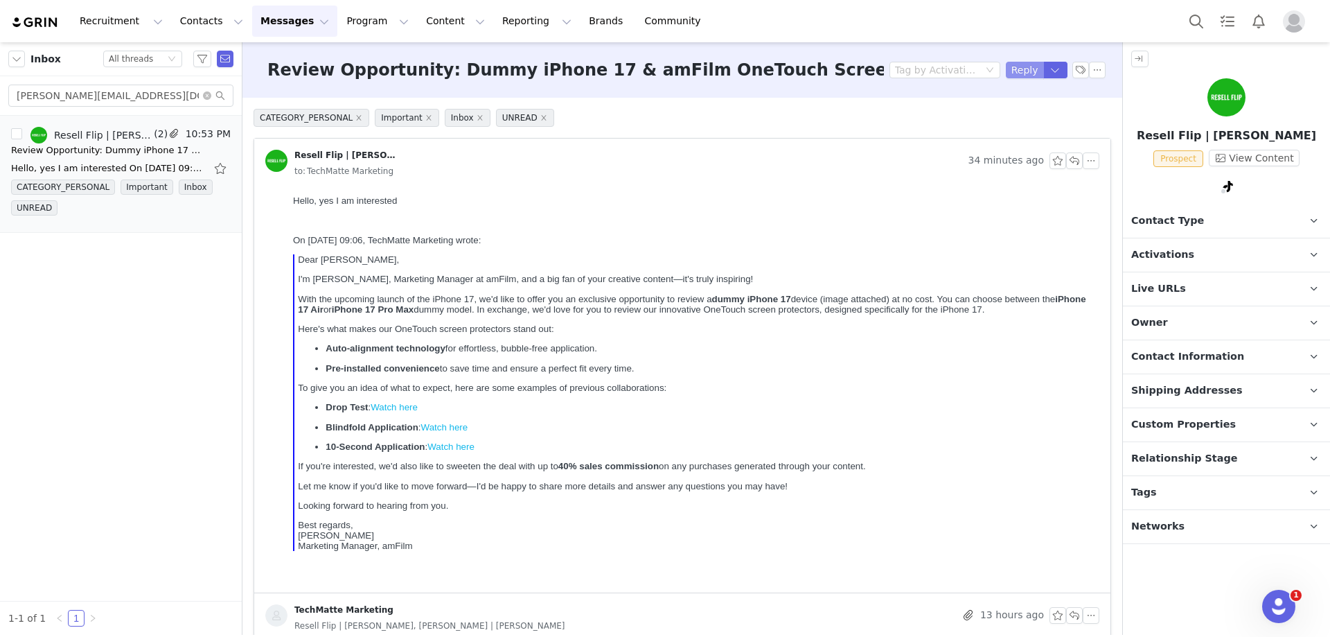
click at [1014, 66] on button "Reply" at bounding box center [1025, 70] width 38 height 17
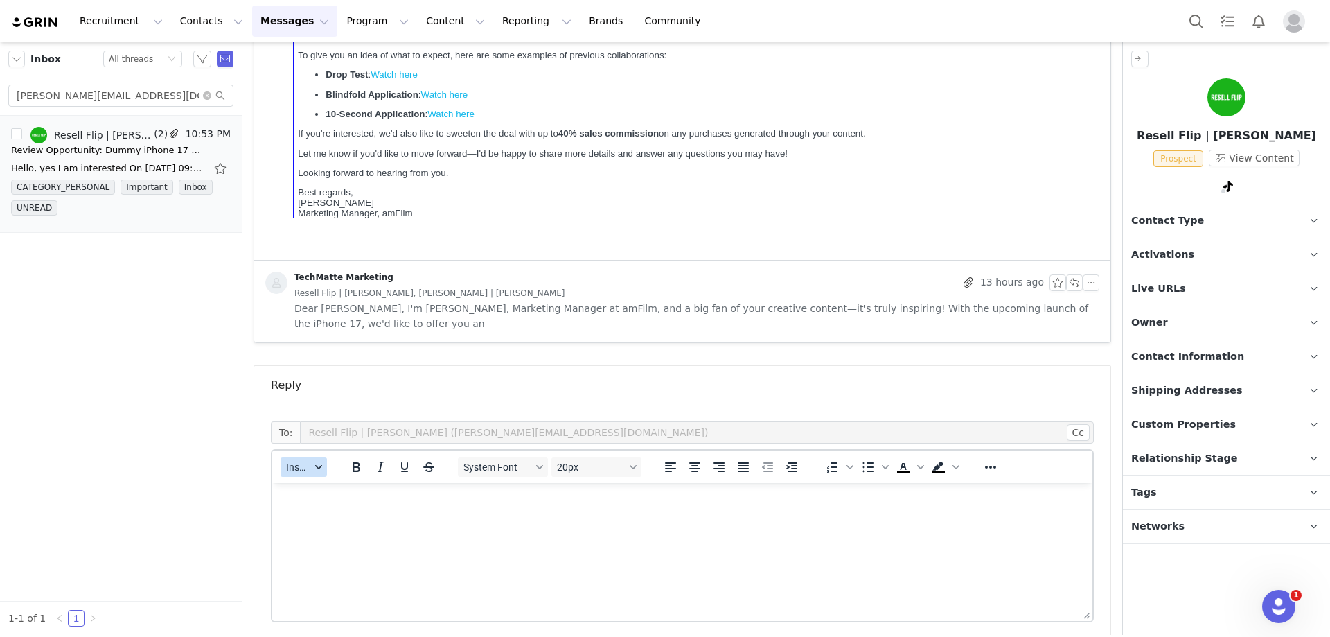
click at [300, 461] on span "Insert" at bounding box center [298, 466] width 24 height 11
click at [305, 481] on div "Insert Template" at bounding box center [354, 476] width 125 height 17
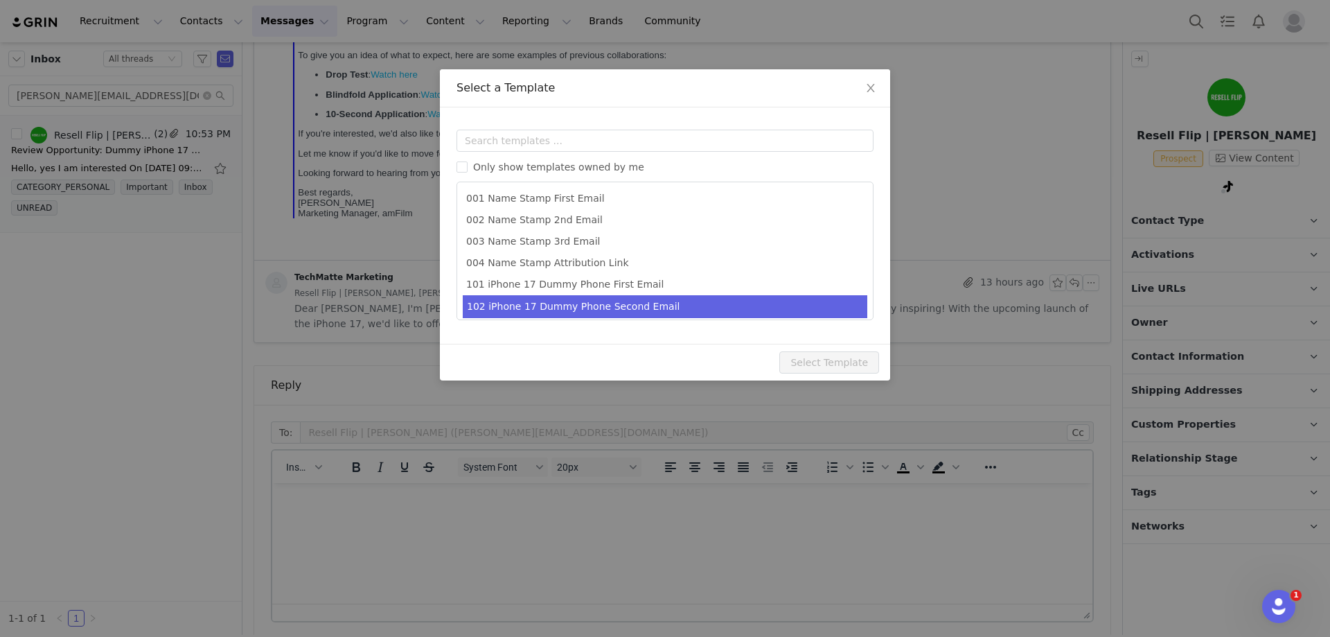
click at [560, 306] on li "102 iPhone 17 Dummy Phone Second Email" at bounding box center [665, 306] width 405 height 23
type input "Collaboration Details: Dummy iPhone 17 & amFilm OneTouch Screen Protectors"
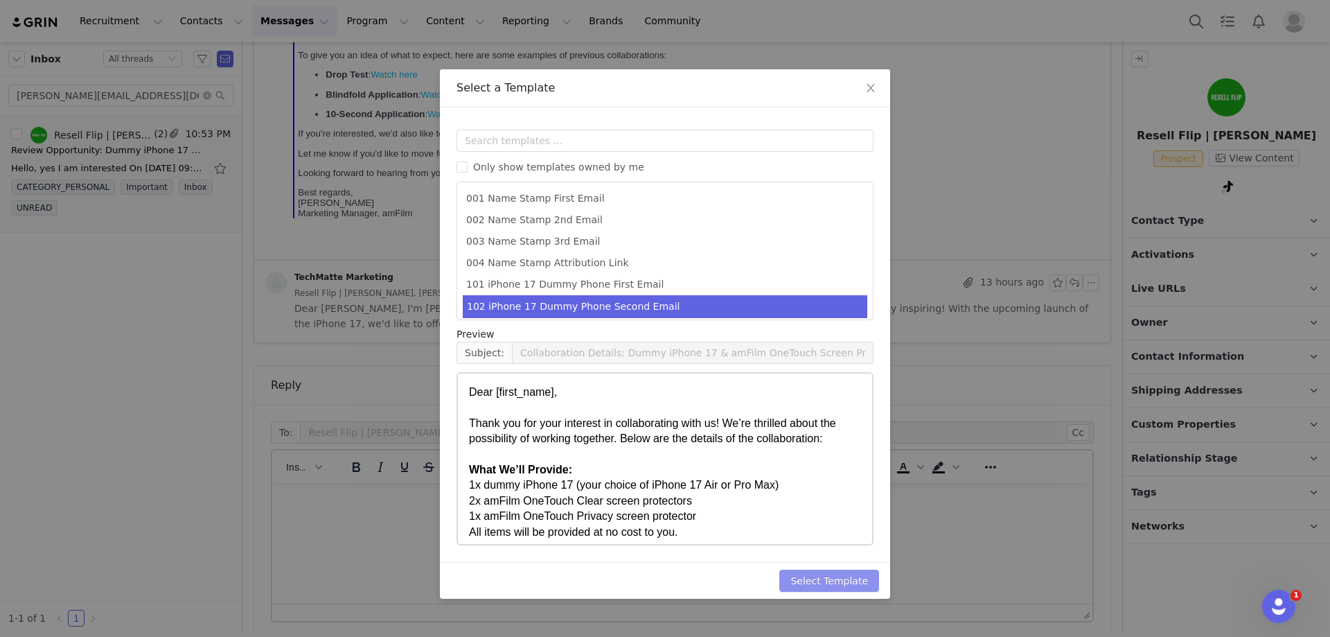
click at [813, 577] on button "Select Template" at bounding box center [829, 580] width 100 height 22
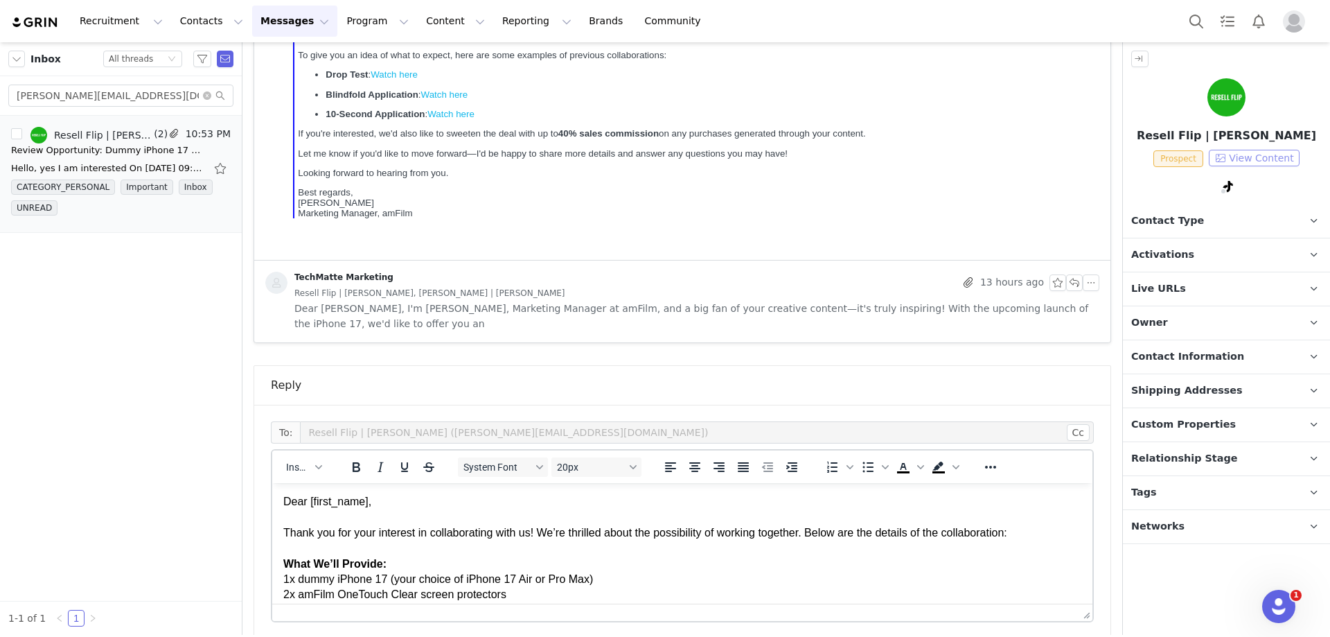
click at [1255, 157] on button "View Content" at bounding box center [1254, 158] width 91 height 17
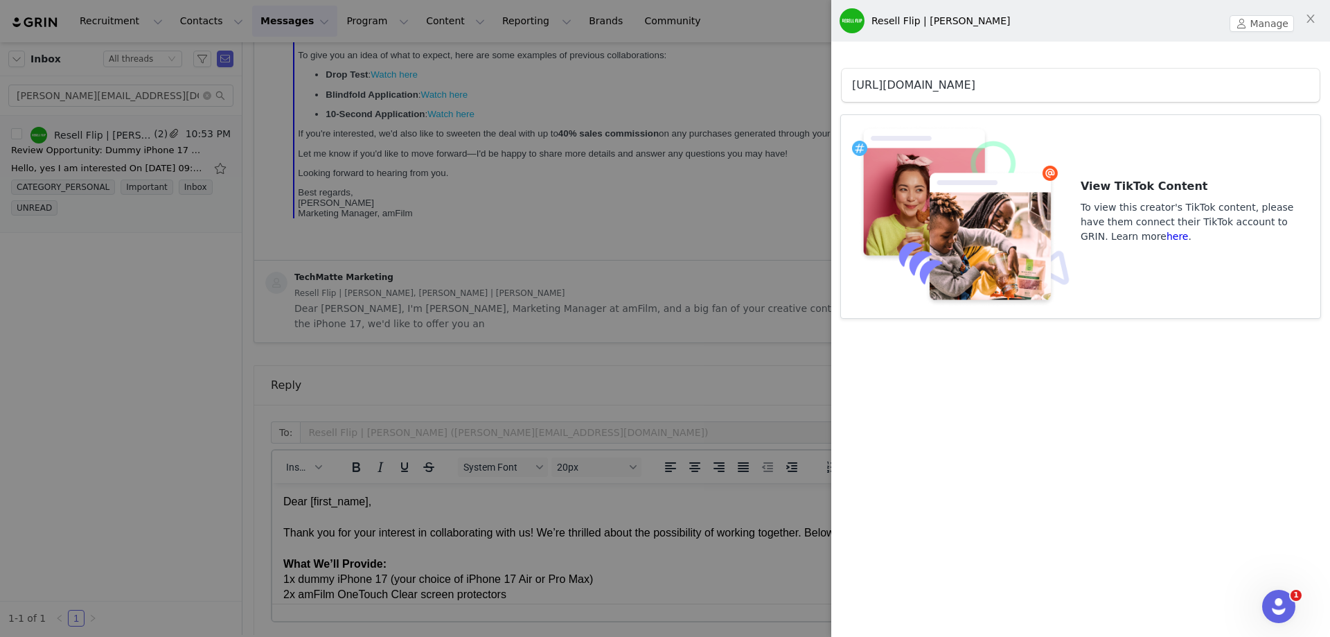
click at [975, 78] on link "[URL][DOMAIN_NAME]" at bounding box center [913, 84] width 123 height 13
click at [211, 351] on div at bounding box center [665, 318] width 1330 height 637
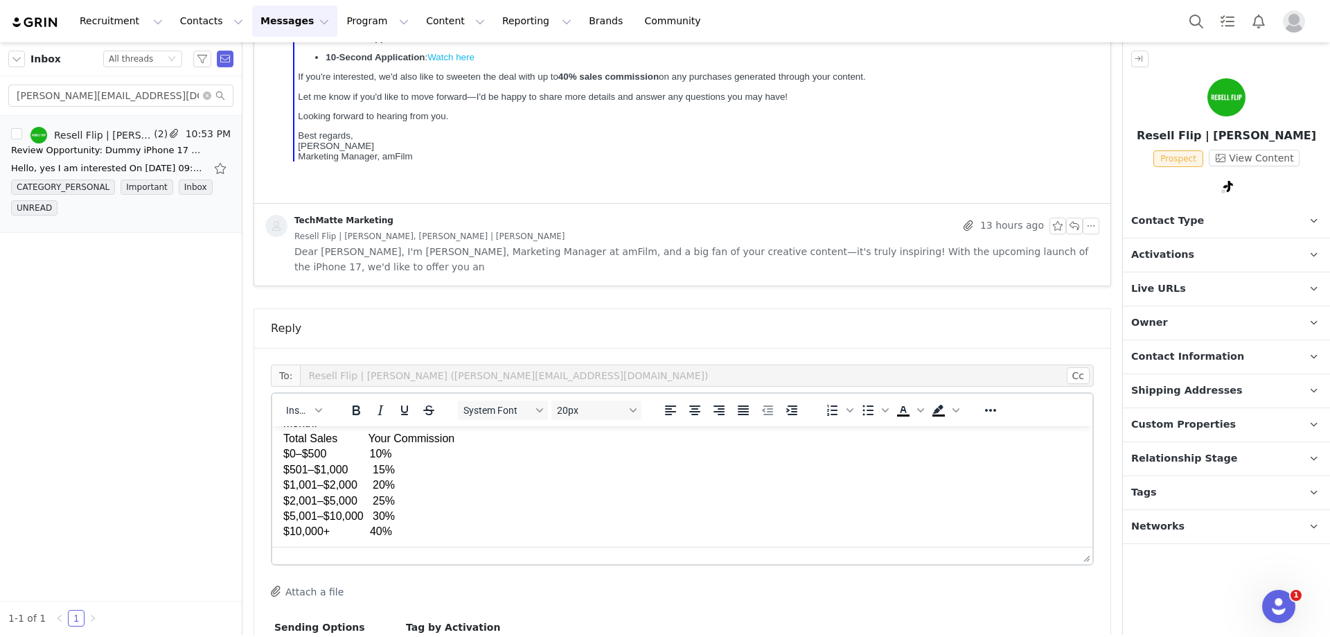
scroll to position [479, 0]
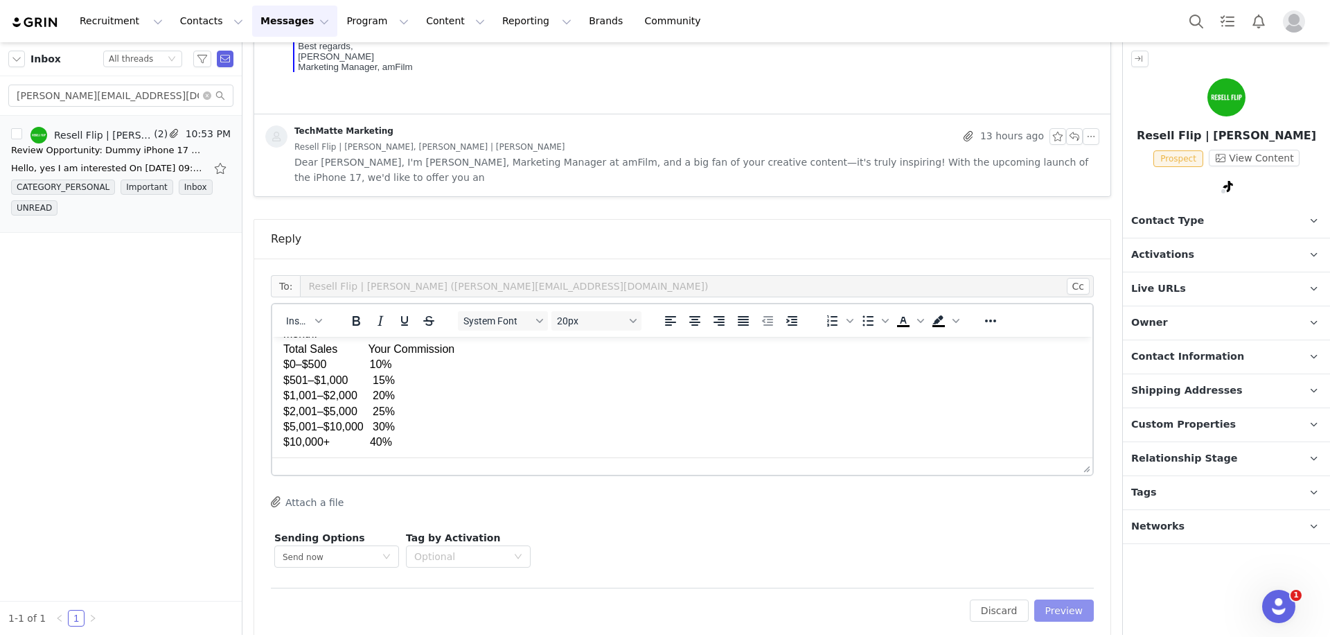
click at [1043, 599] on button "Preview" at bounding box center [1064, 610] width 60 height 22
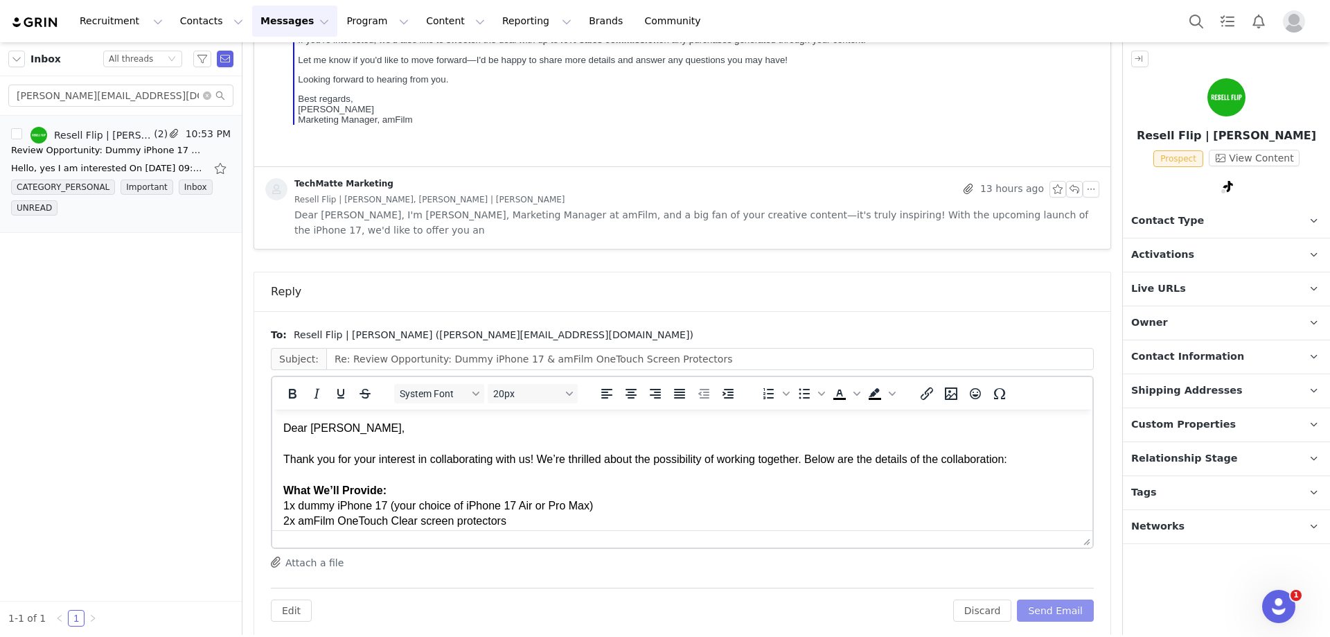
scroll to position [0, 0]
click at [353, 436] on div "Dear [PERSON_NAME]," at bounding box center [682, 428] width 798 height 15
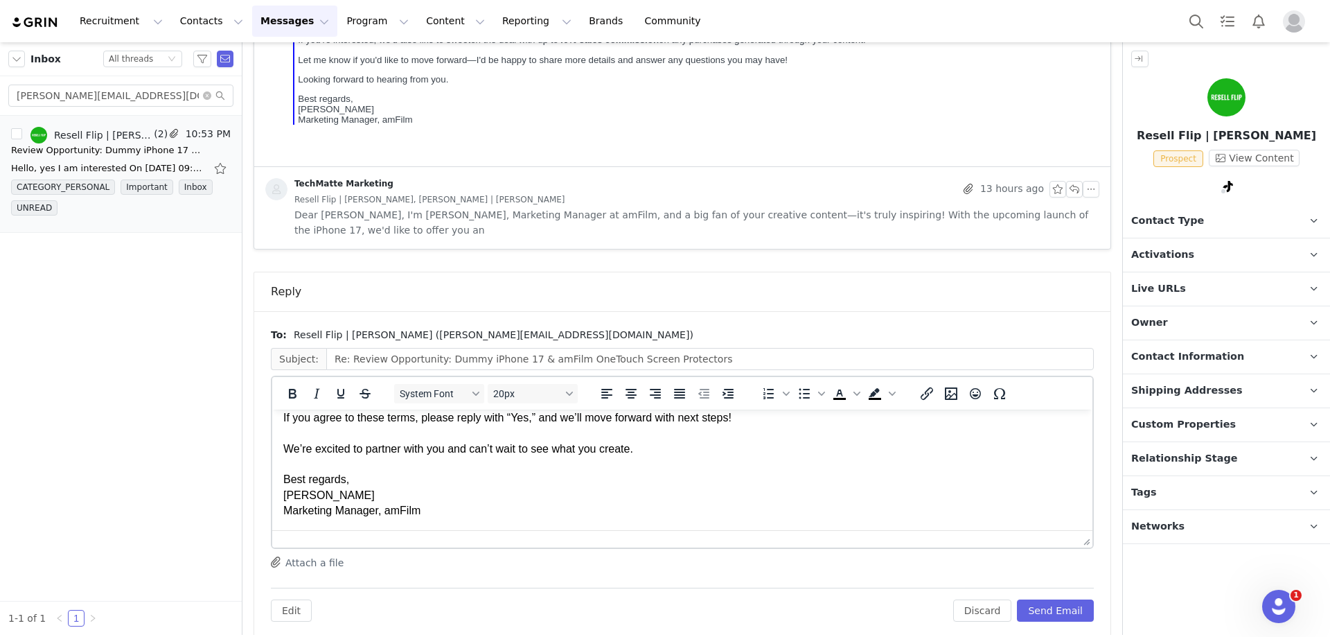
scroll to position [547, 0]
click at [1033, 599] on button "Send Email" at bounding box center [1055, 610] width 77 height 22
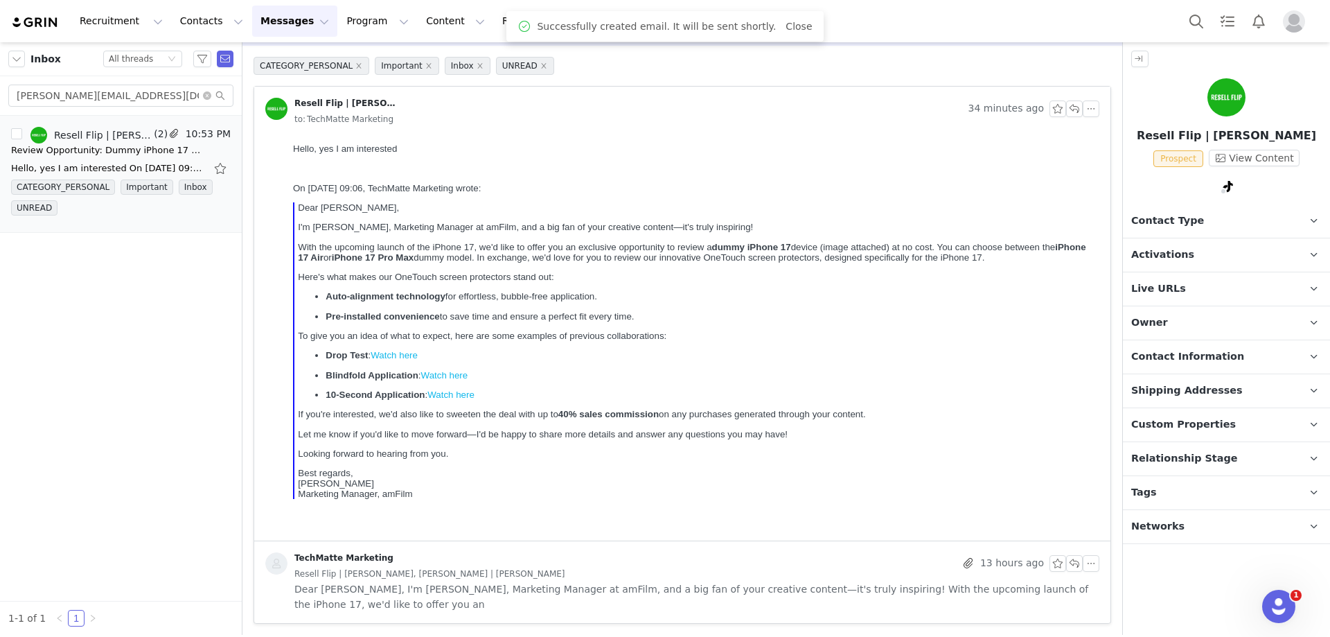
scroll to position [37, 0]
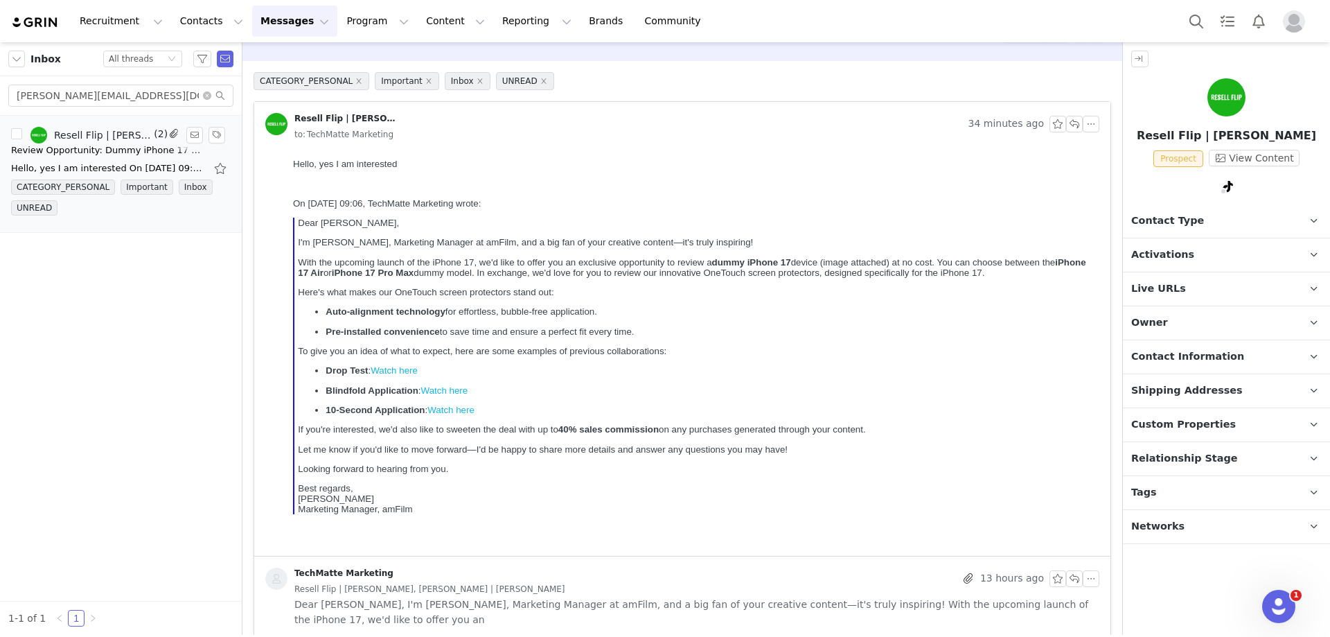
click at [97, 144] on div "Review Opportunity: Dummy iPhone 17 & amFilm OneTouch Screen Protectors" at bounding box center [108, 150] width 194 height 14
click at [96, 143] on div "Review Opportunity: Dummy iPhone 17 & amFilm OneTouch Screen Protectors" at bounding box center [108, 150] width 194 height 14
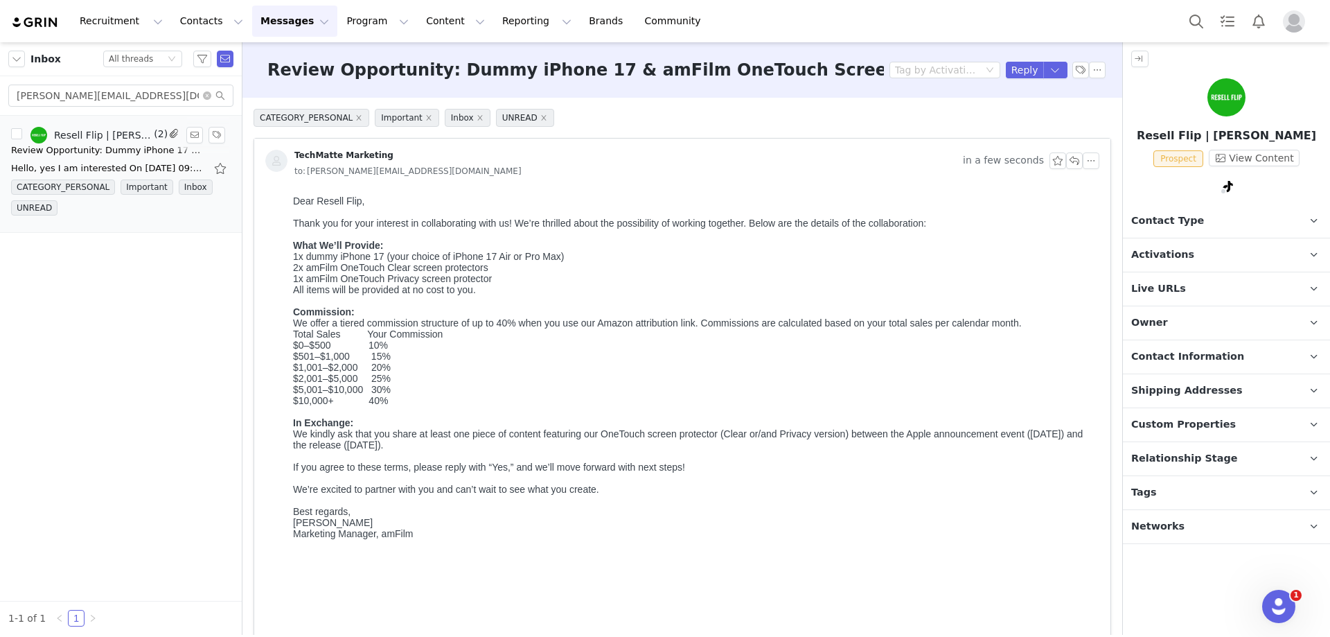
scroll to position [0, 0]
click at [91, 98] on input "[PERSON_NAME][EMAIL_ADDRESS][DOMAIN_NAME]" at bounding box center [120, 96] width 225 height 22
paste input "[EMAIL_ADDRESS]"
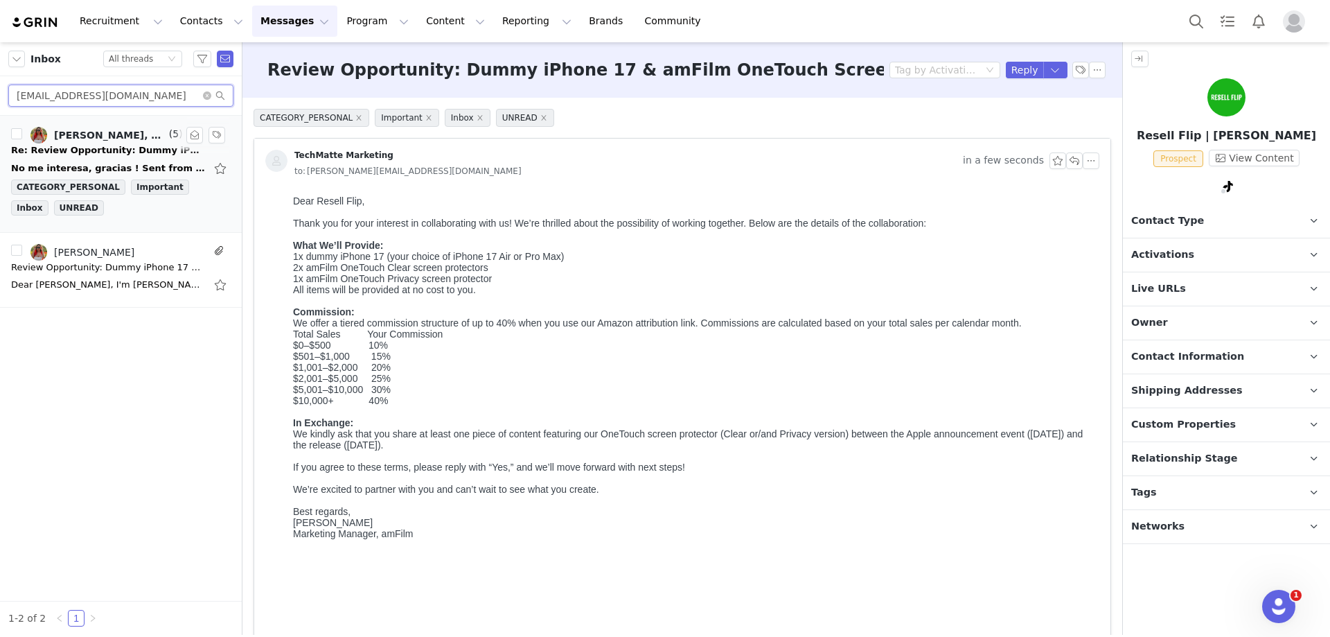
type input "[EMAIL_ADDRESS][DOMAIN_NAME]"
click at [111, 154] on div "Re: Review Opportunity: Dummy iPhone 17 & amFilm OneTouch Screen Protectors" at bounding box center [108, 150] width 194 height 14
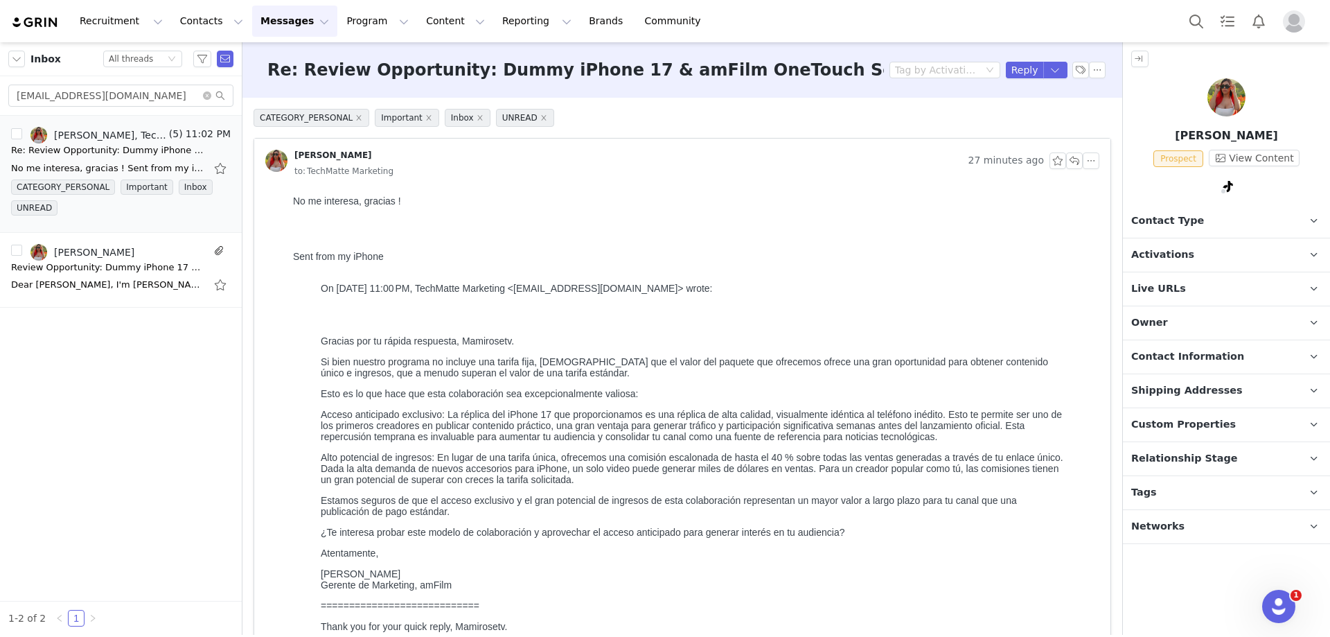
drag, startPoint x: 432, startPoint y: 201, endPoint x: 296, endPoint y: 205, distance: 136.5
copy body "No me interesa, gracias !"
click at [537, 119] on span "UNREAD" at bounding box center [525, 118] width 58 height 18
click at [540, 118] on icon "icon: close" at bounding box center [543, 117] width 7 height 7
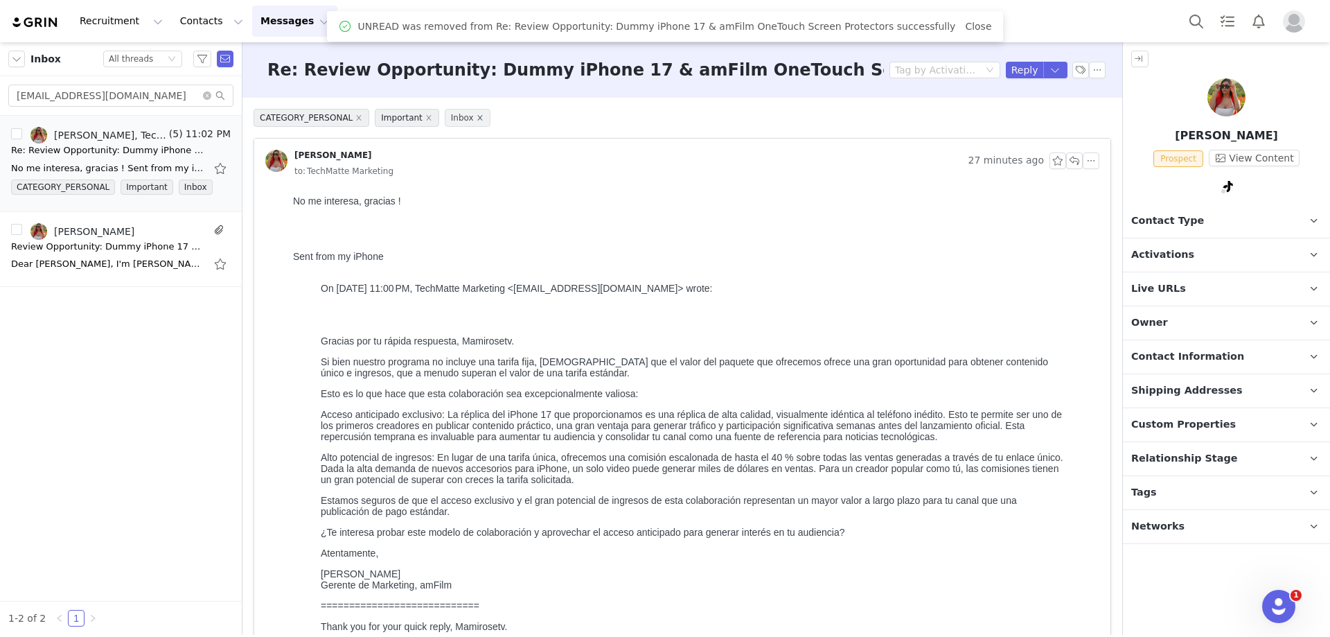
click at [477, 118] on icon "icon: close" at bounding box center [480, 117] width 7 height 7
click at [426, 119] on icon "icon: close" at bounding box center [428, 117] width 5 height 5
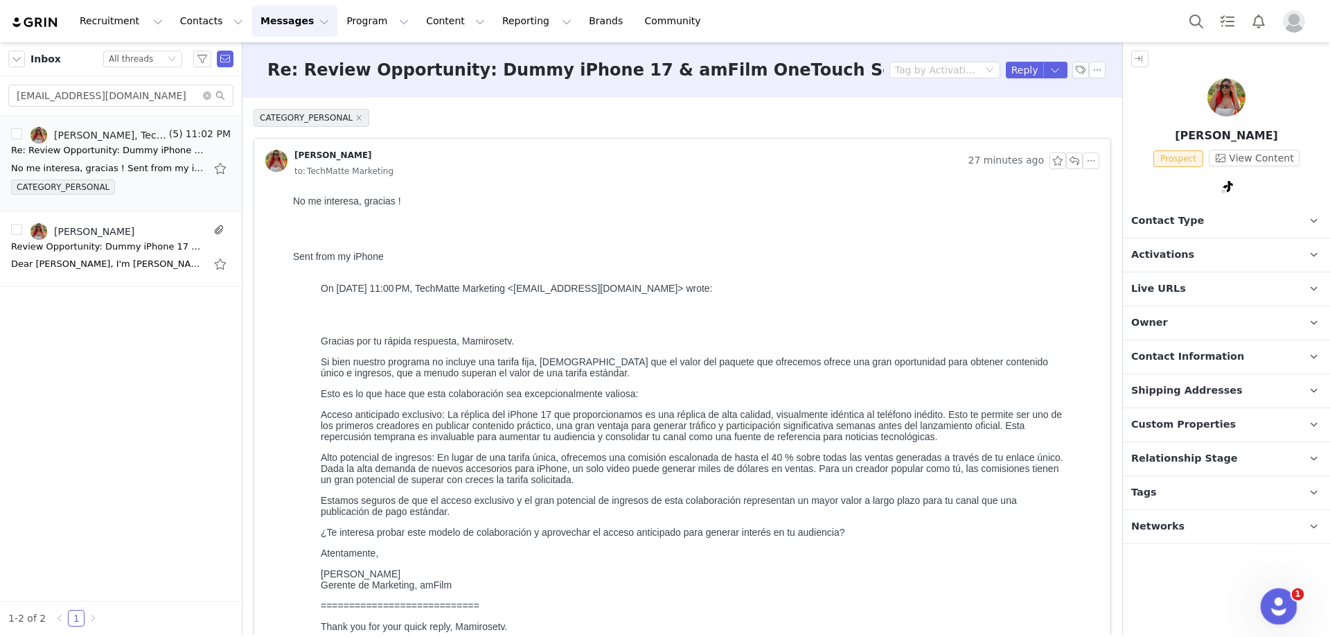
click at [1266, 607] on icon "Open Intercom Messenger" at bounding box center [1277, 604] width 23 height 23
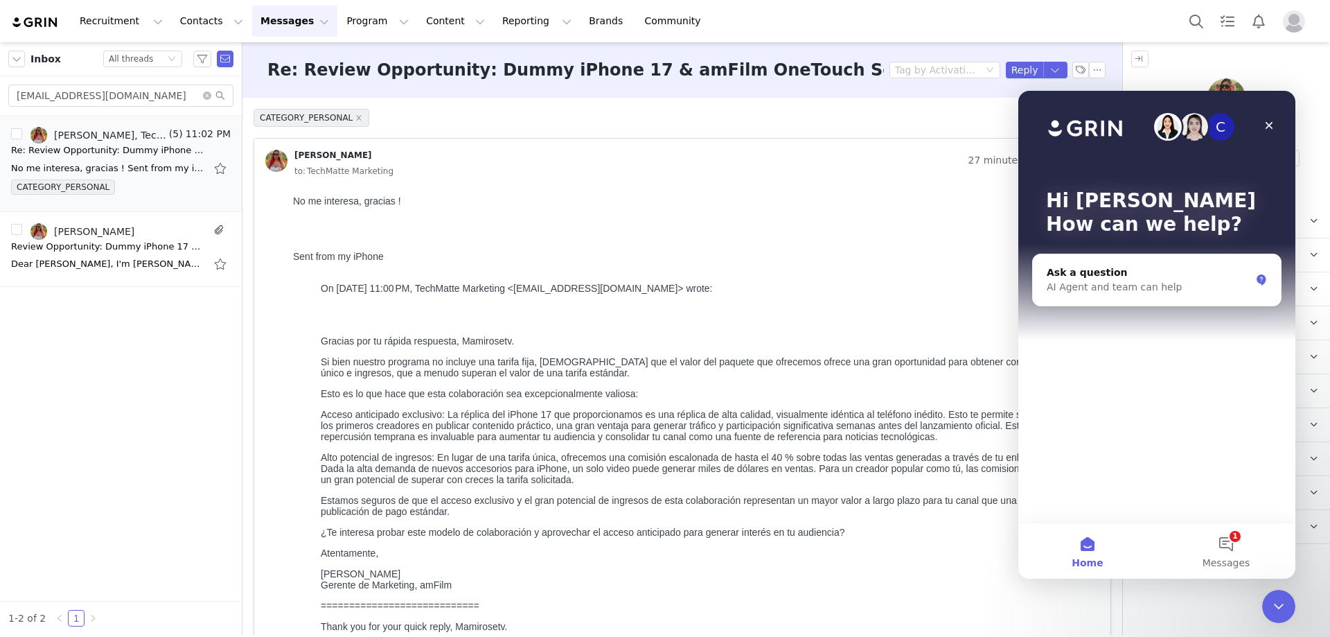
click at [859, 229] on div at bounding box center [693, 223] width 801 height 11
